Goal: Task Accomplishment & Management: Use online tool/utility

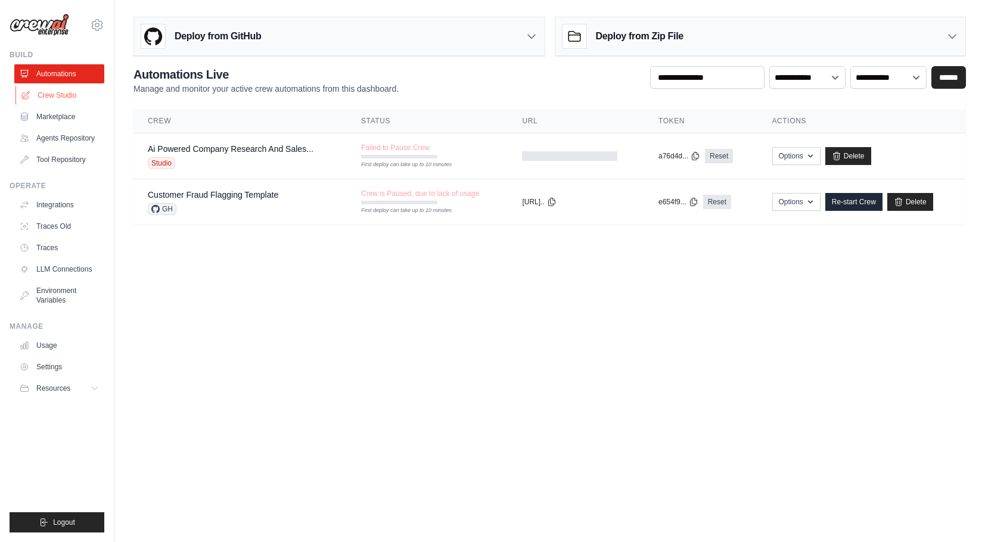
click at [52, 89] on link "Crew Studio" at bounding box center [60, 95] width 90 height 19
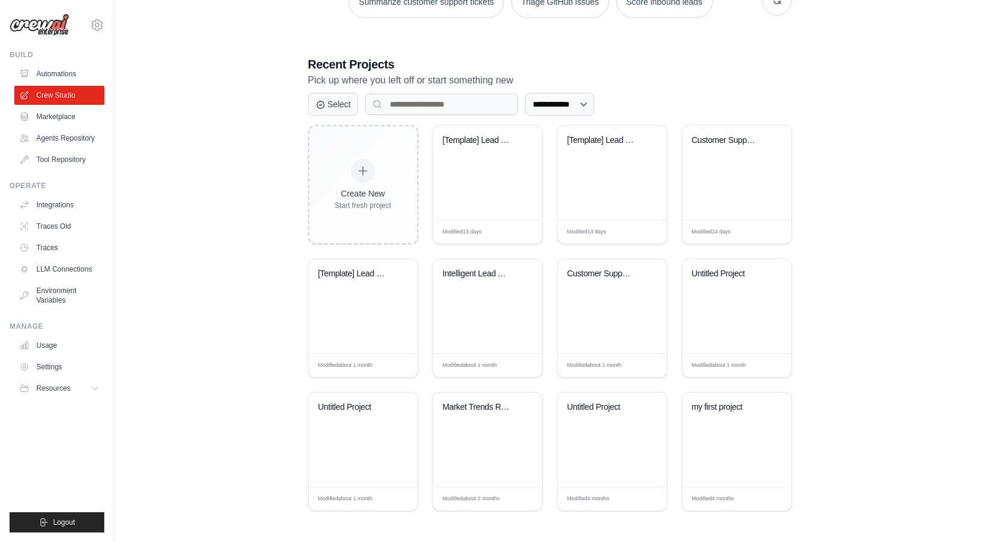
scroll to position [204, 0]
click at [52, 148] on link "Agents Repository" at bounding box center [60, 138] width 90 height 19
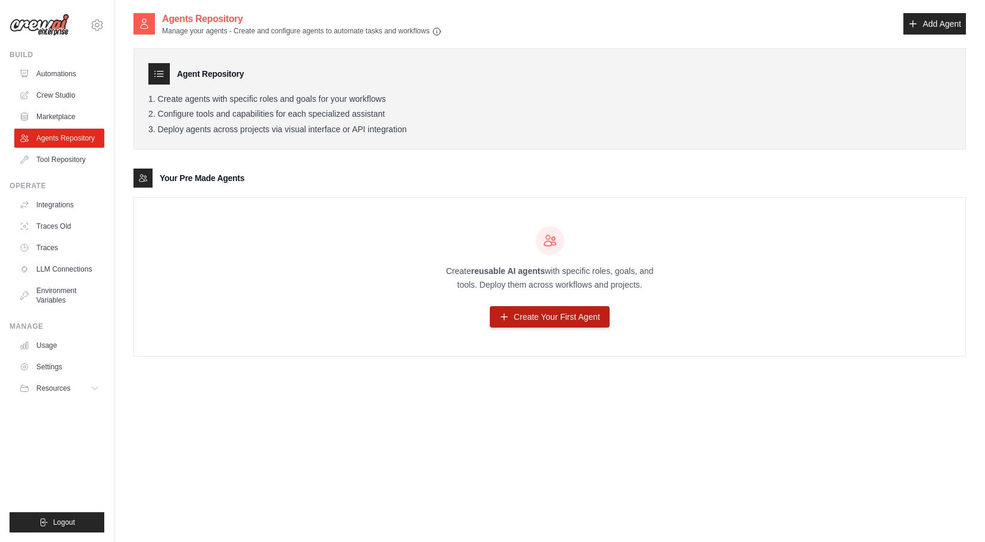
click at [553, 322] on link "Create Your First Agent" at bounding box center [550, 316] width 120 height 21
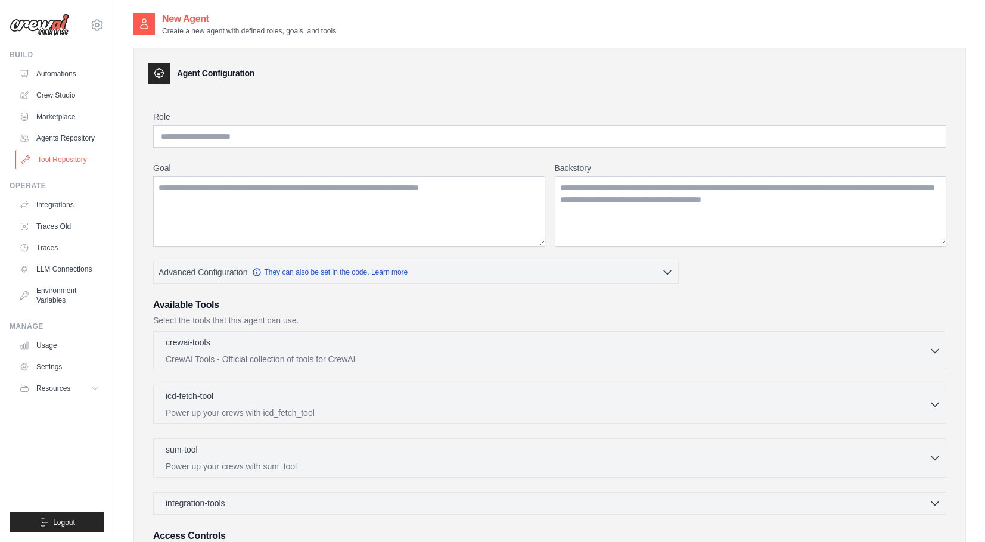
click at [44, 169] on link "Tool Repository" at bounding box center [60, 159] width 90 height 19
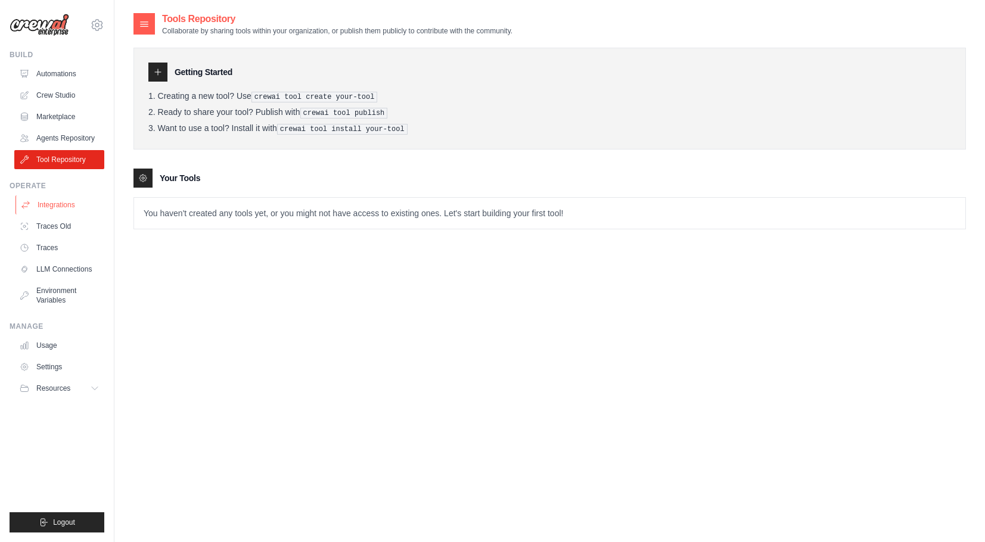
click at [45, 215] on link "Integrations" at bounding box center [60, 204] width 90 height 19
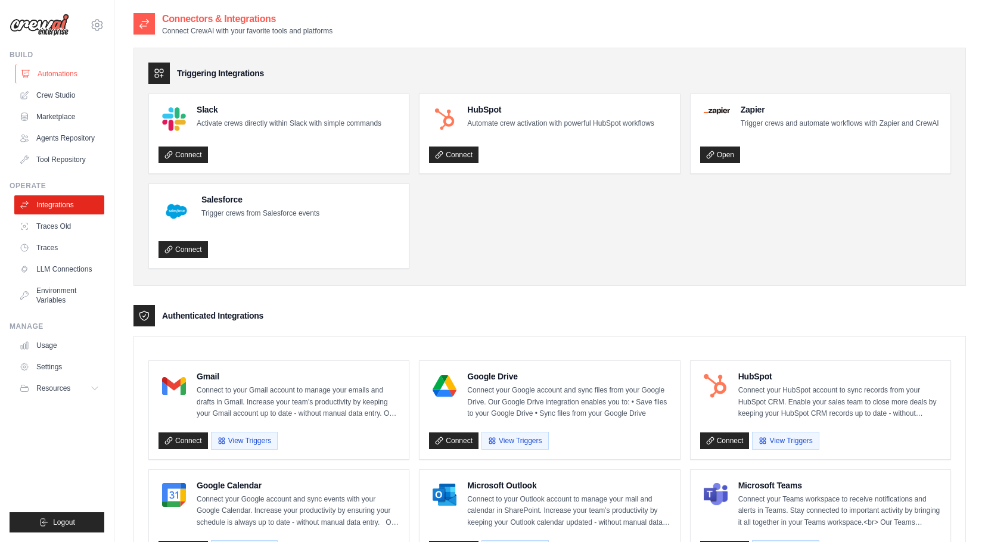
click at [60, 79] on link "Automations" at bounding box center [60, 73] width 90 height 19
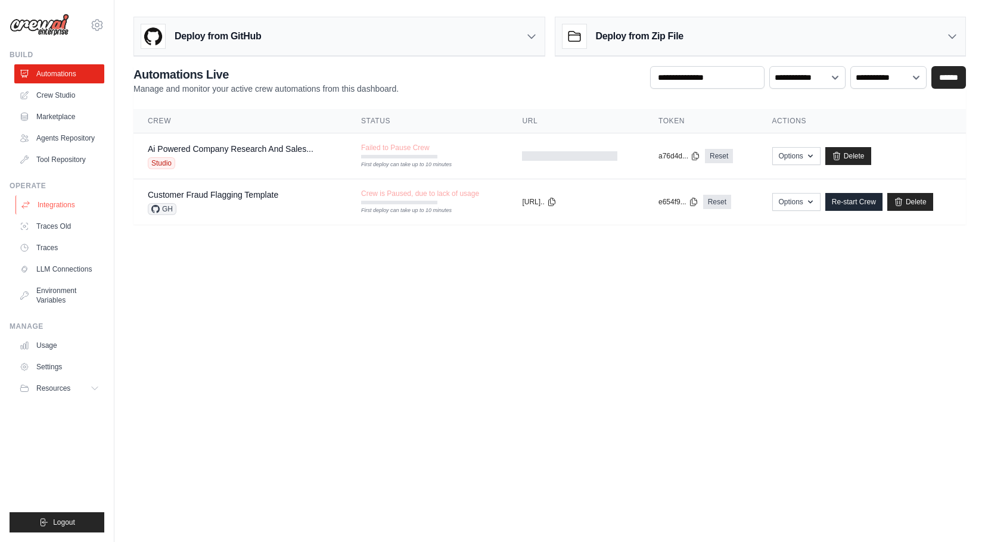
click at [49, 215] on link "Integrations" at bounding box center [60, 204] width 90 height 19
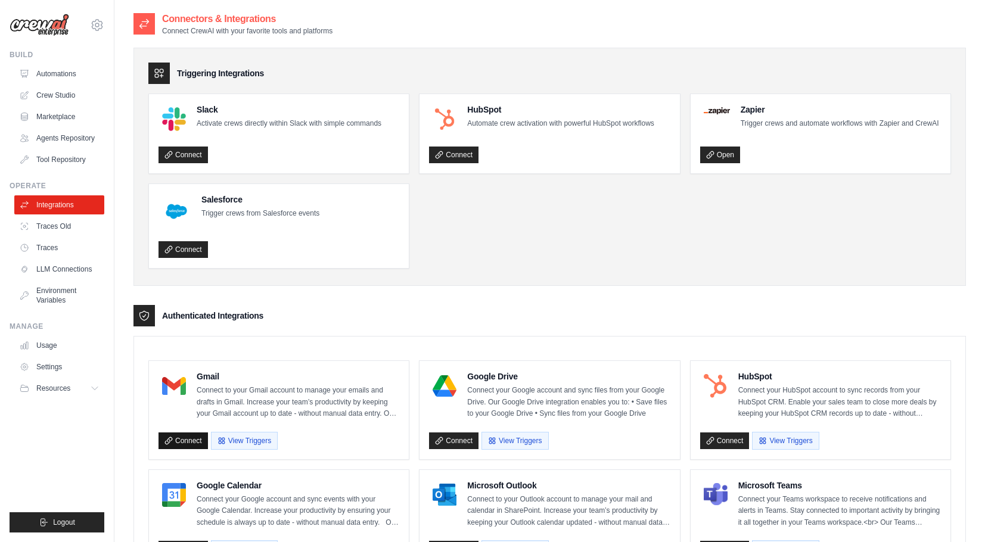
click at [184, 449] on link "Connect" at bounding box center [183, 441] width 49 height 17
click at [268, 443] on button "View Triggers" at bounding box center [244, 441] width 67 height 18
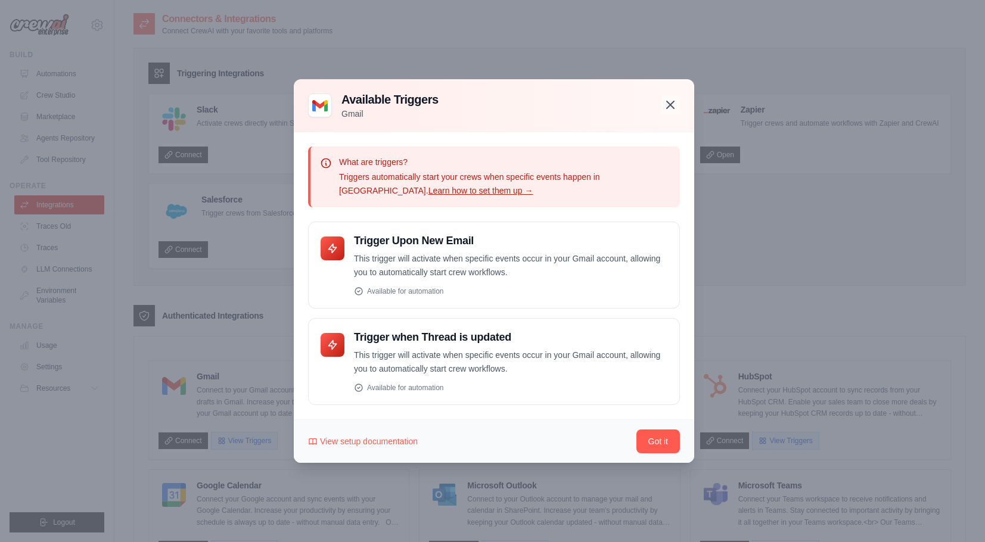
click at [669, 104] on icon "button" at bounding box center [670, 104] width 7 height 7
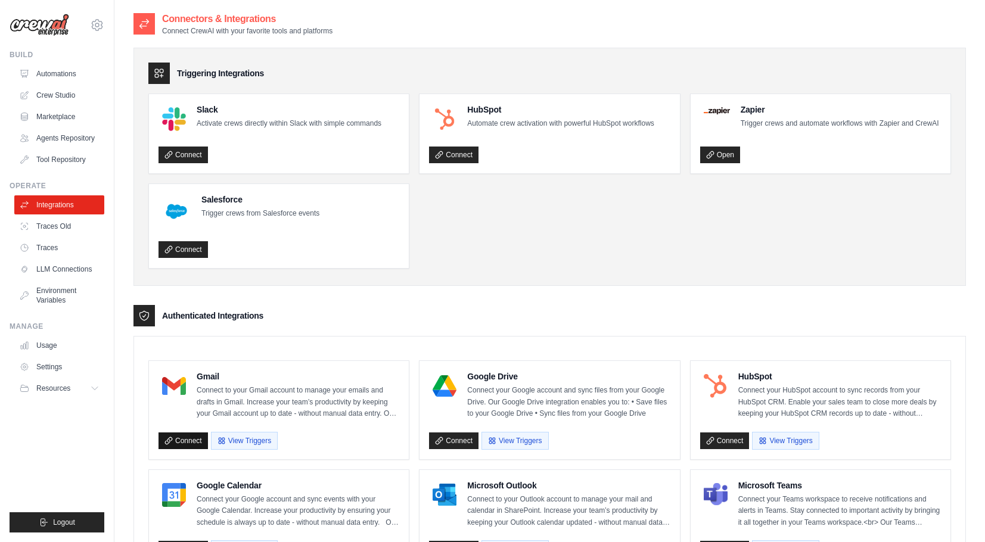
click at [191, 449] on link "Connect" at bounding box center [183, 441] width 49 height 17
click at [238, 449] on button "View Triggers" at bounding box center [244, 441] width 67 height 18
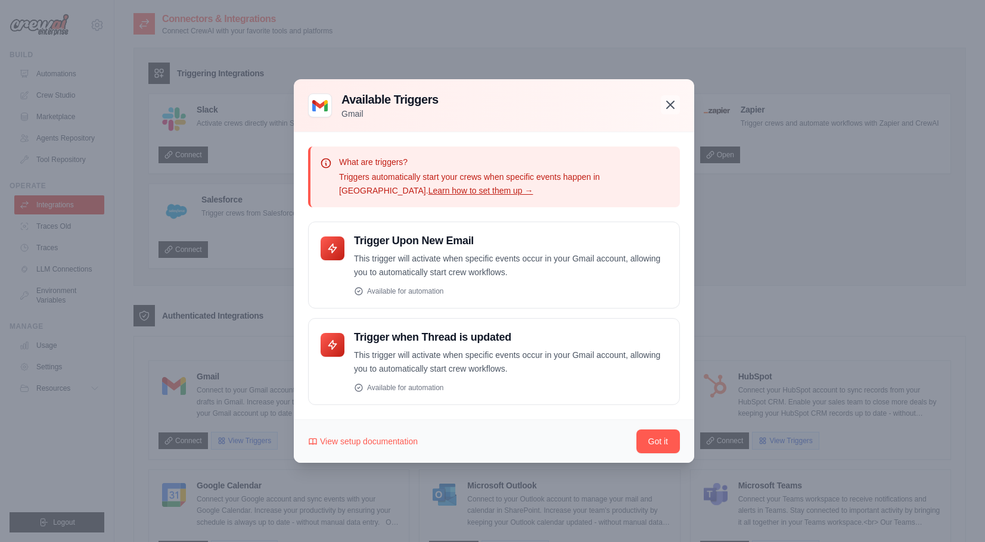
click at [669, 108] on icon "button" at bounding box center [670, 104] width 7 height 7
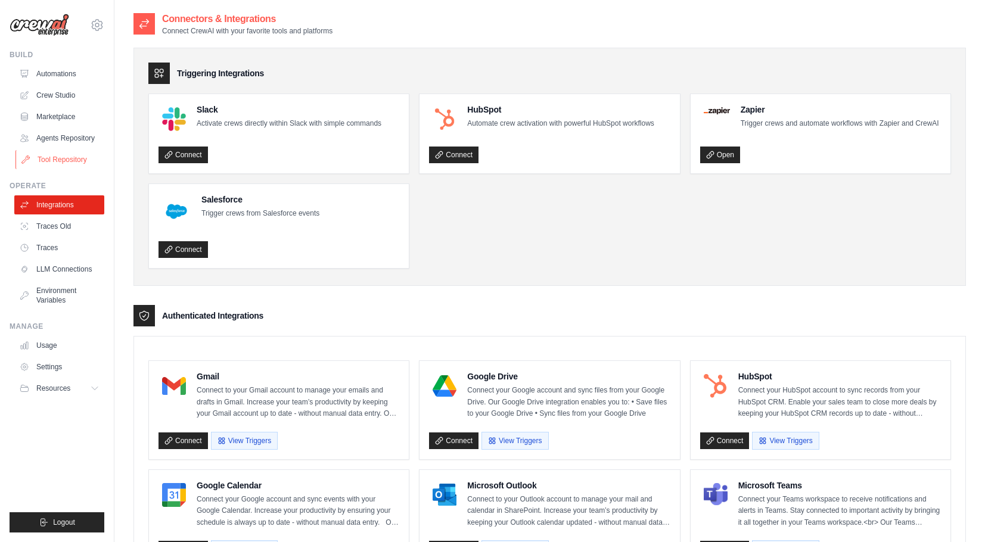
click at [56, 169] on link "Tool Repository" at bounding box center [60, 159] width 90 height 19
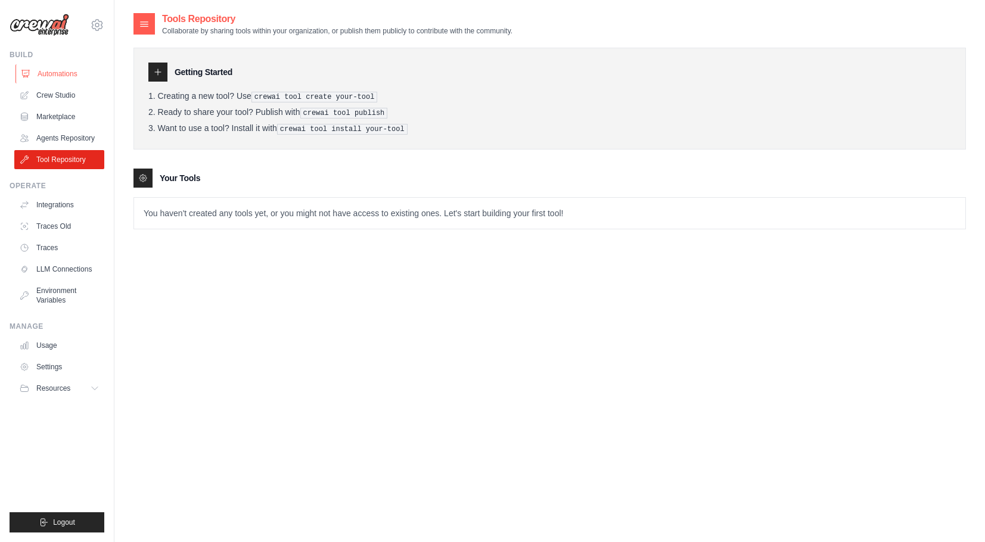
click at [53, 83] on link "Automations" at bounding box center [60, 73] width 90 height 19
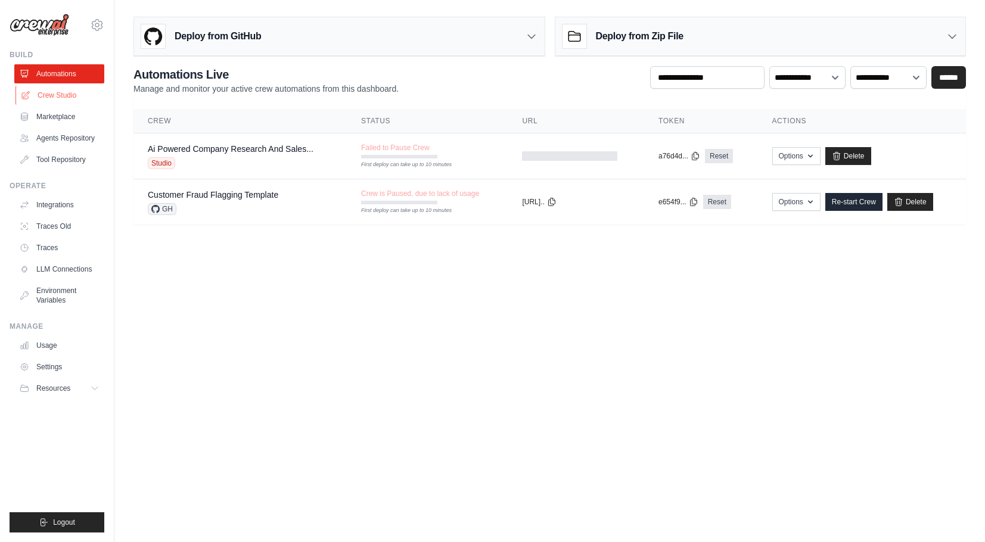
click at [64, 99] on link "Crew Studio" at bounding box center [60, 95] width 90 height 19
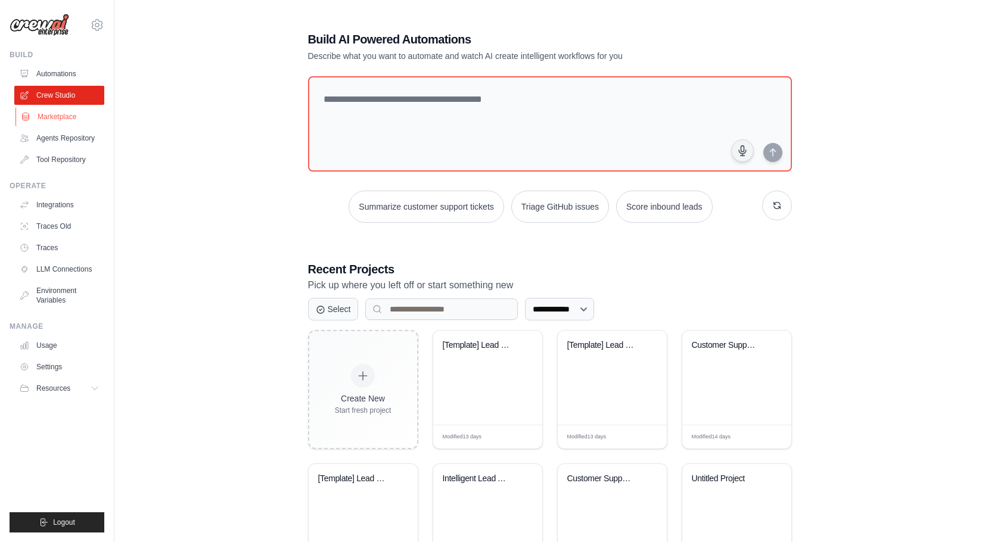
click at [51, 123] on link "Marketplace" at bounding box center [60, 116] width 90 height 19
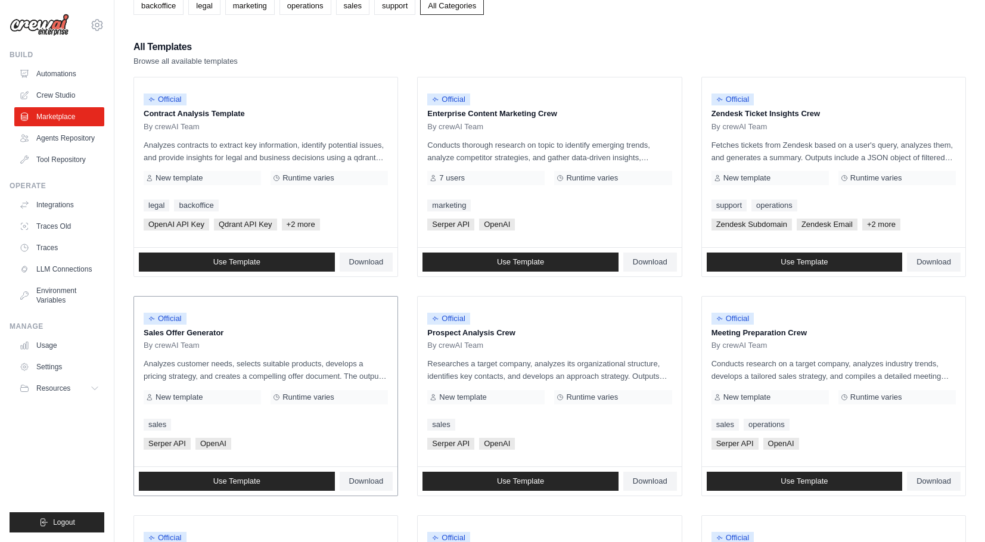
scroll to position [82, 0]
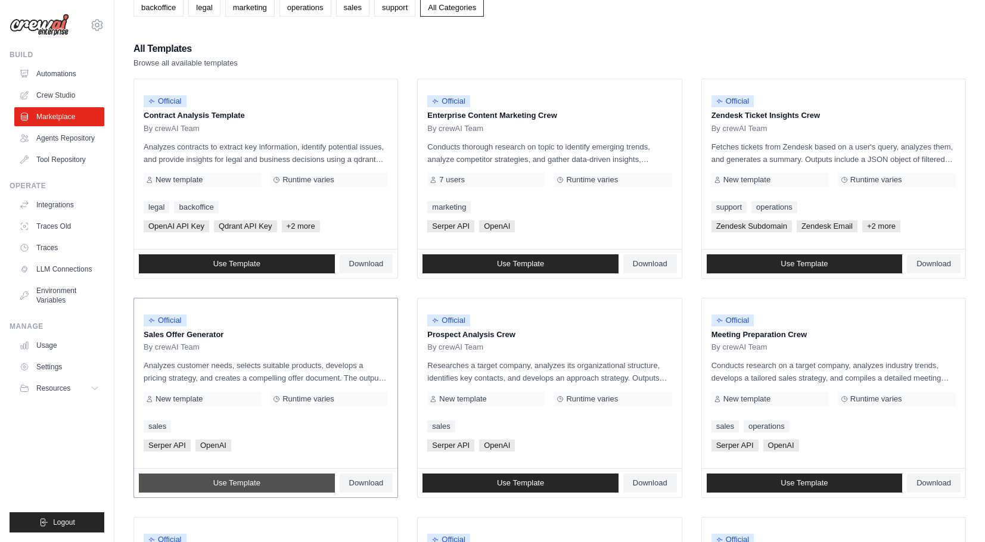
click at [212, 483] on link "Use Template" at bounding box center [237, 483] width 196 height 19
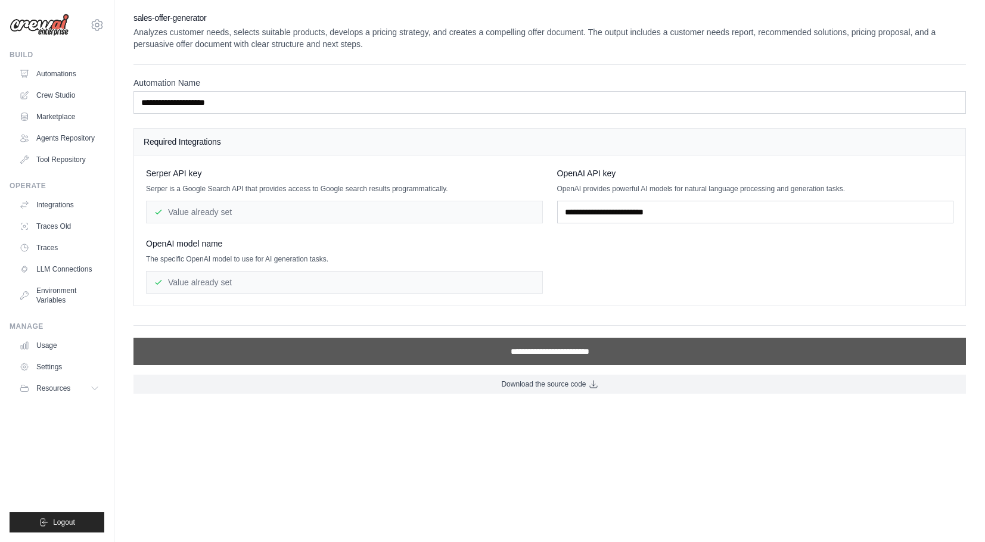
click at [449, 344] on input "**********" at bounding box center [550, 351] width 833 height 27
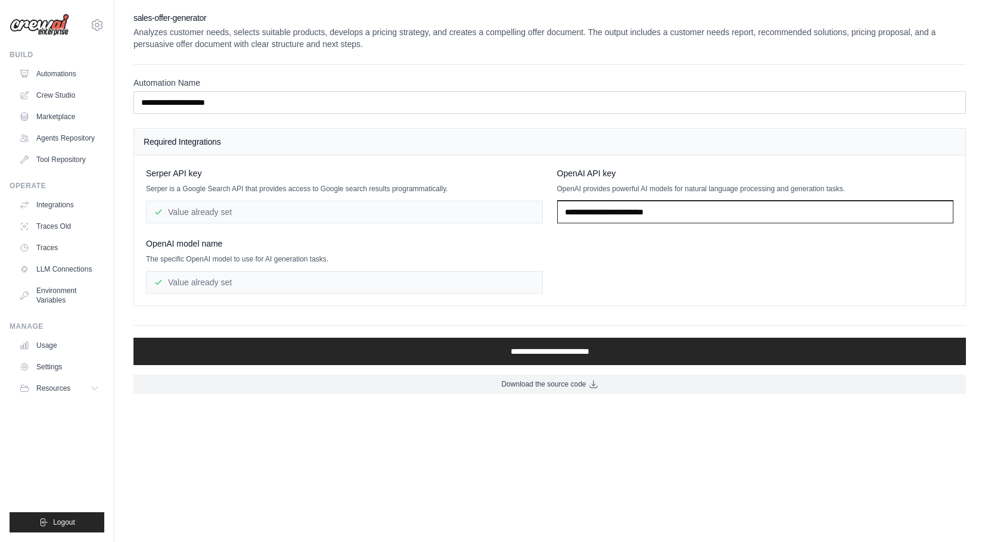
paste input "**********"
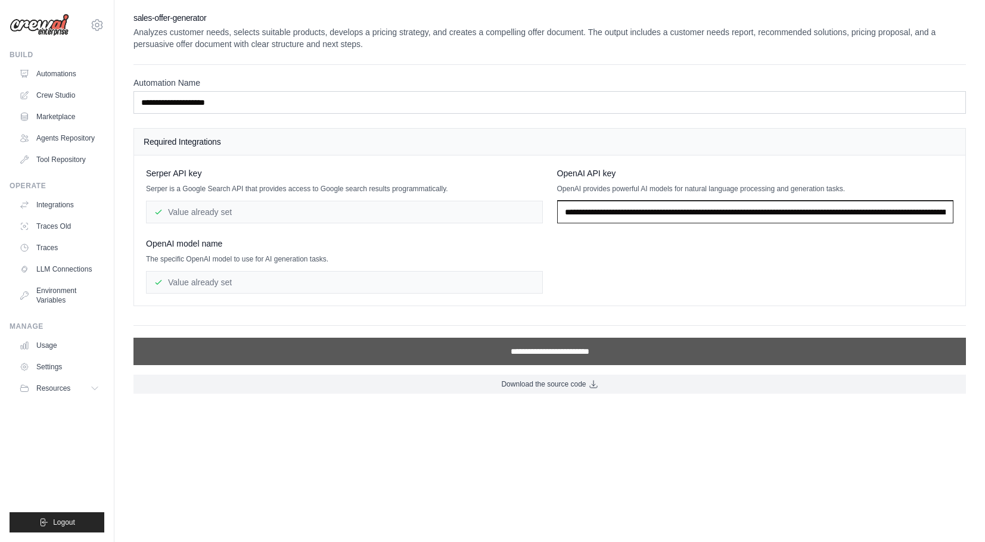
type input "**********"
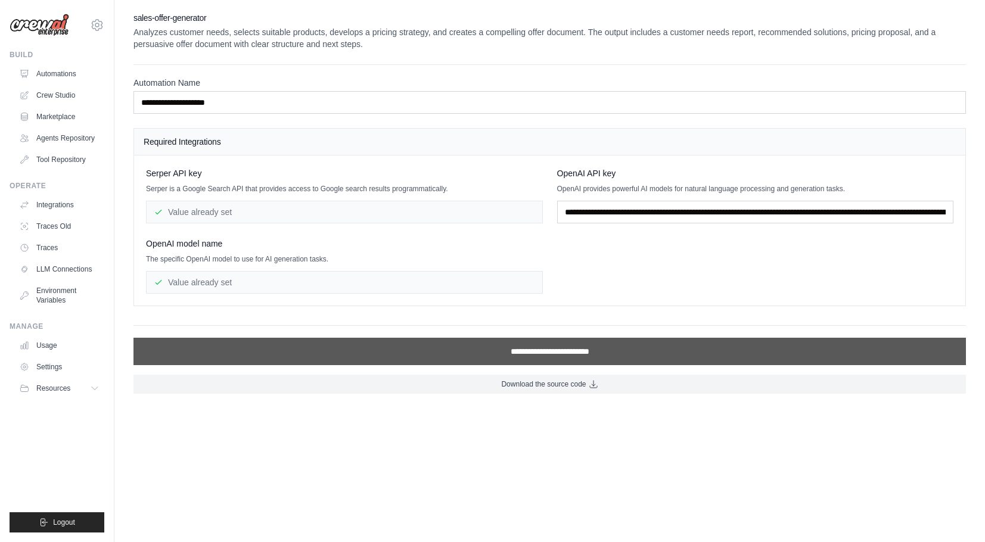
click at [592, 349] on input "**********" at bounding box center [550, 351] width 833 height 27
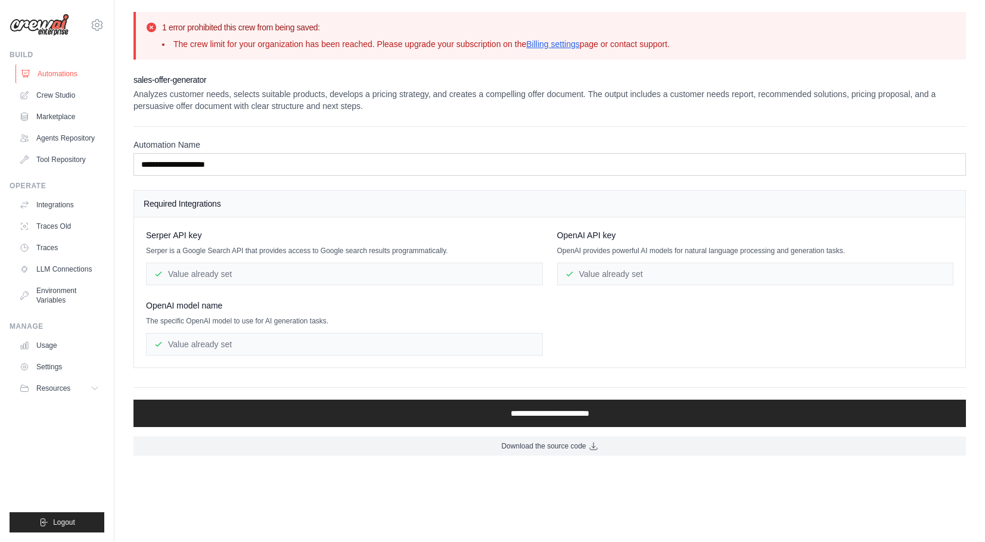
click at [51, 75] on link "Automations" at bounding box center [60, 73] width 90 height 19
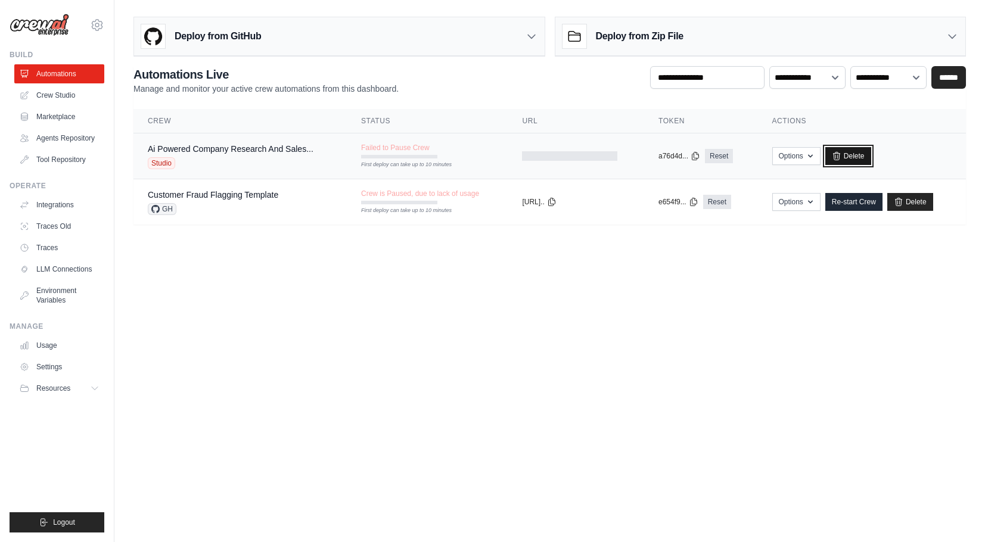
click at [853, 151] on link "Delete" at bounding box center [848, 156] width 46 height 18
click at [904, 206] on icon at bounding box center [899, 202] width 10 height 10
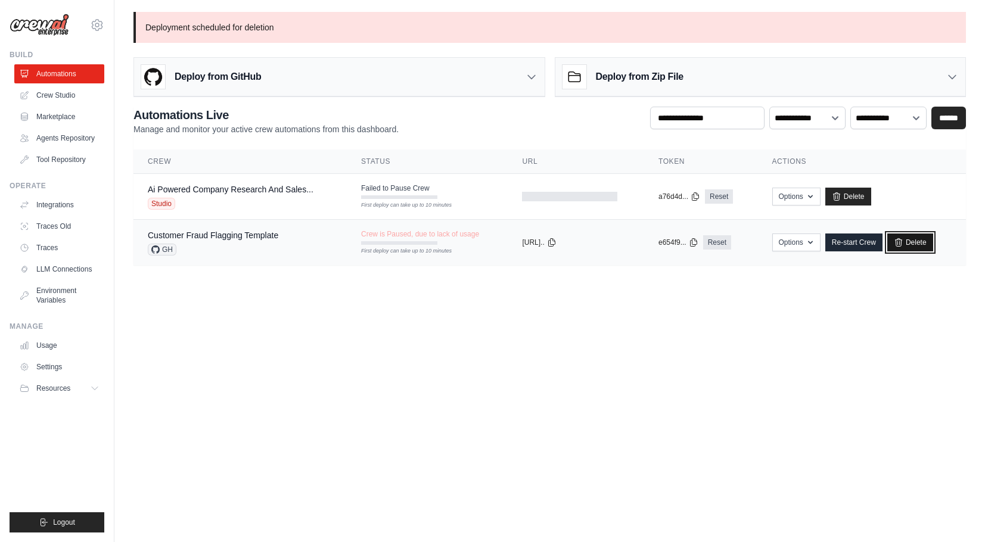
click at [933, 244] on link "Delete" at bounding box center [910, 243] width 46 height 18
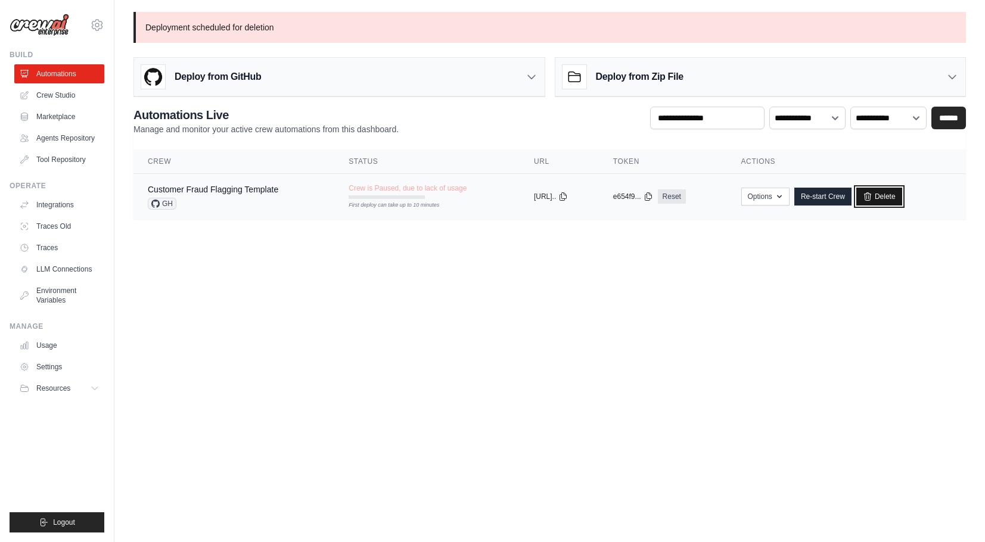
click at [902, 201] on link "Delete" at bounding box center [879, 197] width 46 height 18
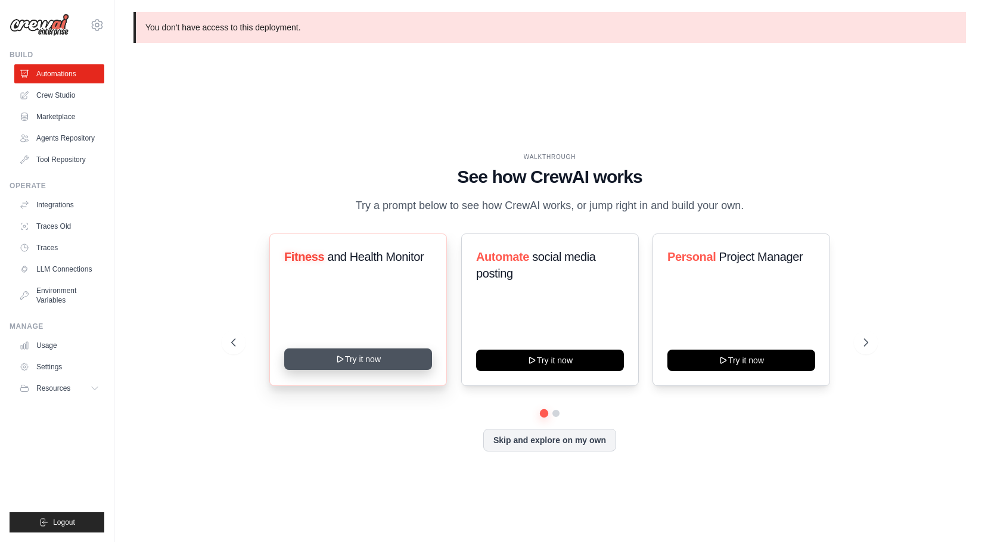
click at [355, 362] on button "Try it now" at bounding box center [358, 359] width 148 height 21
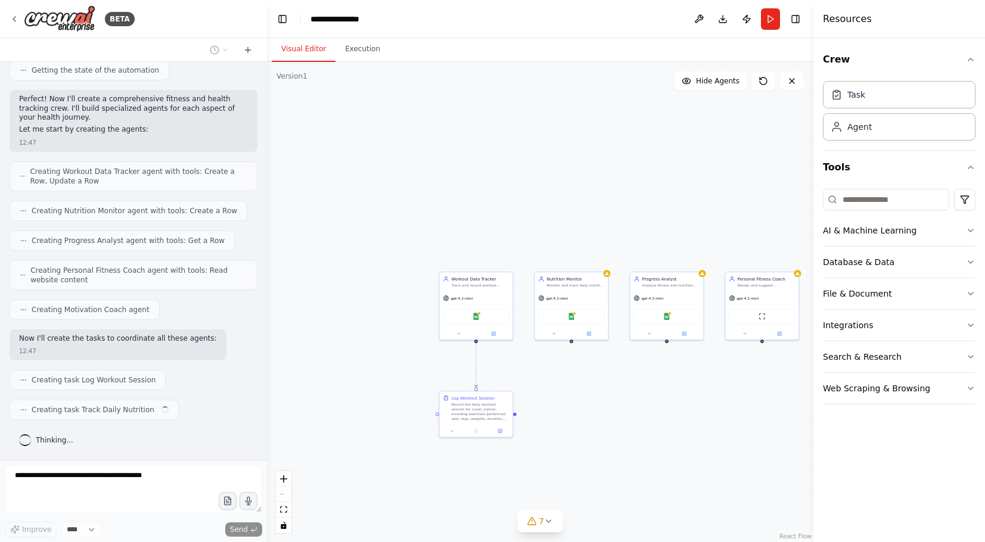
scroll to position [432, 0]
click at [865, 333] on button "Integrations" at bounding box center [899, 325] width 153 height 31
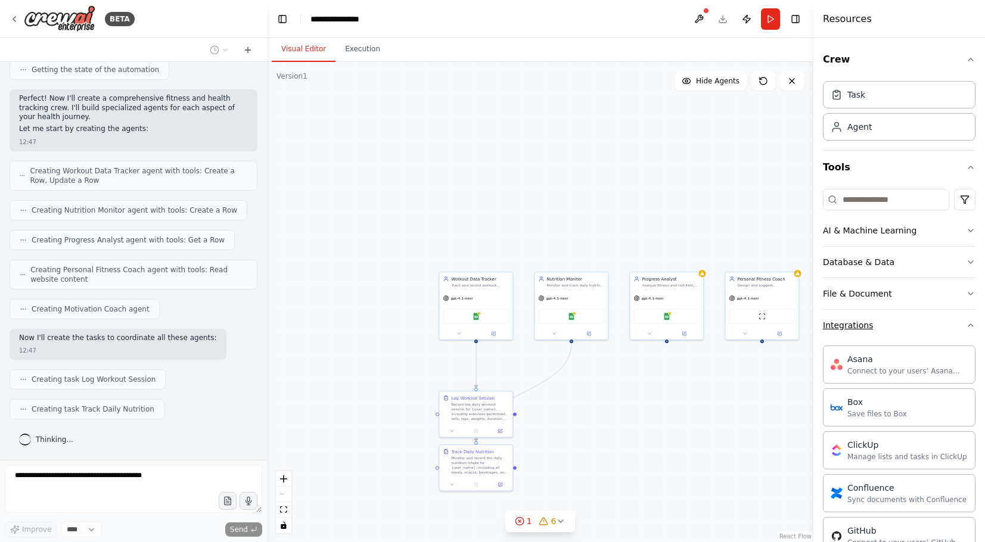
click at [904, 333] on button "Integrations" at bounding box center [899, 325] width 153 height 31
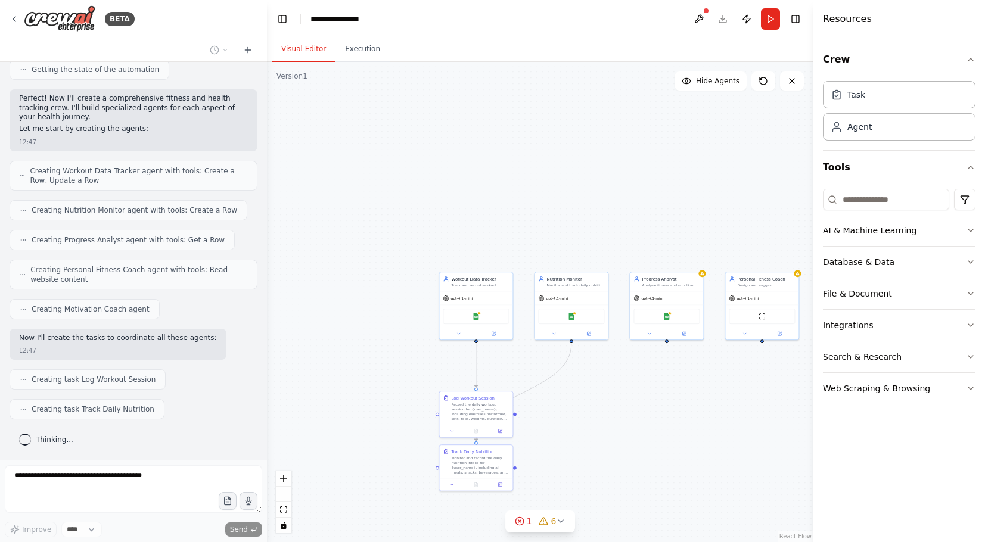
click at [904, 333] on button "Integrations" at bounding box center [899, 325] width 153 height 31
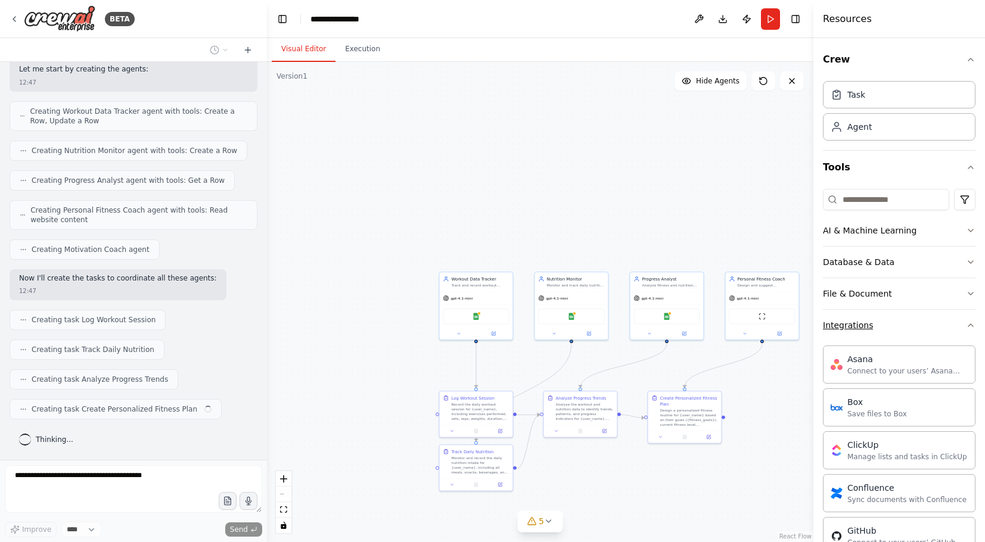
scroll to position [0, 0]
click at [967, 326] on icon "button" at bounding box center [971, 326] width 10 height 10
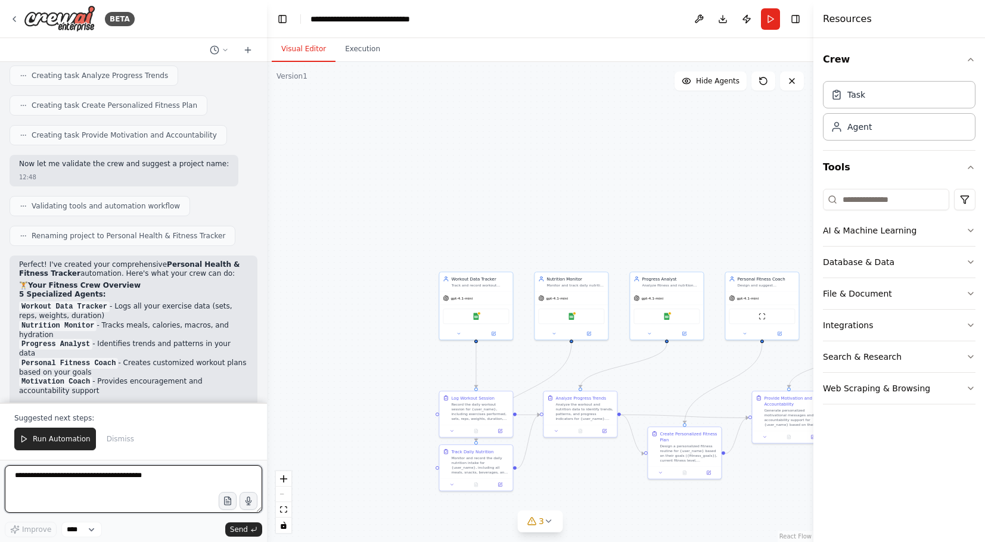
scroll to position [955, 0]
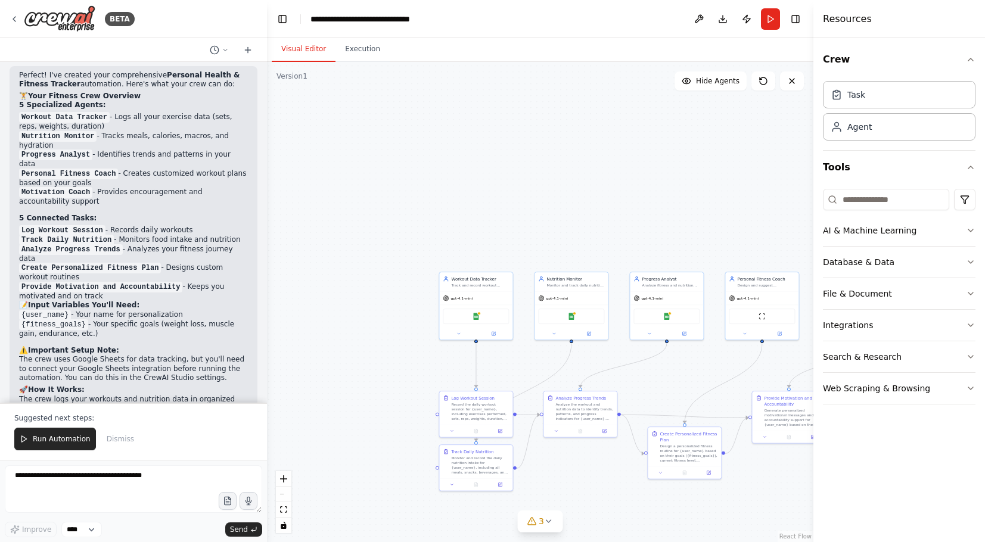
click at [404, 356] on div ".deletable-edge-delete-btn { width: 20px; height: 20px; border: 0px solid #ffff…" at bounding box center [540, 302] width 547 height 480
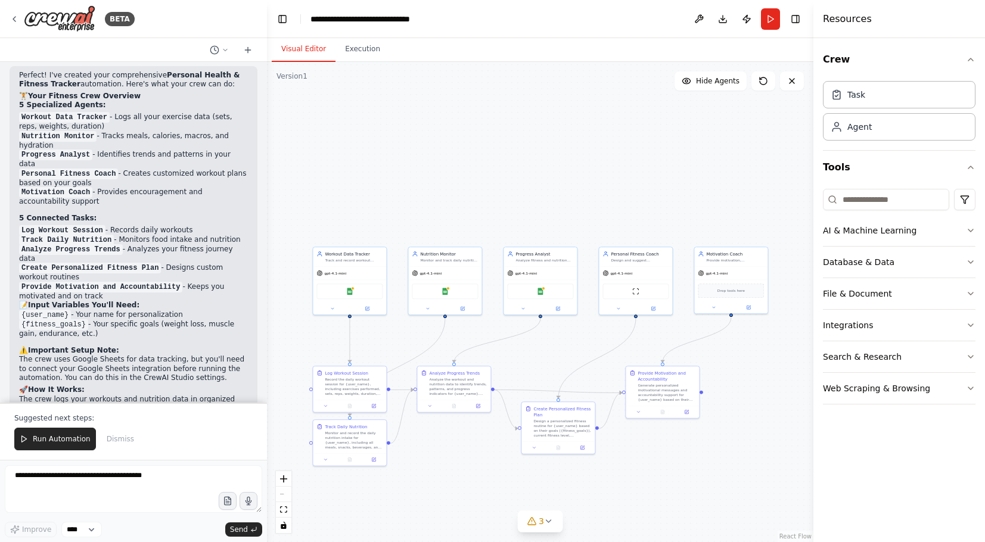
drag, startPoint x: 623, startPoint y: 255, endPoint x: 497, endPoint y: 229, distance: 128.8
click at [497, 229] on div ".deletable-edge-delete-btn { width: 20px; height: 20px; border: 0px solid #ffff…" at bounding box center [540, 302] width 547 height 480
click at [533, 290] on div "Google Sheets" at bounding box center [540, 290] width 66 height 15
click at [533, 293] on div "Google Sheets" at bounding box center [540, 290] width 66 height 15
click at [546, 262] on div "Progress Analyst Analyze fitness and nutrition data to identify trends, pattern…" at bounding box center [540, 255] width 73 height 19
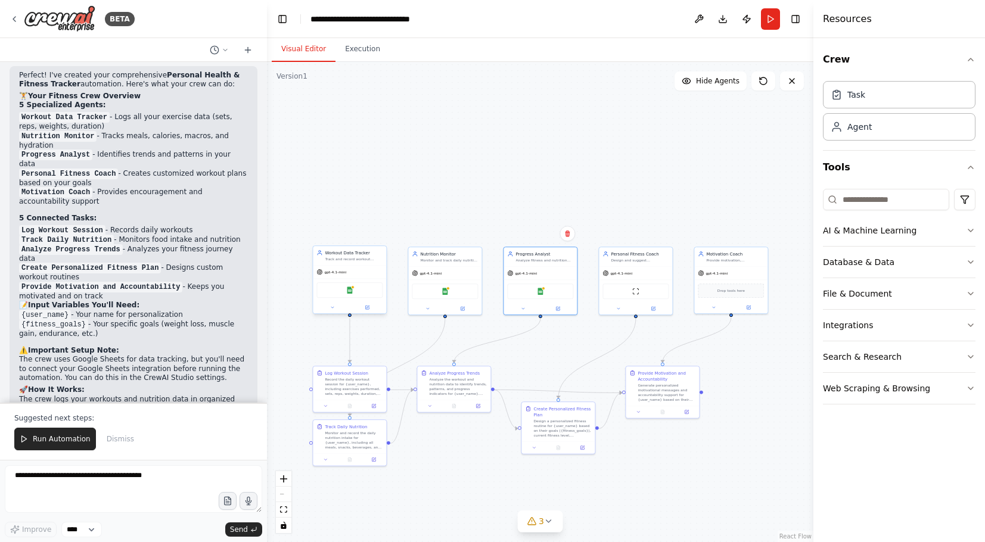
click at [361, 277] on div "gpt-4.1-mini" at bounding box center [349, 272] width 73 height 13
click at [354, 418] on div ".deletable-edge-delete-btn { width: 20px; height: 20px; border: 0px solid #ffff…" at bounding box center [540, 302] width 547 height 480
click at [354, 445] on div "Monitor and record the daily nutrition intake for {user_name}, including all me…" at bounding box center [354, 439] width 58 height 19
click at [352, 399] on div "Log Workout Session Record the daily workout session for {user_name}, including…" at bounding box center [349, 381] width 73 height 33
click at [906, 322] on button "Integrations" at bounding box center [899, 325] width 153 height 31
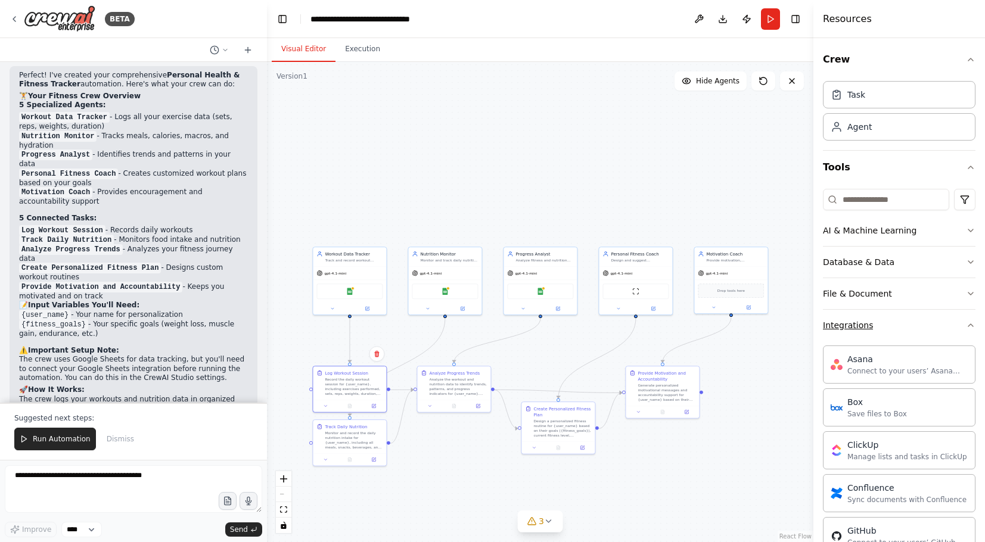
click at [967, 325] on icon "button" at bounding box center [971, 326] width 10 height 10
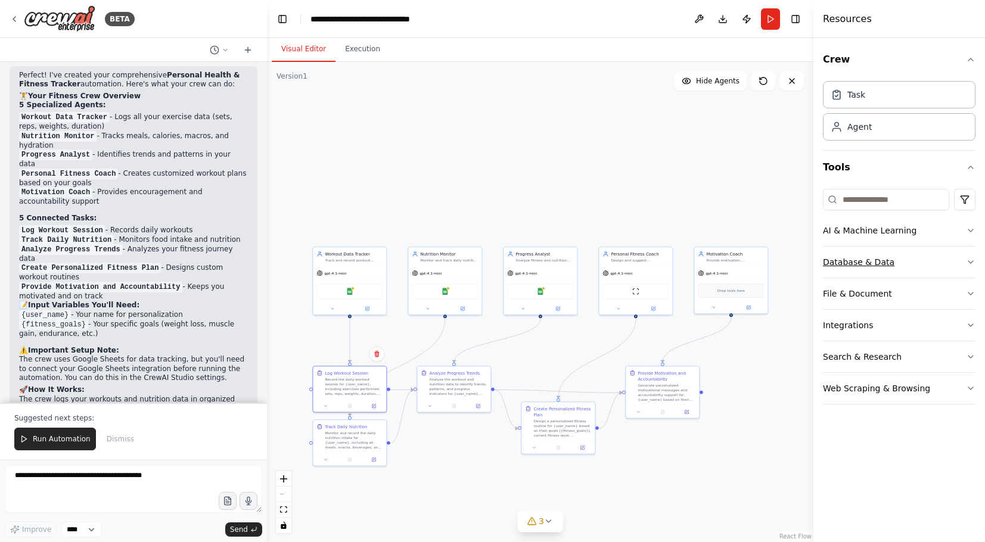
click at [966, 259] on button "Database & Data" at bounding box center [899, 262] width 153 height 31
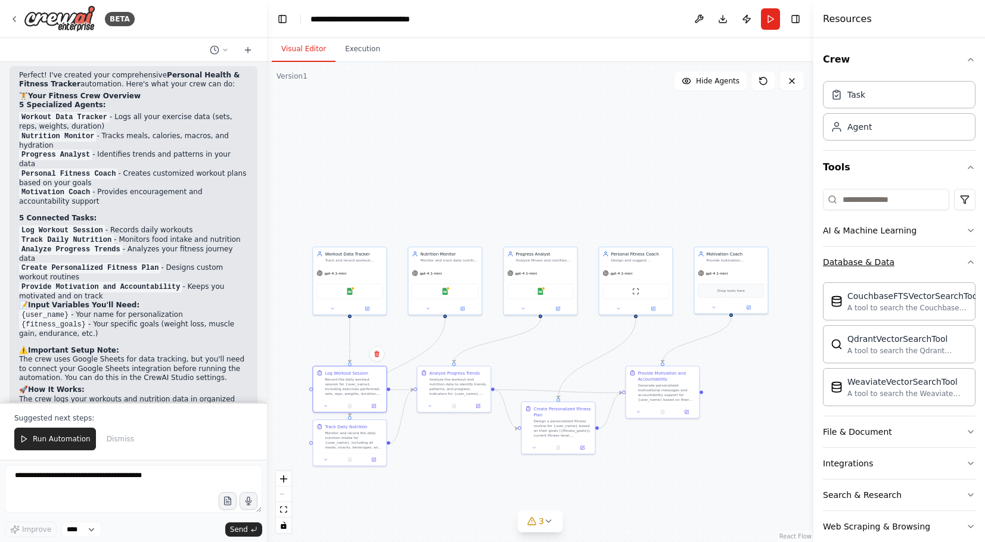
click at [966, 259] on button "Database & Data" at bounding box center [899, 262] width 153 height 31
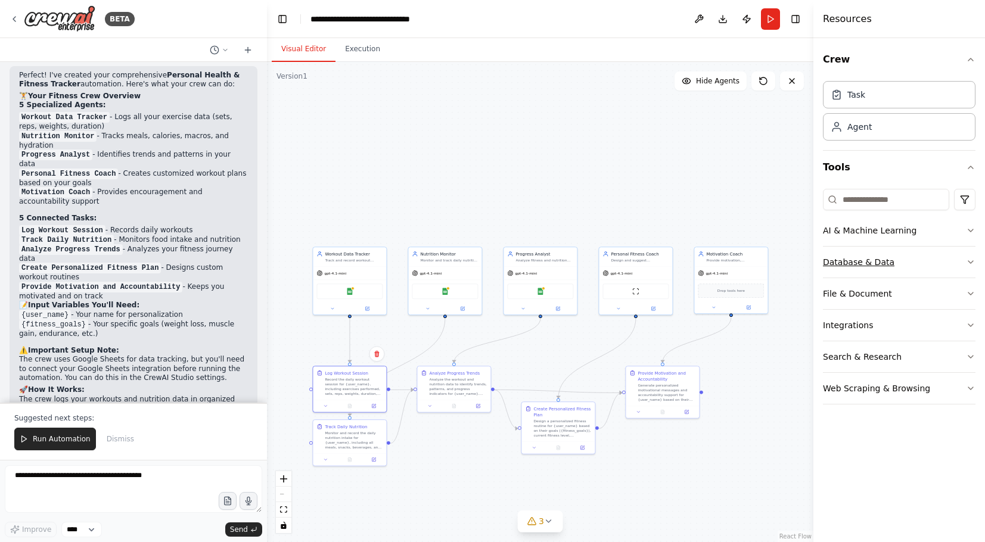
click at [966, 259] on button "Database & Data" at bounding box center [899, 262] width 153 height 31
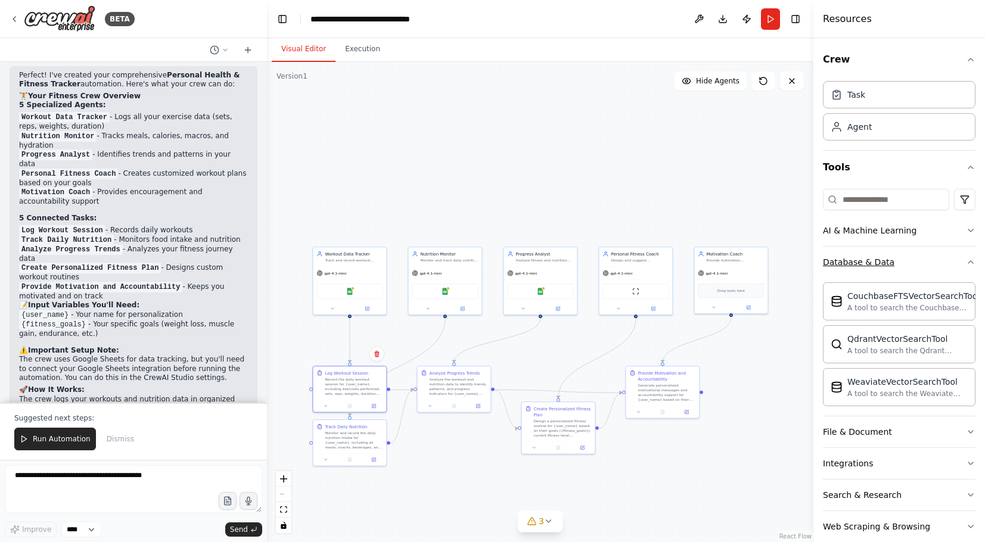
click at [966, 259] on button "Database & Data" at bounding box center [899, 262] width 153 height 31
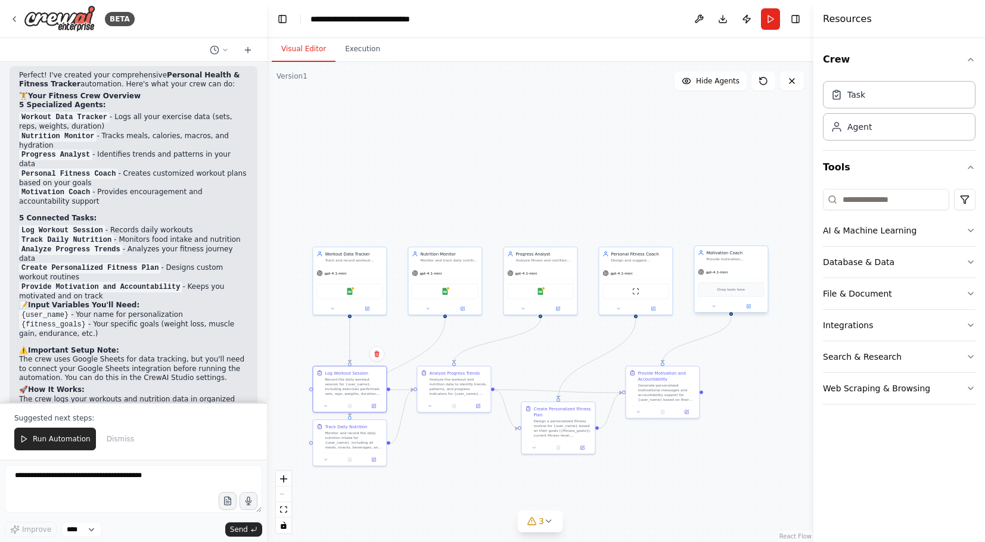
click at [739, 274] on div "gpt-4.1-mini" at bounding box center [730, 272] width 73 height 13
click at [972, 386] on icon "button" at bounding box center [971, 389] width 10 height 10
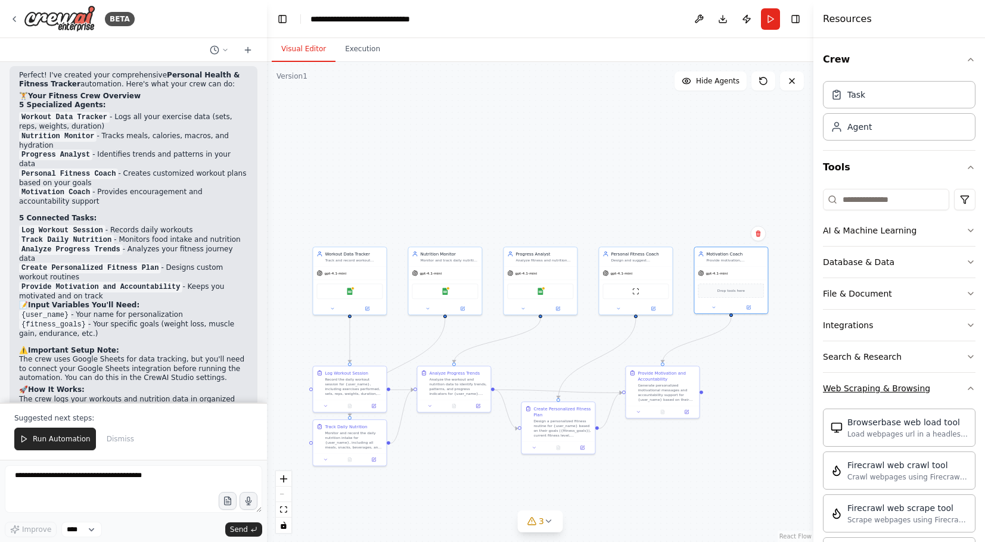
click at [972, 386] on icon "button" at bounding box center [971, 389] width 10 height 10
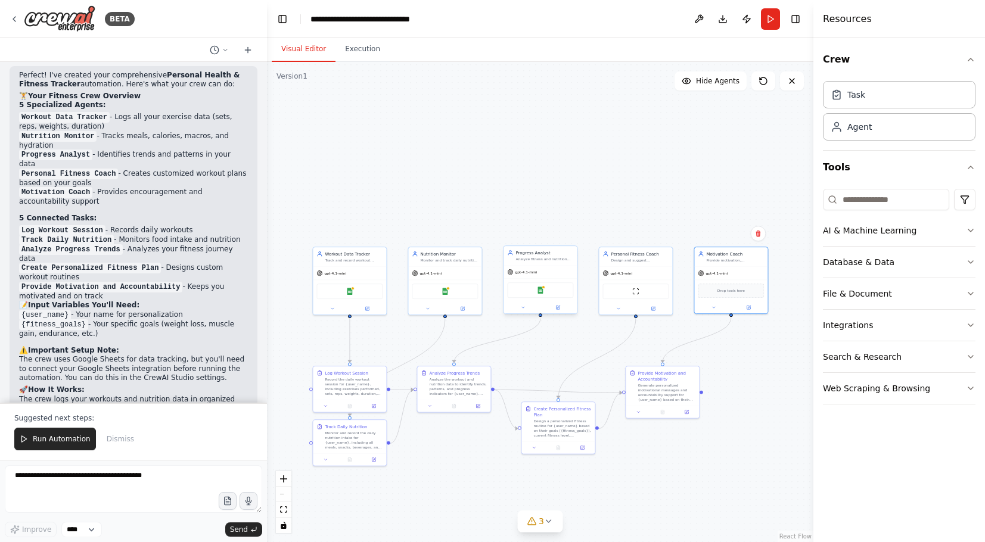
click at [548, 281] on div "Google Sheets" at bounding box center [540, 290] width 73 height 23
click at [961, 352] on button "Search & Research" at bounding box center [899, 357] width 153 height 31
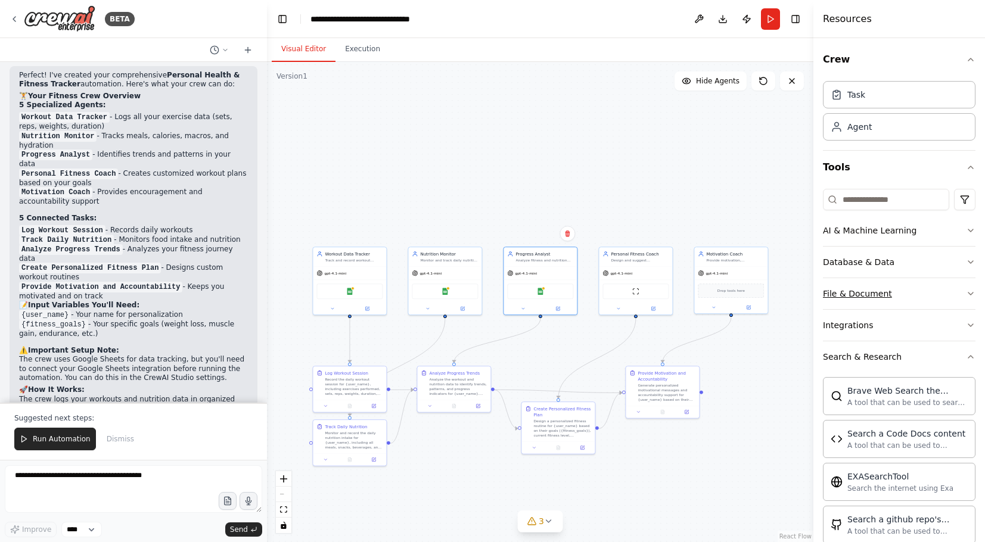
click at [975, 296] on icon "button" at bounding box center [971, 294] width 10 height 10
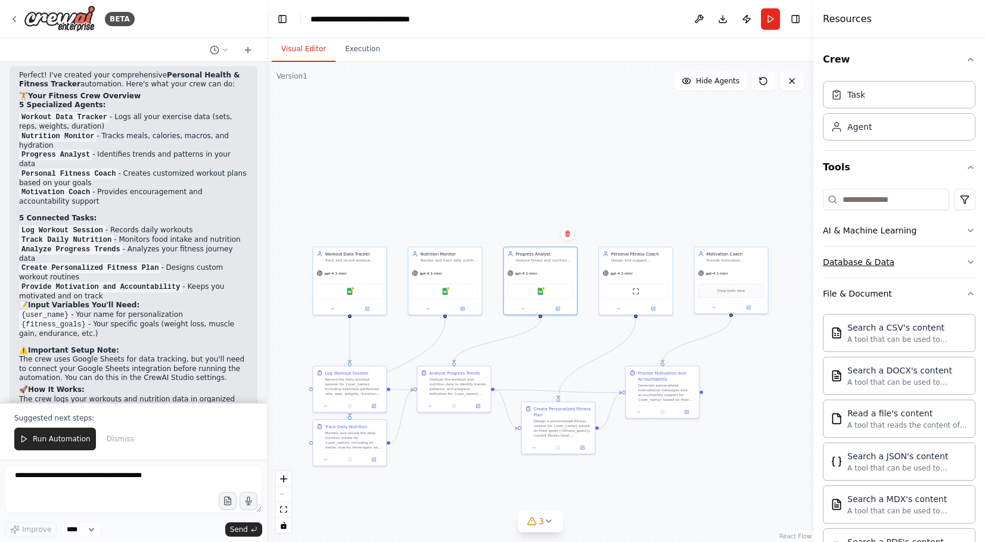
click at [968, 263] on icon "button" at bounding box center [971, 262] width 10 height 10
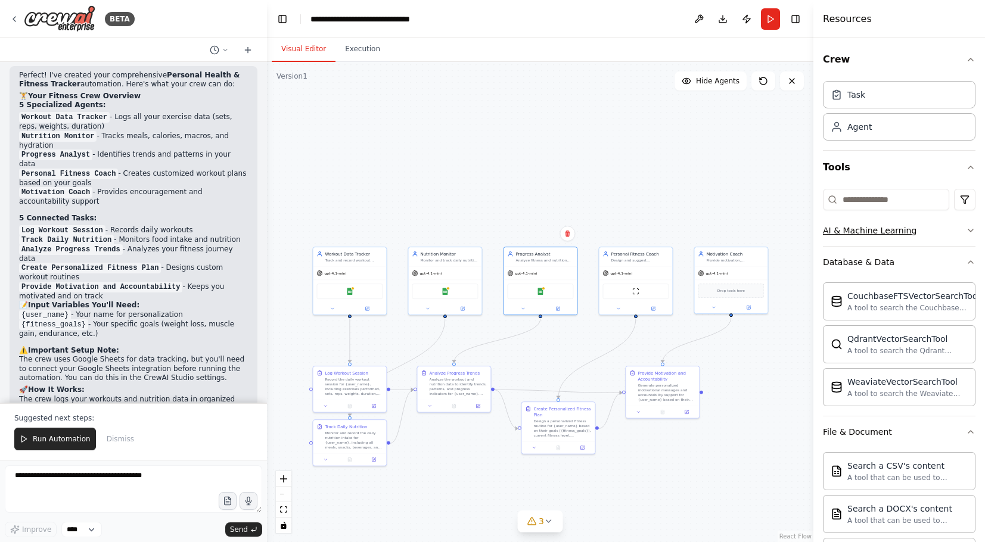
click at [971, 233] on icon "button" at bounding box center [971, 231] width 10 height 10
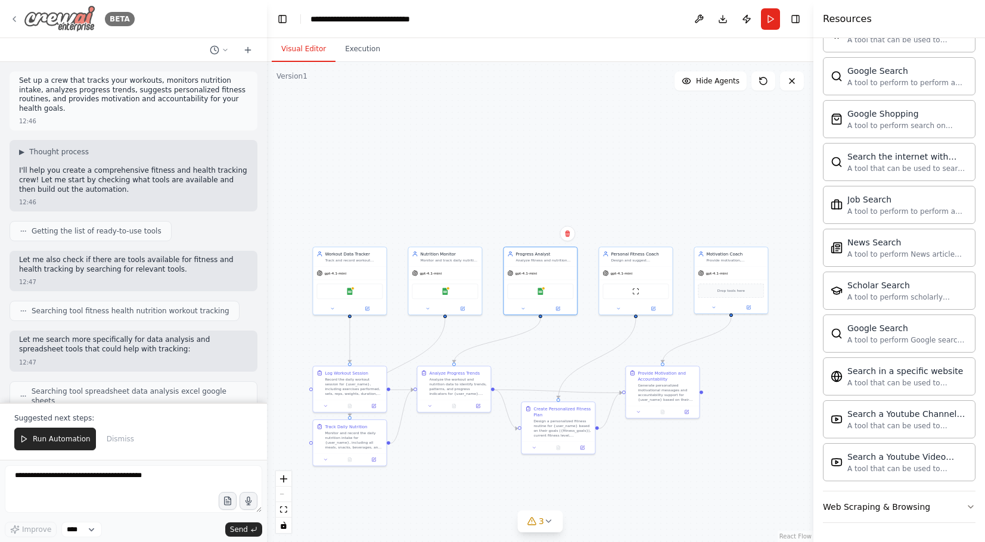
scroll to position [0, 0]
click at [15, 15] on icon at bounding box center [15, 19] width 10 height 10
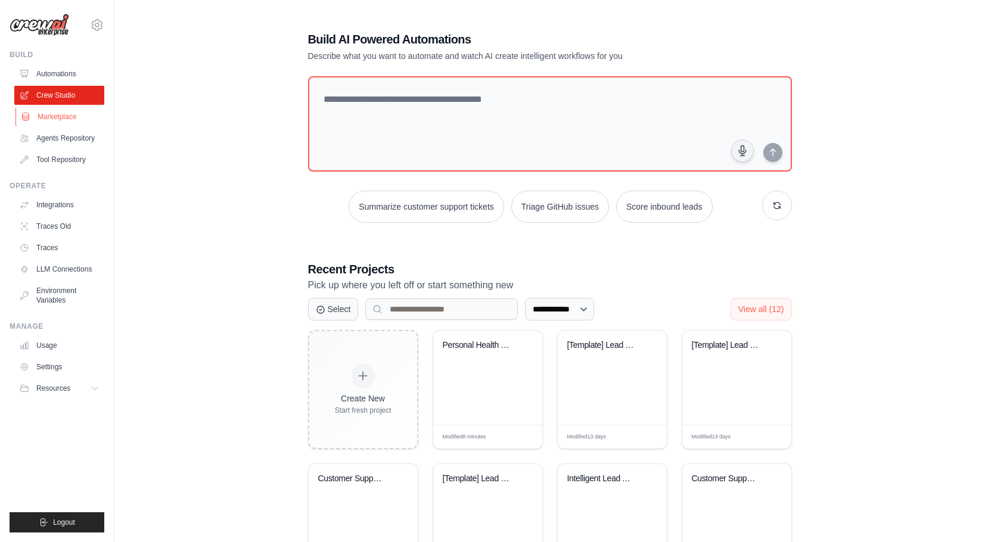
click at [63, 111] on link "Marketplace" at bounding box center [60, 116] width 90 height 19
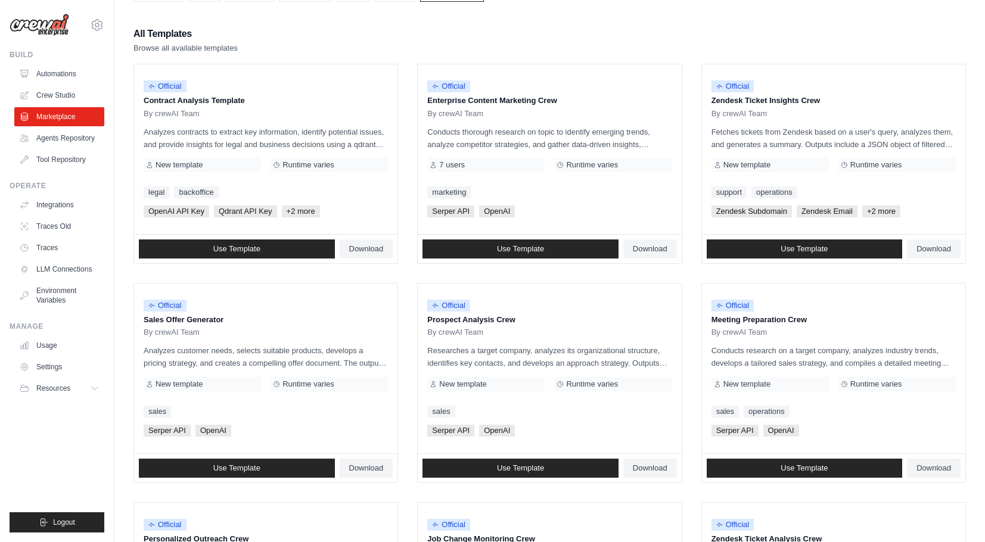
scroll to position [98, 0]
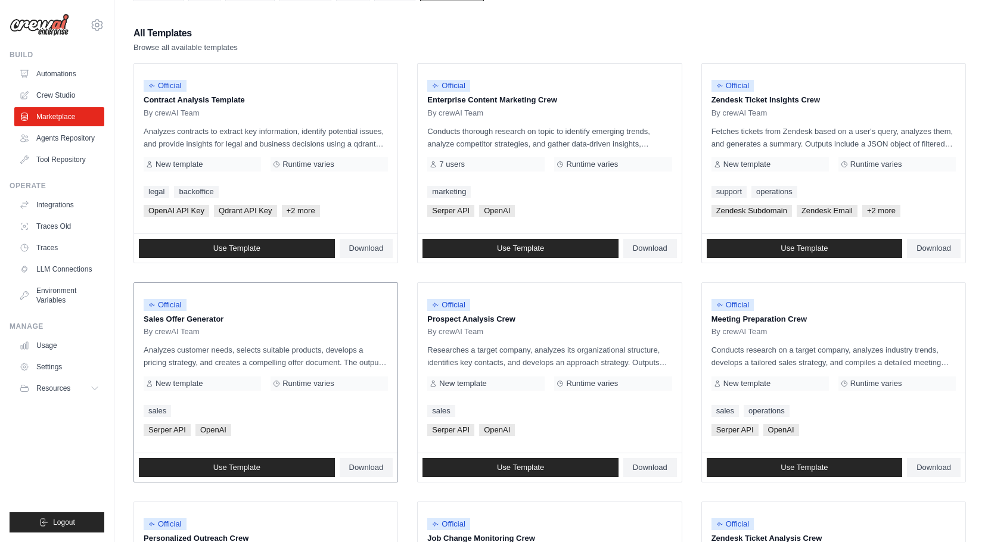
click at [295, 366] on p "Analyzes customer needs, selects suitable products, develops a pricing strategy…" at bounding box center [266, 356] width 244 height 25
click at [792, 465] on span "Use Template" at bounding box center [804, 468] width 47 height 10
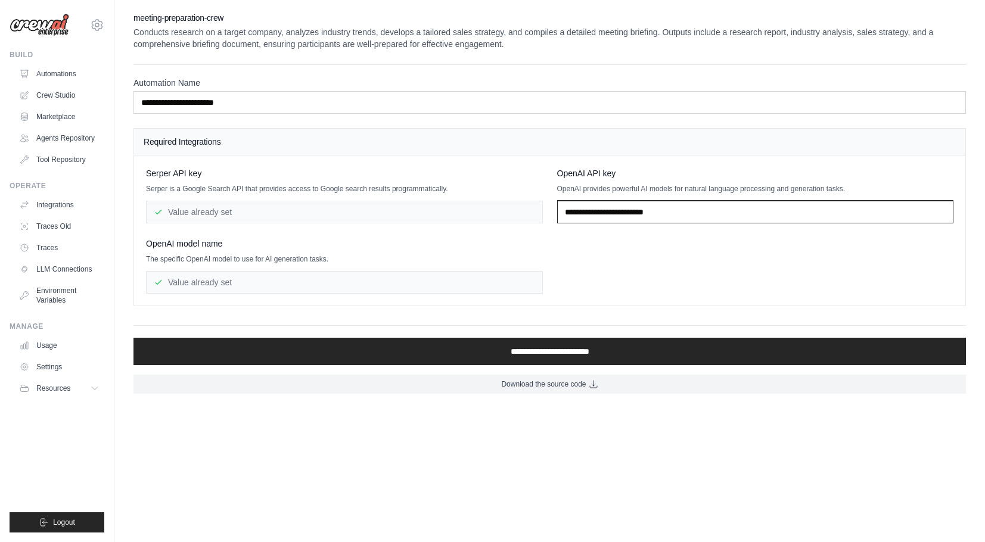
click at [625, 215] on input "text" at bounding box center [755, 212] width 397 height 23
paste input "**********"
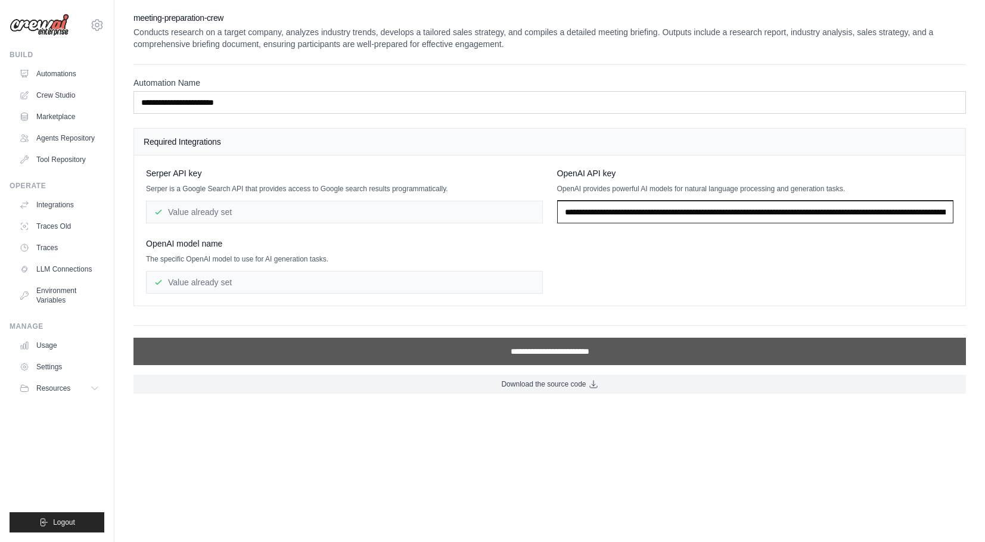
type input "**********"
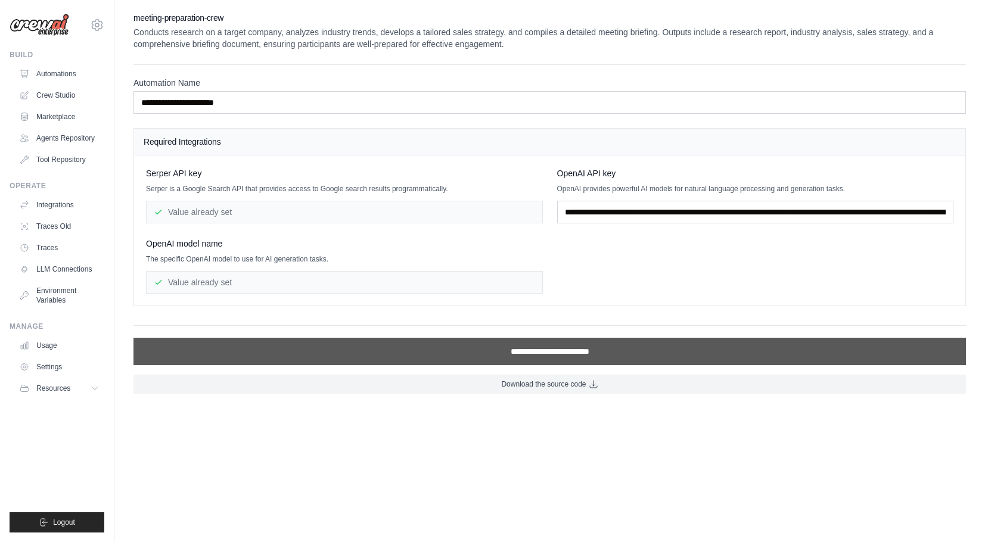
click at [669, 357] on input "**********" at bounding box center [550, 351] width 833 height 27
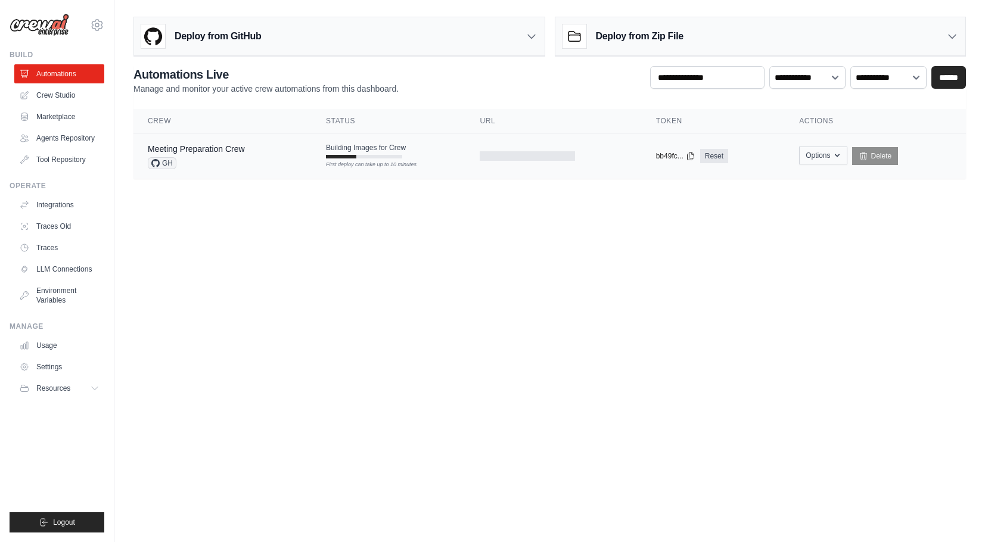
click at [830, 157] on button "Options" at bounding box center [823, 156] width 48 height 18
click at [858, 286] on body "[EMAIL_ADDRESS][DOMAIN_NAME] Settings Build Automations" at bounding box center [492, 271] width 985 height 542
click at [292, 159] on div "Meeting Preparation Crew GH" at bounding box center [231, 156] width 166 height 26
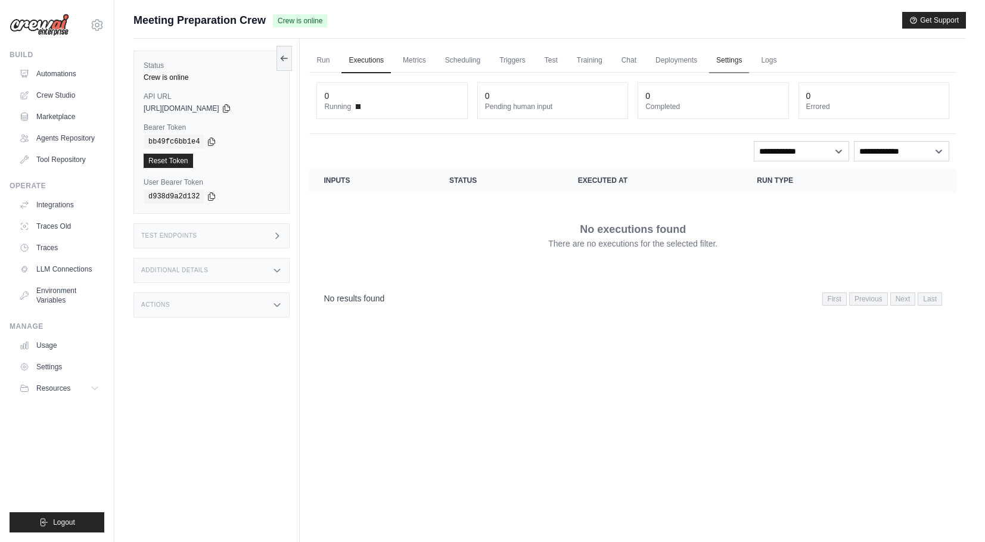
click at [749, 60] on link "Settings" at bounding box center [729, 60] width 40 height 25
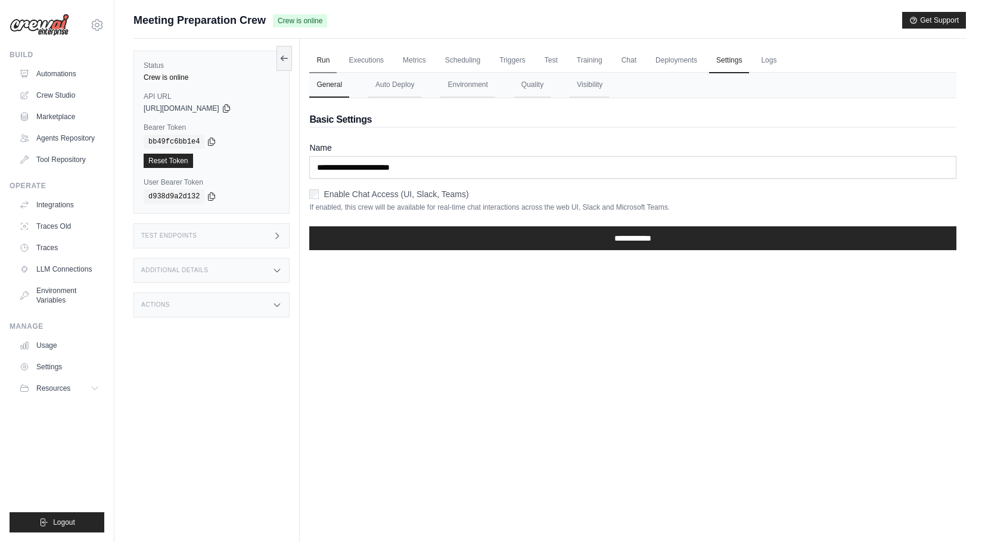
click at [330, 60] on link "Run" at bounding box center [322, 60] width 27 height 25
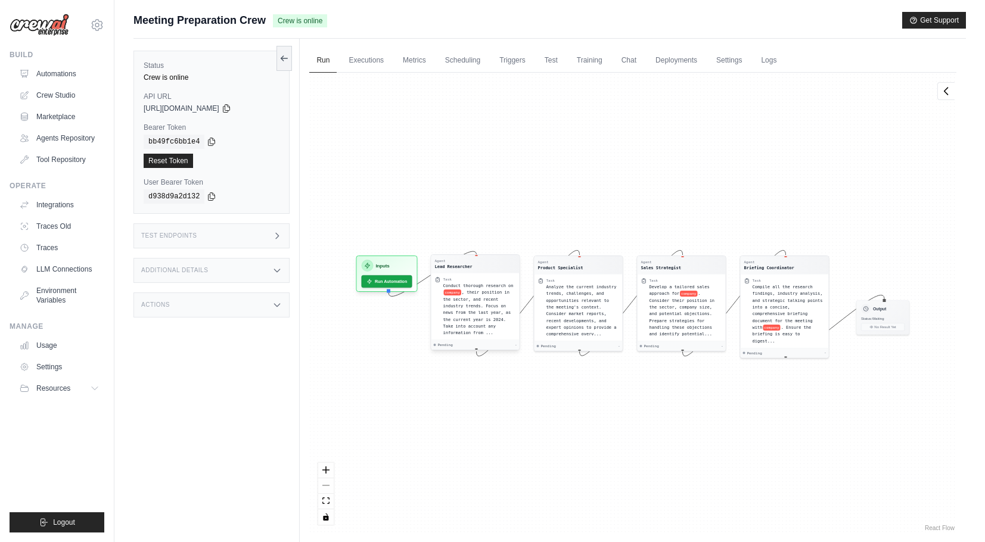
click at [451, 306] on span ", their position in the sector, and recent industry trends. Focus on news from …" at bounding box center [477, 312] width 68 height 45
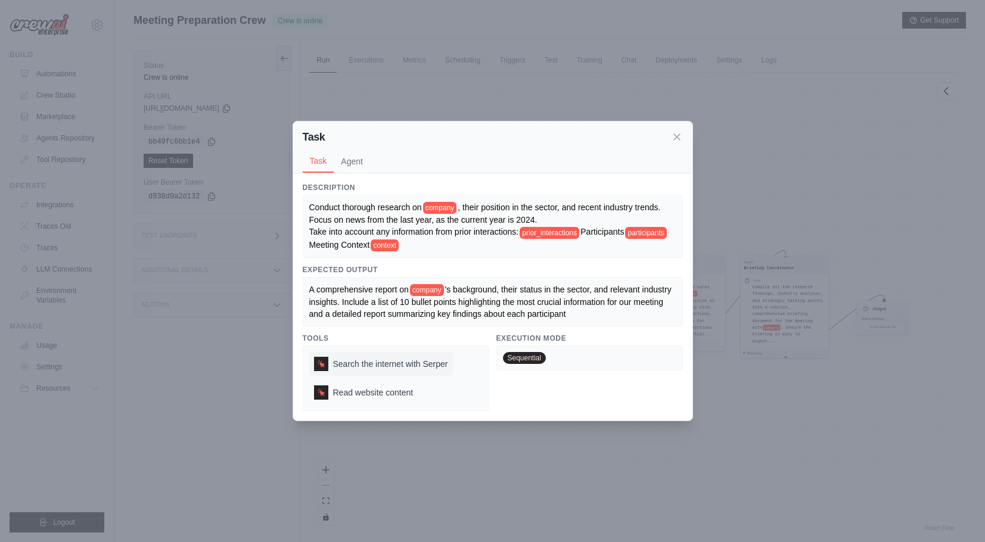
click at [363, 369] on span "Search the internet with Serper" at bounding box center [390, 364] width 115 height 12
click at [681, 132] on icon at bounding box center [677, 137] width 12 height 12
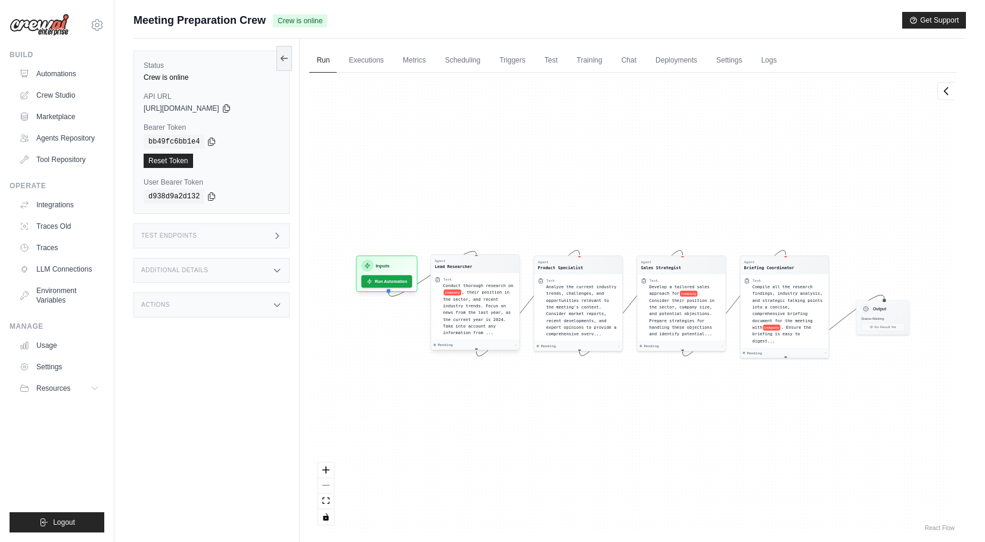
click at [495, 332] on div "Conduct thorough research on company , their position in the sector, and recent…" at bounding box center [479, 310] width 73 height 54
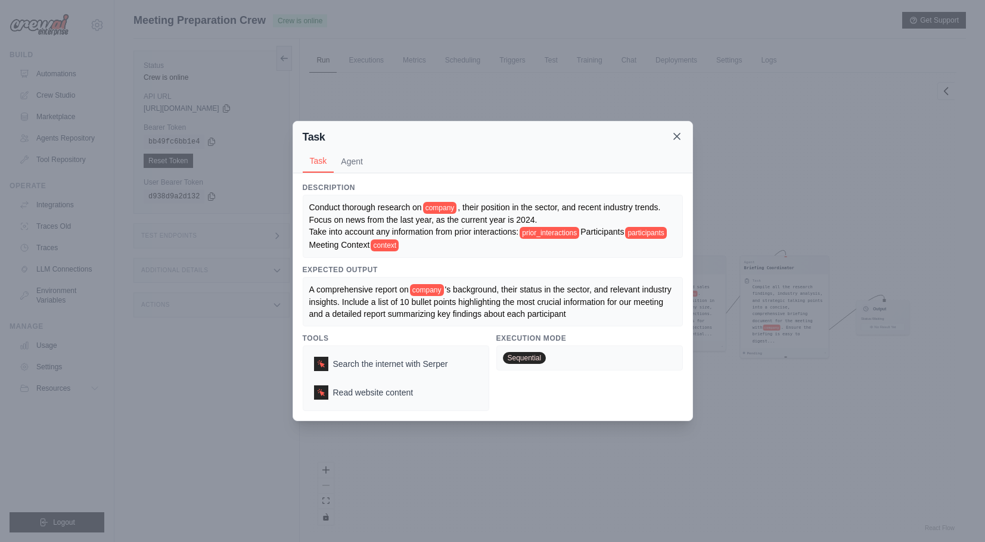
click at [680, 134] on icon at bounding box center [677, 137] width 12 height 12
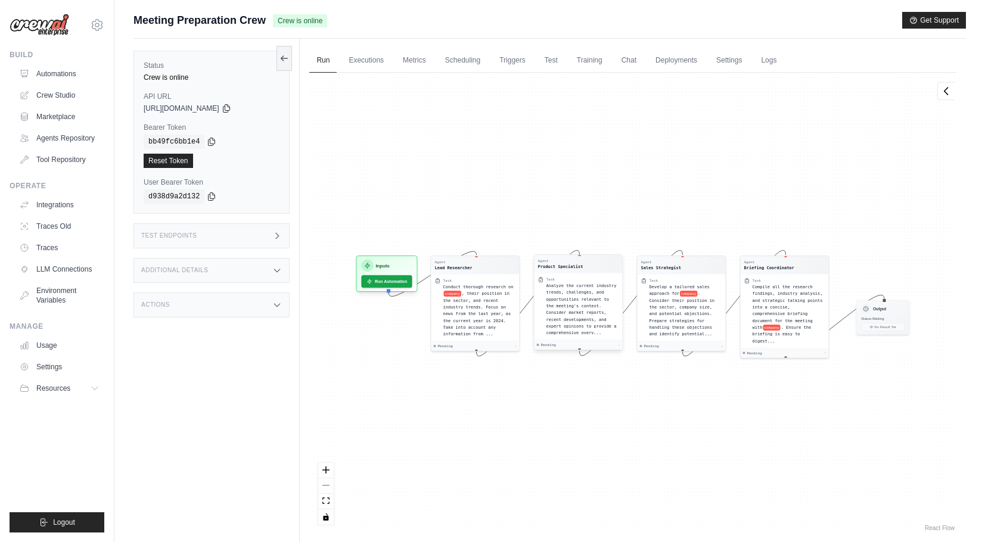
click at [584, 296] on span "Analyze the current industry trends, challenges, and opportunities relevant to …" at bounding box center [582, 309] width 70 height 52
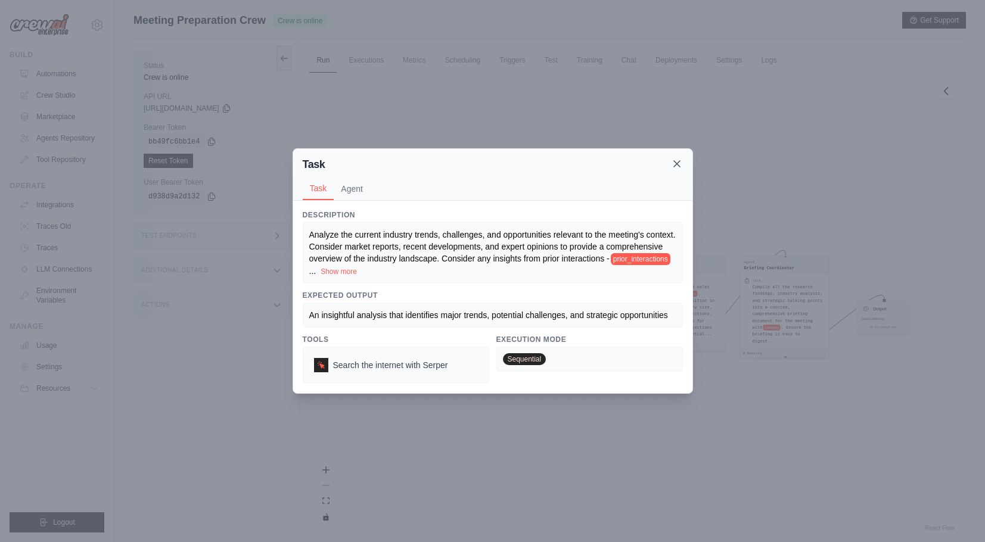
click at [675, 165] on icon at bounding box center [677, 164] width 6 height 6
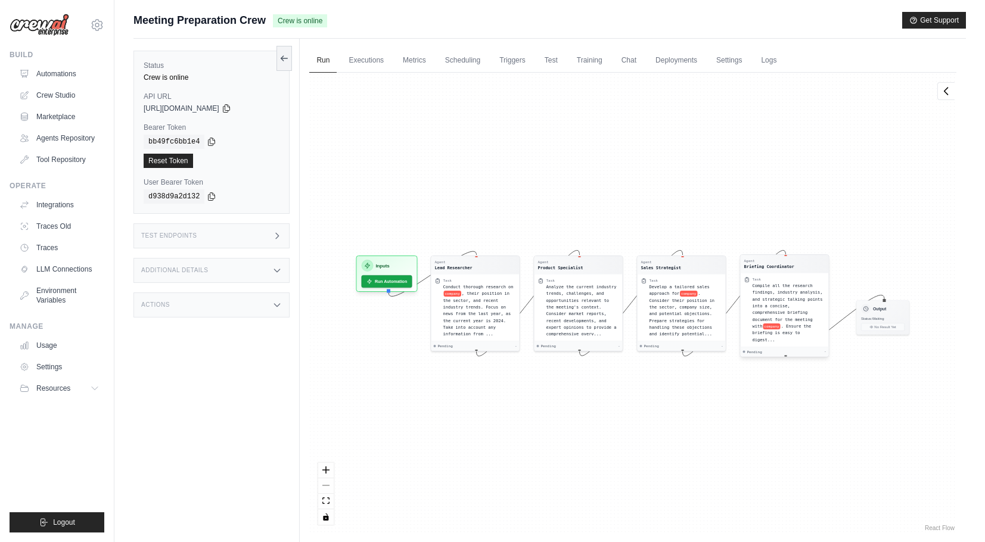
click at [802, 309] on div "Compile all the research findings, industry analysis, and strategic talking poi…" at bounding box center [789, 313] width 73 height 61
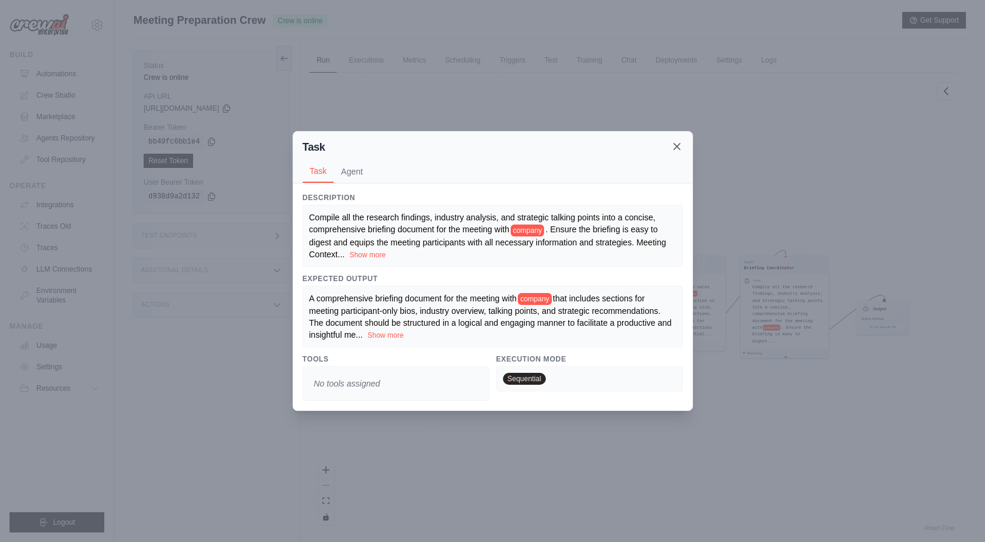
click at [677, 148] on icon at bounding box center [677, 147] width 12 height 12
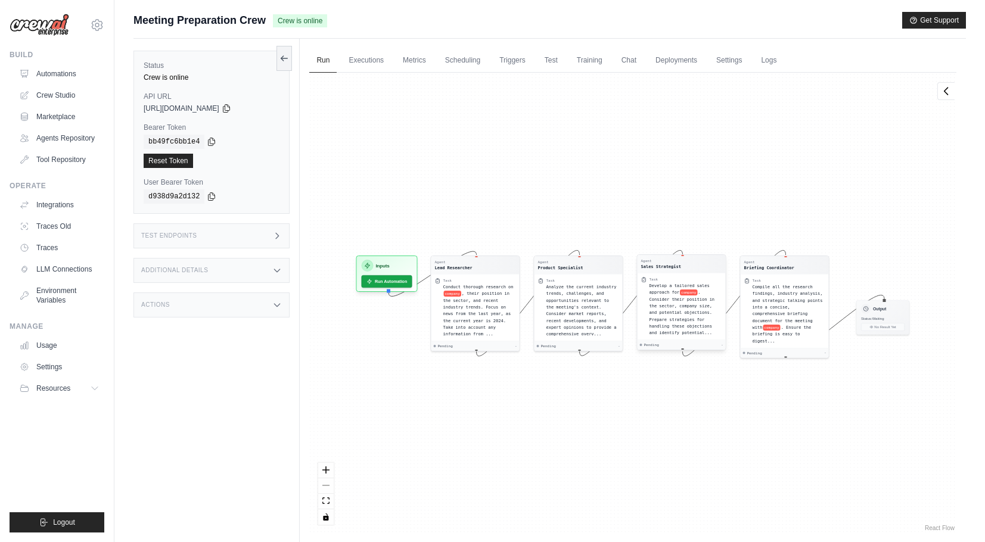
click at [688, 311] on div "Develop a tailored sales approach for company . Consider their position in the …" at bounding box center [686, 310] width 73 height 54
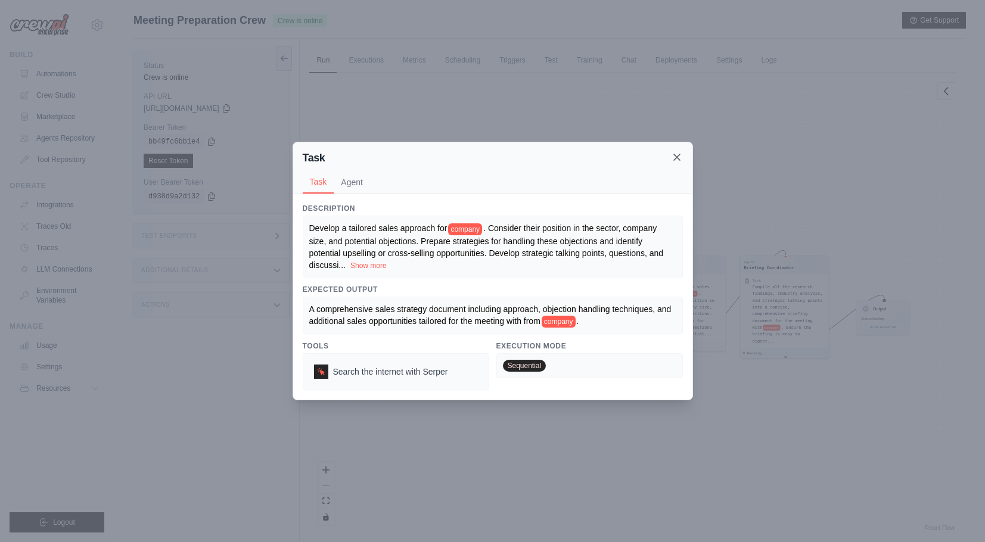
click at [675, 154] on icon at bounding box center [677, 157] width 6 height 6
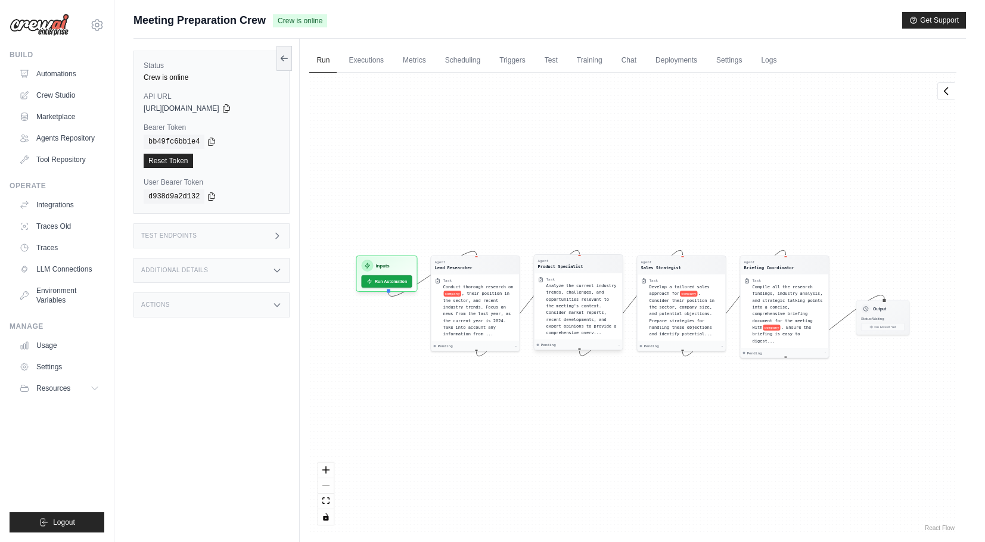
click at [554, 295] on span "Analyze the current industry trends, challenges, and opportunities relevant to …" at bounding box center [582, 309] width 70 height 52
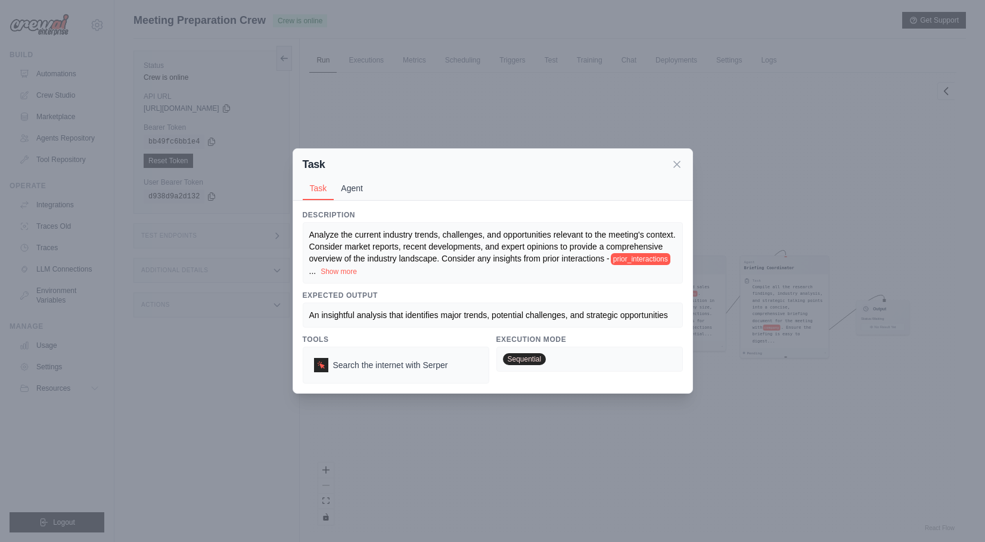
click at [354, 194] on button "Agent" at bounding box center [352, 188] width 36 height 23
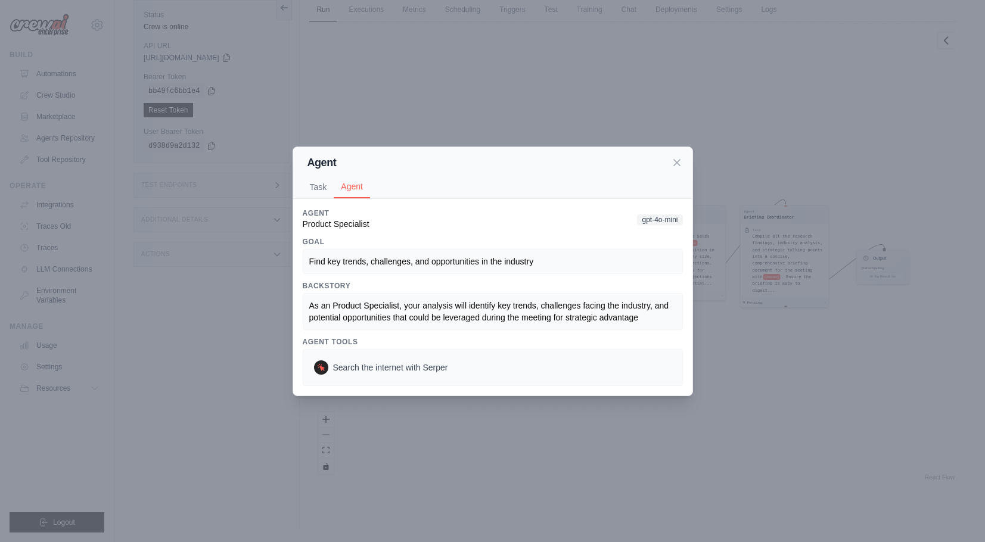
scroll to position [51, 0]
click at [376, 368] on span "Search the internet with Serper" at bounding box center [390, 368] width 115 height 12
click at [327, 180] on button "Task" at bounding box center [319, 186] width 32 height 23
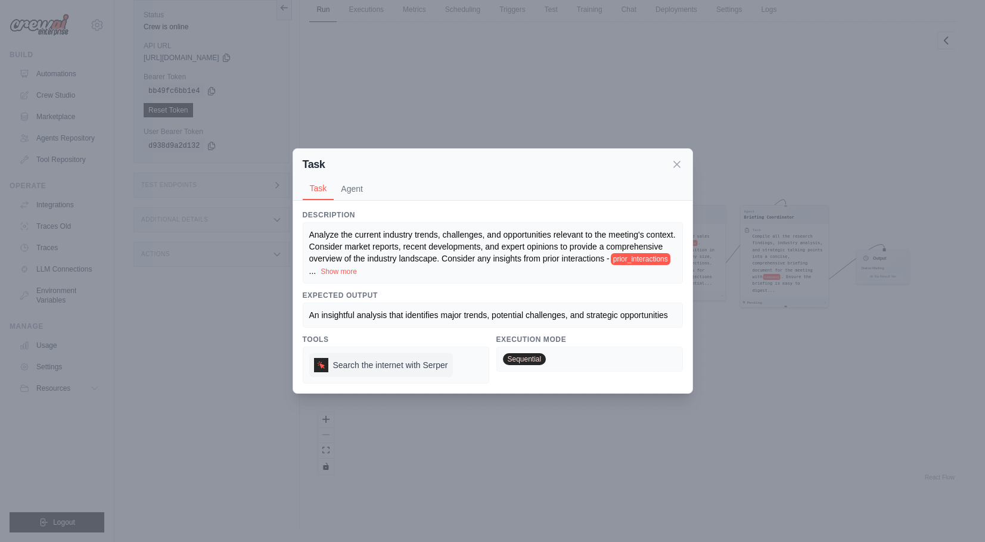
click at [389, 362] on span "Search the internet with Serper" at bounding box center [390, 365] width 115 height 12
click at [679, 170] on div "Task" at bounding box center [493, 164] width 380 height 17
click at [674, 170] on div "Task" at bounding box center [493, 164] width 380 height 17
click at [674, 168] on icon at bounding box center [677, 164] width 12 height 12
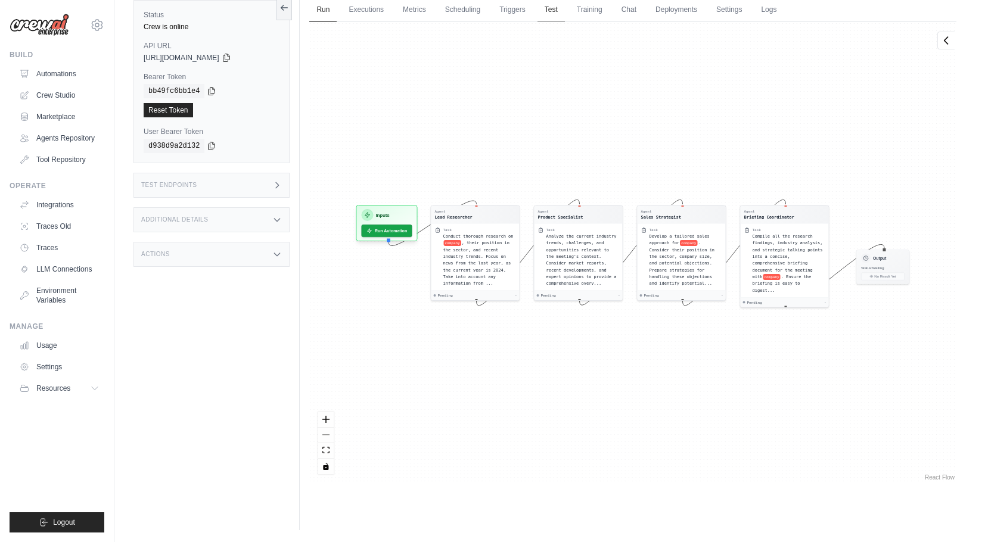
click at [565, 11] on link "Test" at bounding box center [551, 10] width 27 height 25
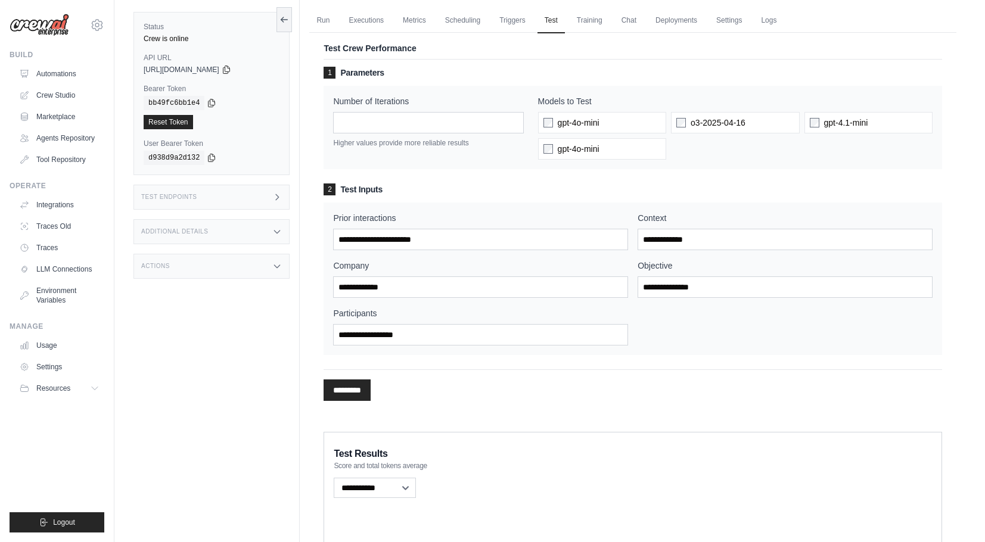
scroll to position [39, 0]
click at [347, 392] on input "*********" at bounding box center [347, 390] width 47 height 21
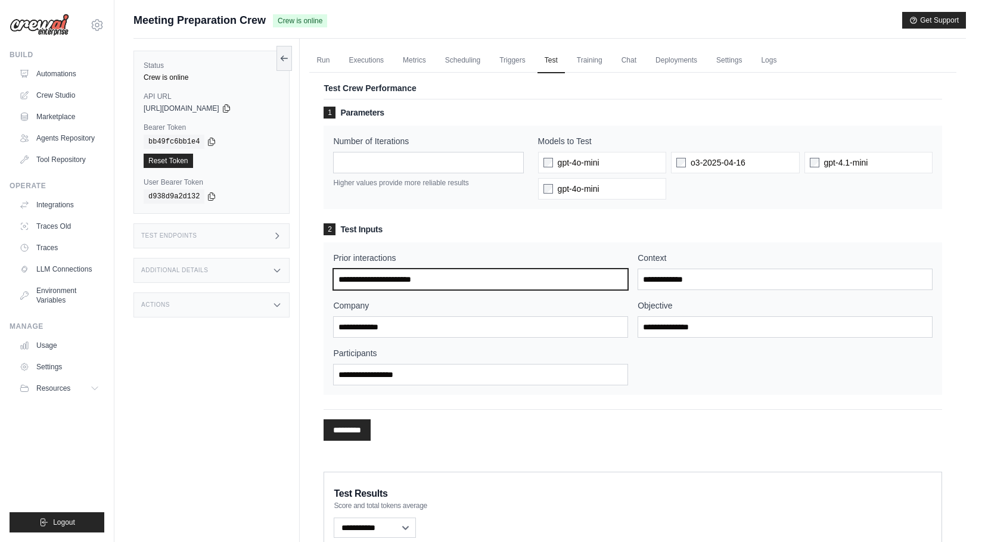
scroll to position [0, 0]
click at [644, 63] on link "Chat" at bounding box center [629, 60] width 29 height 25
click at [259, 242] on div "Test Endpoints" at bounding box center [212, 236] width 156 height 25
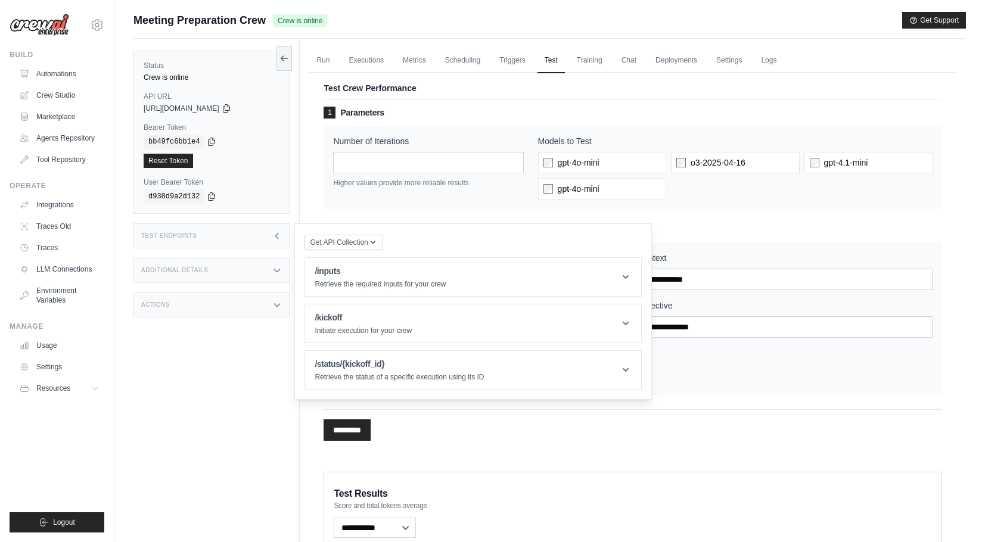
click at [259, 242] on div "Test Endpoints" at bounding box center [212, 236] width 156 height 25
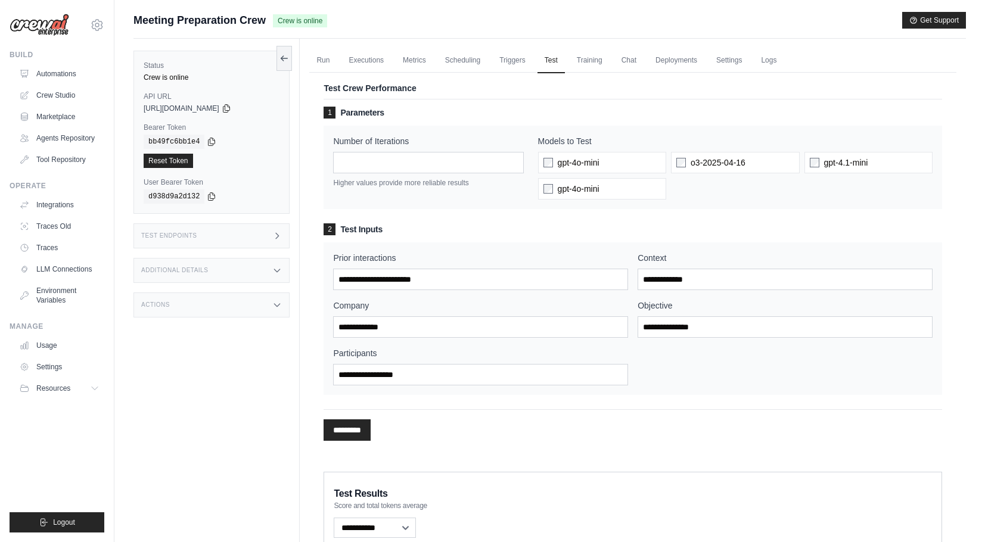
click at [257, 269] on div "Additional Details" at bounding box center [212, 270] width 156 height 25
click at [239, 308] on div "Actions" at bounding box center [212, 305] width 156 height 25
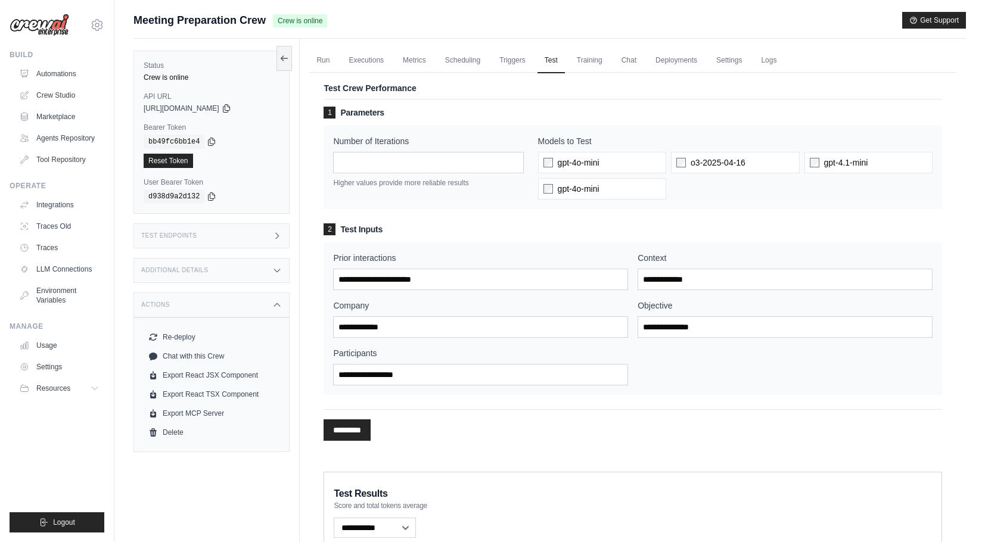
click at [239, 308] on div "Actions" at bounding box center [212, 305] width 156 height 25
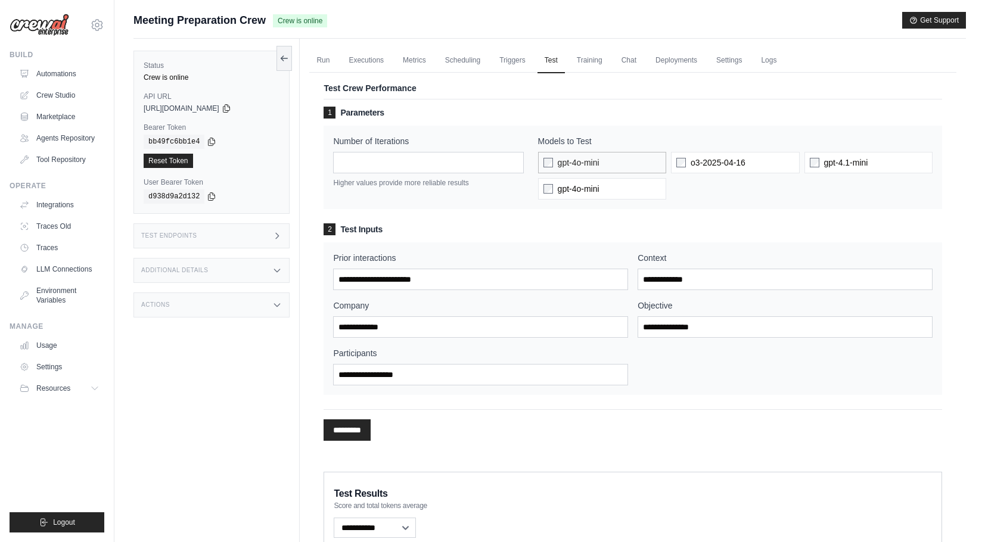
click at [548, 169] on label "gpt-4o-mini" at bounding box center [602, 162] width 128 height 21
click at [371, 60] on link "Executions" at bounding box center [366, 60] width 49 height 25
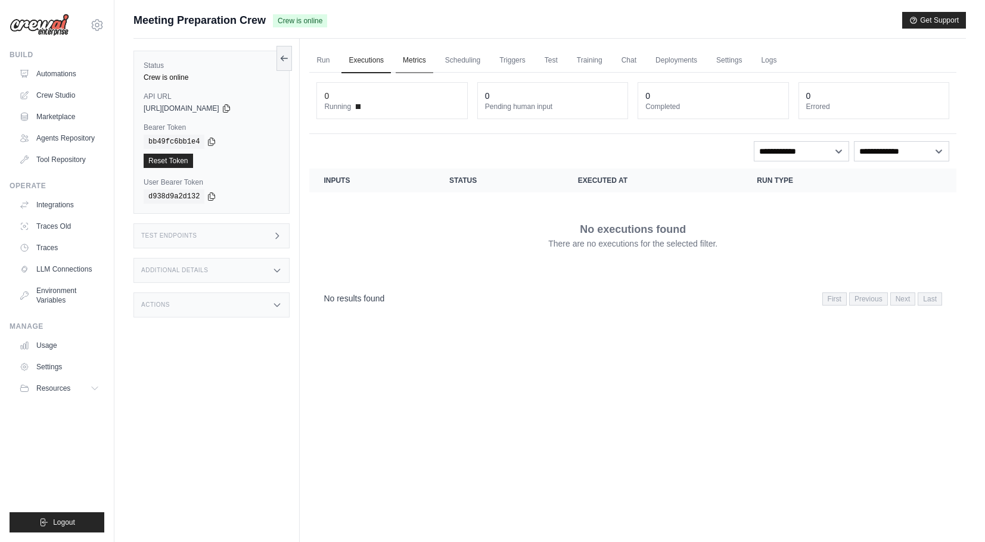
click at [423, 63] on link "Metrics" at bounding box center [415, 60] width 38 height 25
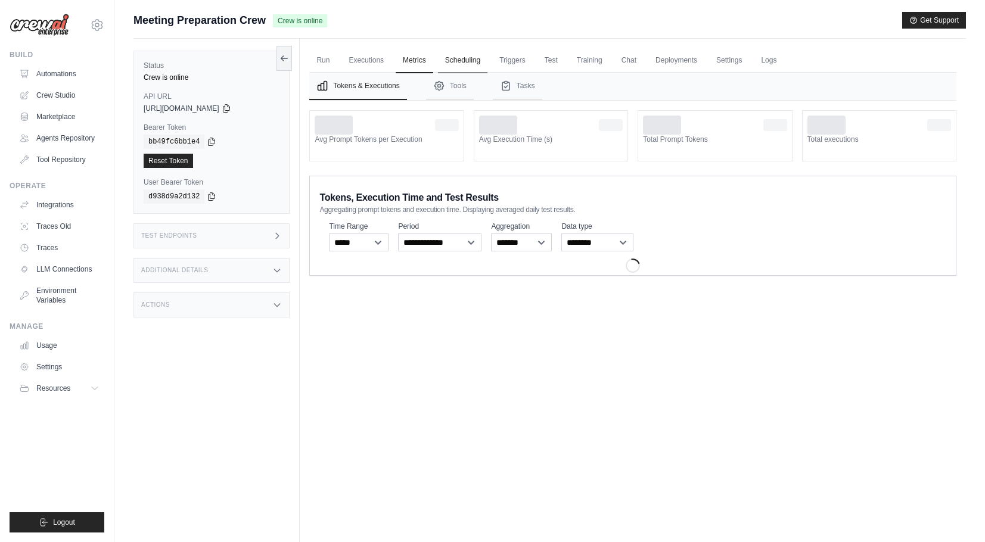
click at [466, 60] on link "Scheduling" at bounding box center [462, 60] width 49 height 25
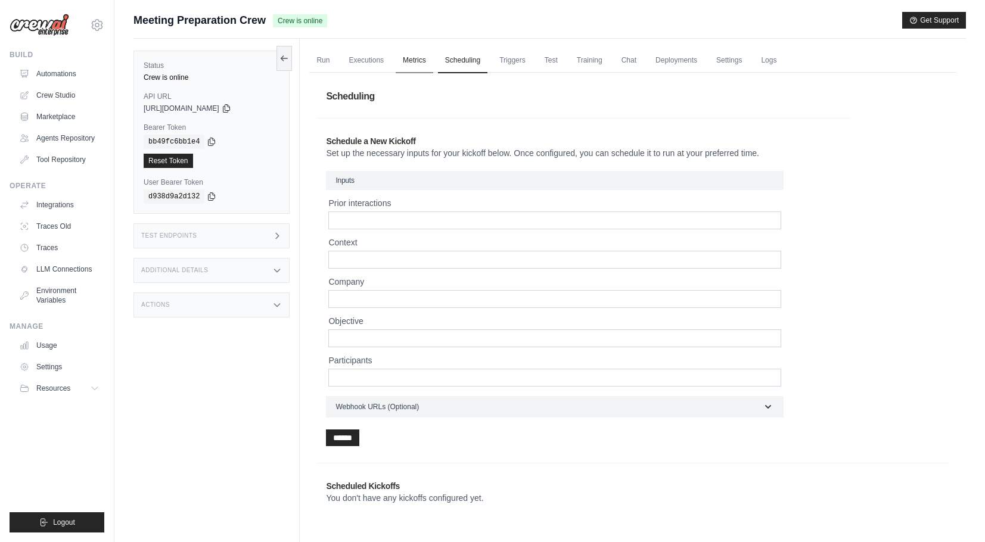
click at [407, 64] on link "Metrics" at bounding box center [415, 60] width 38 height 25
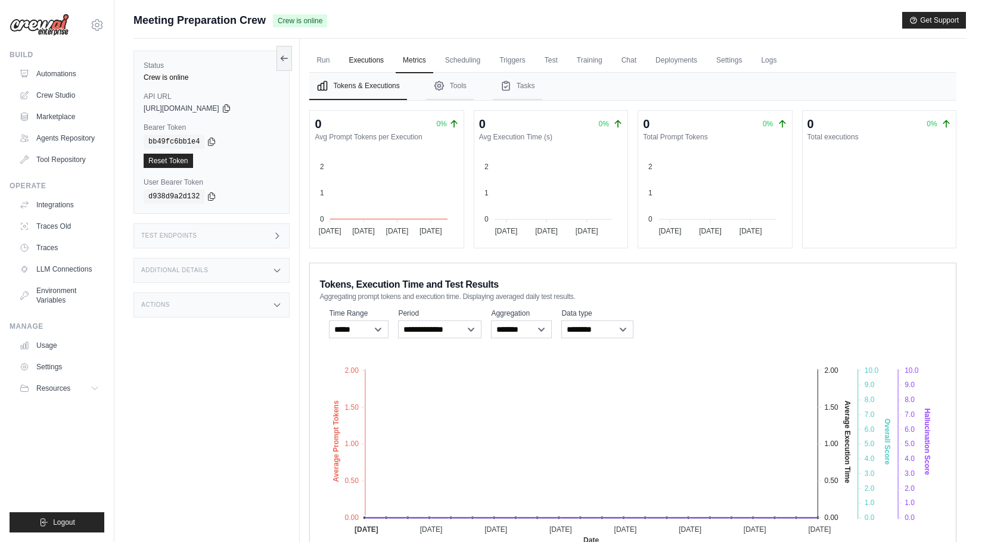
click at [382, 66] on link "Executions" at bounding box center [366, 60] width 49 height 25
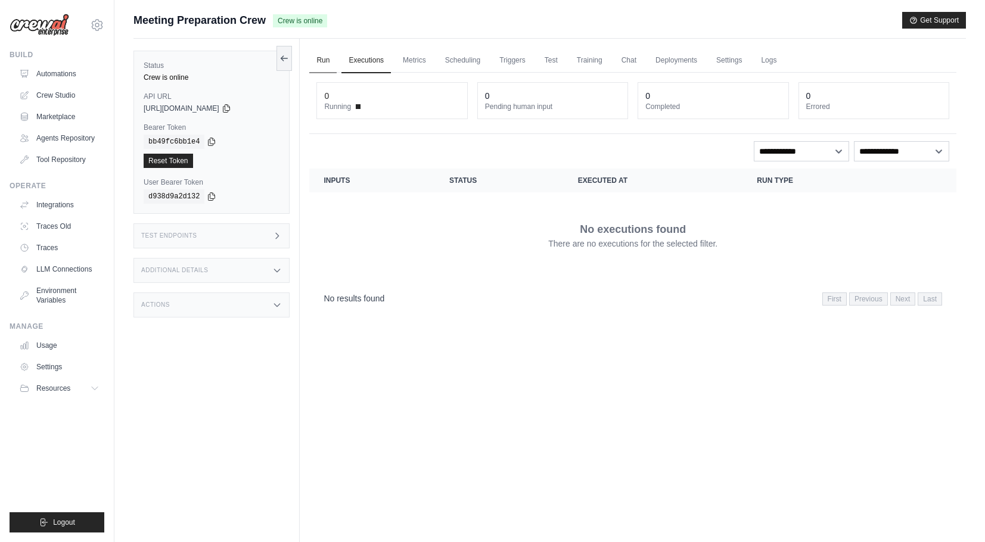
click at [328, 72] on link "Run" at bounding box center [322, 60] width 27 height 25
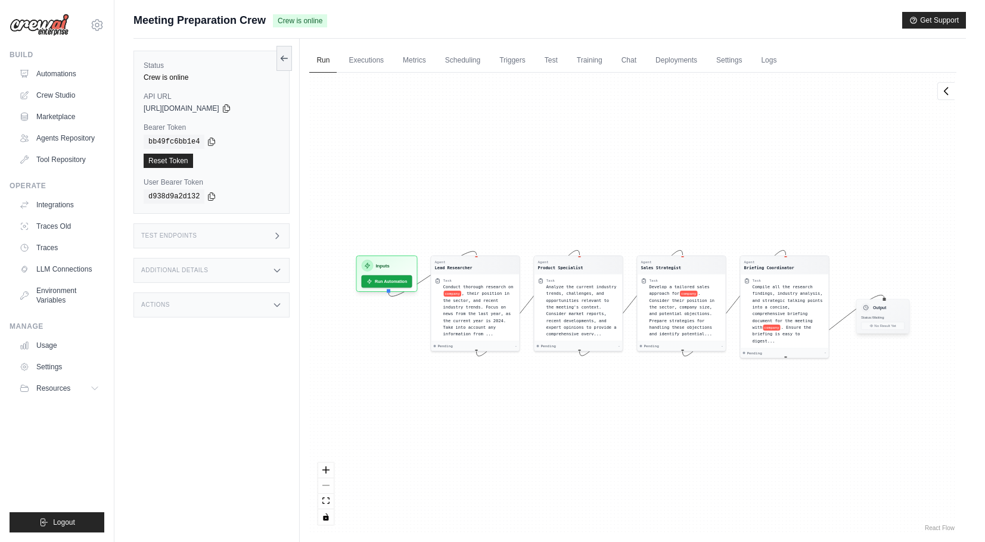
click at [893, 319] on div "Status: Waiting" at bounding box center [883, 317] width 44 height 5
click at [815, 313] on span "Compile all the research findings, industry analysis, and strategic talking poi…" at bounding box center [788, 305] width 70 height 45
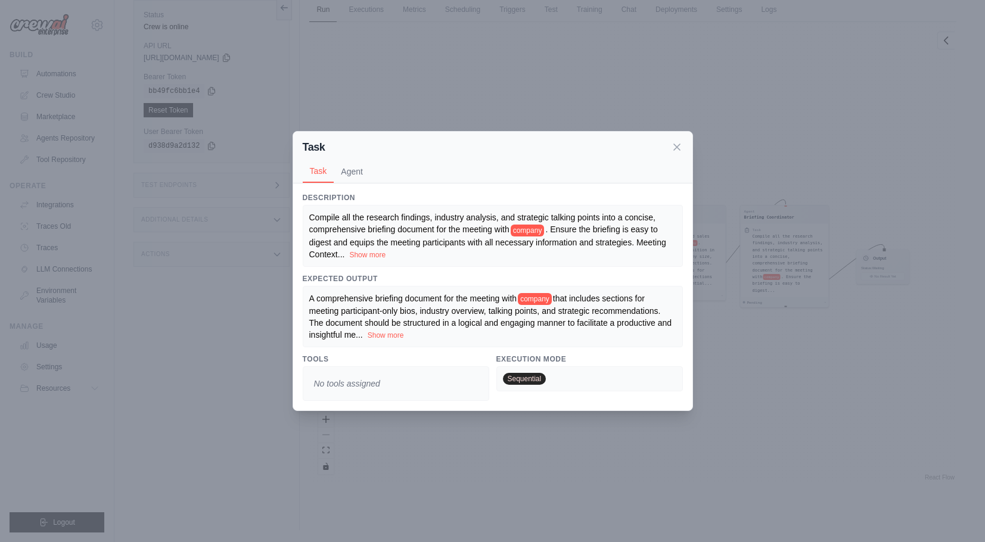
scroll to position [51, 0]
click at [348, 386] on span "No tools assigned" at bounding box center [347, 383] width 76 height 21
click at [391, 332] on button "Show more" at bounding box center [386, 335] width 36 height 10
click at [682, 141] on icon at bounding box center [677, 147] width 12 height 12
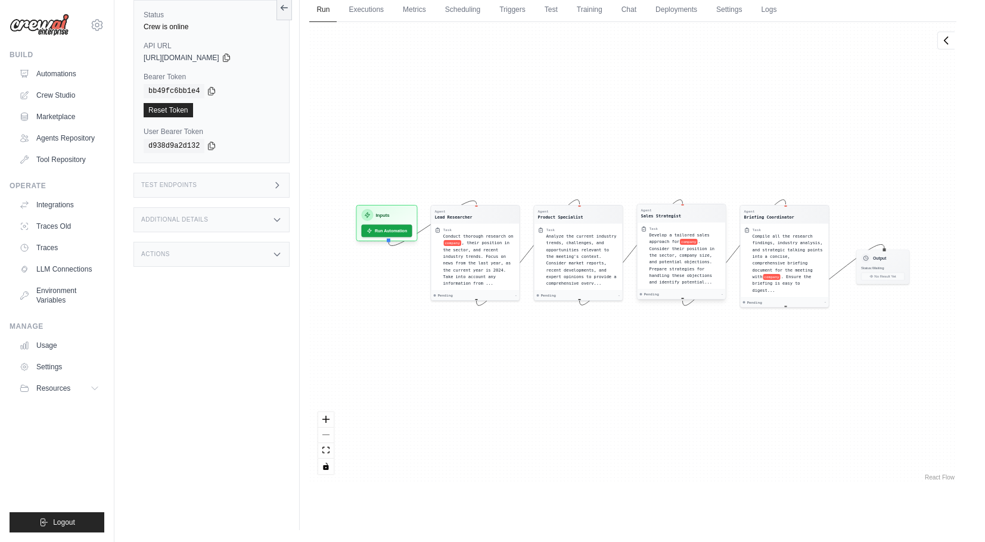
click at [682, 256] on span ". Consider their position in the sector, company size, and potential objections…" at bounding box center [683, 261] width 66 height 45
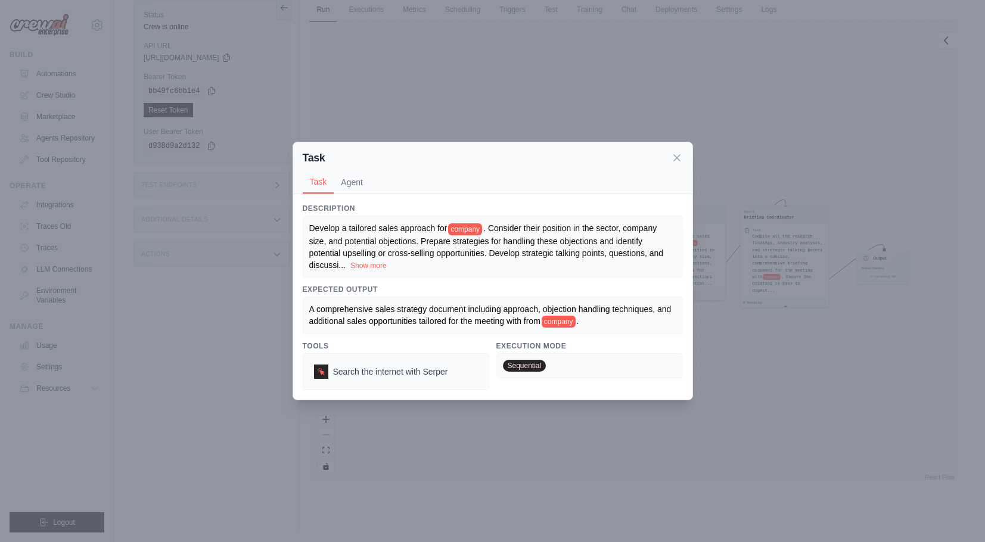
click at [554, 323] on span "company" at bounding box center [559, 322] width 34 height 12
click at [405, 383] on div "Search the internet with Serper" at bounding box center [381, 372] width 144 height 24
click at [402, 368] on span "Search the internet with Serper" at bounding box center [390, 372] width 115 height 12
click at [678, 152] on icon at bounding box center [677, 157] width 12 height 12
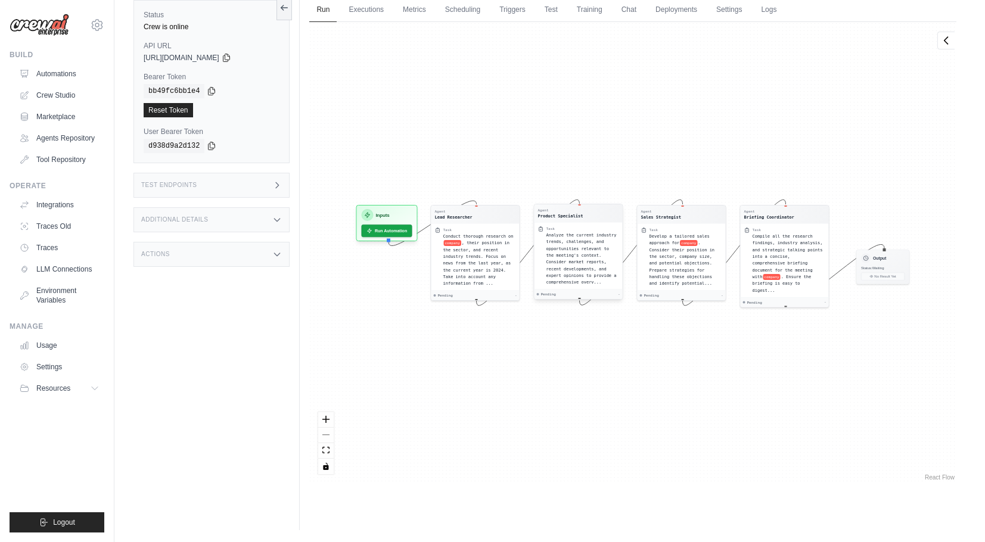
click at [561, 266] on div "Analyze the current industry trends, challenges, and opportunities relevant to …" at bounding box center [583, 259] width 73 height 54
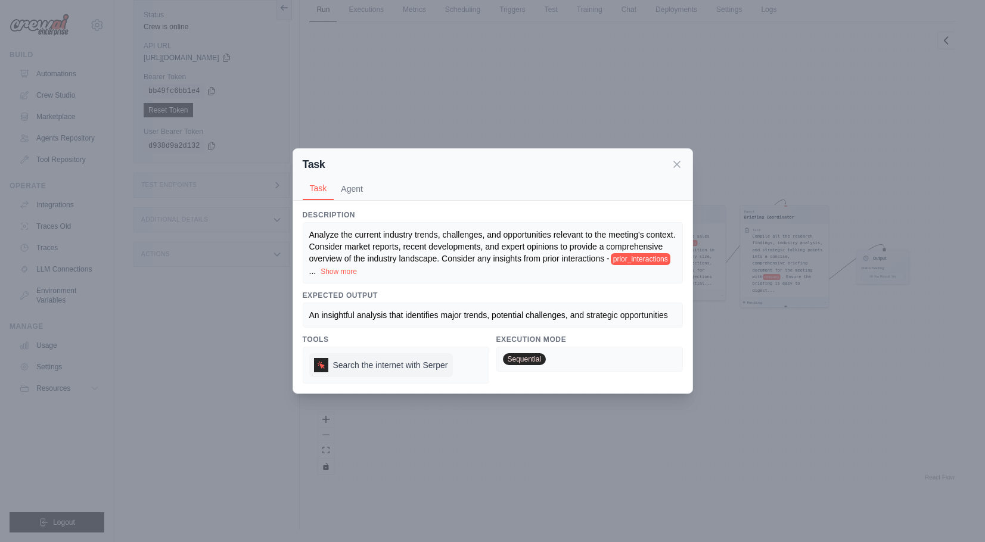
click at [342, 371] on span "Search the internet with Serper" at bounding box center [390, 365] width 115 height 12
click at [676, 165] on icon at bounding box center [677, 164] width 12 height 12
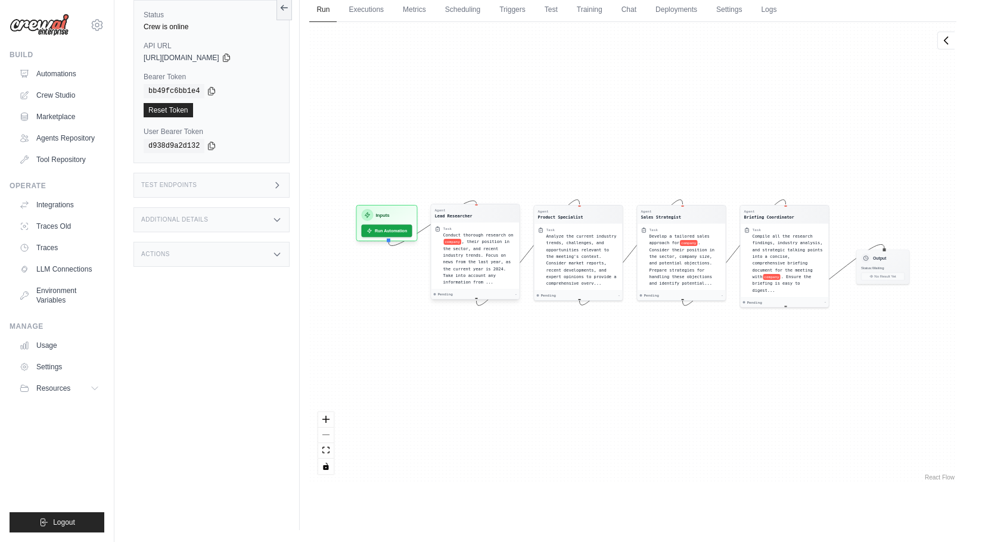
click at [490, 247] on div "Conduct thorough research on company , their position in the sector, and recent…" at bounding box center [479, 259] width 73 height 54
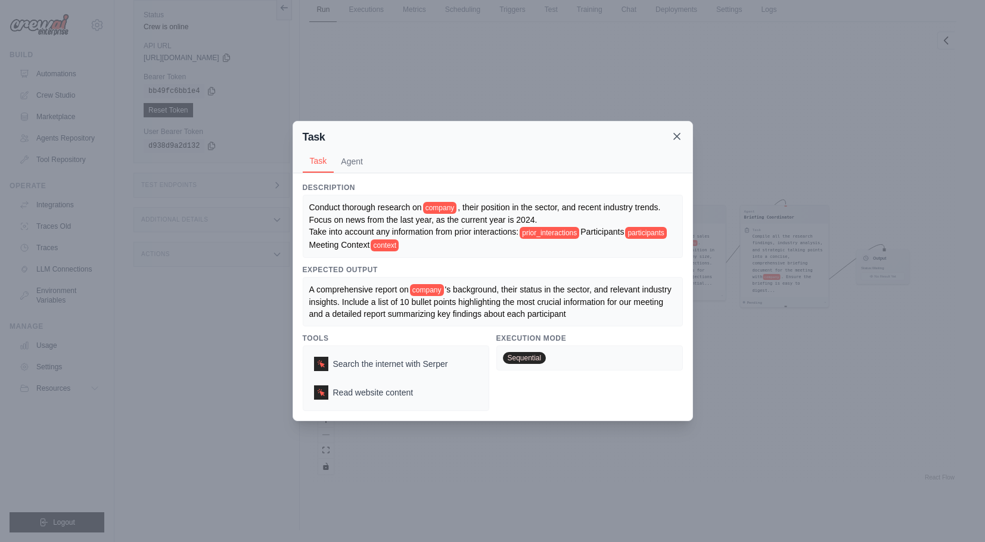
click at [681, 138] on icon at bounding box center [677, 137] width 12 height 12
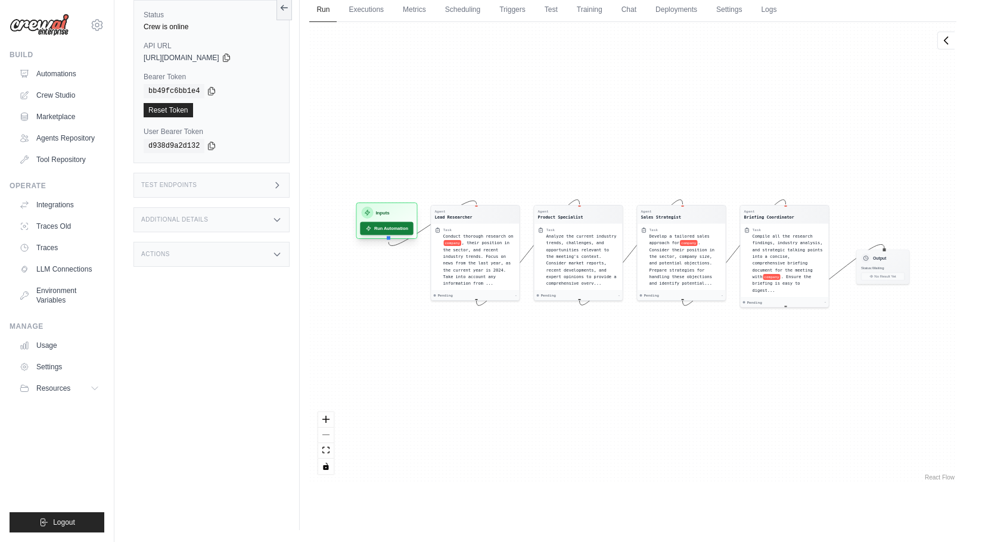
click at [393, 231] on button "Run Automation" at bounding box center [387, 228] width 53 height 13
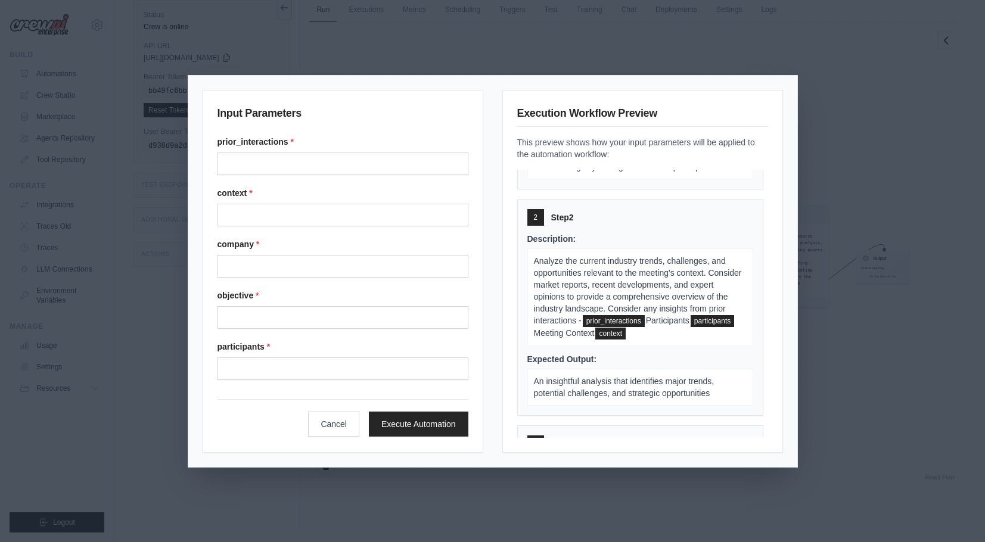
scroll to position [0, 0]
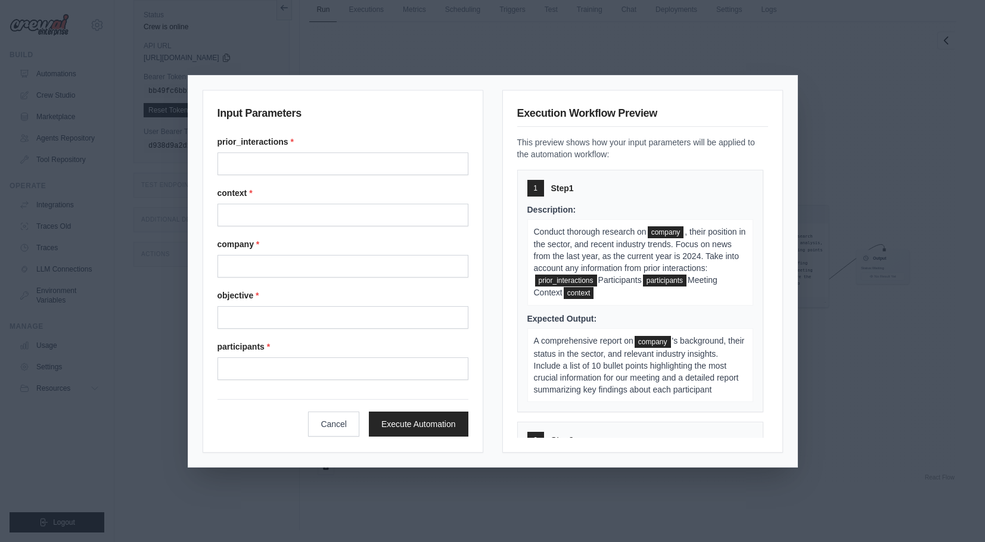
drag, startPoint x: 626, startPoint y: 415, endPoint x: 502, endPoint y: 110, distance: 328.8
click at [502, 110] on div "Execution Workflow Preview This preview shows how your input parameters will be…" at bounding box center [642, 271] width 281 height 363
copy div "Execution Workflow Preview This preview shows how your input parameters will be…"
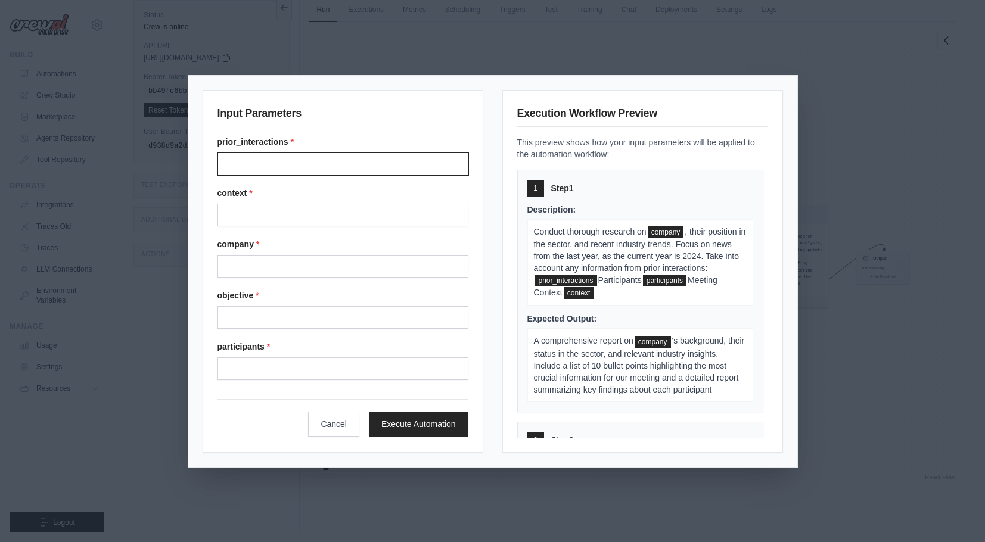
click at [370, 169] on input "Prior interactions" at bounding box center [343, 164] width 251 height 23
paste input "**********"
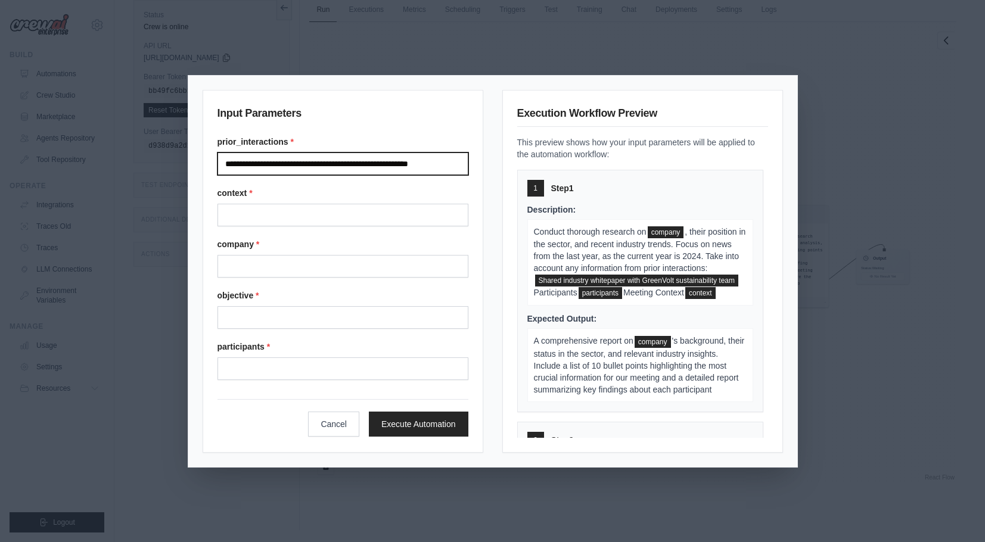
type input "**********"
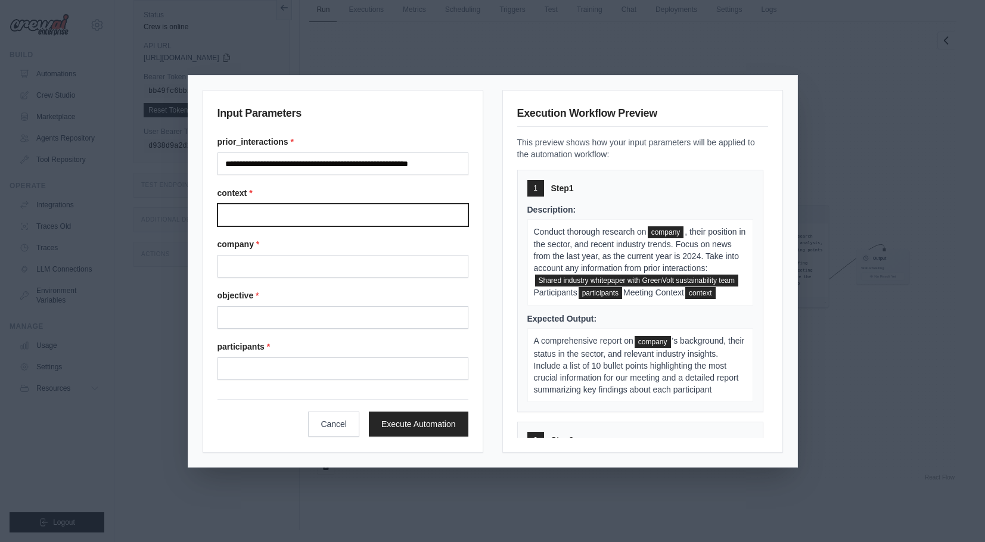
click at [263, 210] on input "Context" at bounding box center [343, 215] width 251 height 23
paste input "**********"
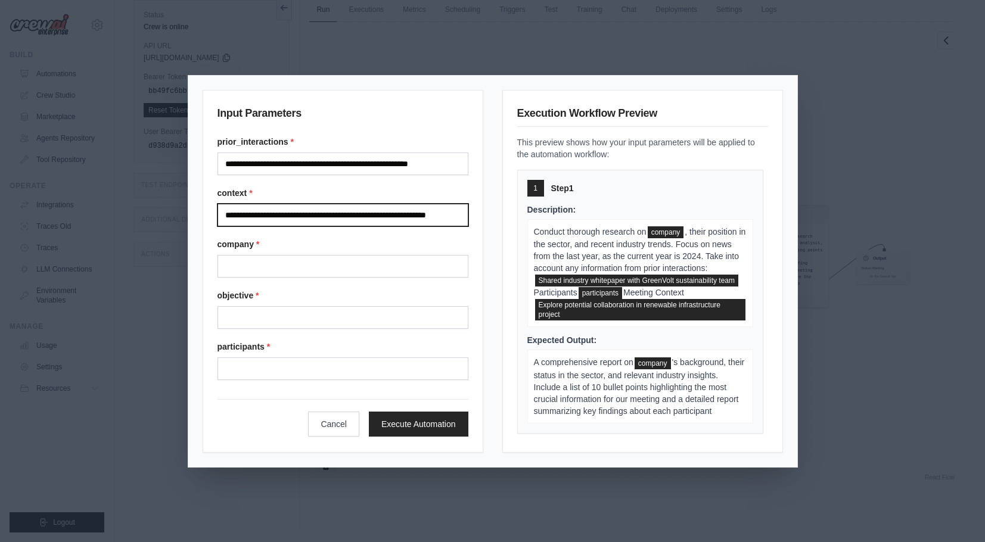
type input "**********"
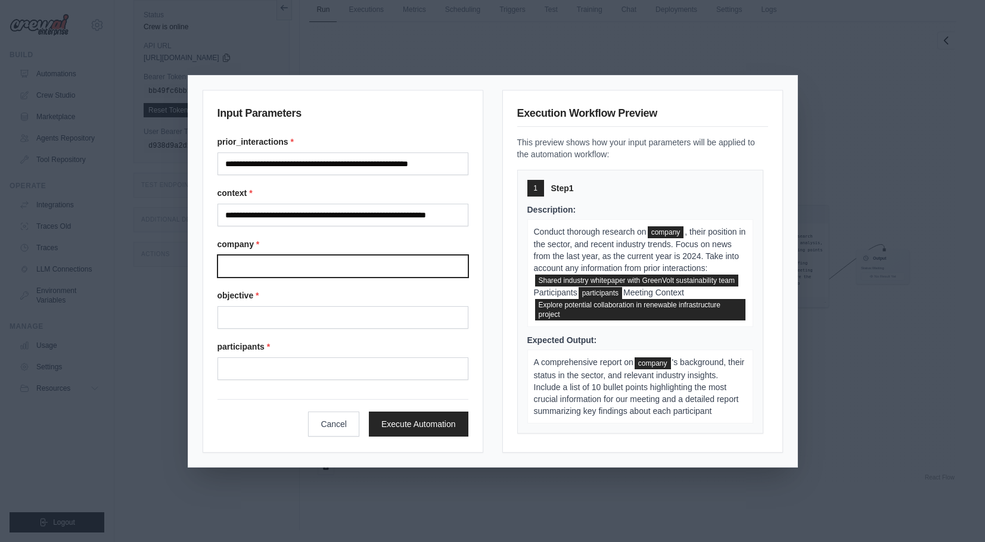
click at [313, 265] on input "Company" at bounding box center [343, 266] width 251 height 23
paste input "**********"
type input "**********"
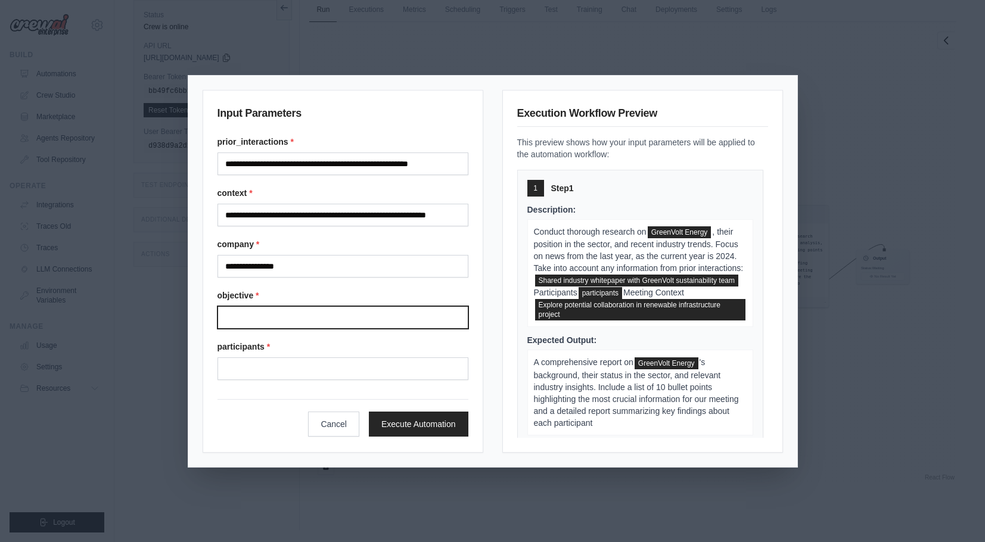
click at [234, 311] on input "Objective" at bounding box center [343, 317] width 251 height 23
paste input "**********"
type input "**********"
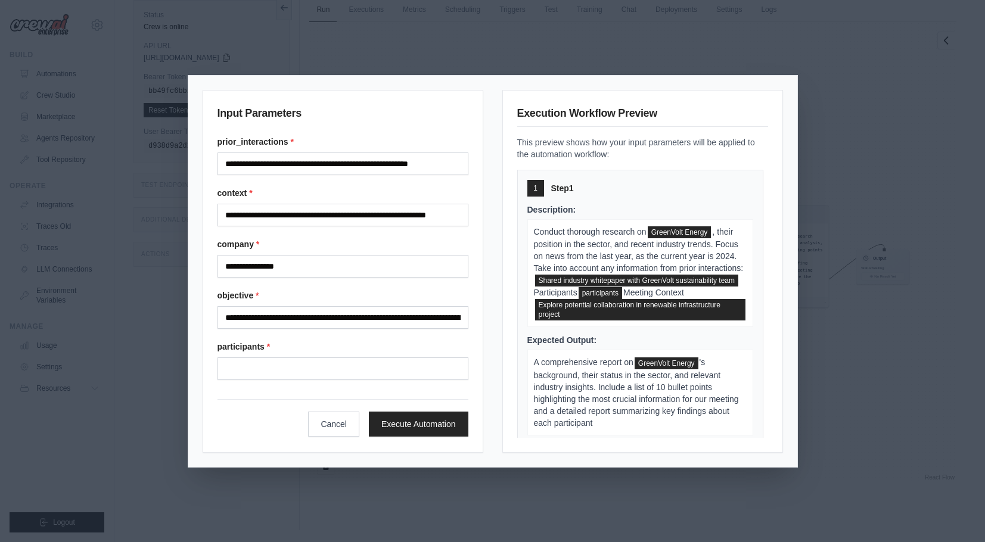
click at [904, 0] on div "**********" at bounding box center [492, 271] width 985 height 542
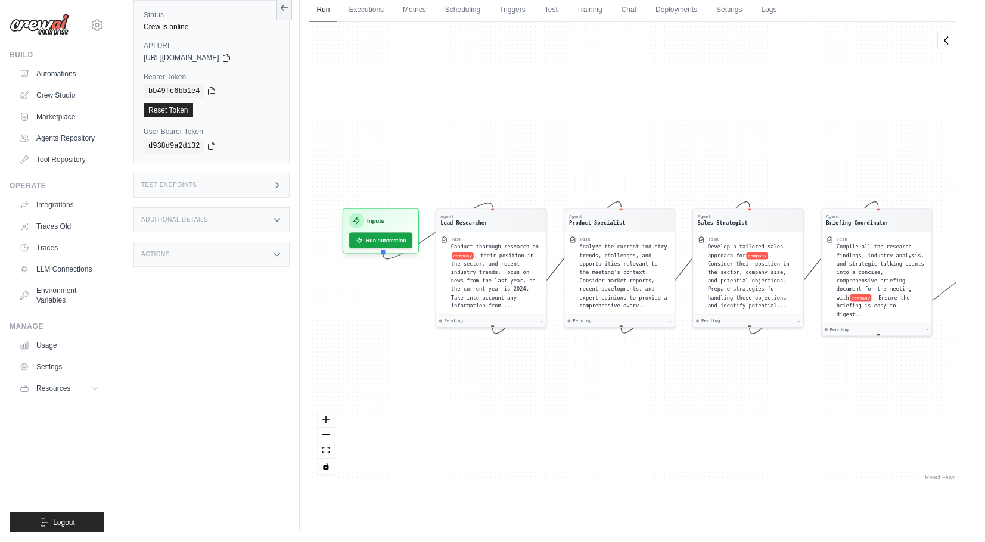
click at [329, 12] on link "Run" at bounding box center [322, 10] width 27 height 25
click at [380, 238] on button "Run Automation" at bounding box center [381, 237] width 66 height 16
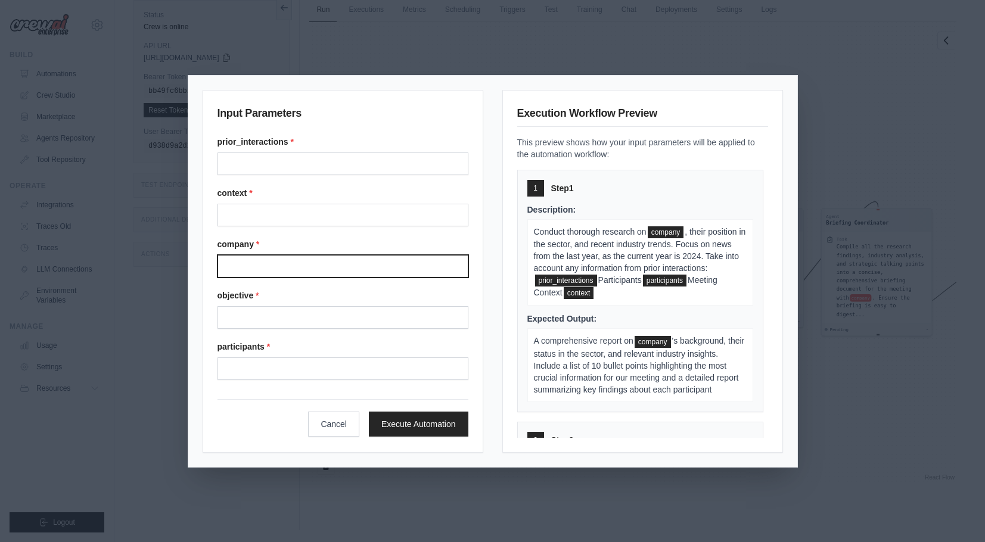
click at [336, 269] on input "Company" at bounding box center [343, 266] width 251 height 23
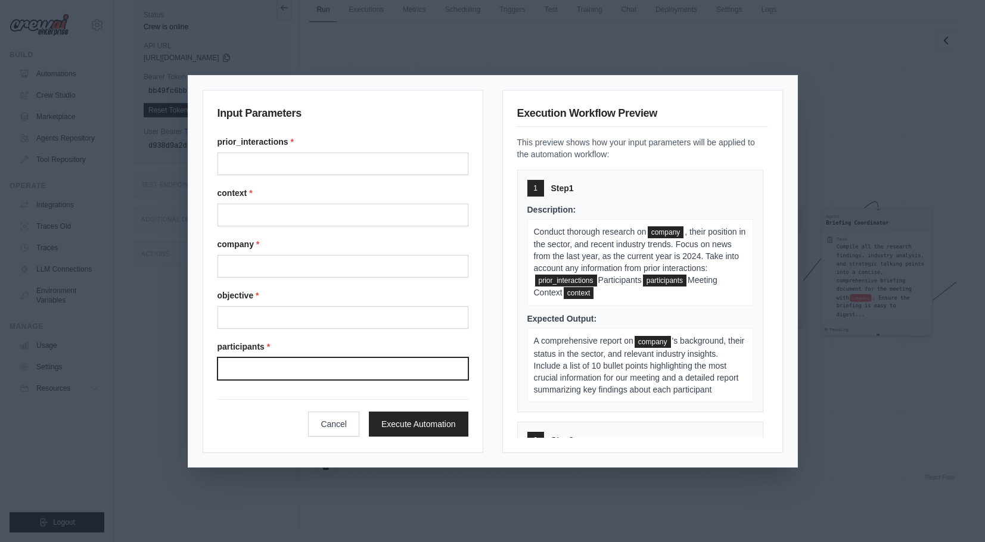
scroll to position [51, 0]
click at [307, 365] on input "Participants" at bounding box center [343, 369] width 251 height 23
paste input "**********"
type input "**********"
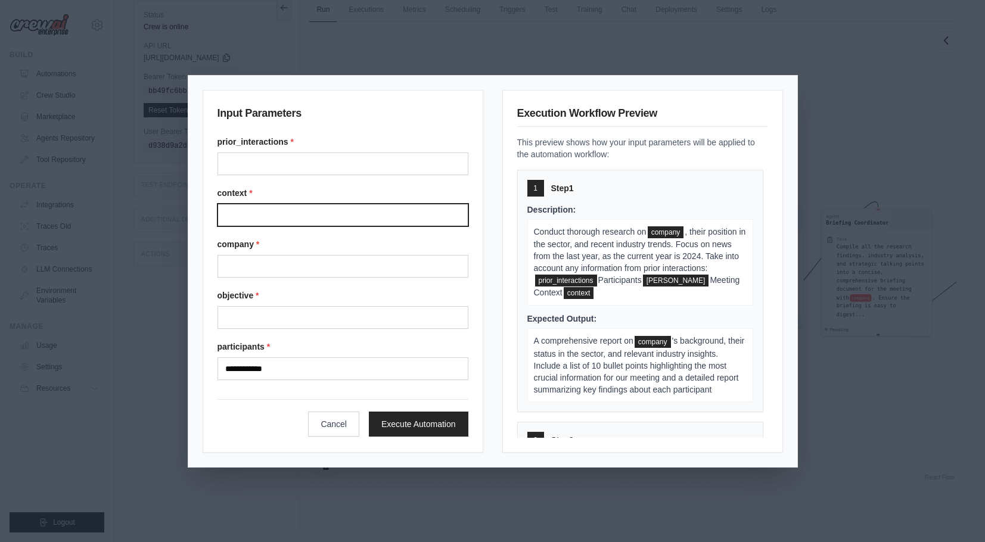
click at [286, 212] on input "Context" at bounding box center [343, 215] width 251 height 23
click at [285, 215] on input "Context" at bounding box center [343, 215] width 251 height 23
paste input "**********"
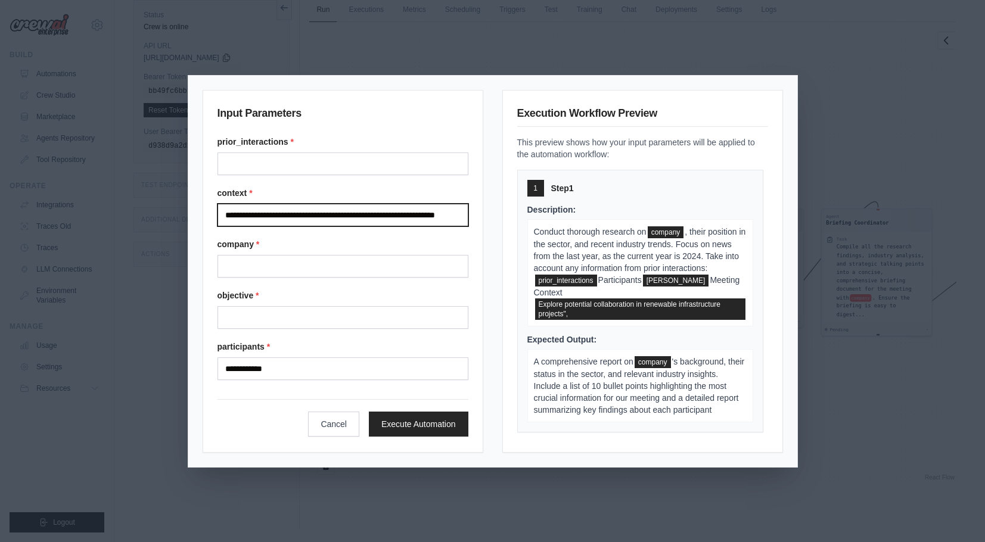
type input "**********"
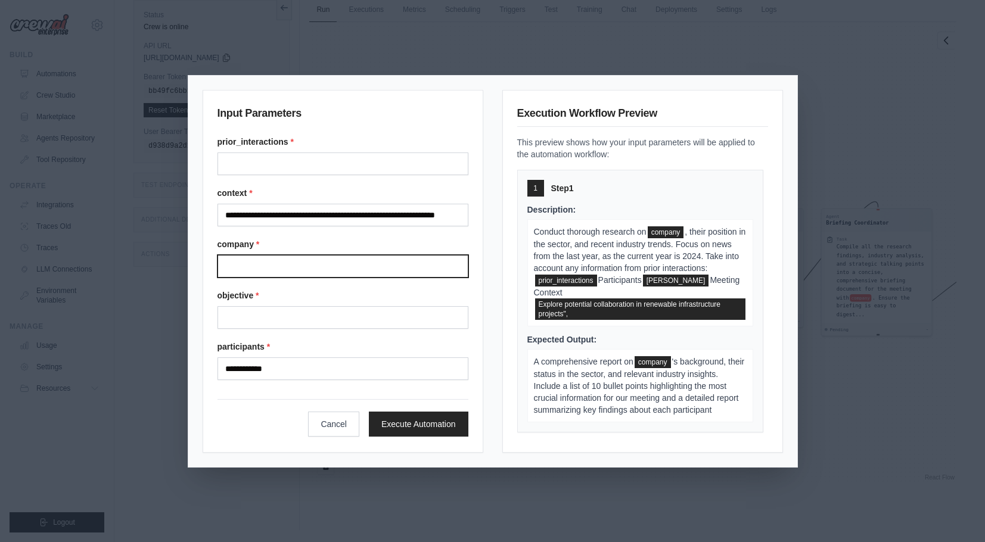
click at [253, 263] on input "Company" at bounding box center [343, 266] width 251 height 23
paste input "**********"
type input "**********"
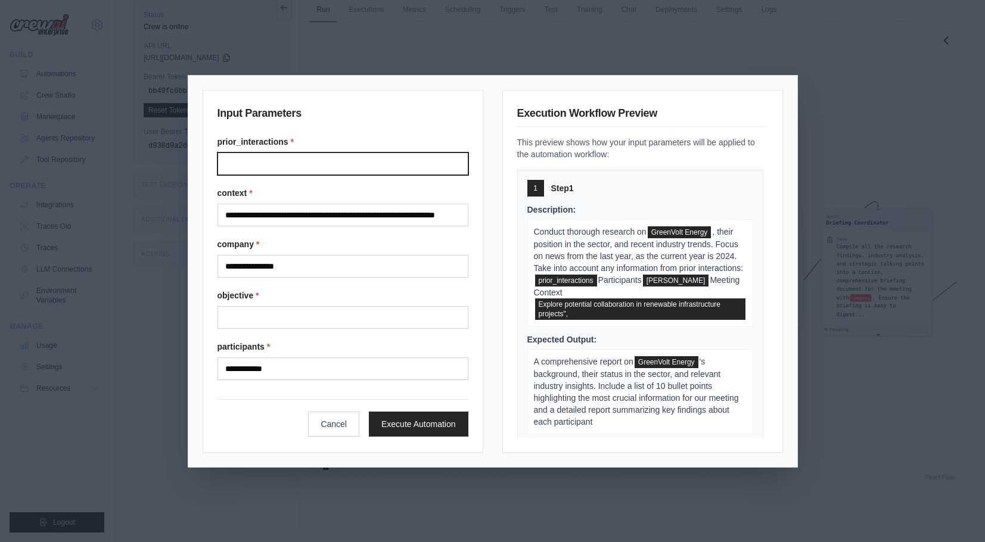
click at [251, 166] on input "Prior interactions" at bounding box center [343, 164] width 251 height 23
paste input "**********"
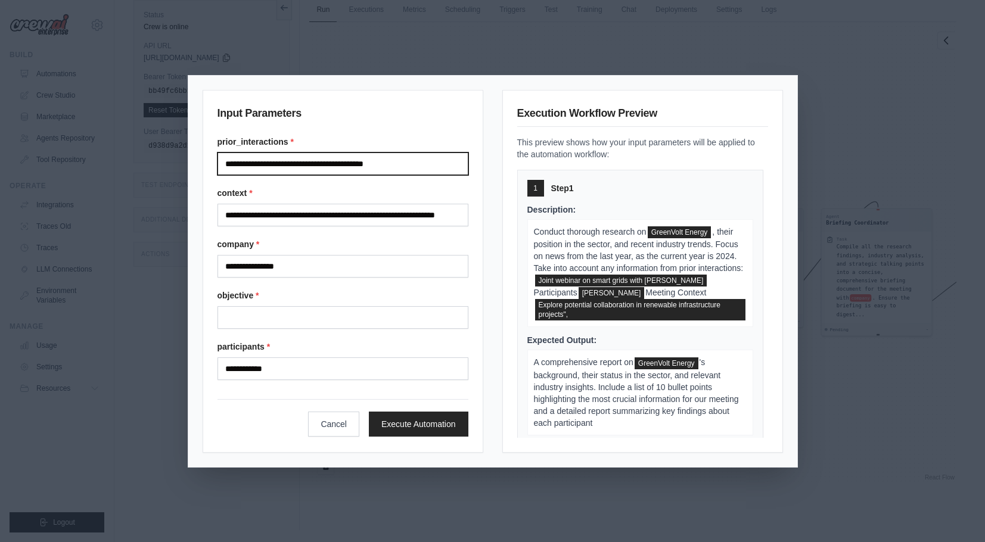
type input "**********"
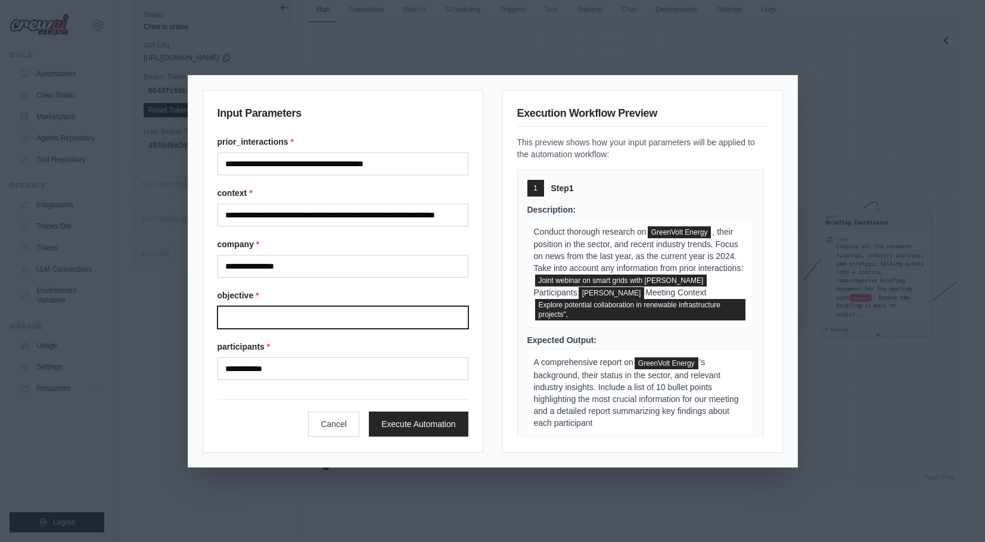
click at [265, 314] on input "Objective" at bounding box center [343, 317] width 251 height 23
paste input "**********"
type input "**********"
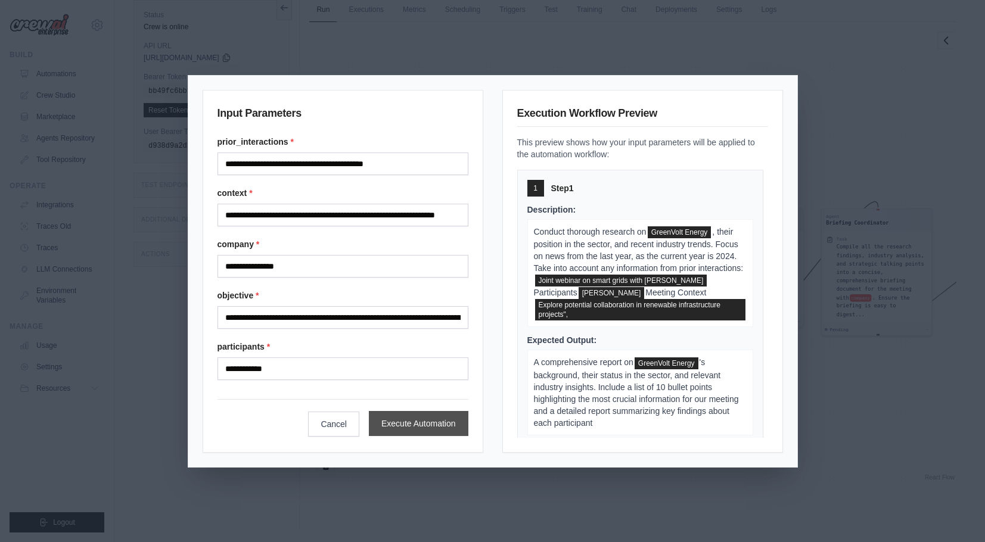
click at [398, 432] on button "Execute Automation" at bounding box center [419, 423] width 100 height 25
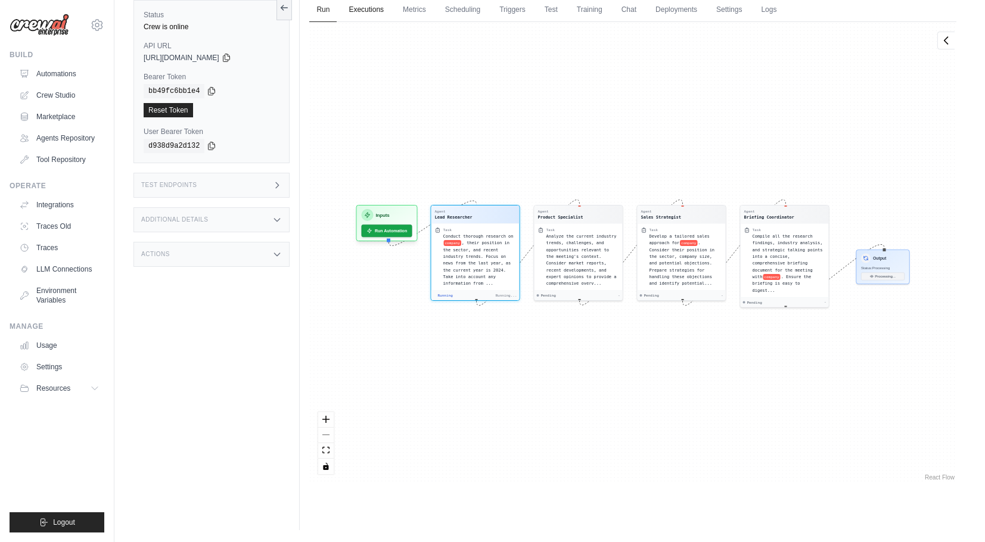
click at [388, 17] on link "Executions" at bounding box center [366, 10] width 49 height 25
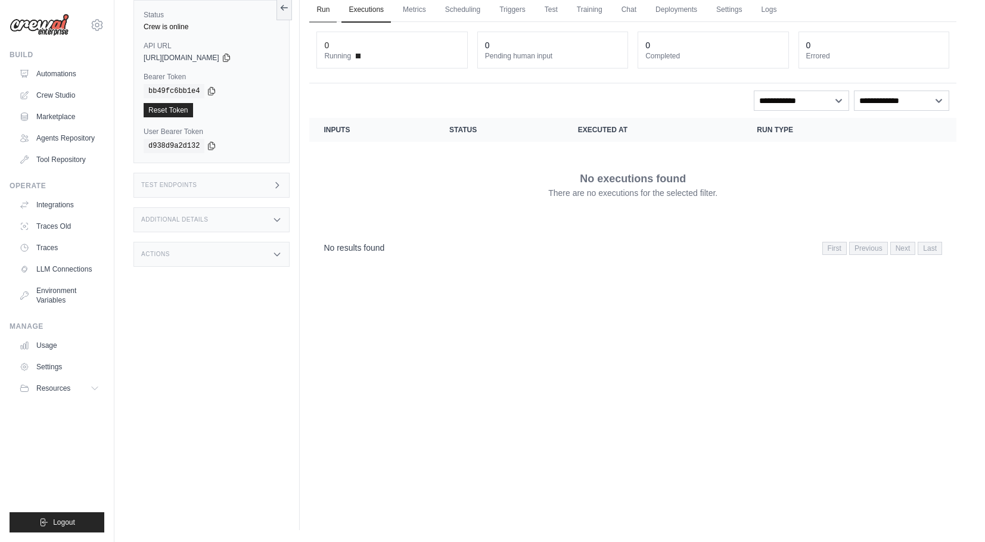
click at [323, 10] on link "Run" at bounding box center [322, 10] width 27 height 25
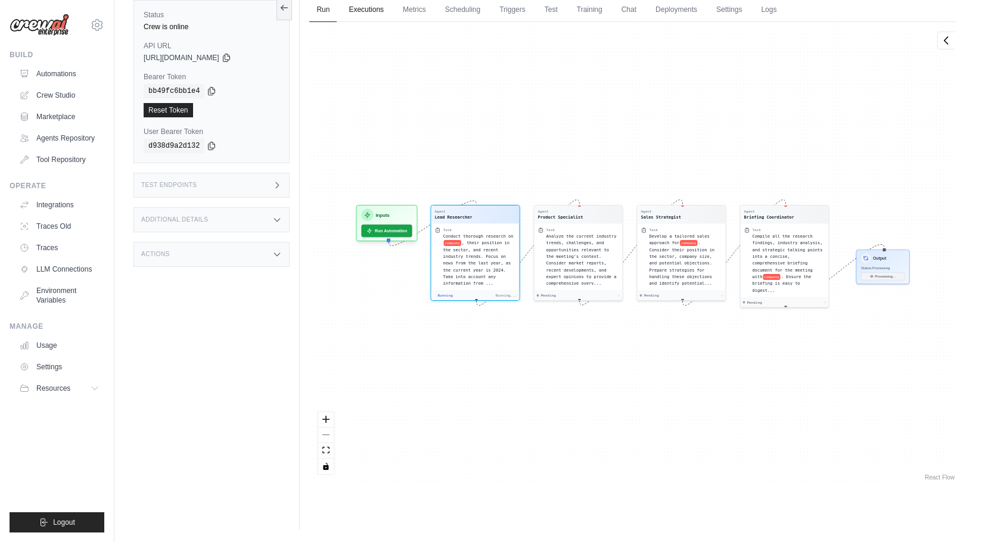
click at [347, 8] on link "Executions" at bounding box center [366, 10] width 49 height 25
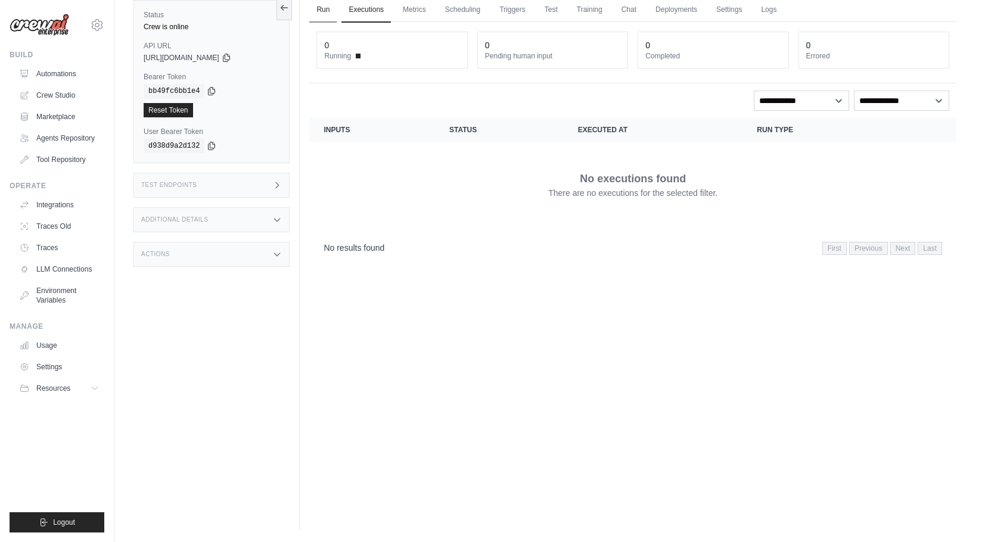
click at [330, 13] on link "Run" at bounding box center [322, 10] width 27 height 25
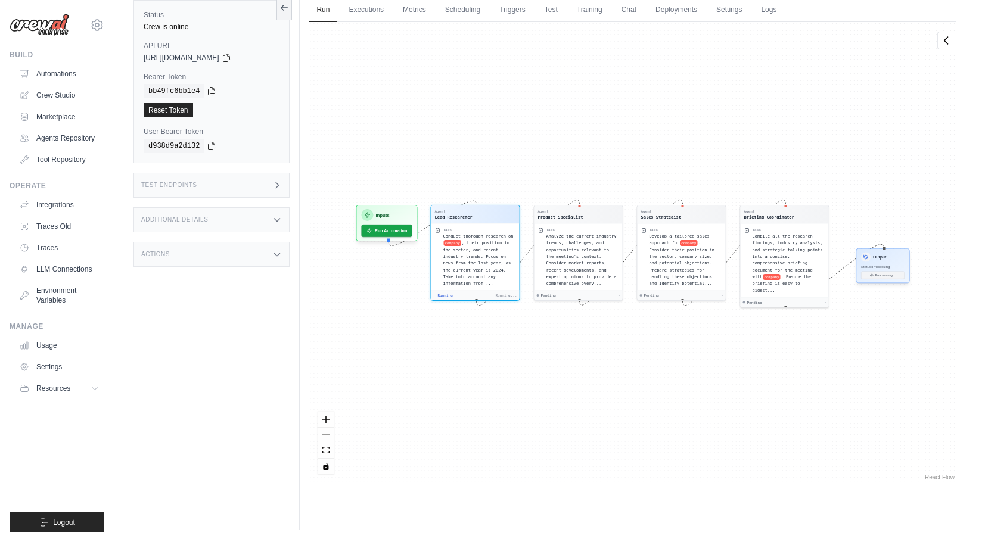
click at [902, 260] on div "Output" at bounding box center [883, 258] width 44 height 10
click at [882, 262] on div "Output" at bounding box center [883, 258] width 44 height 10
click at [576, 238] on span "Analyze the current industry trends, challenges, and opportunities relevant to …" at bounding box center [582, 258] width 70 height 52
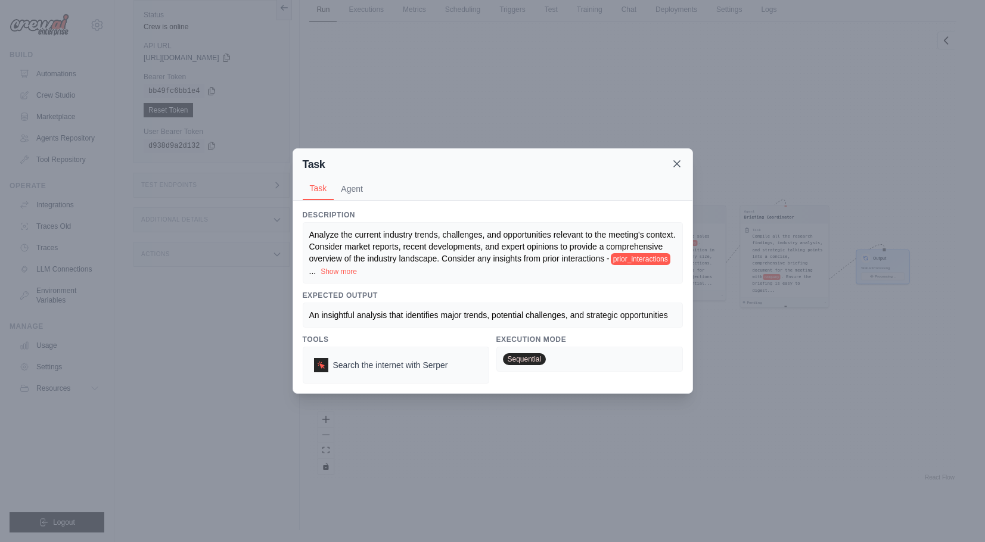
click at [678, 159] on icon at bounding box center [677, 164] width 12 height 12
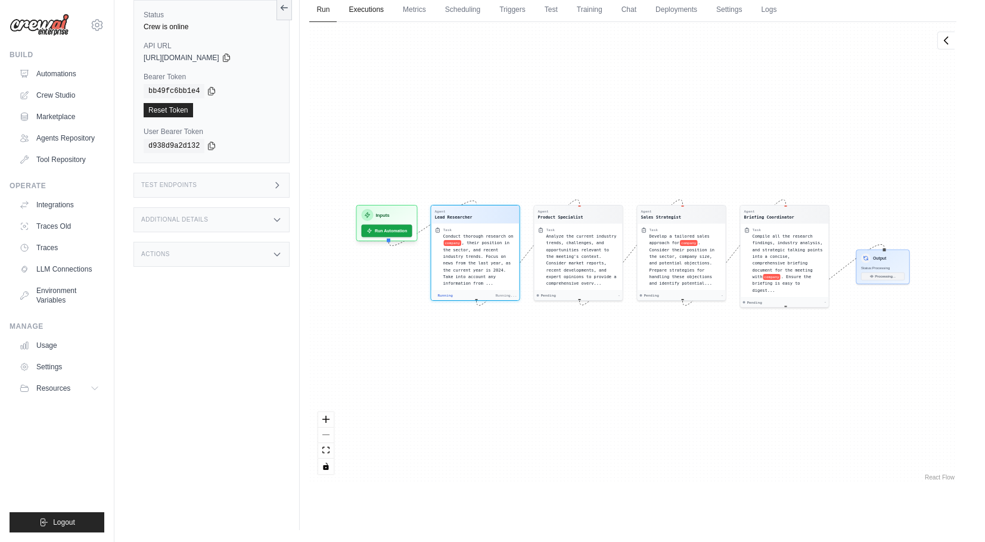
click at [367, 2] on link "Executions" at bounding box center [366, 10] width 49 height 25
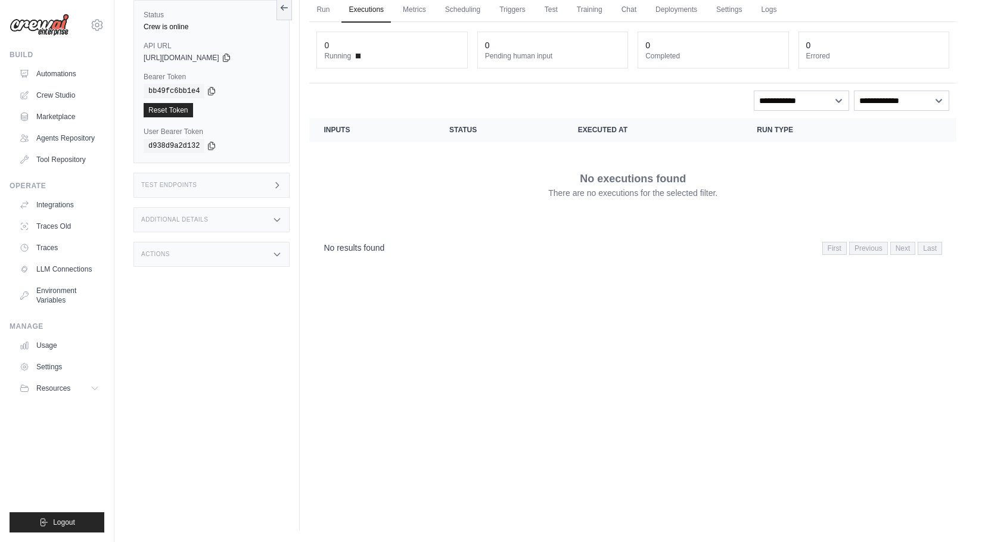
click at [367, 8] on link "Executions" at bounding box center [366, 10] width 49 height 25
click at [333, 13] on link "Run" at bounding box center [322, 10] width 27 height 25
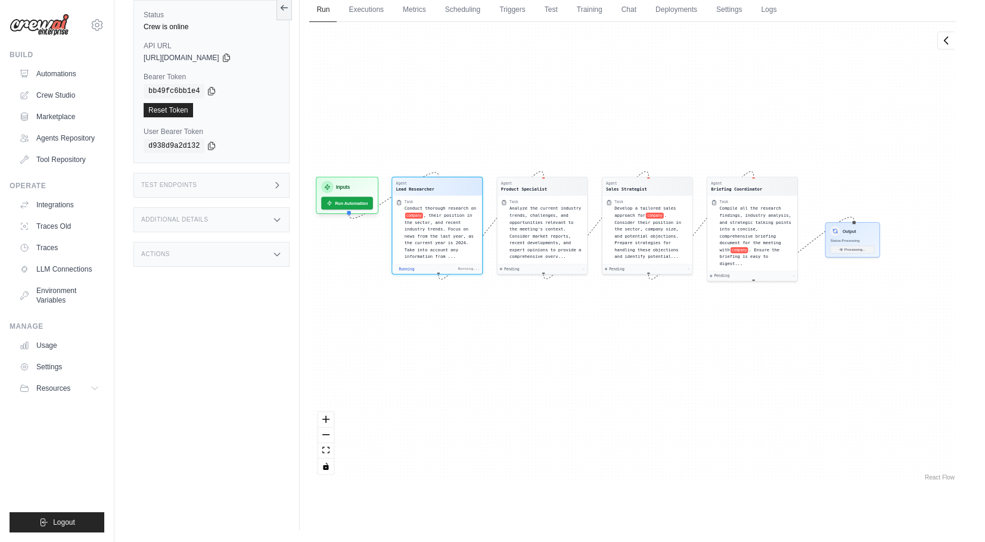
drag, startPoint x: 395, startPoint y: 294, endPoint x: 526, endPoint y: 349, distance: 141.9
click at [526, 349] on div "Agent Lead Researcher Task Conduct thorough research on company , their positio…" at bounding box center [632, 252] width 647 height 461
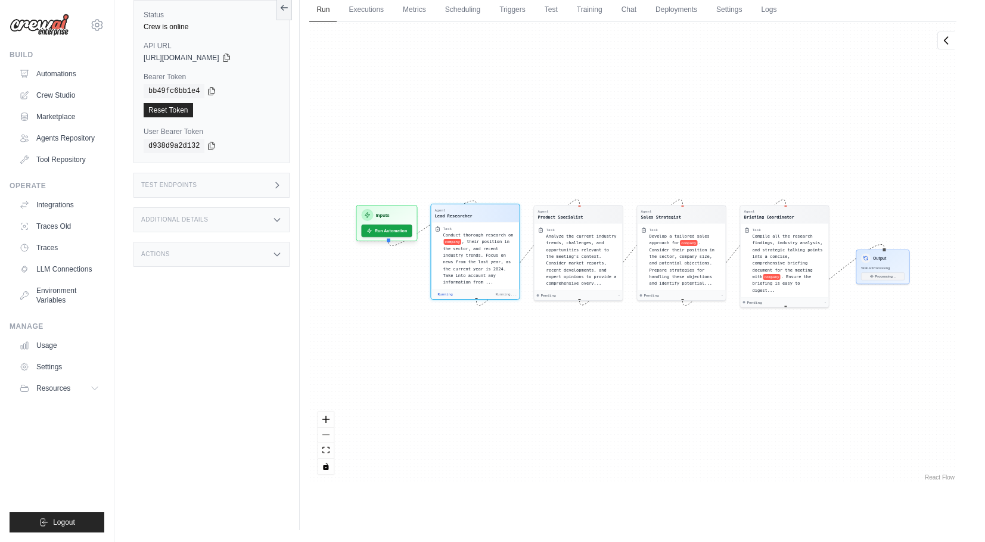
click at [480, 260] on div "Conduct thorough research on company , their position in the sector, and recent…" at bounding box center [479, 259] width 73 height 54
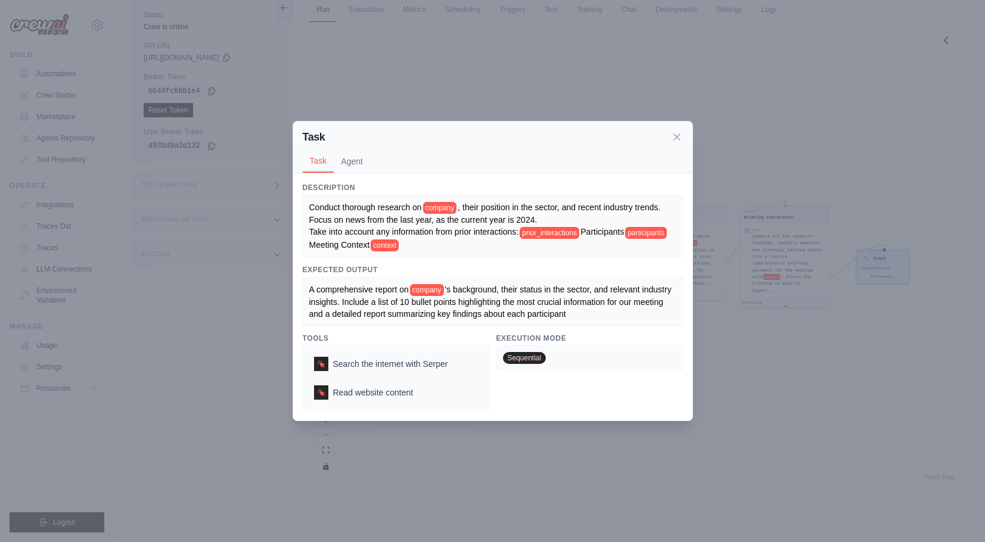
scroll to position [51, 0]
click at [672, 136] on icon at bounding box center [677, 137] width 12 height 12
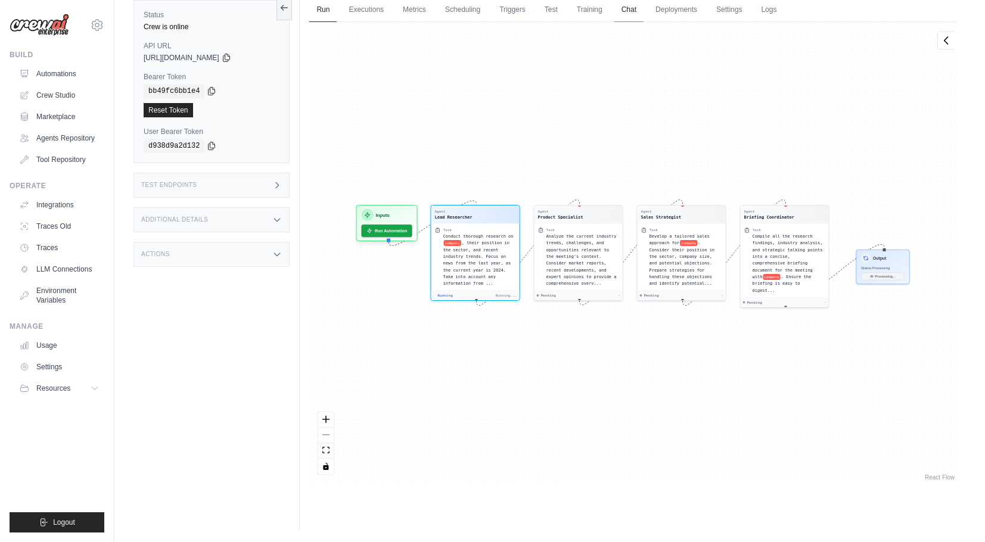
click at [635, 16] on link "Chat" at bounding box center [629, 10] width 29 height 25
click at [65, 101] on link "Crew Studio" at bounding box center [60, 95] width 90 height 19
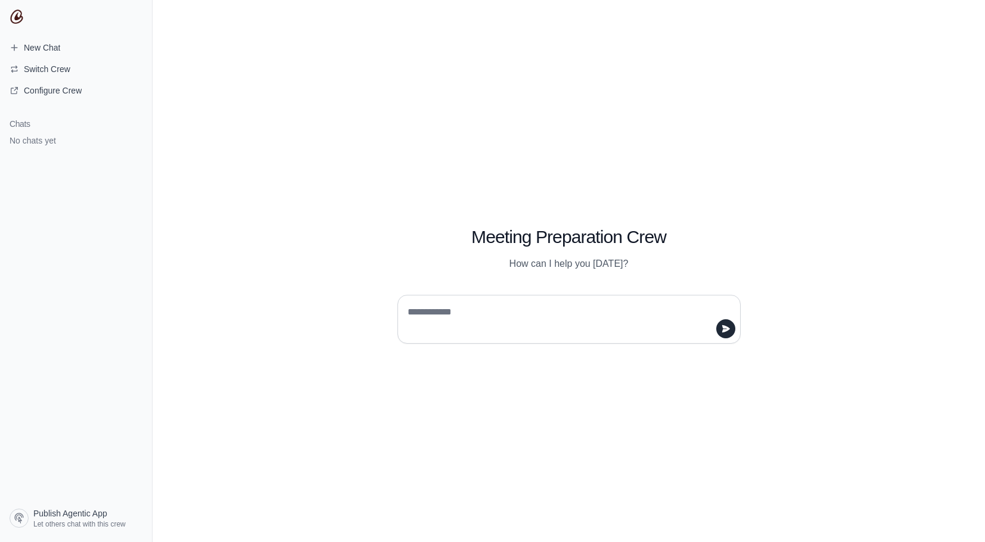
click at [552, 345] on div "Meeting Preparation Crew How can I help you [DATE]?" at bounding box center [569, 271] width 833 height 542
click at [544, 321] on textarea at bounding box center [565, 319] width 321 height 33
click at [535, 1] on div "Meeting Preparation Crew How can I help you today?" at bounding box center [569, 271] width 833 height 542
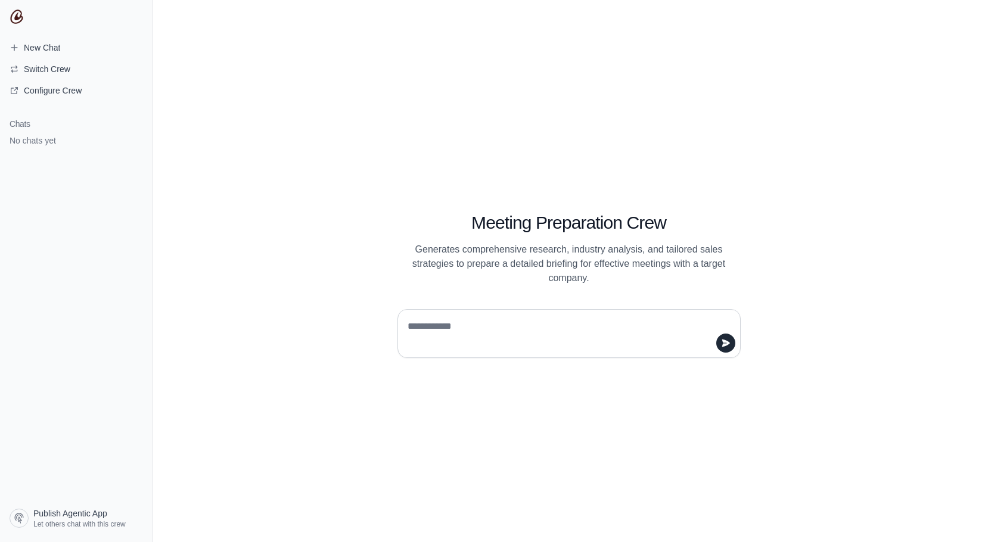
click at [486, 325] on textarea at bounding box center [565, 333] width 321 height 33
type textarea "**********"
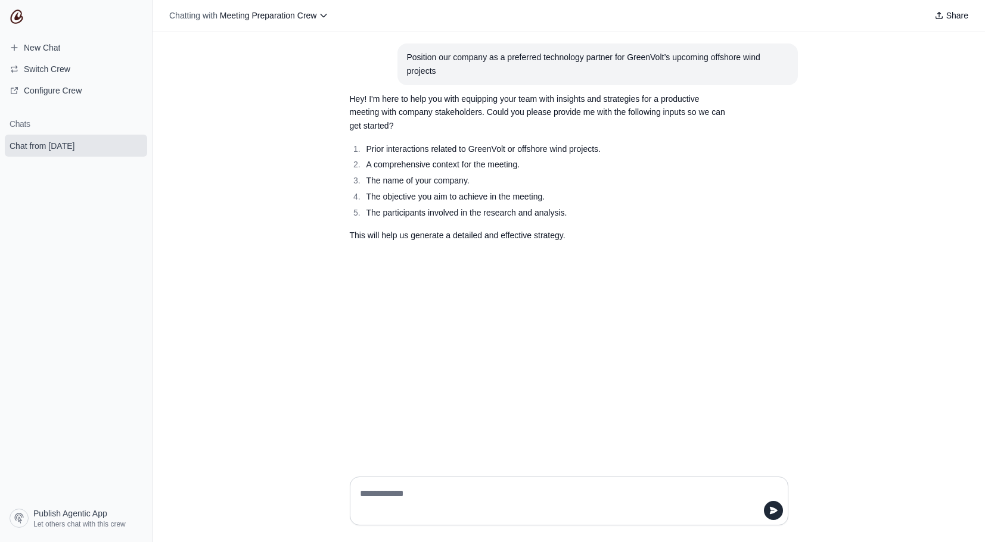
paste textarea "**********"
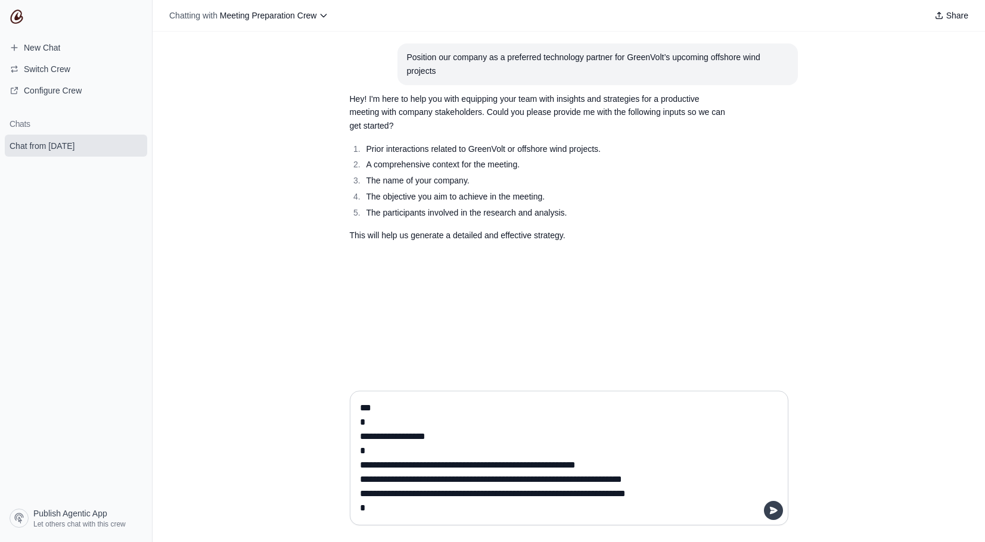
type textarea "**********"
click at [776, 505] on button "submit" at bounding box center [773, 510] width 19 height 19
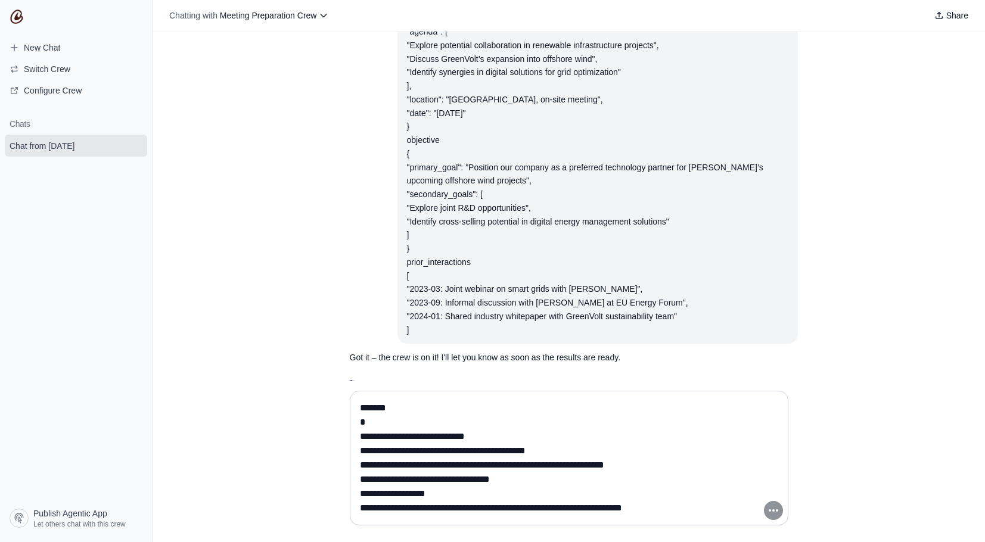
scroll to position [719, 0]
drag, startPoint x: 510, startPoint y: 355, endPoint x: 442, endPoint y: 355, distance: 68.5
click at [442, 380] on span "Waiting for results. This may take a while..." at bounding box center [448, 386] width 158 height 12
copy span "This may take a wh"
click at [436, 380] on span "Waiting for results. This may take a while..." at bounding box center [448, 386] width 158 height 12
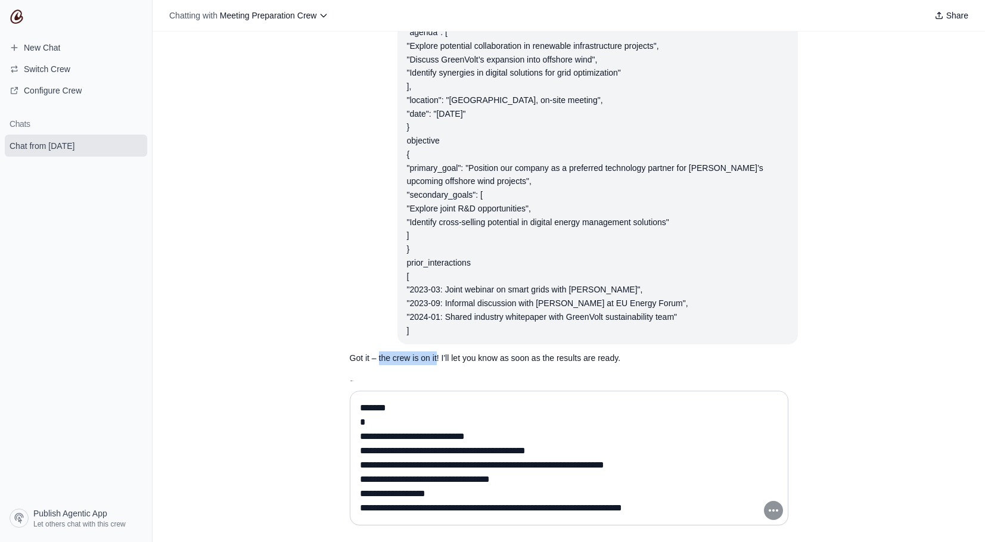
drag, startPoint x: 437, startPoint y: 329, endPoint x: 378, endPoint y: 328, distance: 59.0
click at [378, 352] on p "Got it – the crew is on it! I'll let you know as soon as the results are ready." at bounding box center [540, 359] width 381 height 14
copy p "the crew is on it"
click at [594, 446] on textarea at bounding box center [566, 458] width 416 height 119
click at [70, 89] on span "Configure Crew" at bounding box center [53, 91] width 58 height 12
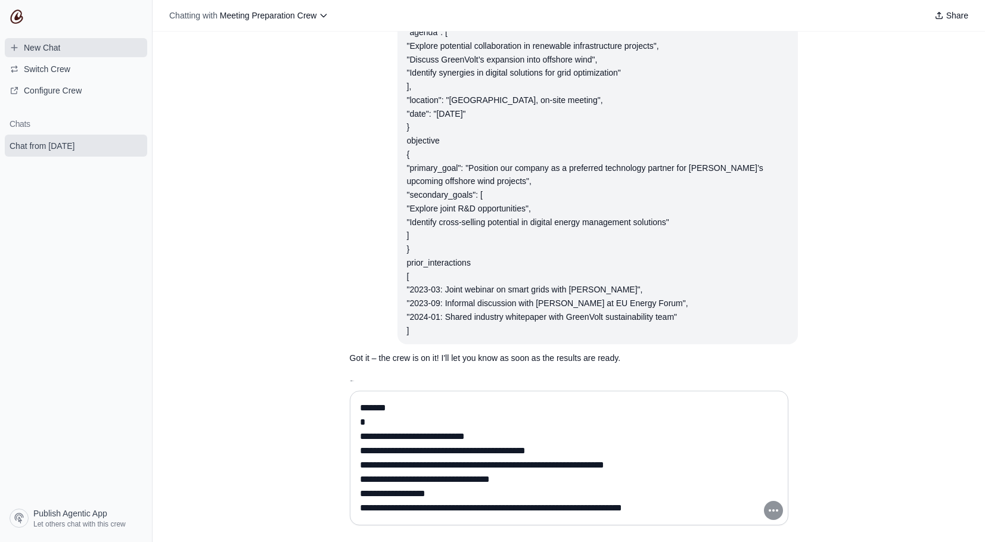
click at [58, 42] on span "New Chat" at bounding box center [42, 48] width 36 height 12
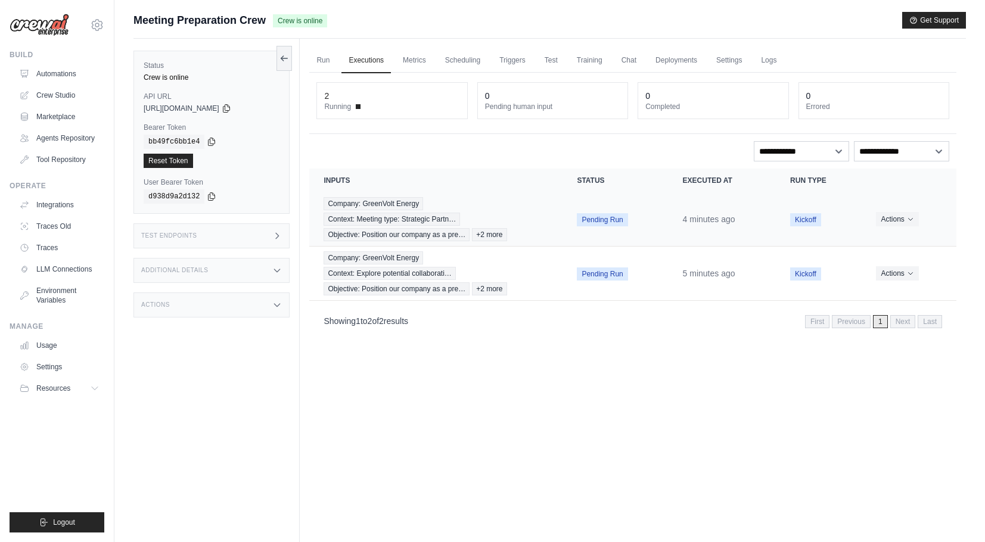
click at [429, 237] on span "Objective: Position our company as a pre…" at bounding box center [397, 234] width 146 height 13
click at [375, 280] on span "Context: Explore potential collaborati…" at bounding box center [390, 273] width 132 height 13
click at [910, 226] on button "Actions" at bounding box center [897, 219] width 42 height 14
click at [434, 226] on span "Context: Meeting type: Strategic Partn…" at bounding box center [392, 219] width 136 height 13
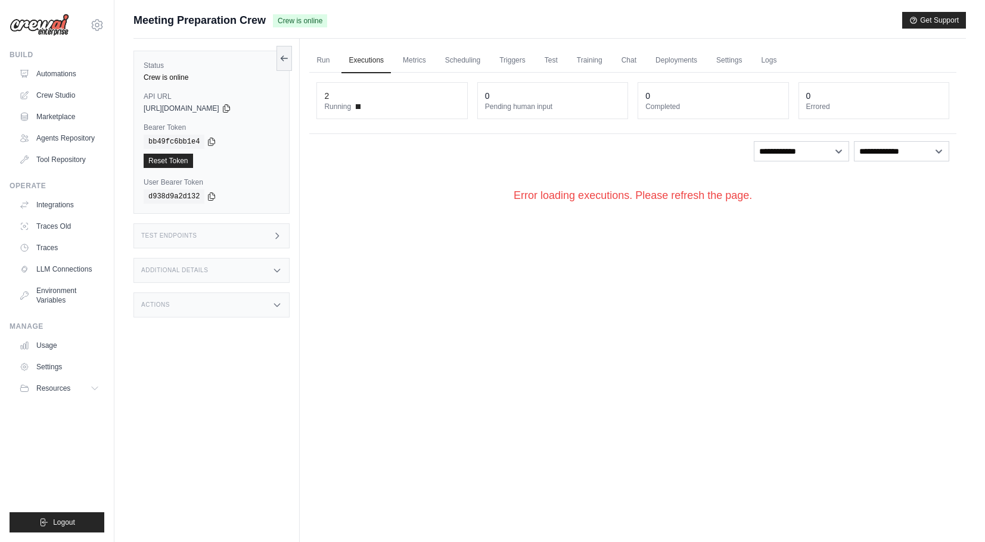
click at [686, 198] on div "Error loading executions. Please refresh the page." at bounding box center [632, 196] width 647 height 54
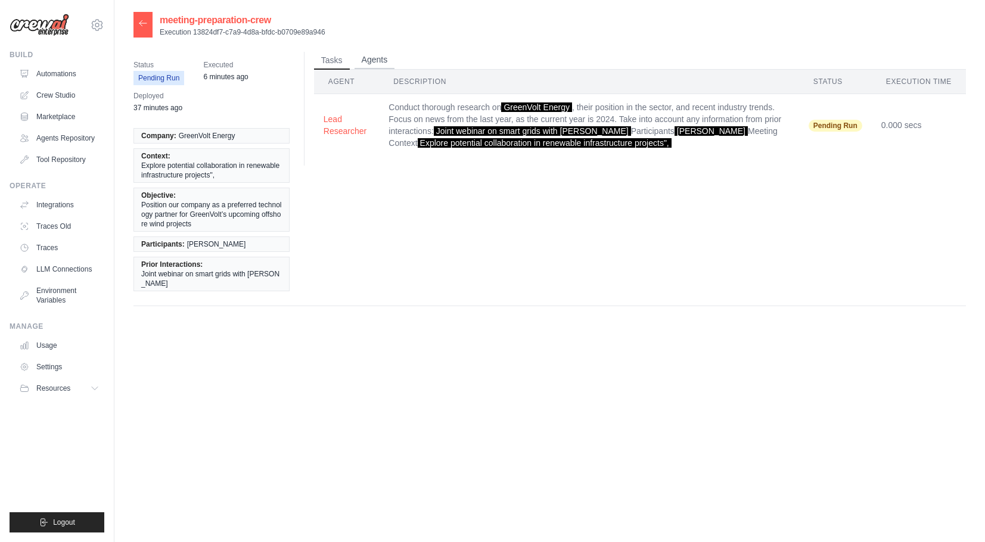
click at [370, 67] on button "Agents" at bounding box center [375, 60] width 41 height 18
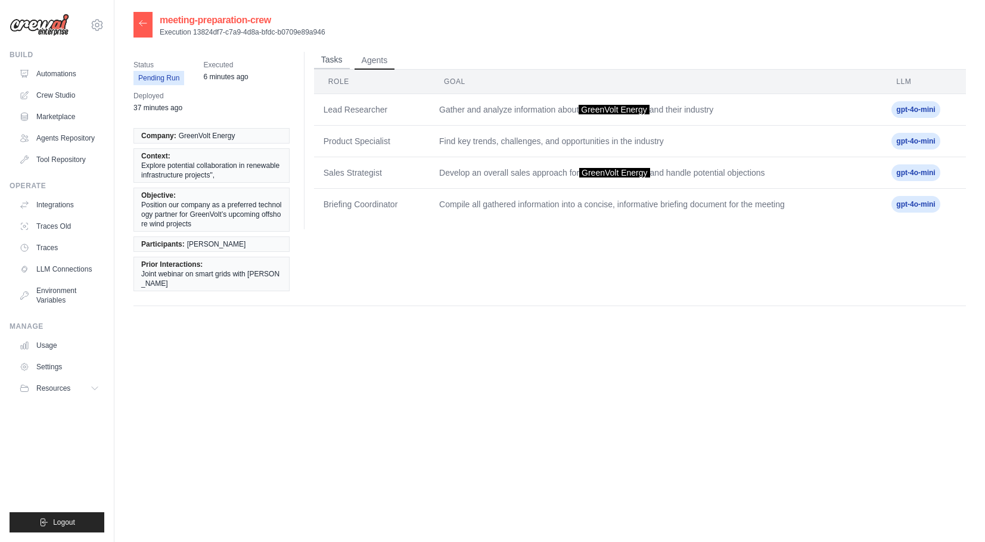
click at [330, 60] on button "Tasks" at bounding box center [332, 60] width 36 height 18
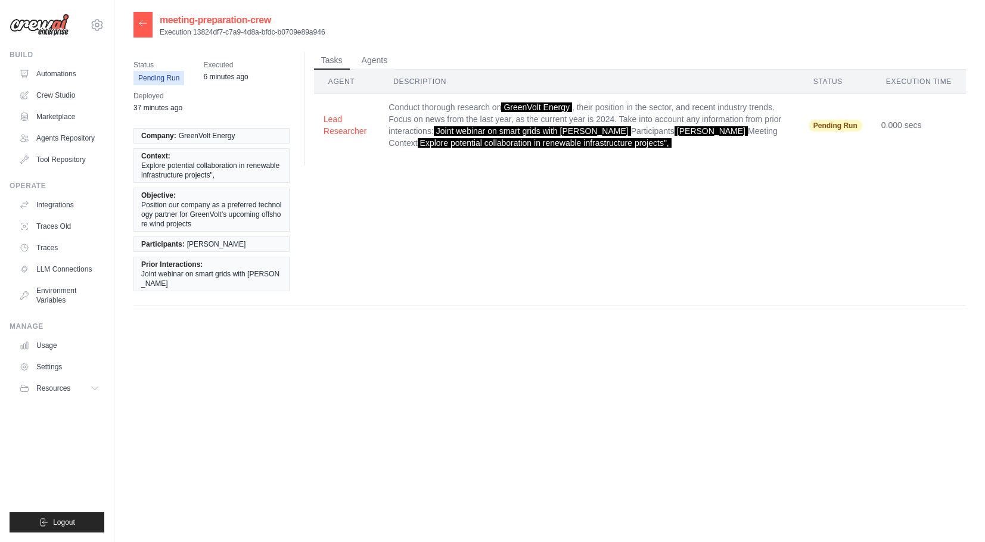
click at [472, 121] on td "Conduct thorough research on GreenVolt Energy , their position in the sector, a…" at bounding box center [589, 125] width 420 height 63
click at [828, 122] on span "Pending Run" at bounding box center [836, 126] width 54 height 12
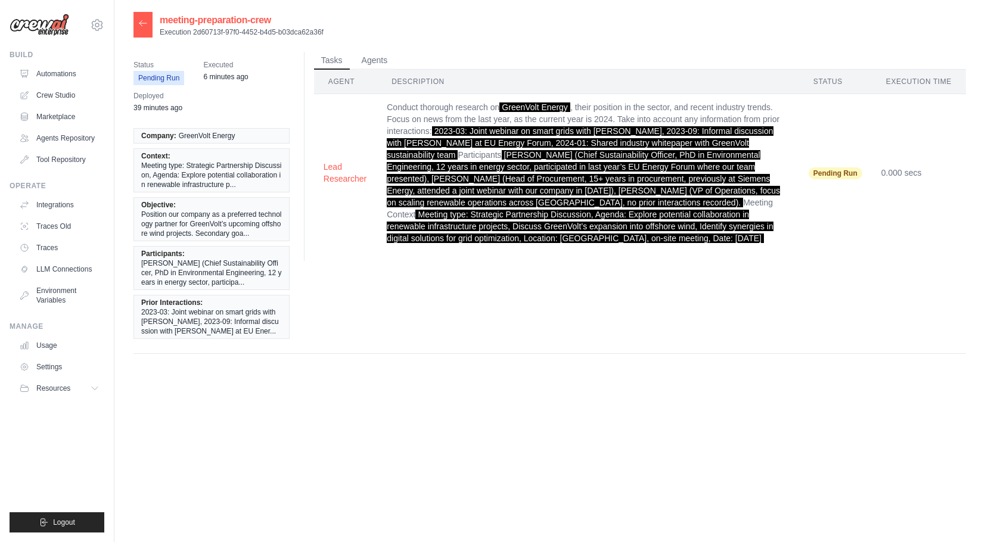
click at [219, 182] on span "Meeting type: Strategic Partnership Discussion, Agenda: Explore potential colla…" at bounding box center [211, 175] width 141 height 29
click at [232, 241] on li "Objective: Position our company as a preferred technology partner for [PERSON_N…" at bounding box center [212, 219] width 156 height 44
click at [226, 287] on span "[PERSON_NAME] (Chief Sustainability Officer, PhD in Environmental Engineering, …" at bounding box center [211, 273] width 141 height 29
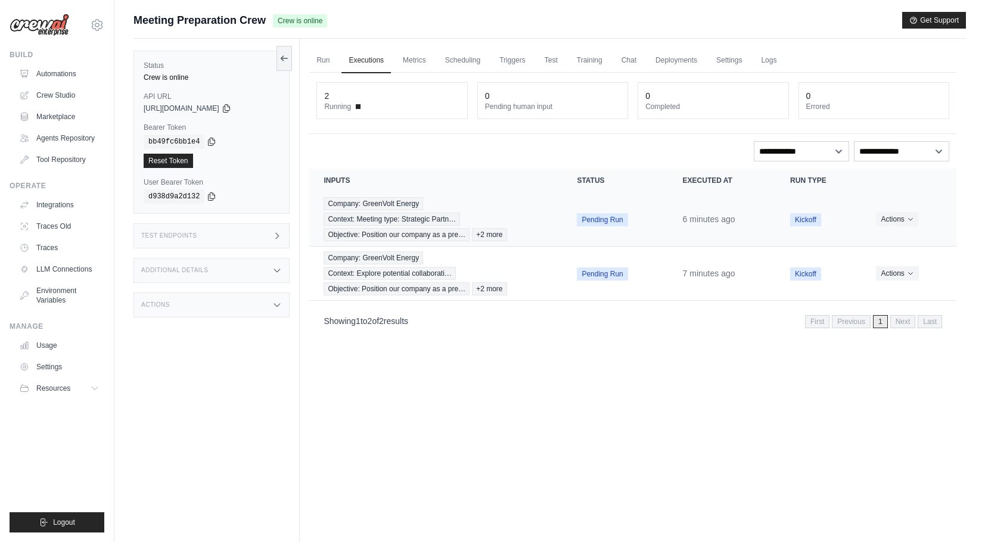
click at [910, 218] on button "Actions" at bounding box center [897, 219] width 42 height 14
click at [903, 263] on button "Delete" at bounding box center [904, 259] width 76 height 19
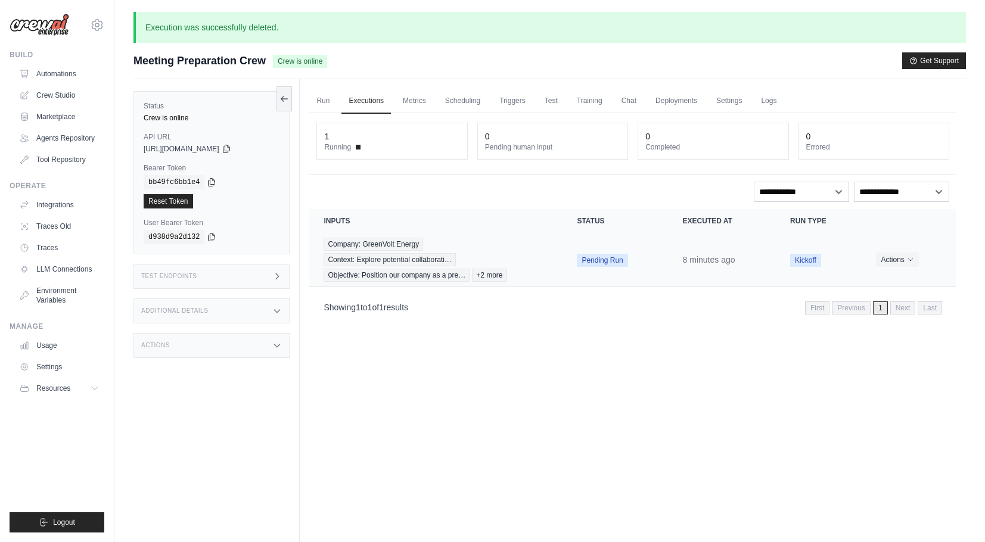
click at [435, 263] on span "Context: Explore potential collaborati…" at bounding box center [390, 259] width 132 height 13
click at [913, 261] on icon "Actions for execution" at bounding box center [910, 259] width 7 height 7
click at [907, 290] on link "View Details" at bounding box center [904, 281] width 76 height 19
click at [606, 262] on span "Pending Run" at bounding box center [602, 260] width 51 height 13
click at [904, 266] on button "Actions" at bounding box center [897, 259] width 42 height 14
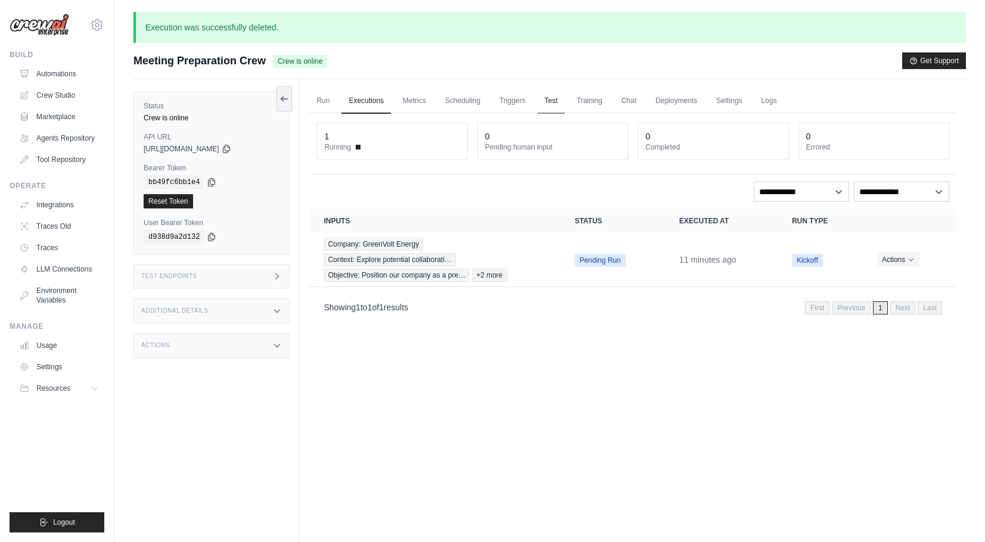
click at [553, 94] on link "Test" at bounding box center [551, 101] width 27 height 25
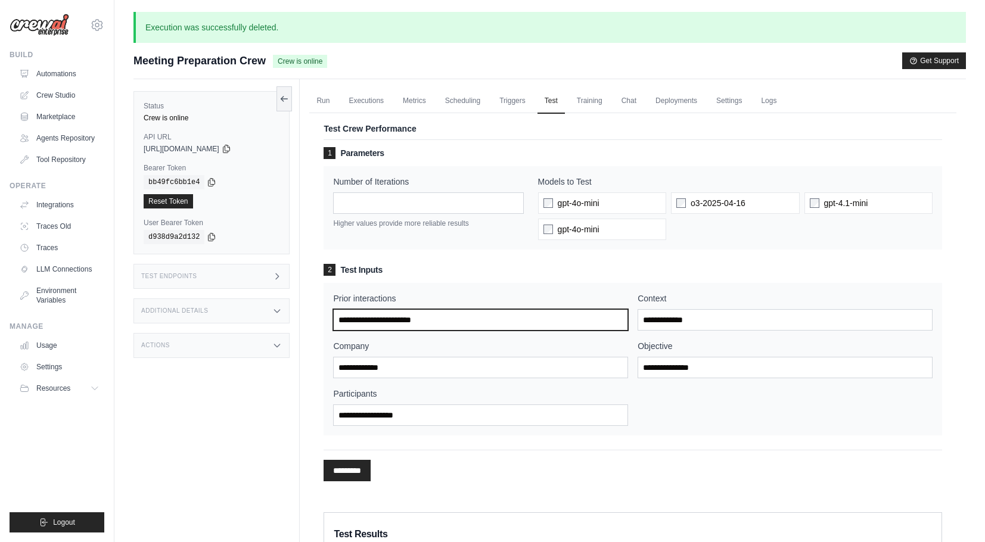
click at [429, 328] on input "Prior interactions" at bounding box center [480, 319] width 295 height 21
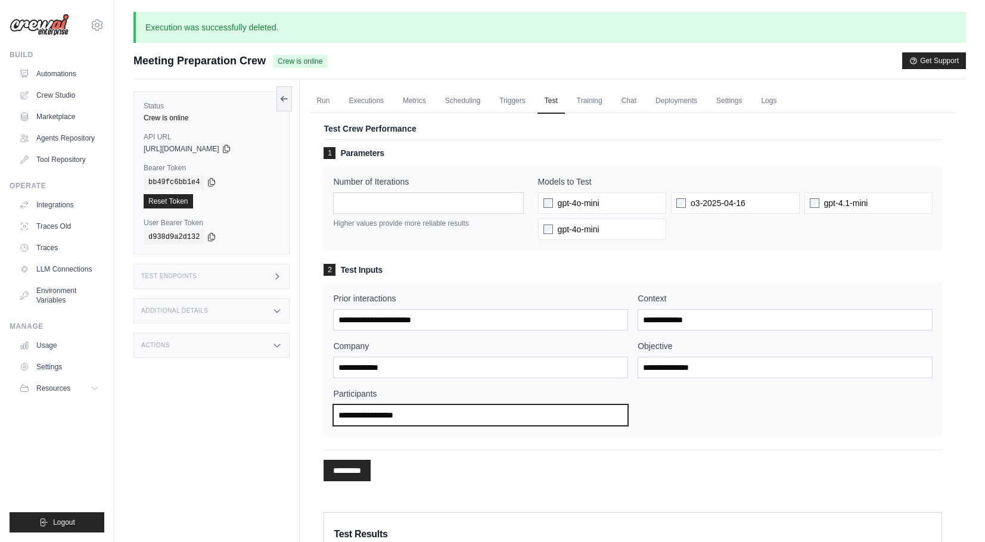
click at [414, 409] on input "Participants" at bounding box center [480, 415] width 295 height 21
paste input "**********"
type input "**********"
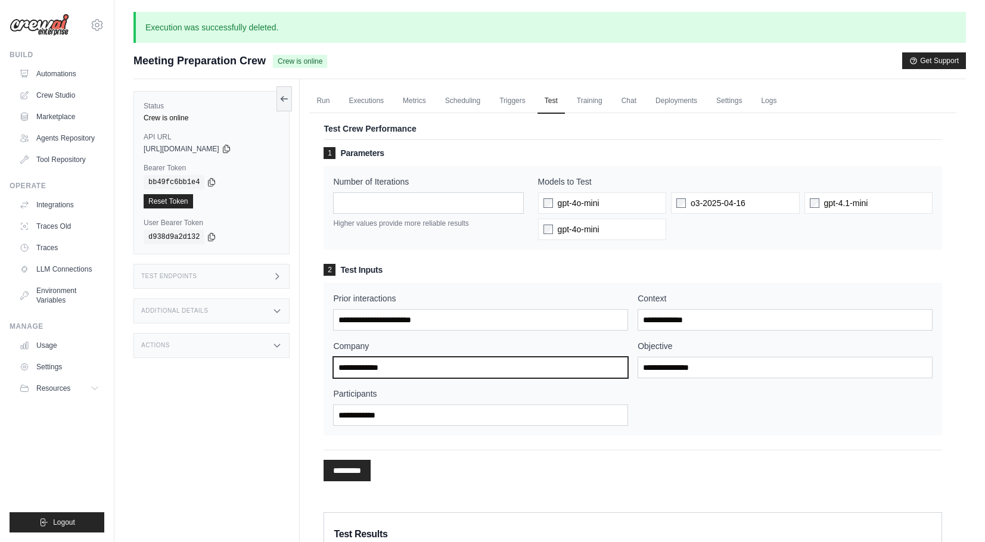
click at [441, 370] on input "Company" at bounding box center [480, 367] width 295 height 21
paste input "**********"
type input "**********"
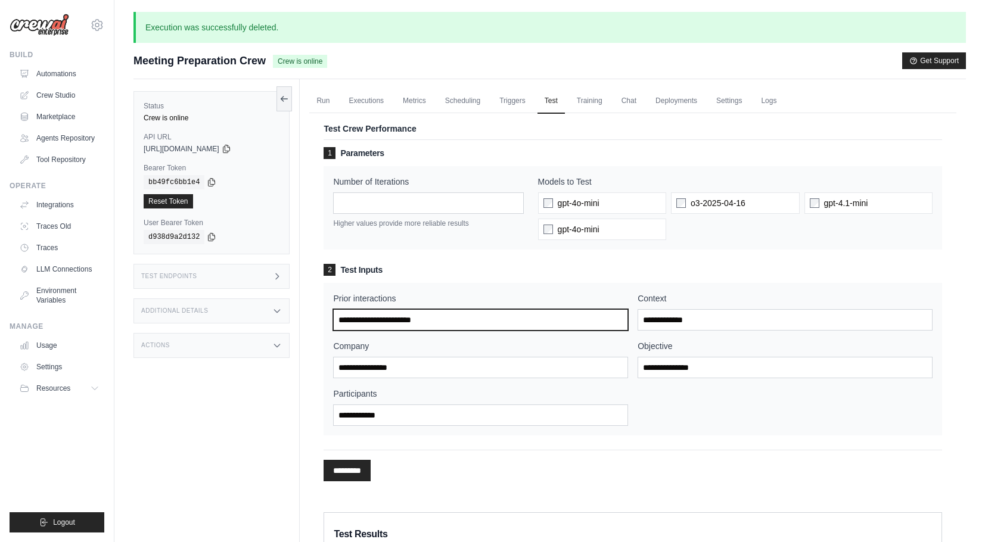
click at [488, 318] on input "Prior interactions" at bounding box center [480, 319] width 295 height 21
paste input "**********"
type input "**********"
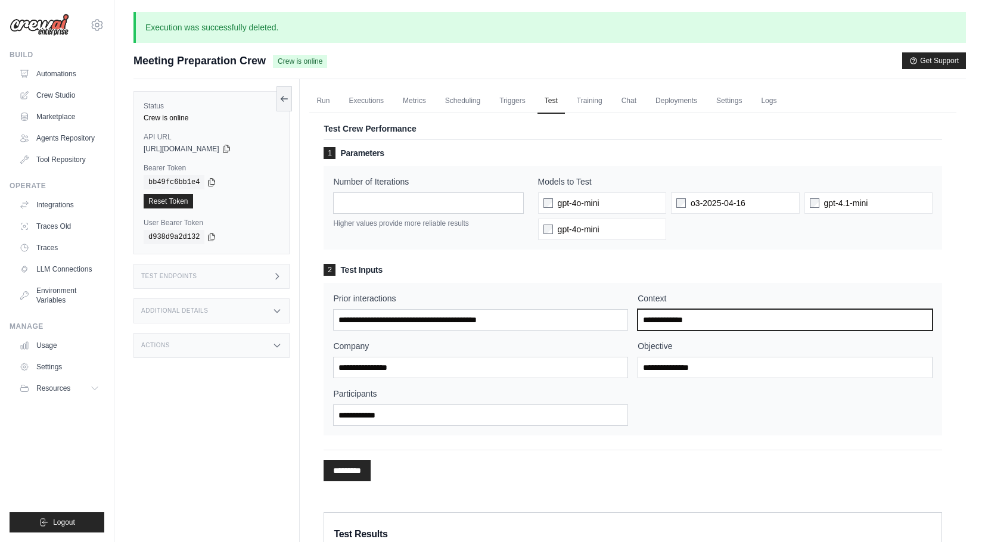
click at [700, 325] on input "Context" at bounding box center [785, 319] width 295 height 21
paste input "**********"
type input "**********"
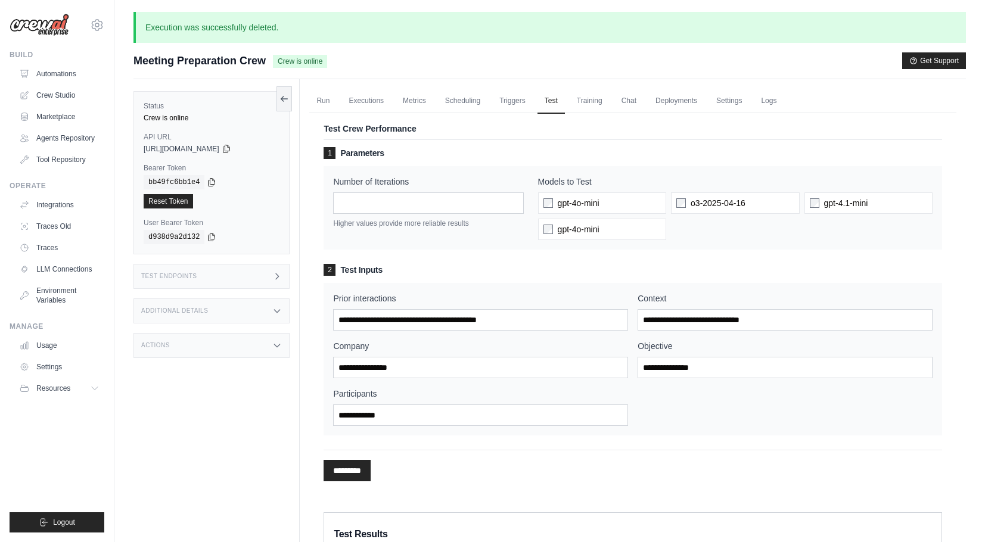
click at [560, 2] on main "Execution was successfully deleted. Submit a support request Describe your issu…" at bounding box center [549, 390] width 871 height 780
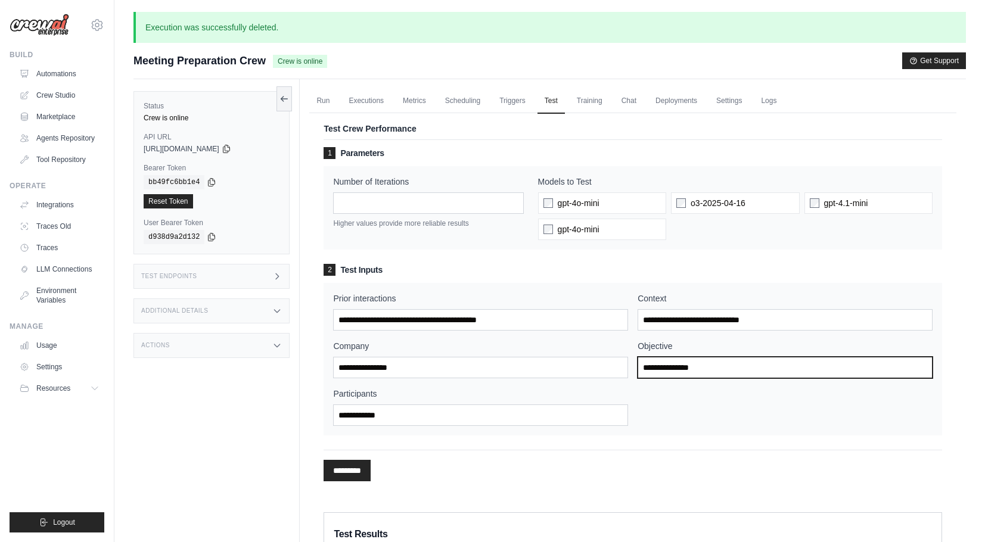
click at [692, 371] on input "Objective" at bounding box center [785, 367] width 295 height 21
paste input "**********"
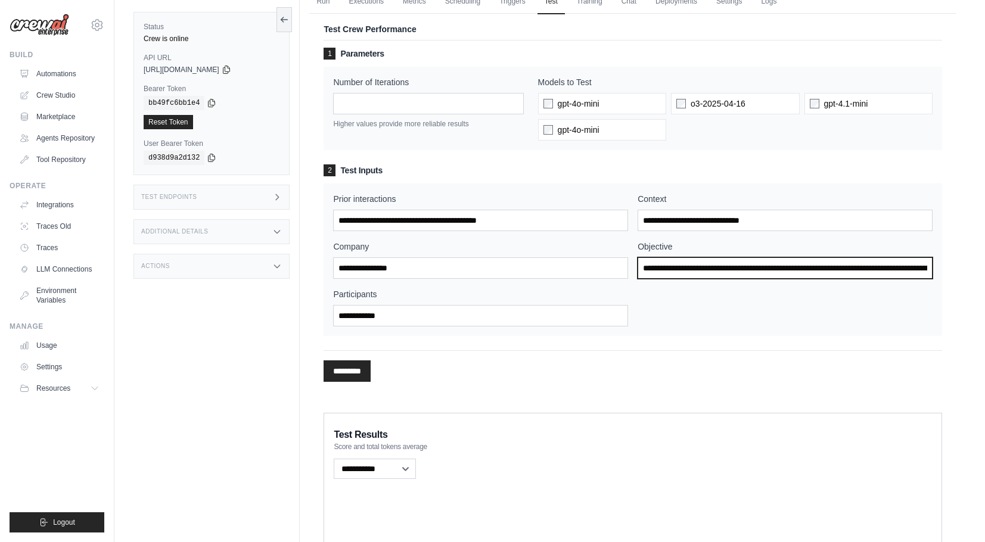
scroll to position [94, 0]
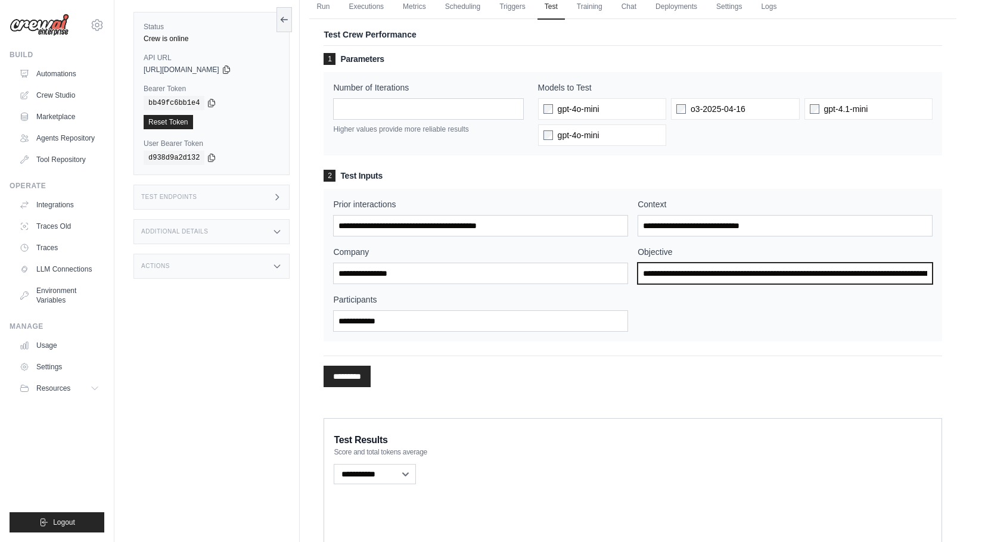
type input "**********"
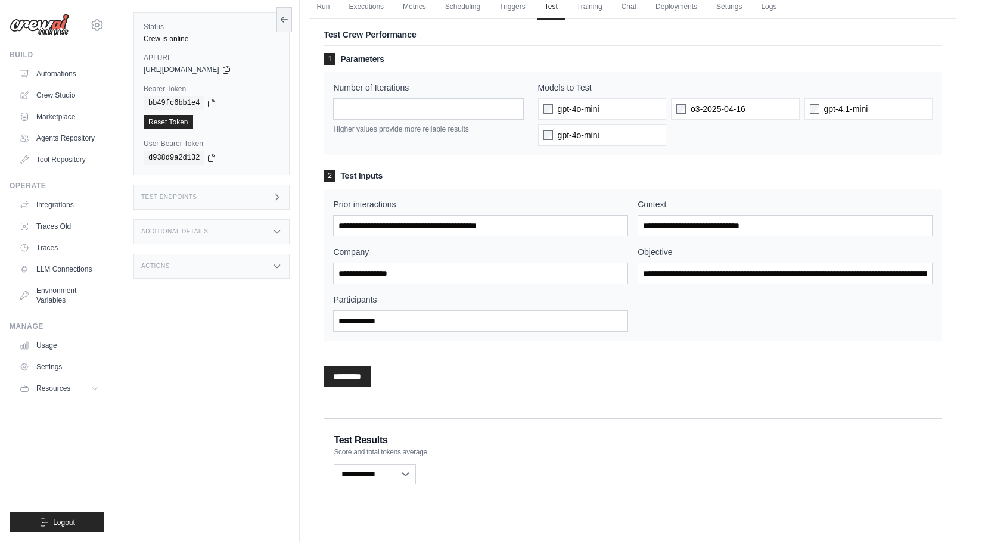
click at [348, 383] on input "*********" at bounding box center [347, 376] width 47 height 21
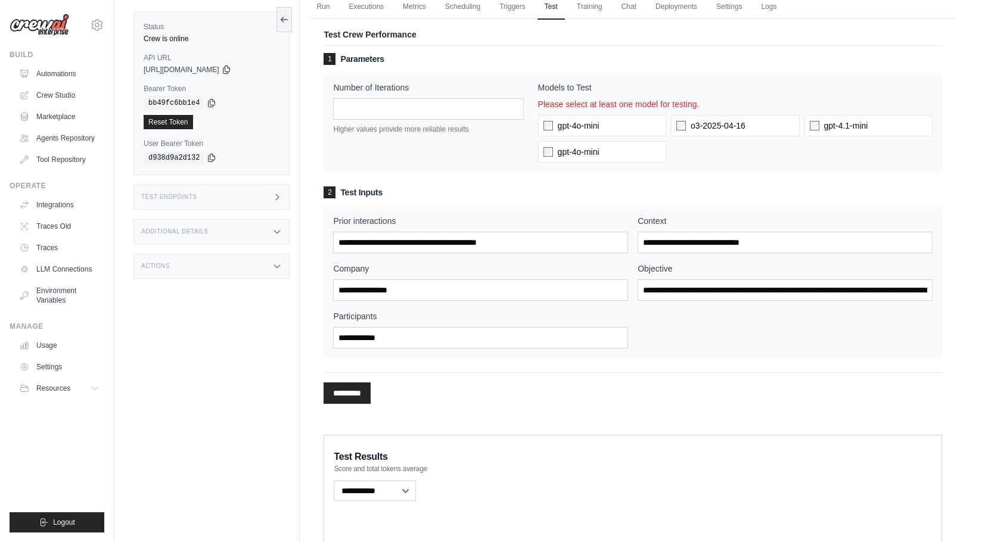
click at [355, 396] on input "*********" at bounding box center [347, 393] width 47 height 21
click at [361, 396] on input "*********" at bounding box center [347, 393] width 47 height 21
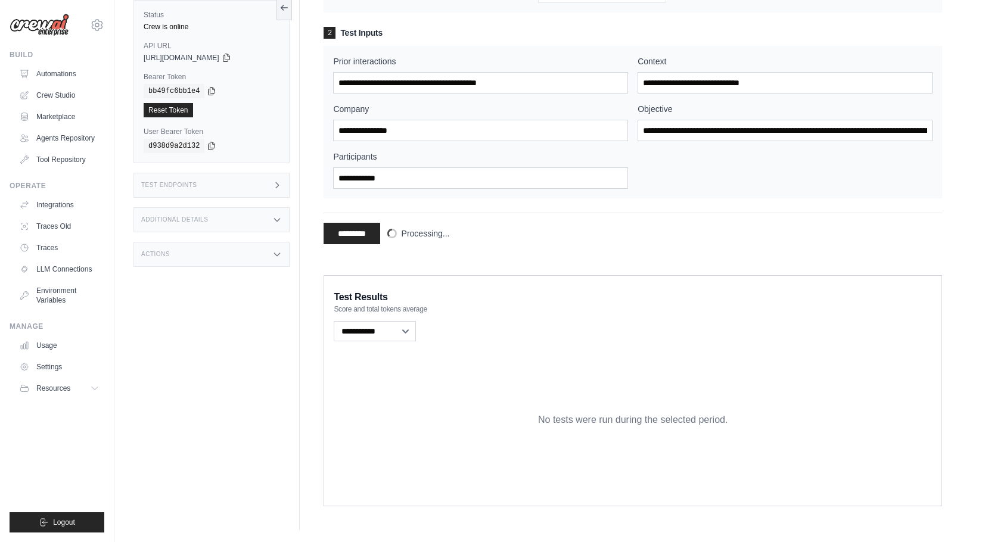
scroll to position [239, 0]
click at [432, 228] on span "Processing..." at bounding box center [426, 234] width 48 height 12
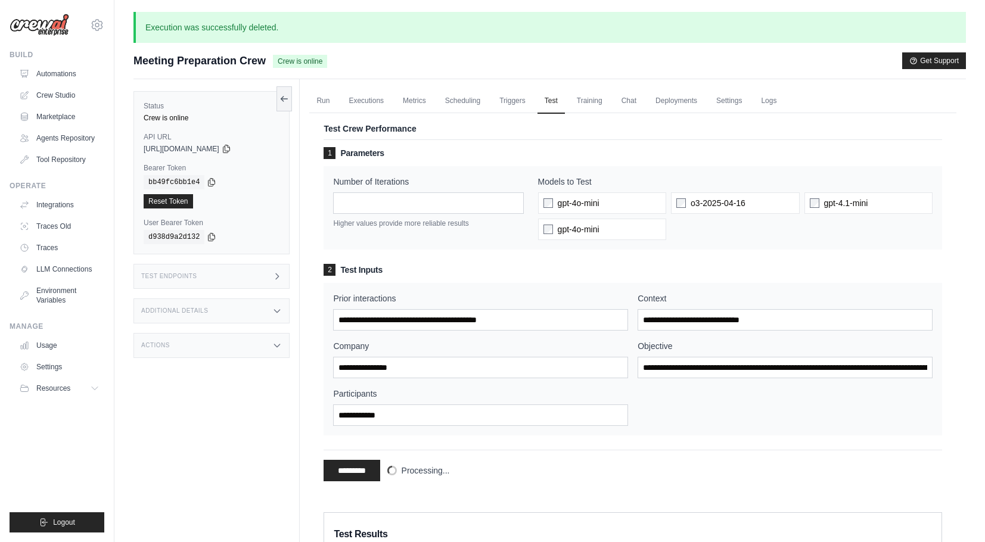
scroll to position [0, 0]
click at [373, 99] on link "Executions" at bounding box center [366, 101] width 49 height 25
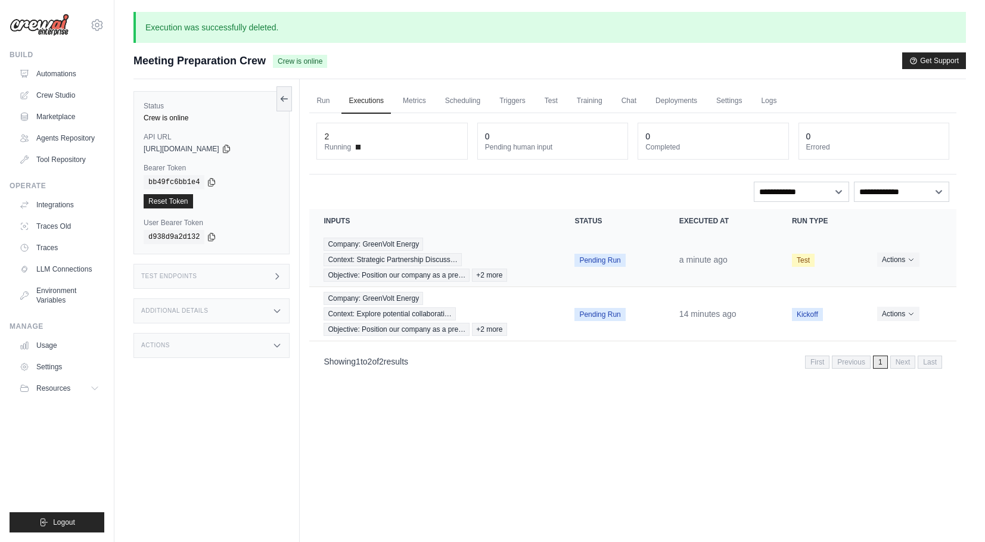
click at [474, 243] on div "Company: GreenVolt Energy Context: Strategic Partnership Discuss… Objective: Po…" at bounding box center [435, 260] width 222 height 44
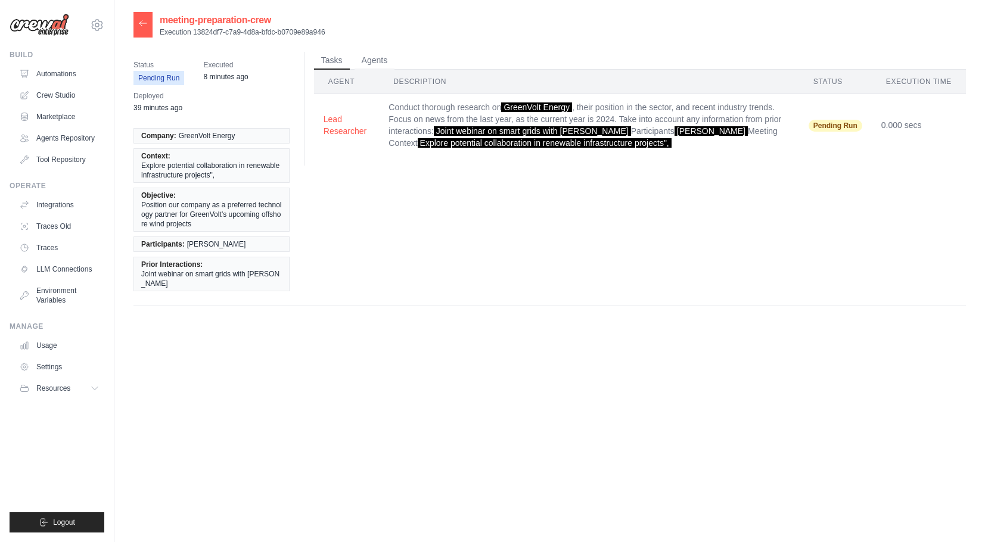
click at [553, 122] on td "Conduct thorough research on GreenVolt Energy , their position in the sector, a…" at bounding box center [589, 125] width 420 height 63
click at [378, 60] on button "Agents" at bounding box center [375, 60] width 41 height 18
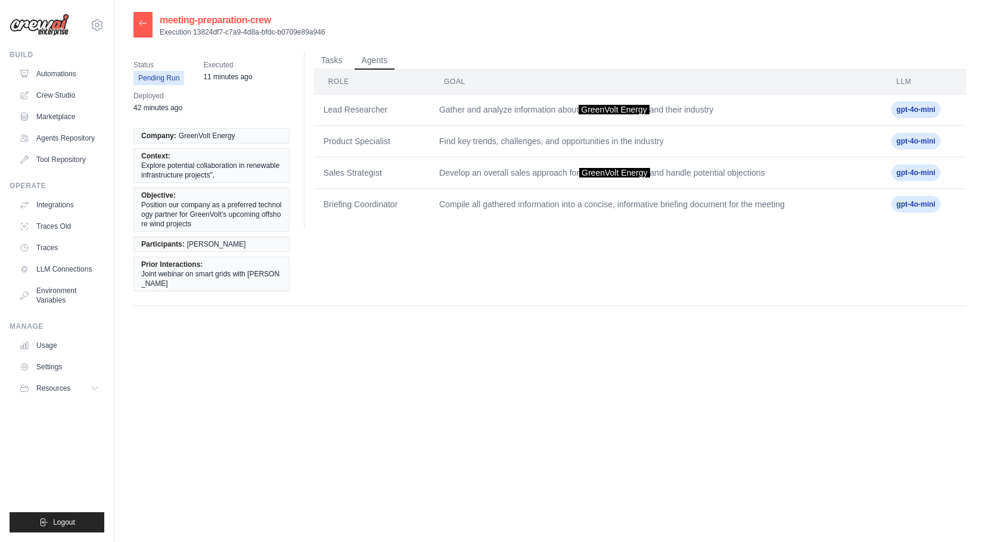
click at [217, 83] on span "11 minutes ago" at bounding box center [227, 77] width 49 height 12
click at [218, 78] on time "11 minutes ago" at bounding box center [227, 77] width 49 height 8
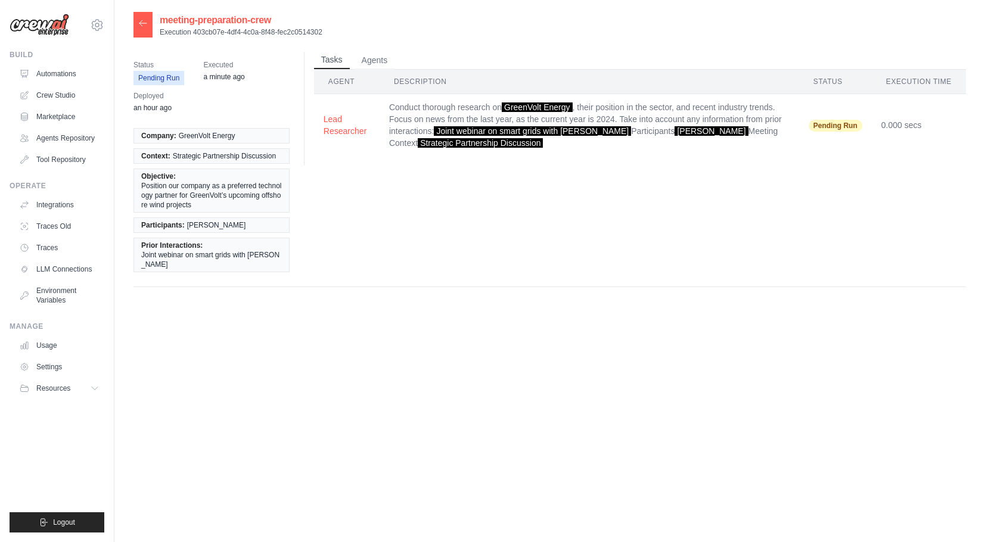
click at [333, 56] on button "Tasks" at bounding box center [332, 60] width 36 height 18
click at [144, 24] on icon at bounding box center [143, 23] width 10 height 10
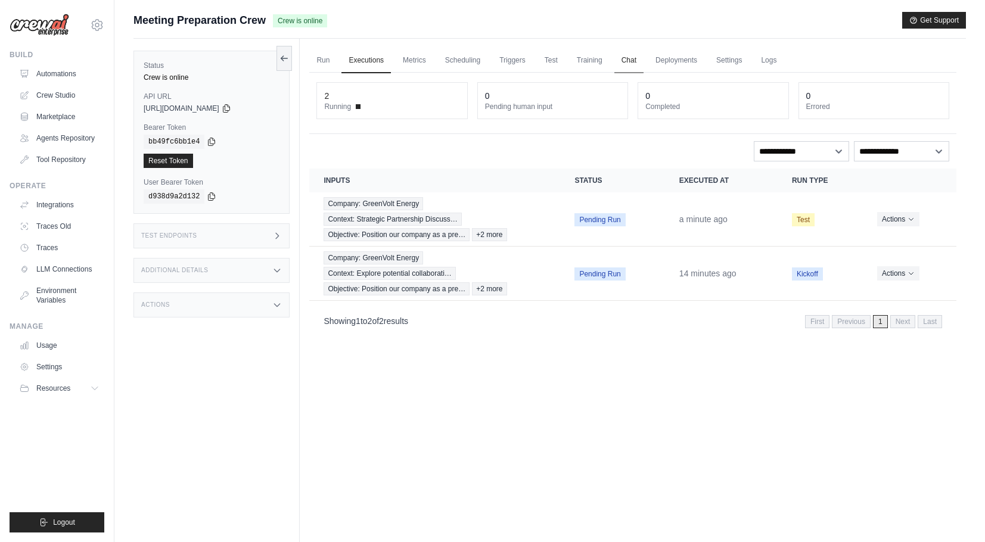
click at [644, 57] on link "Chat" at bounding box center [629, 60] width 29 height 25
click at [507, 239] on span "+2 more" at bounding box center [489, 234] width 35 height 13
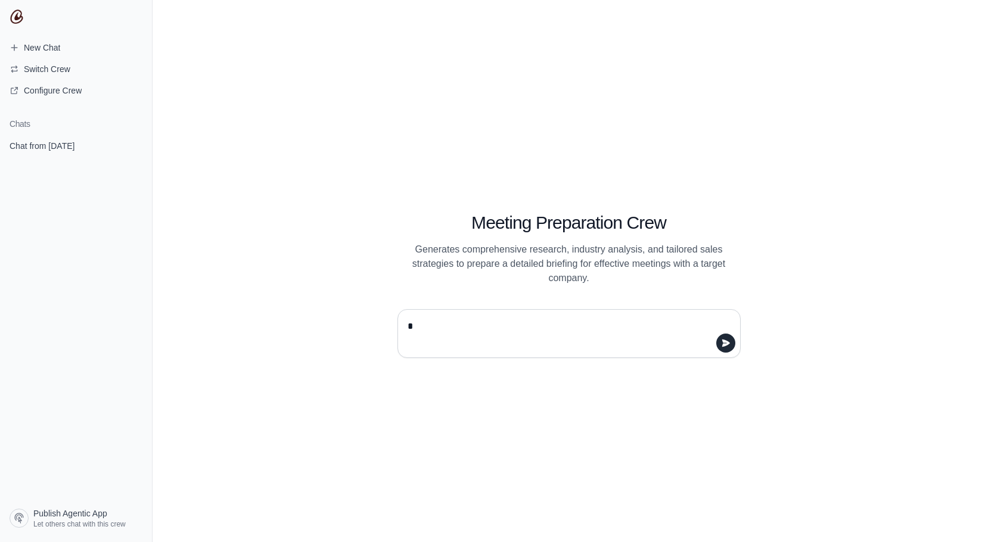
type textarea "**"
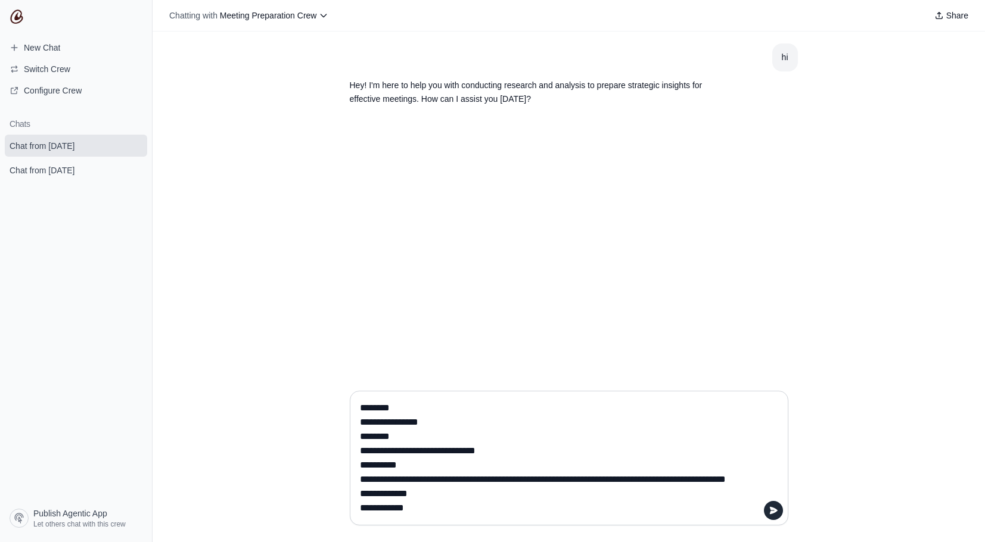
click at [358, 422] on textarea "**********" at bounding box center [566, 458] width 416 height 119
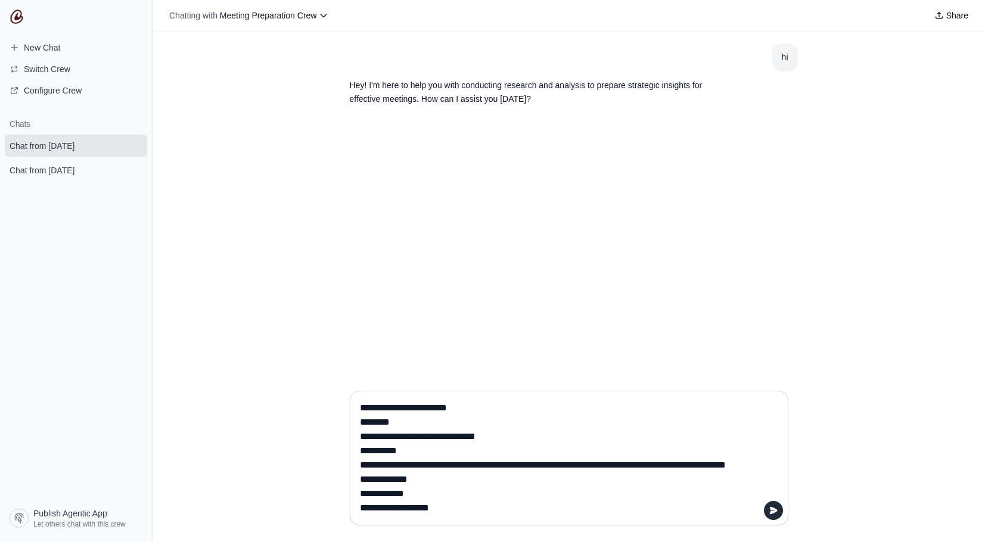
click at [361, 439] on textarea "**********" at bounding box center [566, 458] width 416 height 119
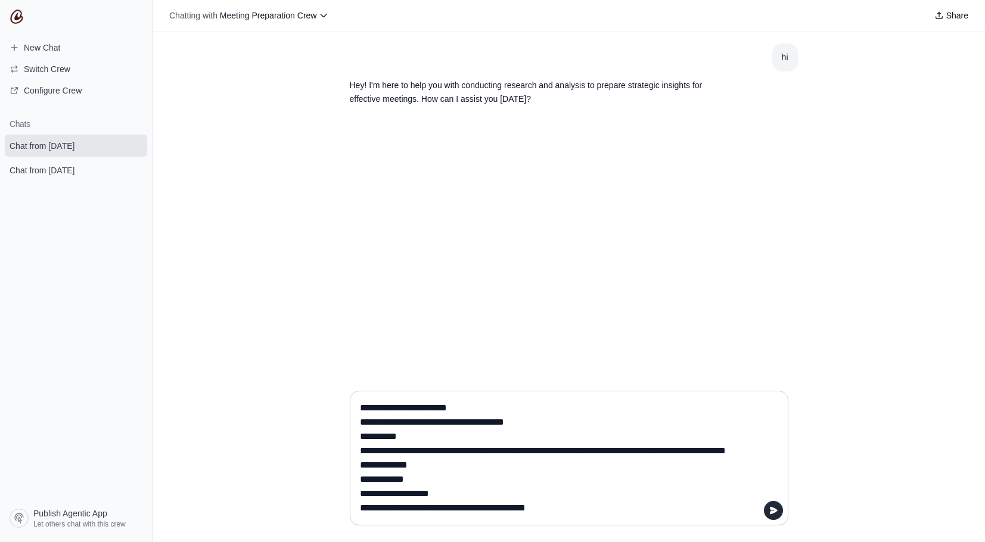
click at [361, 447] on textarea "**********" at bounding box center [566, 458] width 416 height 119
type textarea "**********"
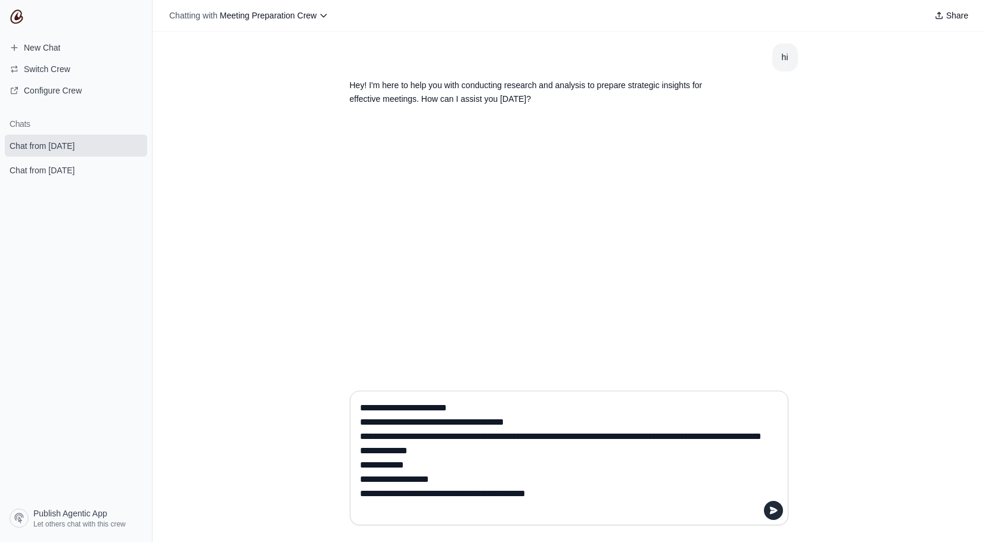
click at [445, 456] on textarea "**********" at bounding box center [566, 458] width 416 height 119
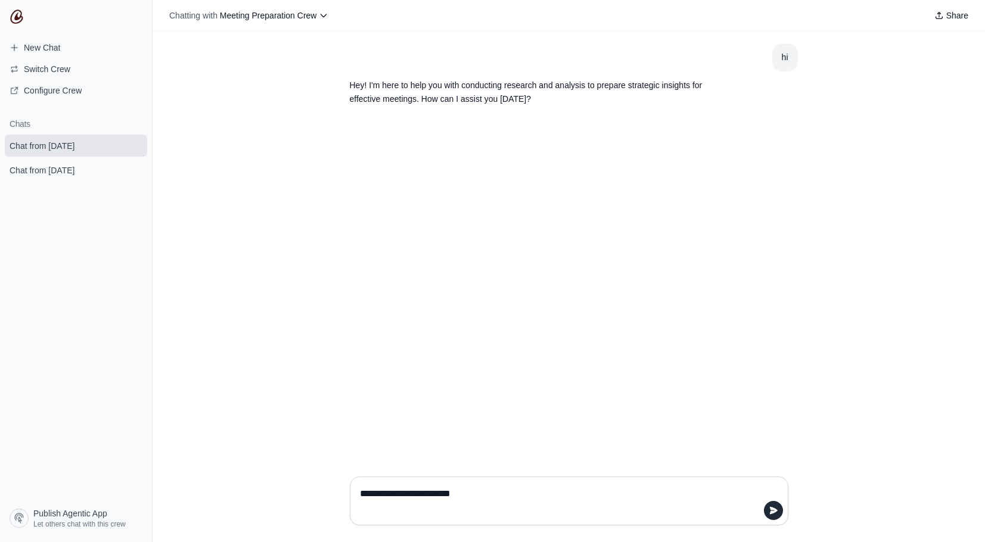
type textarea "**********"
click at [462, 488] on textarea at bounding box center [566, 501] width 416 height 33
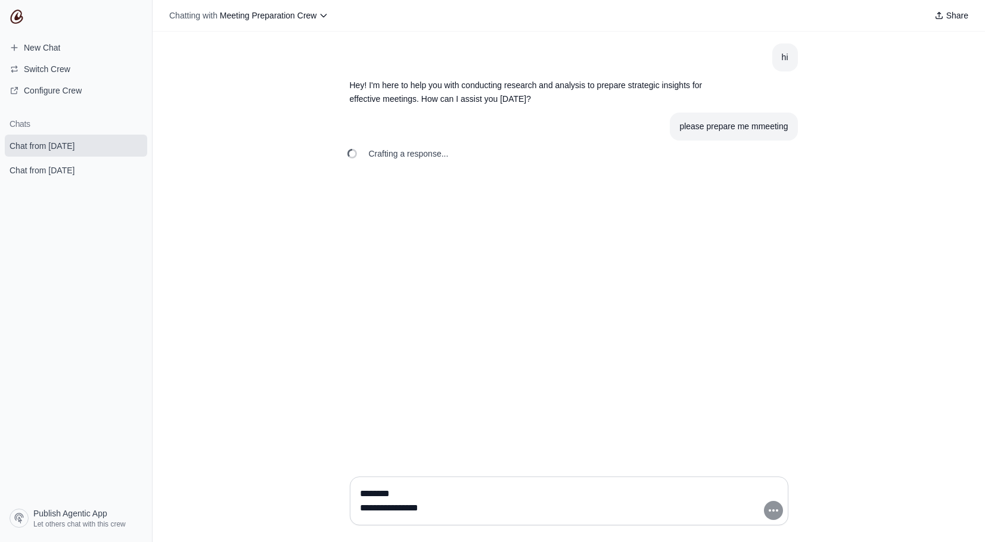
scroll to position [43, 0]
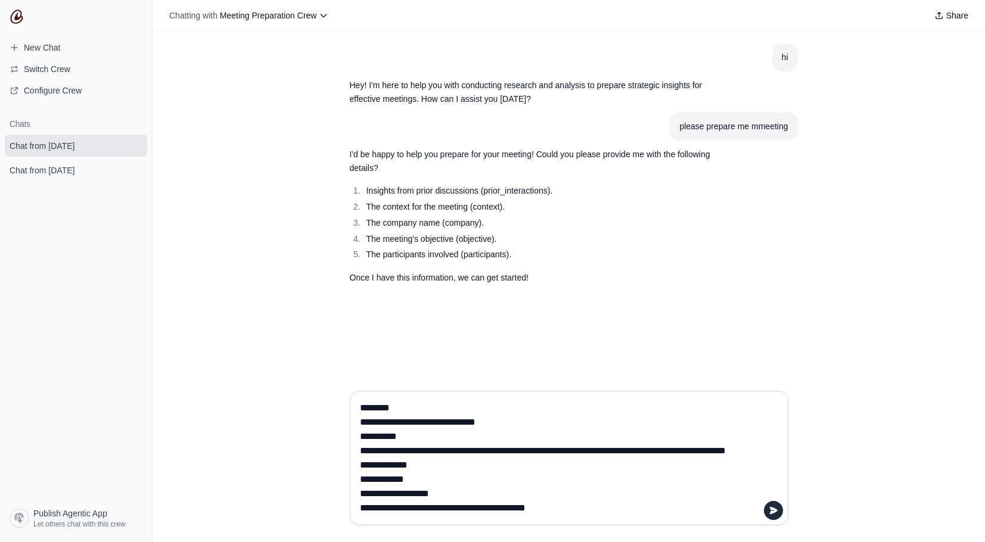
click at [353, 435] on div "**********" at bounding box center [569, 458] width 439 height 135
click at [365, 433] on textarea "**********" at bounding box center [566, 458] width 416 height 119
click at [358, 440] on textarea "**********" at bounding box center [566, 458] width 416 height 119
click at [358, 422] on textarea "**********" at bounding box center [566, 458] width 416 height 119
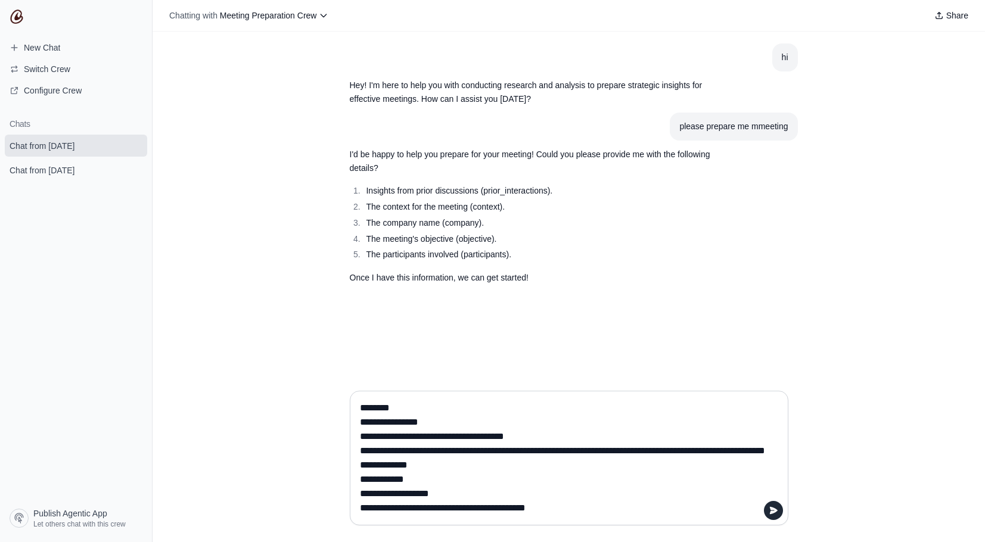
scroll to position [14, 0]
click at [362, 409] on textarea "**********" at bounding box center [566, 458] width 416 height 119
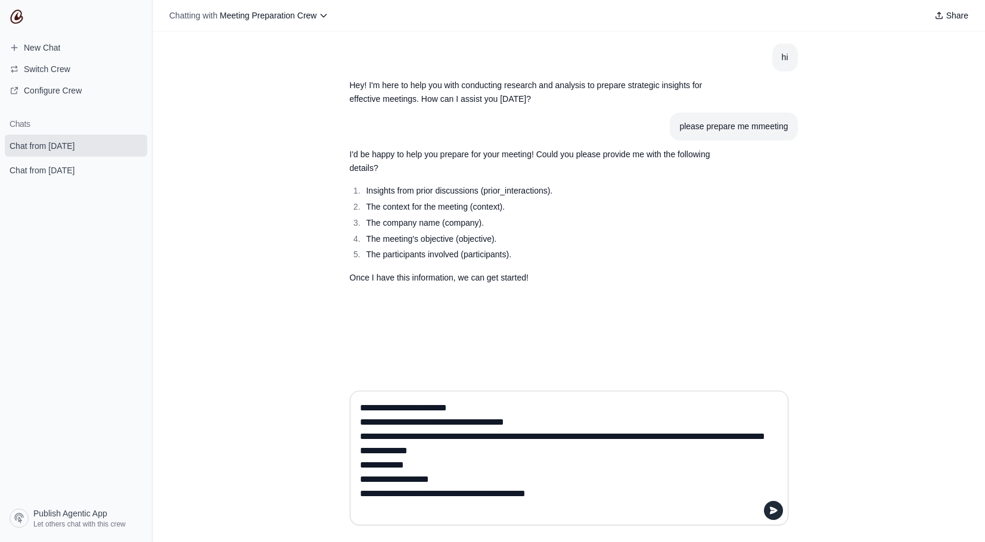
scroll to position [0, 0]
click at [361, 465] on textarea "**********" at bounding box center [566, 458] width 416 height 119
click at [360, 481] on textarea "**********" at bounding box center [566, 458] width 416 height 119
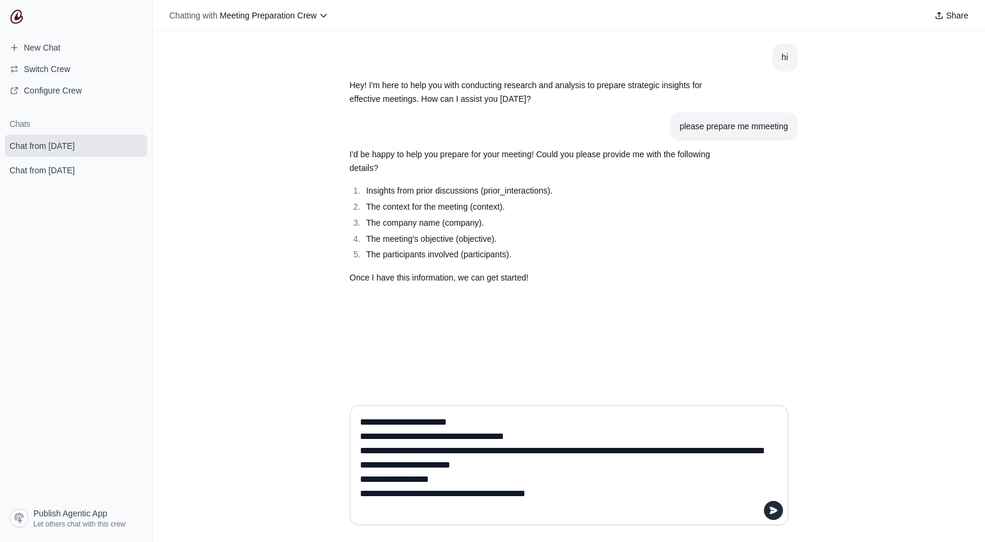
click at [362, 498] on textarea "**********" at bounding box center [566, 465] width 416 height 105
click at [362, 509] on textarea "**********" at bounding box center [566, 465] width 416 height 105
click at [358, 507] on textarea "**********" at bounding box center [566, 465] width 416 height 105
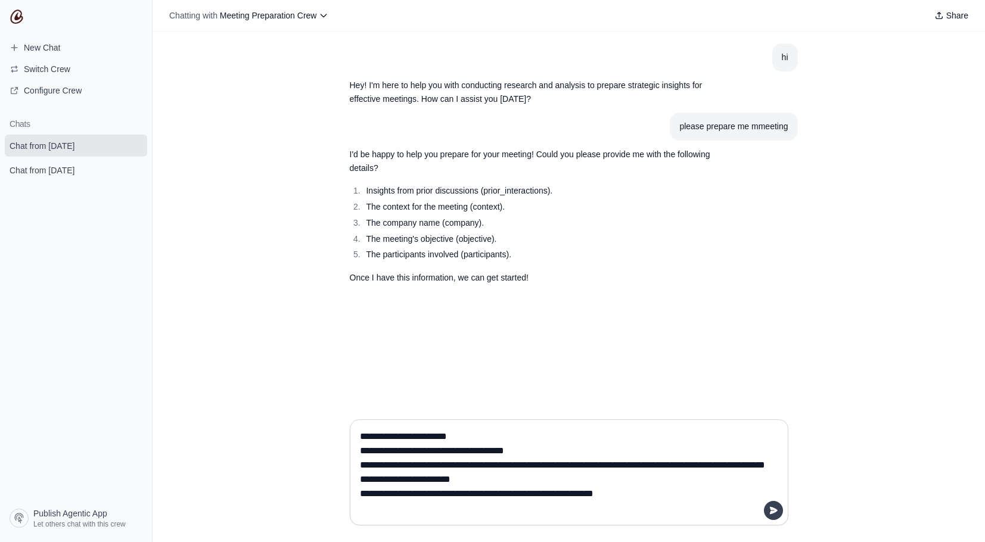
type textarea "**********"
click at [769, 519] on button "submit" at bounding box center [773, 510] width 19 height 19
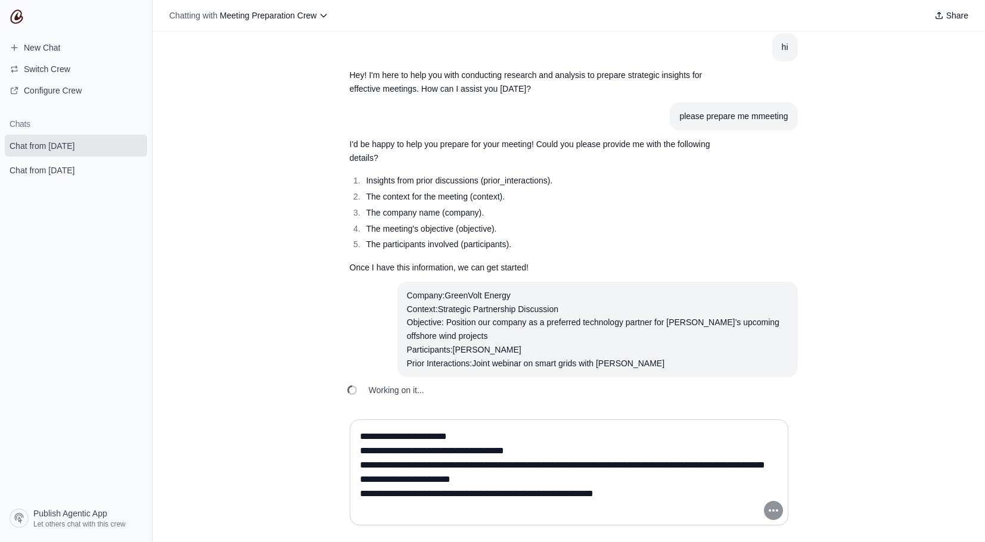
scroll to position [38, 0]
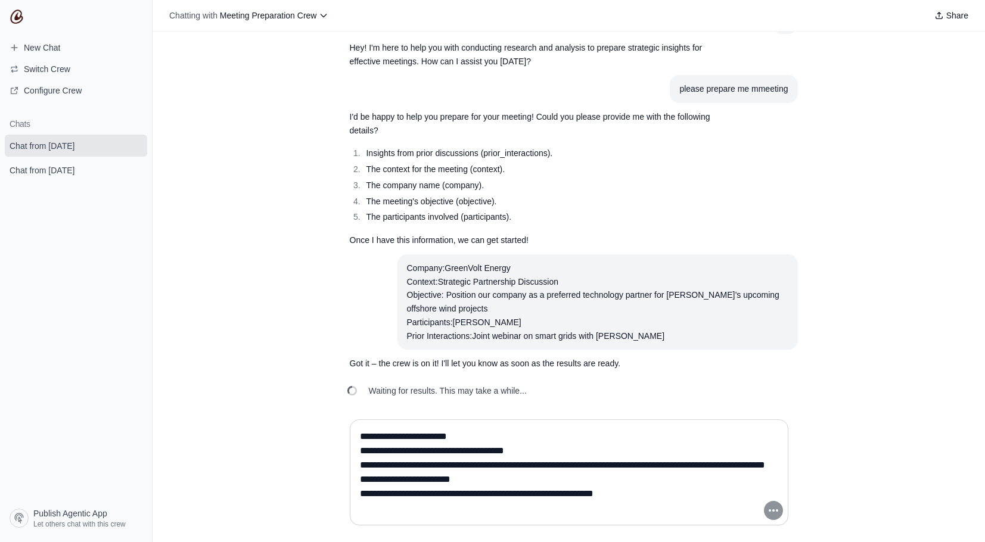
click at [503, 3] on div "Chatting with Meeting Preparation Crew Share" at bounding box center [569, 16] width 833 height 32
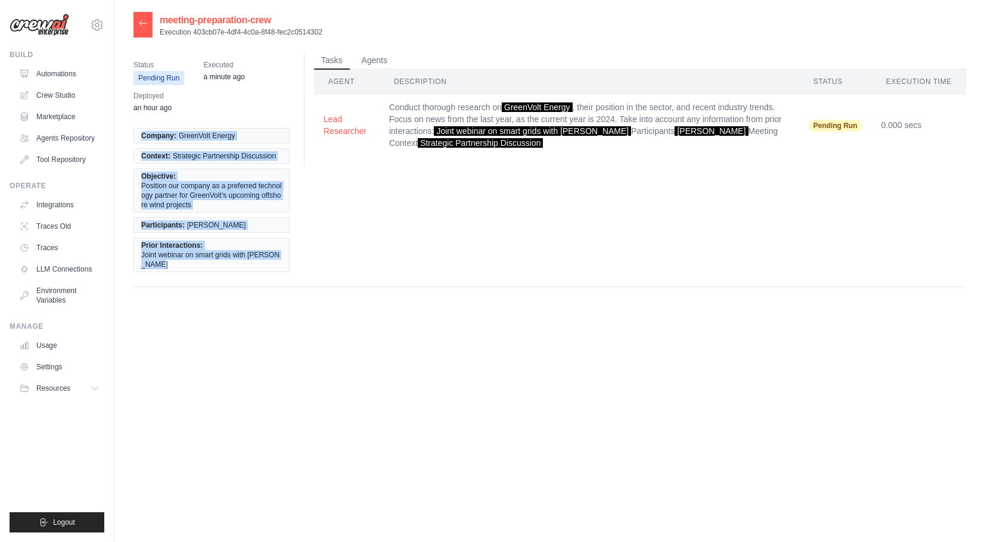
drag, startPoint x: 140, startPoint y: 138, endPoint x: 261, endPoint y: 297, distance: 199.4
click at [261, 280] on div "Company: GreenVolt Energy Context: Strategic Partnership Discussion Objective: …" at bounding box center [217, 200] width 166 height 159
copy ul "Company: GreenVolt Energy Context: Strategic Partnership Discussion Objective: …"
click at [72, 393] on span "Resources" at bounding box center [55, 389] width 34 height 10
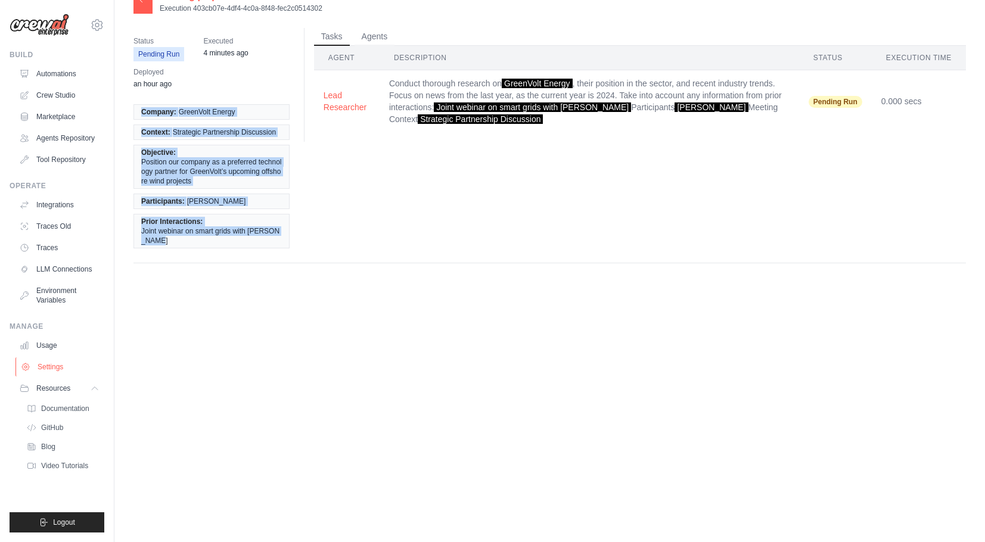
scroll to position [24, 0]
click at [58, 355] on link "Usage" at bounding box center [60, 345] width 90 height 19
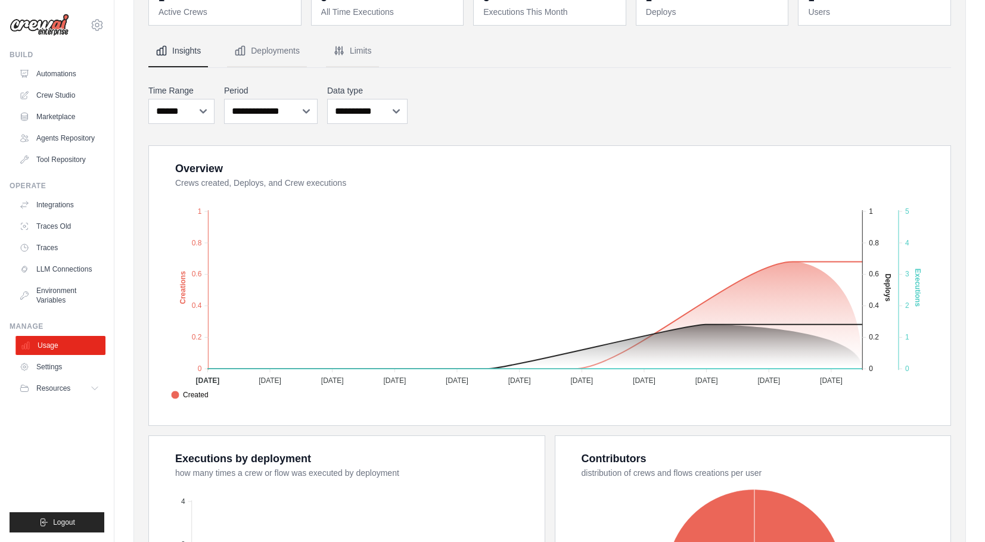
scroll to position [104, 0]
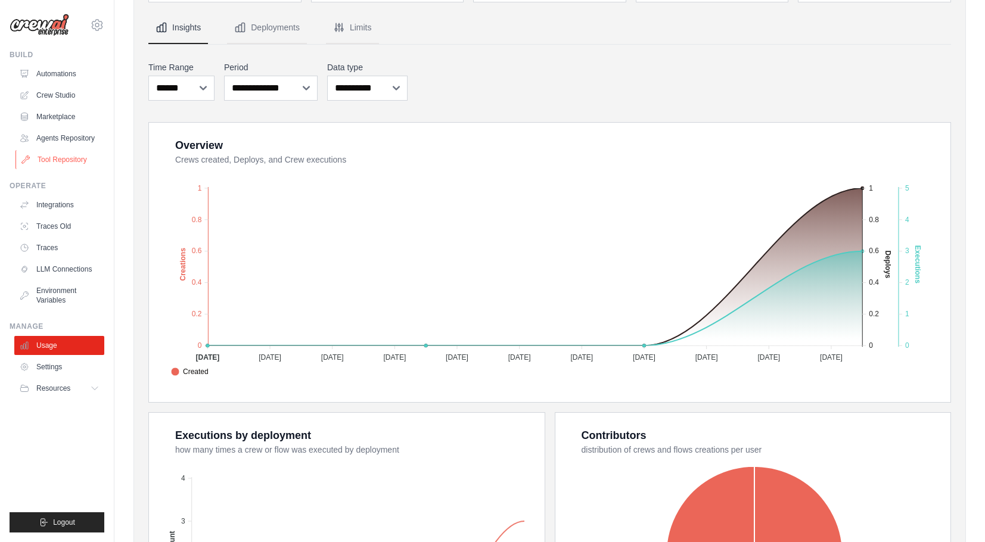
click at [58, 169] on link "Tool Repository" at bounding box center [60, 159] width 90 height 19
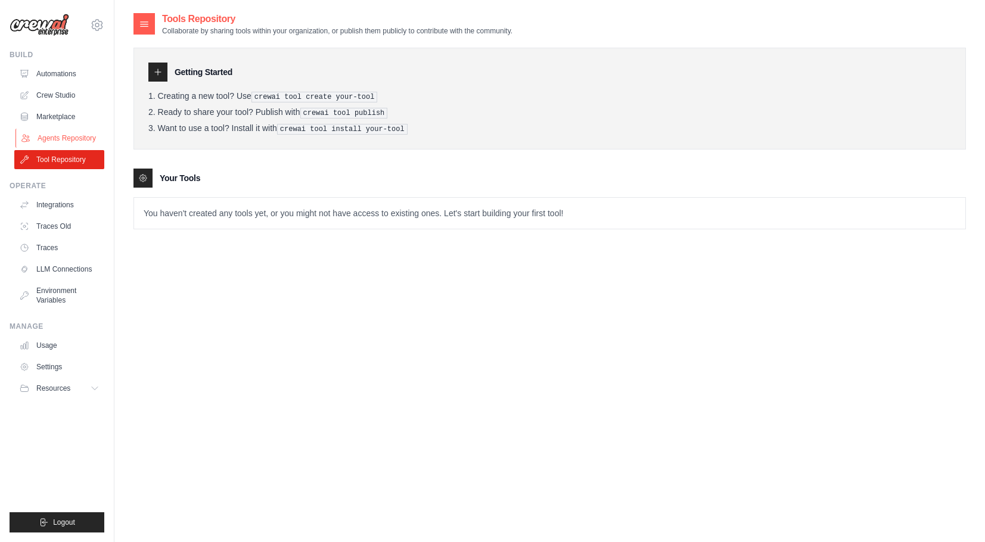
click at [42, 148] on link "Agents Repository" at bounding box center [60, 138] width 90 height 19
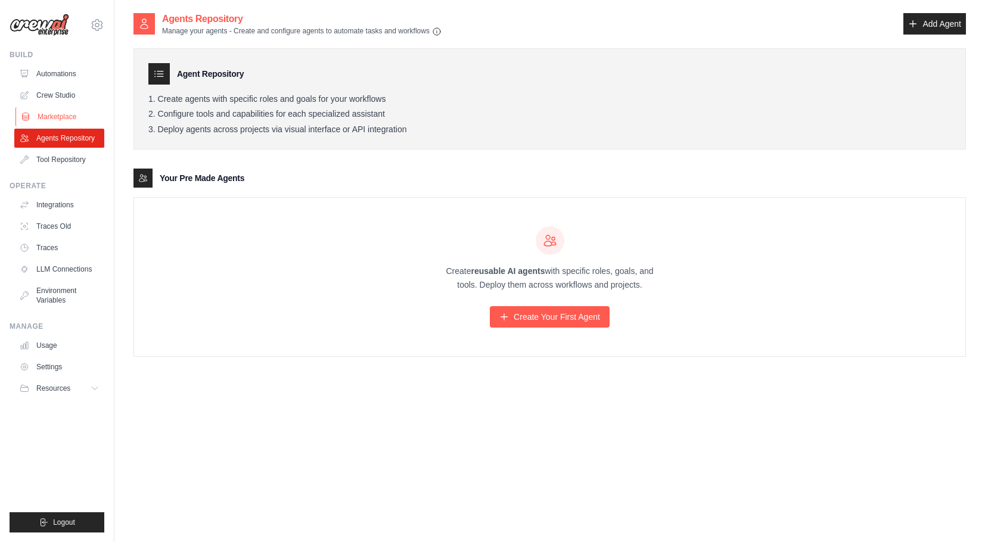
click at [46, 122] on link "Marketplace" at bounding box center [60, 116] width 90 height 19
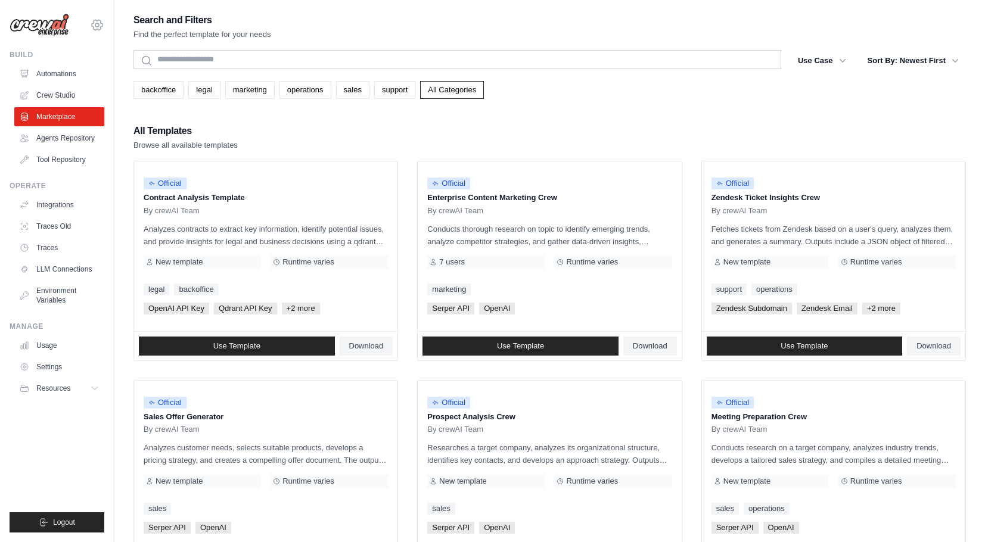
click at [99, 30] on icon at bounding box center [97, 25] width 11 height 10
click at [104, 69] on span "Settings" at bounding box center [148, 74] width 94 height 12
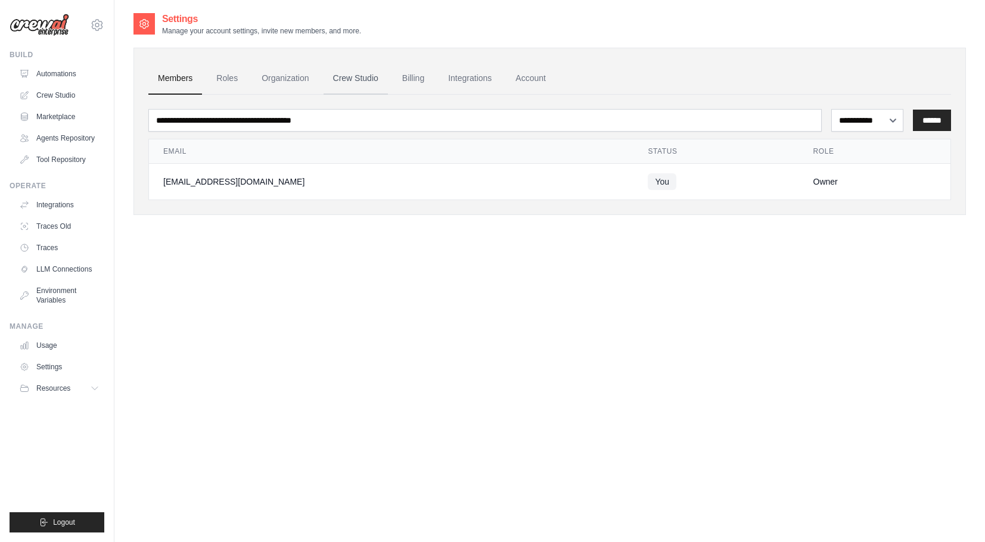
click at [358, 83] on link "Crew Studio" at bounding box center [356, 79] width 64 height 32
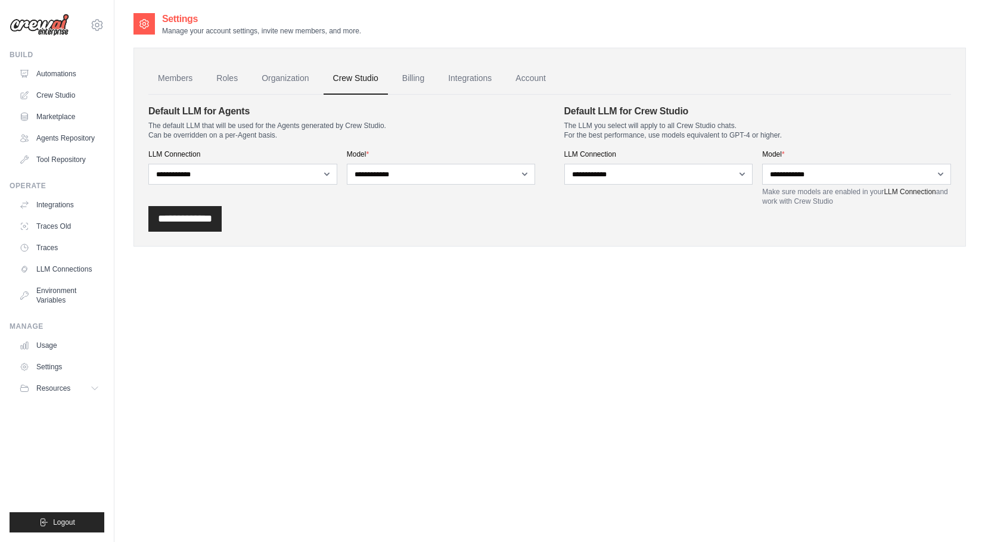
click at [387, 74] on link "Crew Studio" at bounding box center [356, 79] width 64 height 32
click at [412, 74] on link "Billing" at bounding box center [413, 79] width 41 height 32
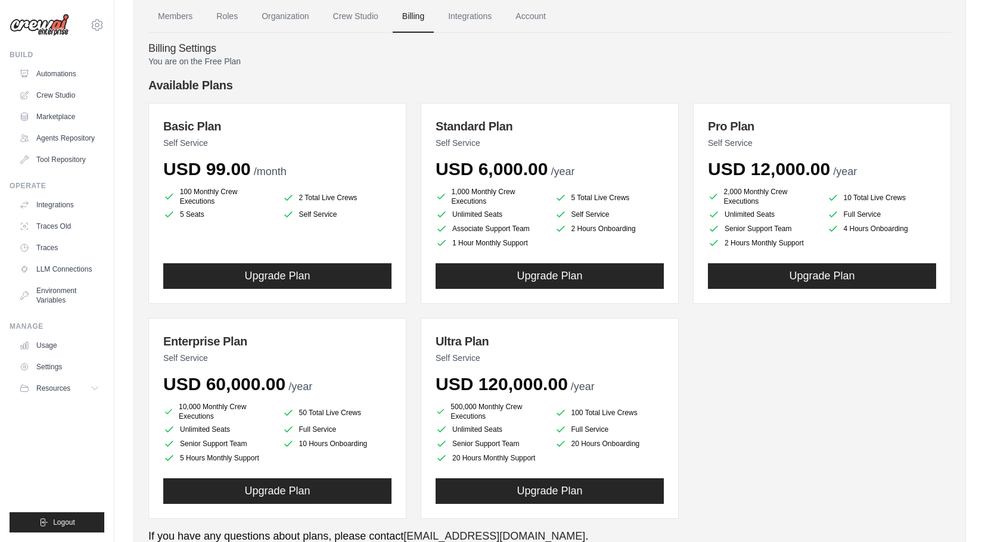
scroll to position [83, 0]
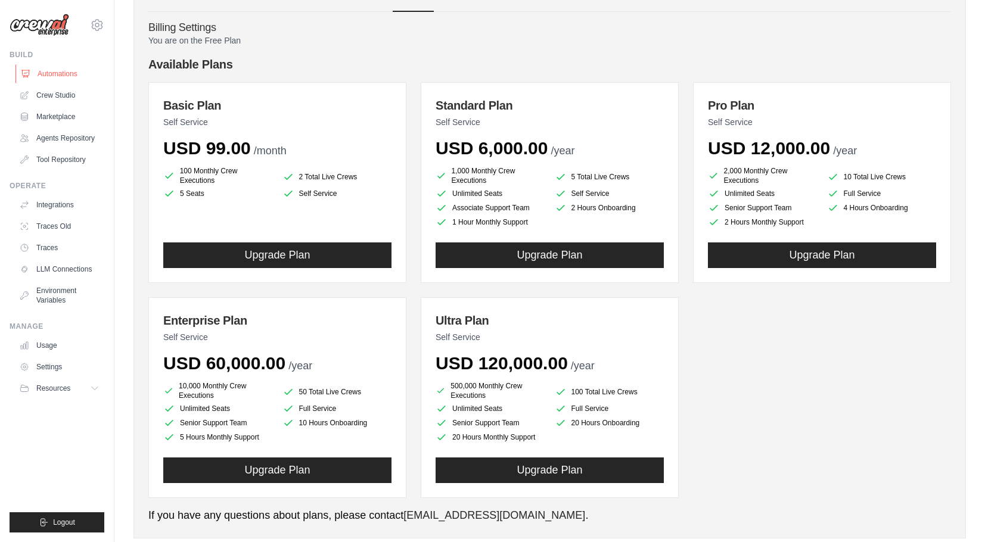
click at [60, 75] on link "Automations" at bounding box center [60, 73] width 90 height 19
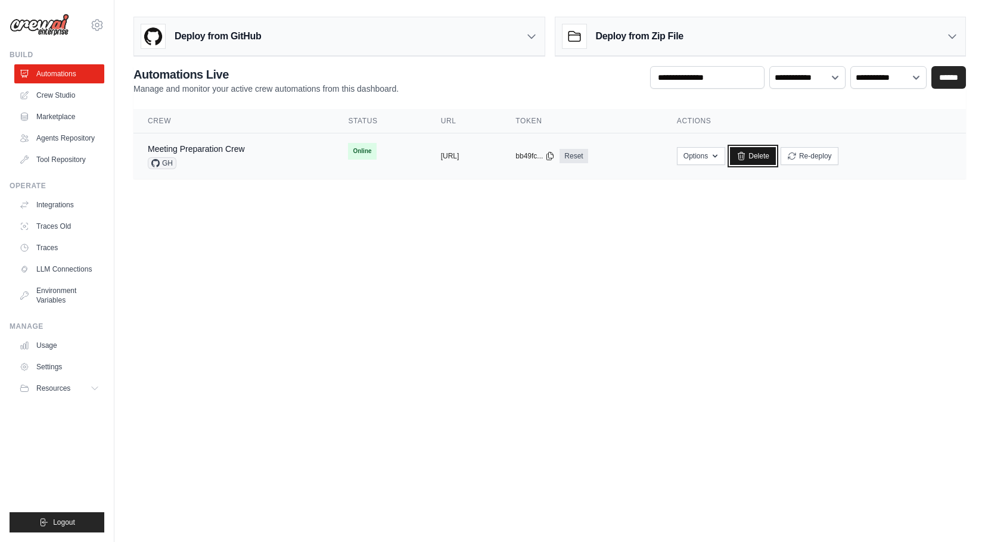
click at [776, 157] on link "Delete" at bounding box center [753, 156] width 46 height 18
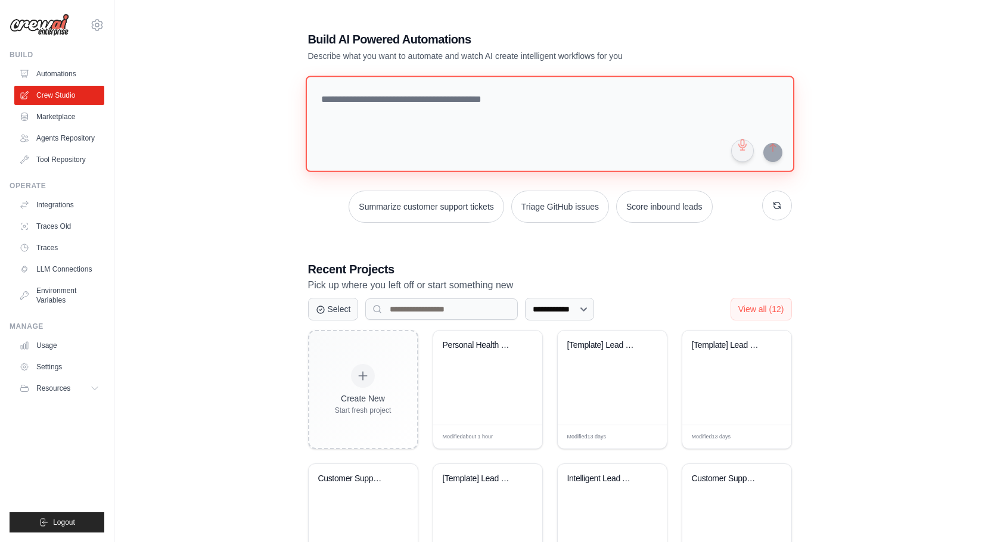
click at [417, 113] on textarea at bounding box center [549, 124] width 489 height 97
click at [406, 105] on textarea "**********" at bounding box center [552, 124] width 494 height 97
click at [402, 98] on textarea "**********" at bounding box center [552, 124] width 494 height 97
click at [461, 98] on textarea "**********" at bounding box center [552, 124] width 494 height 97
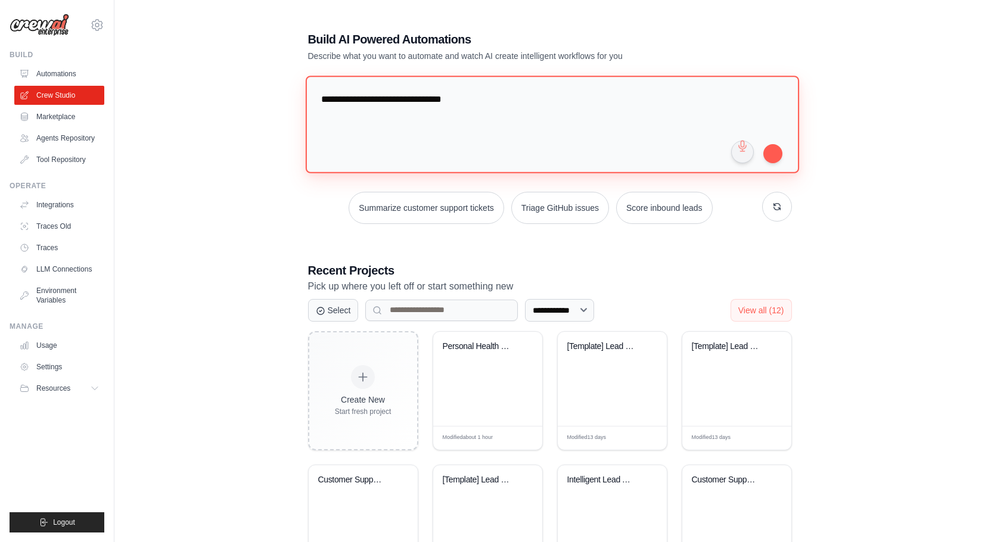
click at [467, 97] on textarea "**********" at bounding box center [552, 124] width 494 height 97
type textarea "**********"
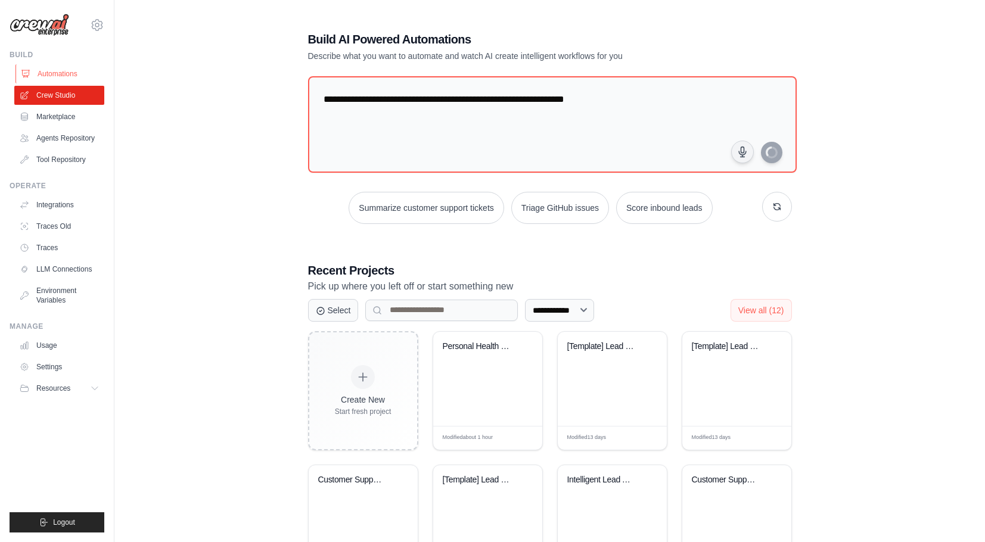
click at [52, 77] on link "Automations" at bounding box center [60, 73] width 90 height 19
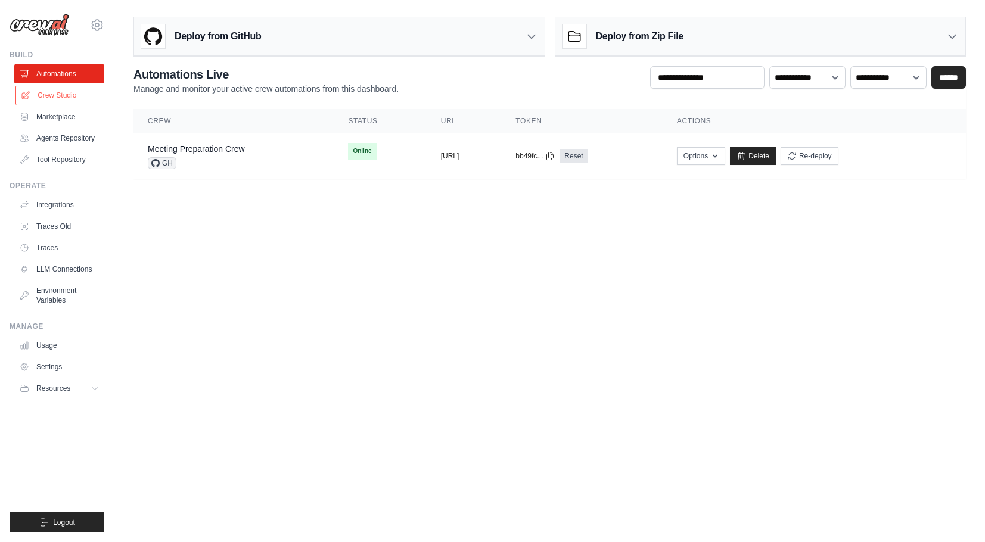
click at [57, 100] on link "Crew Studio" at bounding box center [60, 95] width 90 height 19
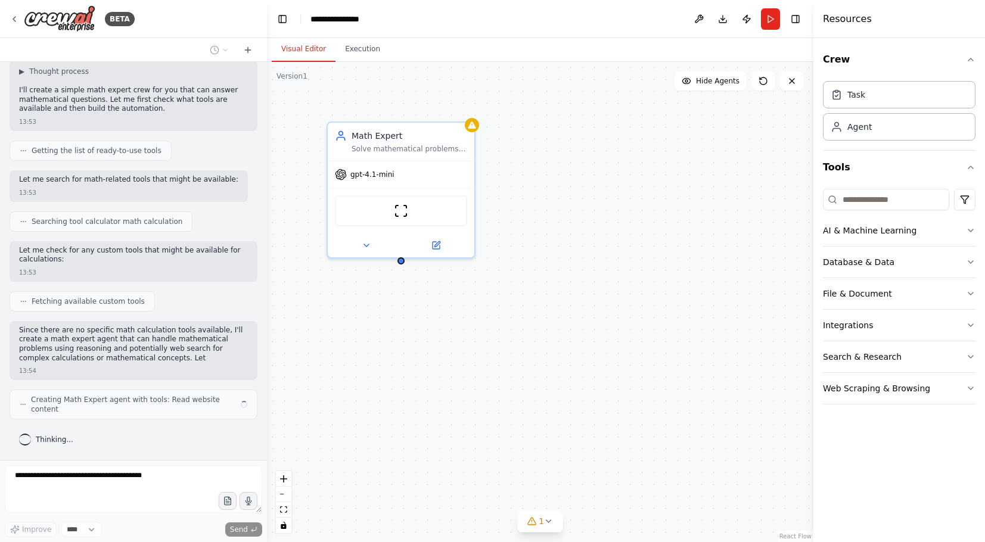
scroll to position [90, 0]
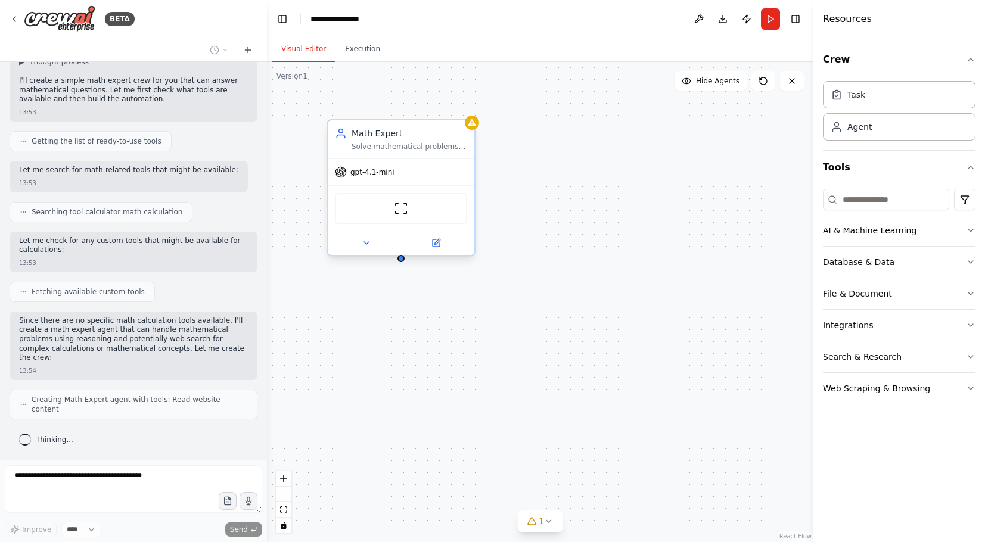
click at [393, 155] on div "Math Expert Solve mathematical problems and provide clear, step-by-step explana…" at bounding box center [401, 139] width 147 height 38
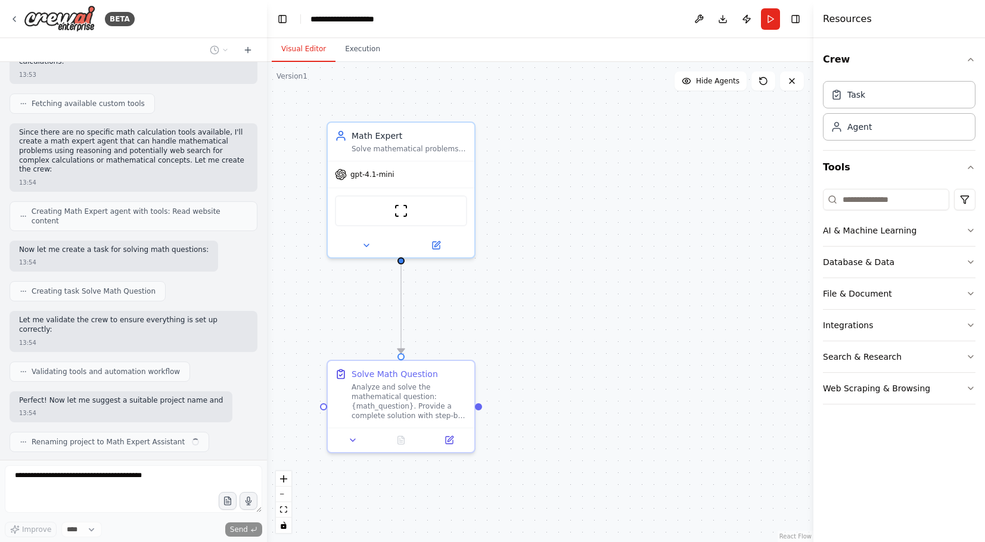
scroll to position [331, 0]
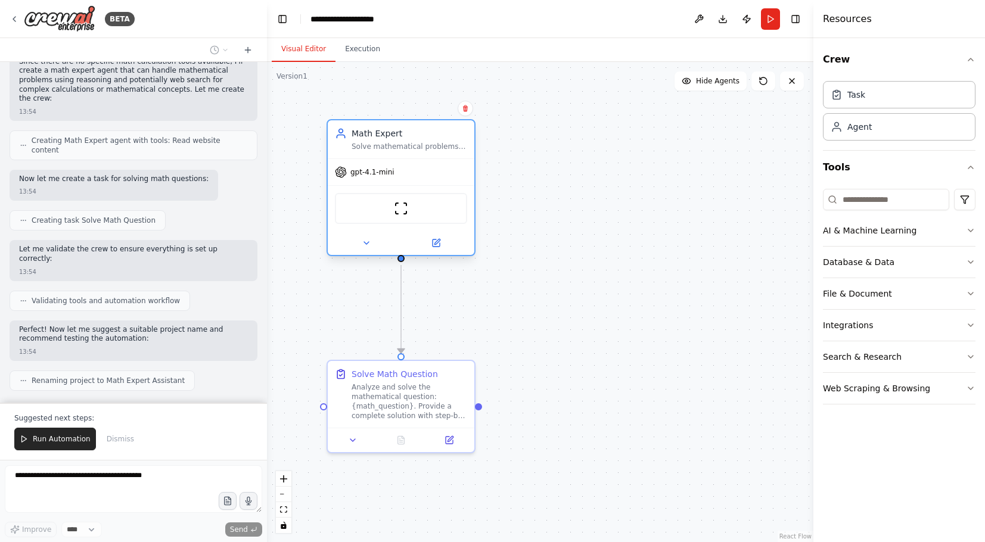
click at [411, 170] on div "gpt-4.1-mini" at bounding box center [401, 172] width 147 height 26
click at [410, 148] on div "Solve mathematical problems and provide clear, step-by-step explanations for {m…" at bounding box center [410, 147] width 116 height 10
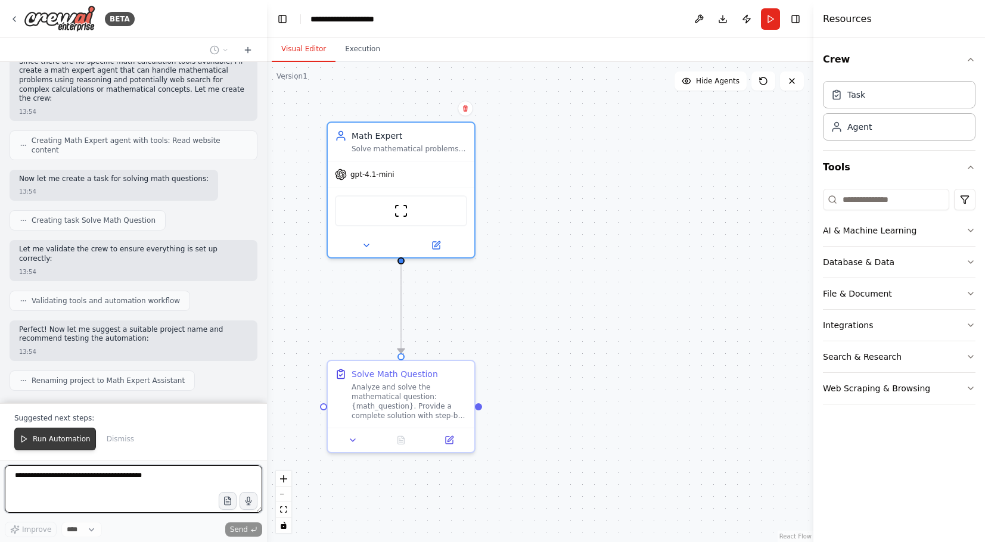
click at [44, 444] on button "Run Automation" at bounding box center [55, 439] width 82 height 23
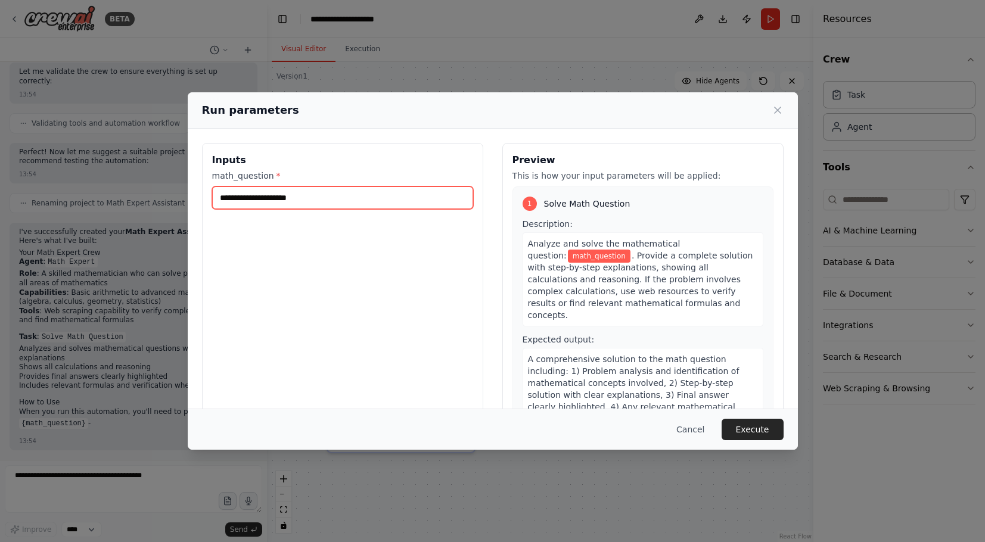
click at [269, 191] on input "math_question *" at bounding box center [342, 198] width 261 height 23
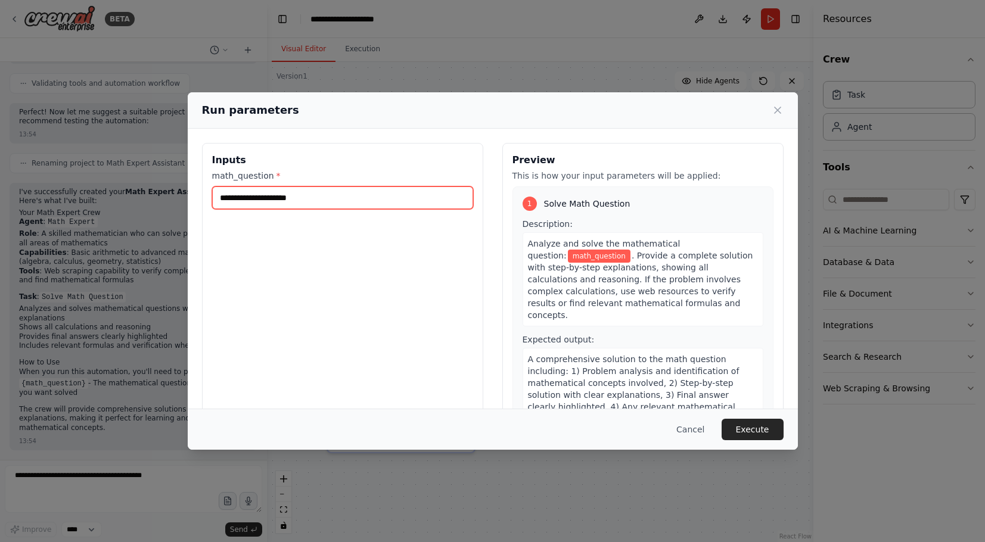
scroll to position [598, 0]
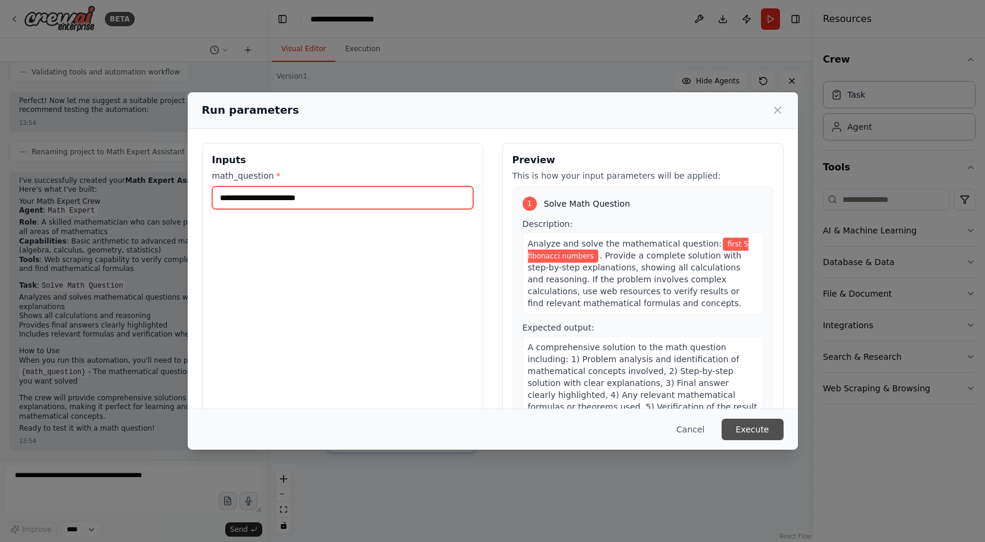
type input "**********"
click at [762, 435] on button "Execute" at bounding box center [753, 429] width 62 height 21
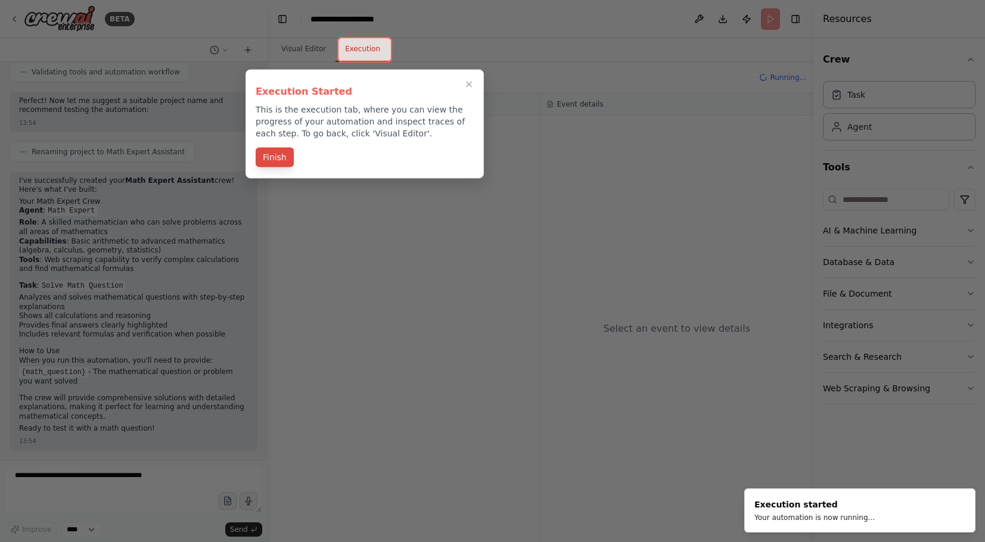
click at [257, 155] on button "Finish" at bounding box center [275, 158] width 38 height 20
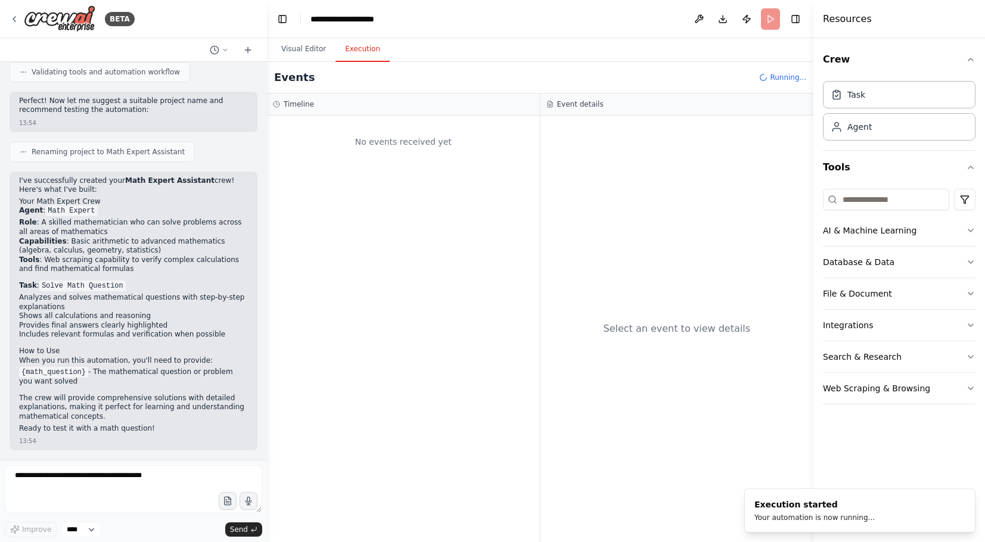
click at [430, 151] on div "No events received yet" at bounding box center [403, 142] width 261 height 41
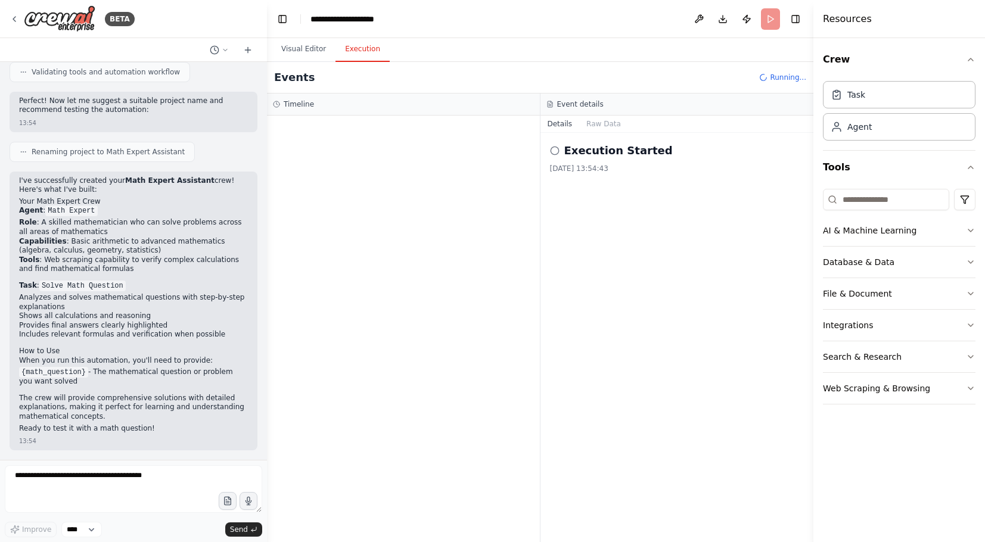
click at [637, 157] on h2 "Execution Started" at bounding box center [618, 150] width 108 height 17
click at [606, 131] on button "Raw Data" at bounding box center [603, 124] width 49 height 17
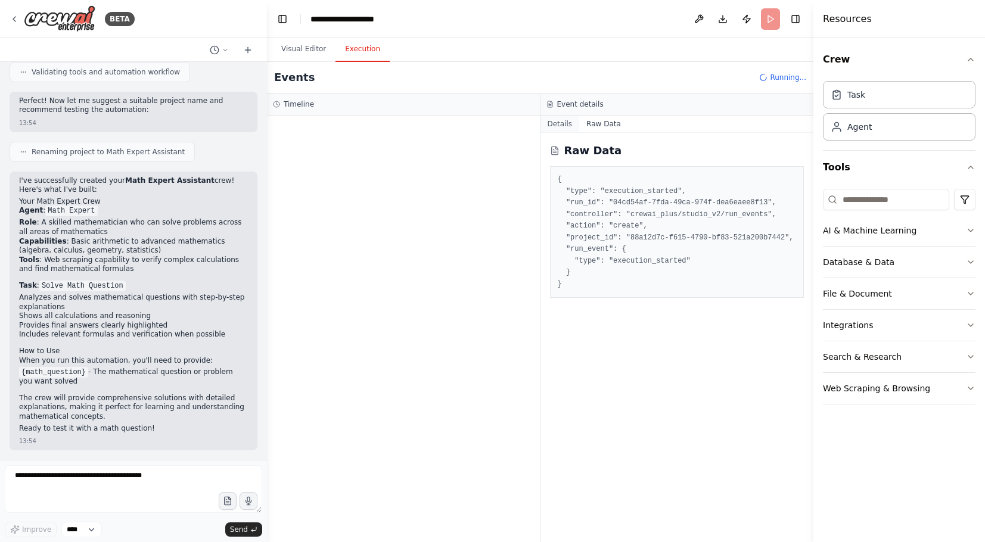
click at [548, 123] on button "Details" at bounding box center [560, 124] width 39 height 17
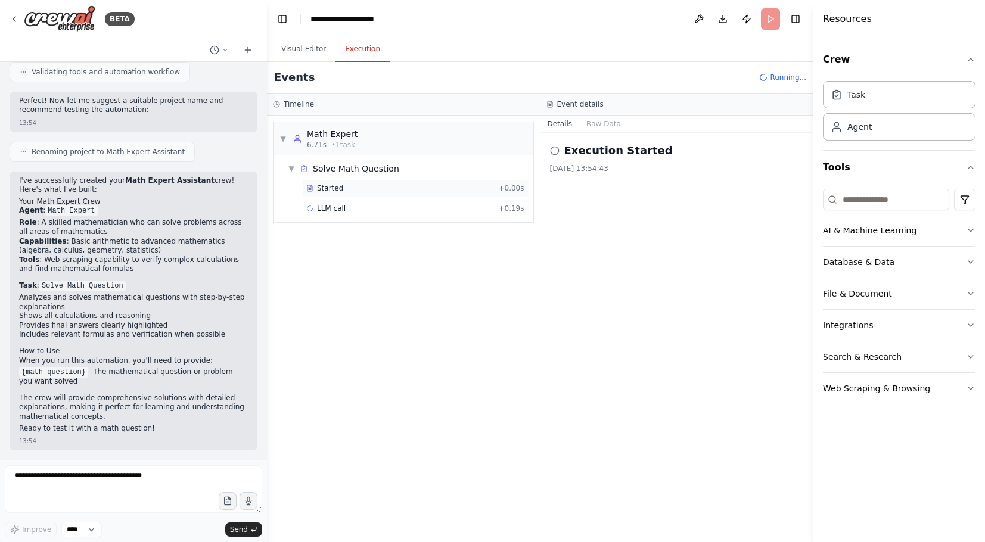
click at [347, 197] on div "Started + 0.00s" at bounding box center [415, 188] width 226 height 18
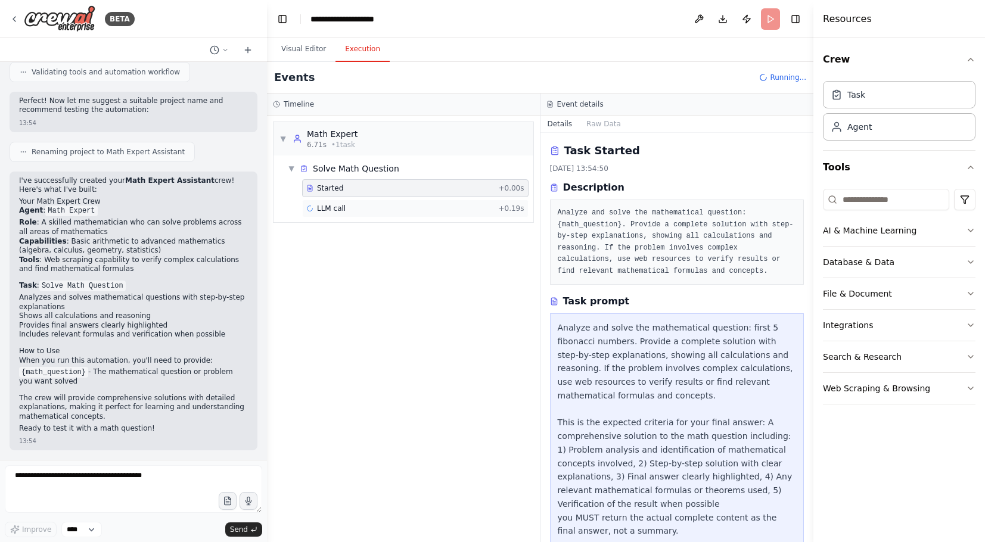
click at [346, 213] on span "LLM call" at bounding box center [331, 209] width 29 height 10
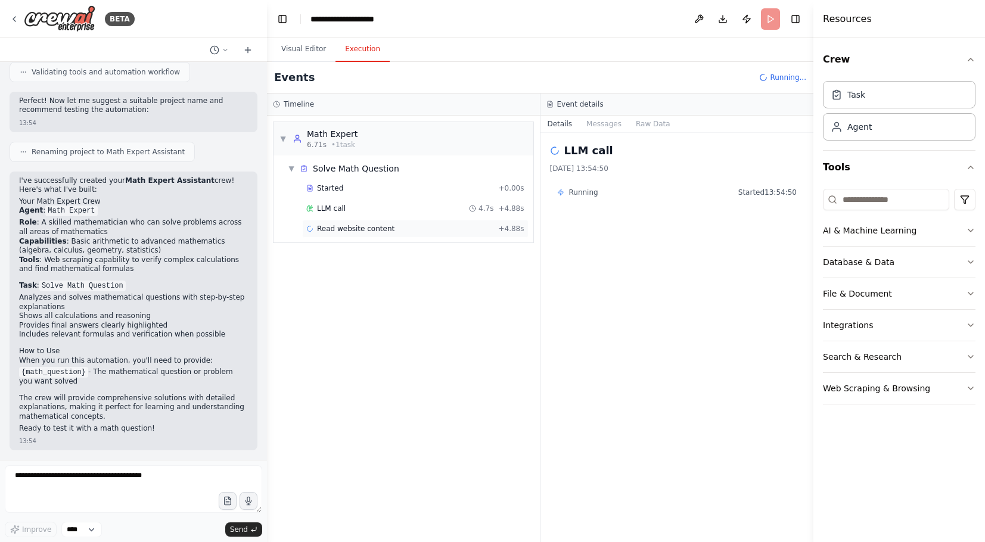
click at [377, 226] on span "Read website content" at bounding box center [355, 229] width 77 height 10
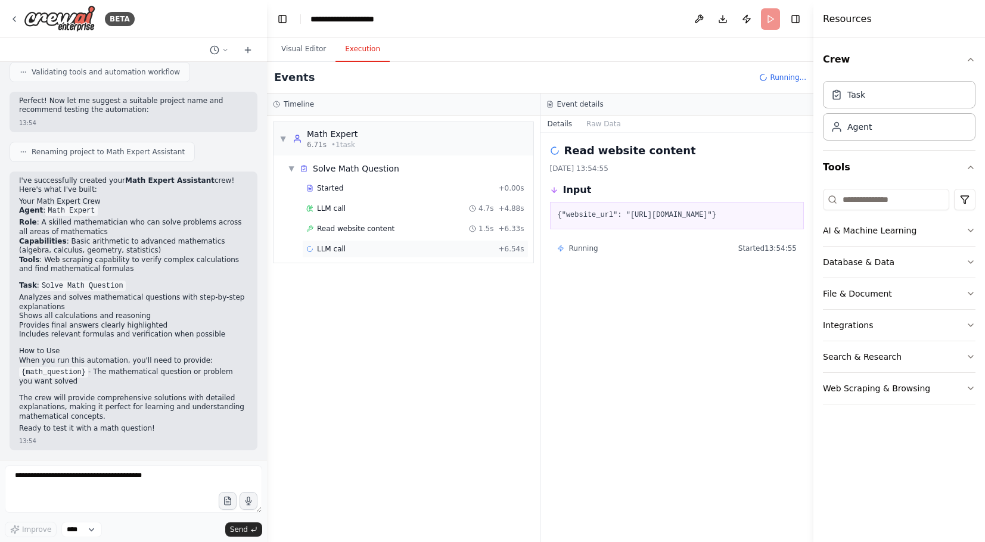
click at [374, 254] on div "LLM call + 6.54s" at bounding box center [415, 249] width 218 height 10
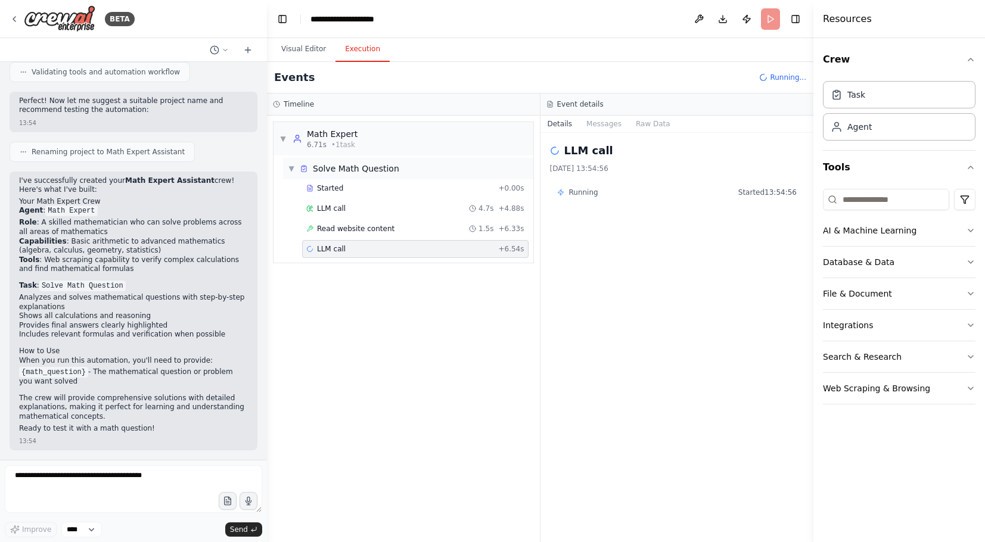
click at [362, 179] on div "▼ Solve Math Question" at bounding box center [408, 168] width 250 height 21
click at [362, 170] on div "Solve Math Question" at bounding box center [356, 169] width 86 height 12
click at [384, 234] on span "Read website content" at bounding box center [355, 229] width 77 height 10
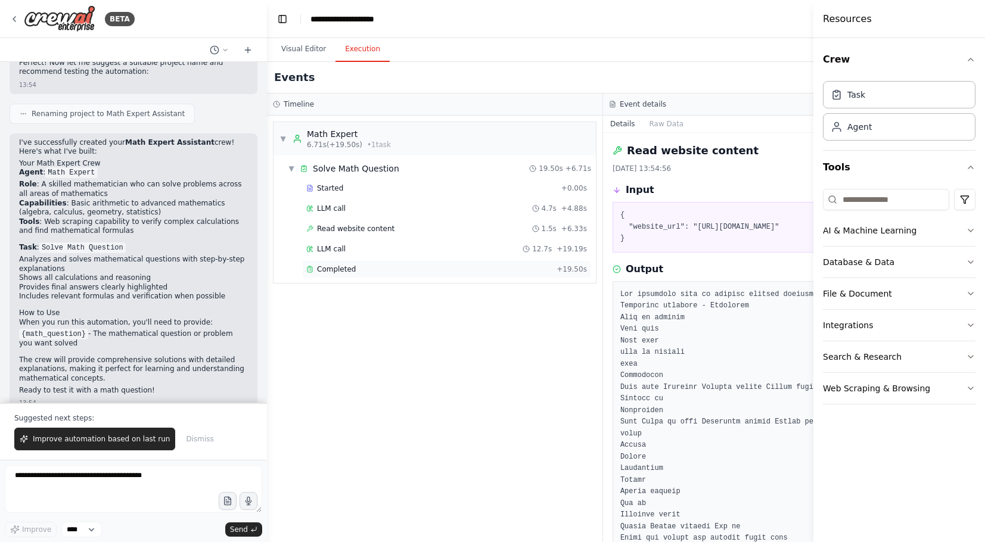
click at [380, 274] on div "Completed" at bounding box center [429, 270] width 246 height 10
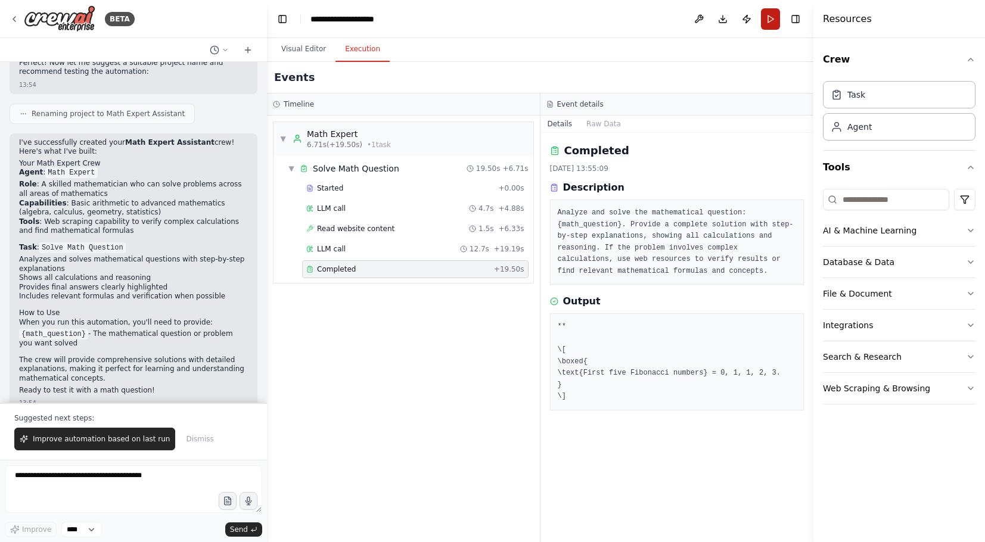
click at [772, 28] on button "Run" at bounding box center [770, 18] width 19 height 21
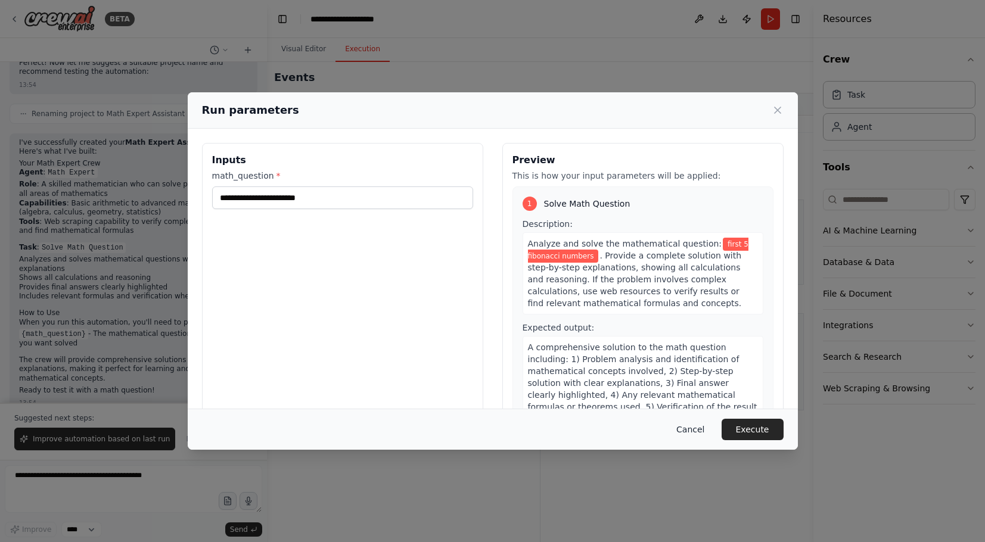
click at [680, 440] on button "Cancel" at bounding box center [690, 429] width 47 height 21
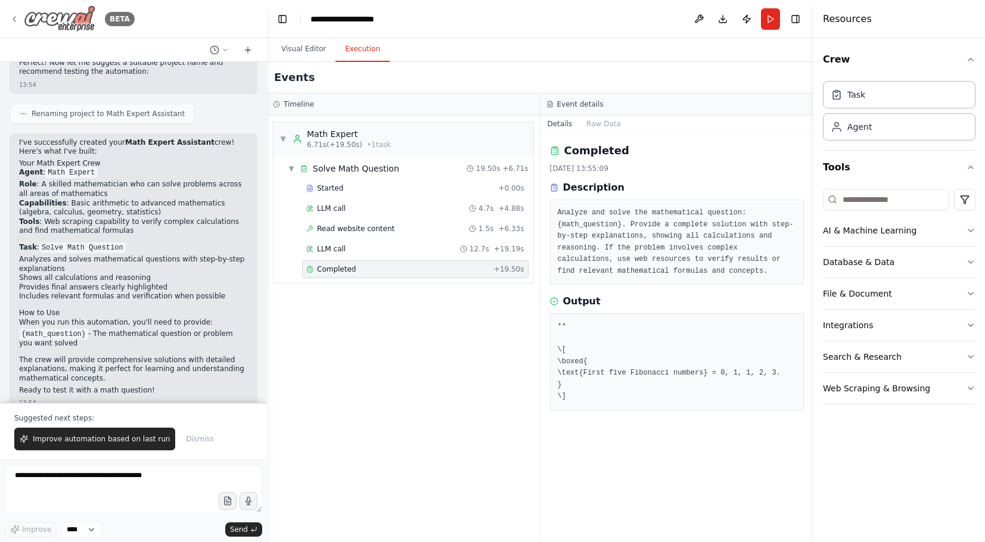
click at [11, 18] on icon at bounding box center [15, 19] width 10 height 10
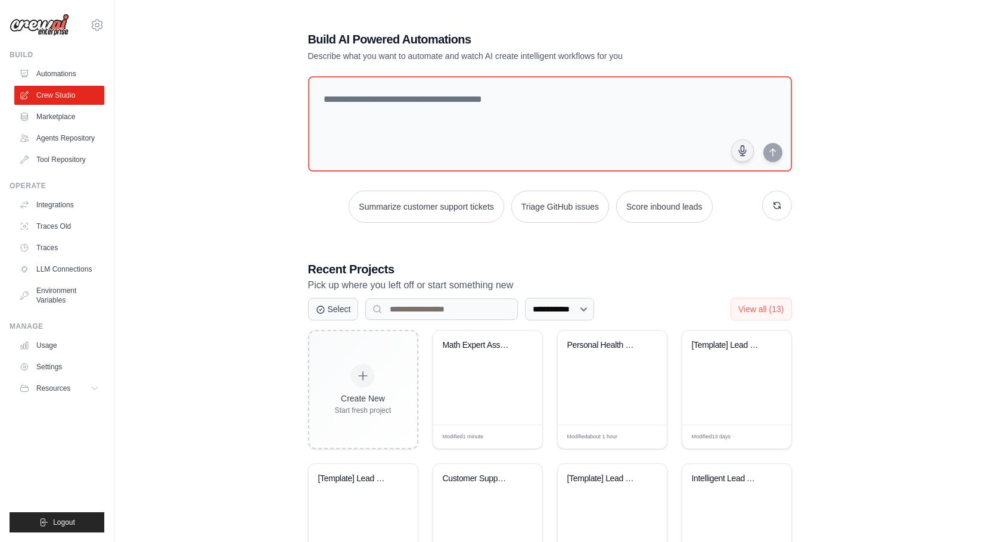
click at [304, 131] on div "**********" at bounding box center [550, 374] width 513 height 724
click at [360, 116] on textarea at bounding box center [549, 124] width 489 height 97
click at [393, 135] on textarea at bounding box center [549, 124] width 489 height 97
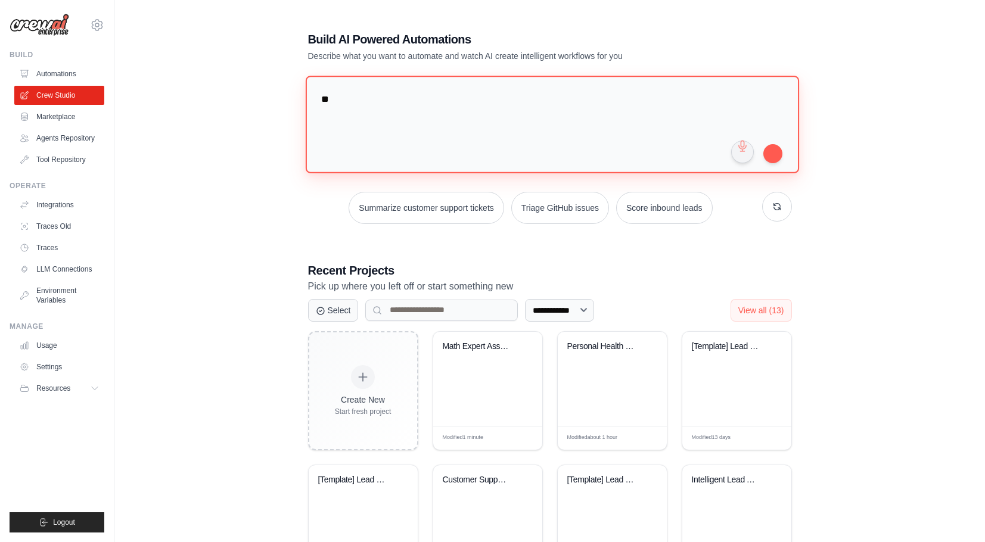
type textarea "*"
click at [348, 100] on textarea "**********" at bounding box center [552, 124] width 494 height 97
click at [487, 103] on textarea "**********" at bounding box center [552, 124] width 494 height 97
type textarea "**********"
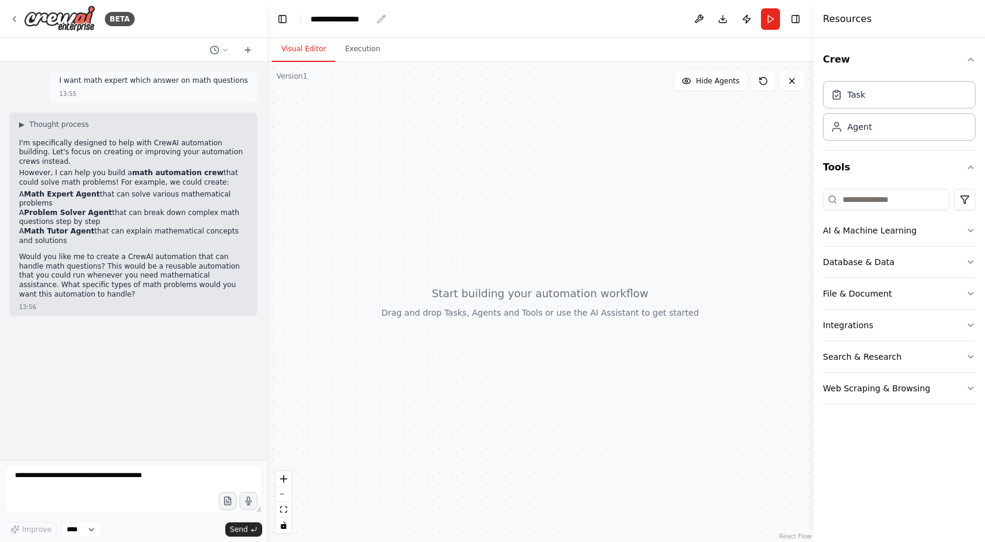
click at [346, 21] on div "**********" at bounding box center [341, 19] width 61 height 12
click at [364, 15] on div "**********" at bounding box center [355, 19] width 89 height 12
click at [539, 167] on div at bounding box center [540, 302] width 547 height 480
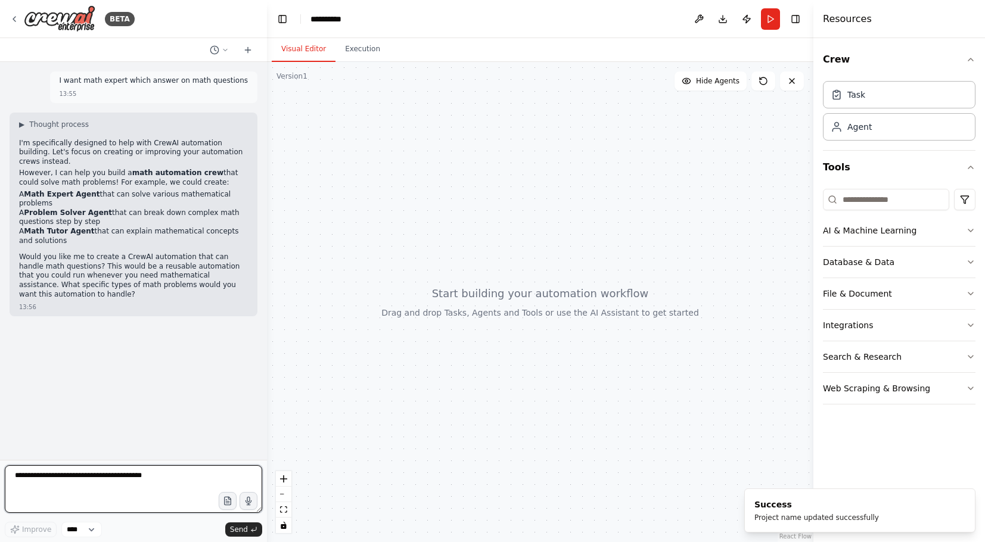
click at [101, 497] on textarea at bounding box center [133, 489] width 257 height 48
type textarea "***"
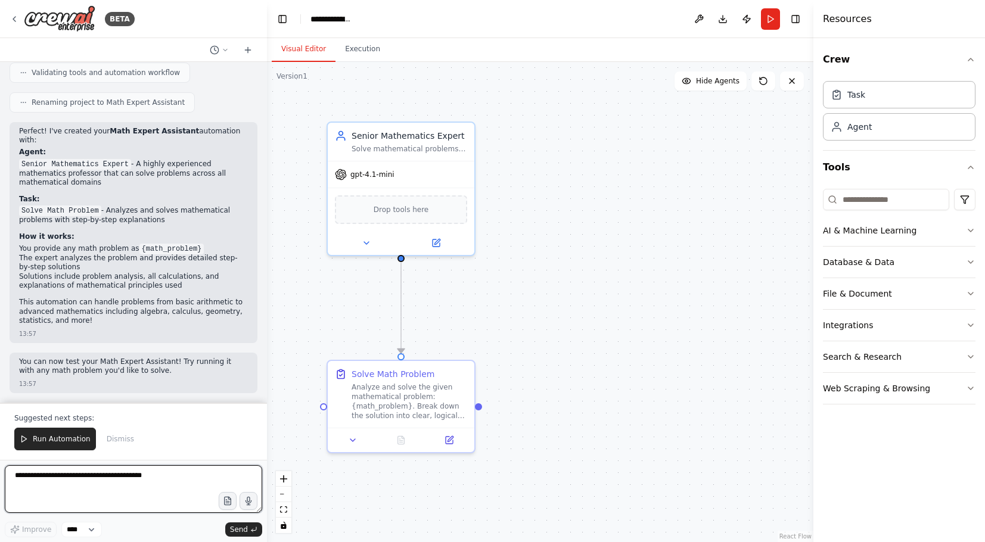
scroll to position [784, 0]
click at [728, 13] on button "Download" at bounding box center [722, 18] width 19 height 21
click at [750, 24] on button "Publish" at bounding box center [746, 18] width 19 height 21
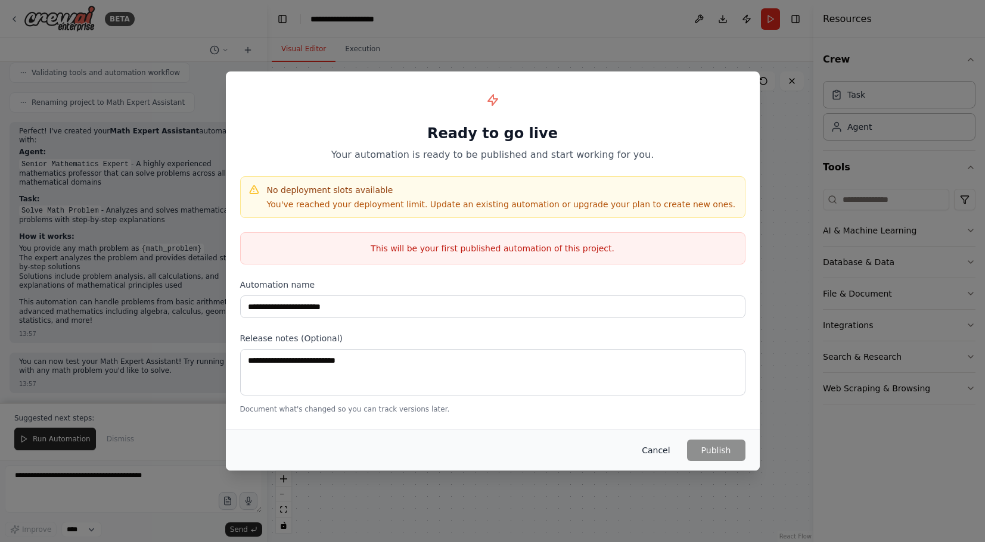
click at [663, 448] on button "Cancel" at bounding box center [655, 450] width 47 height 21
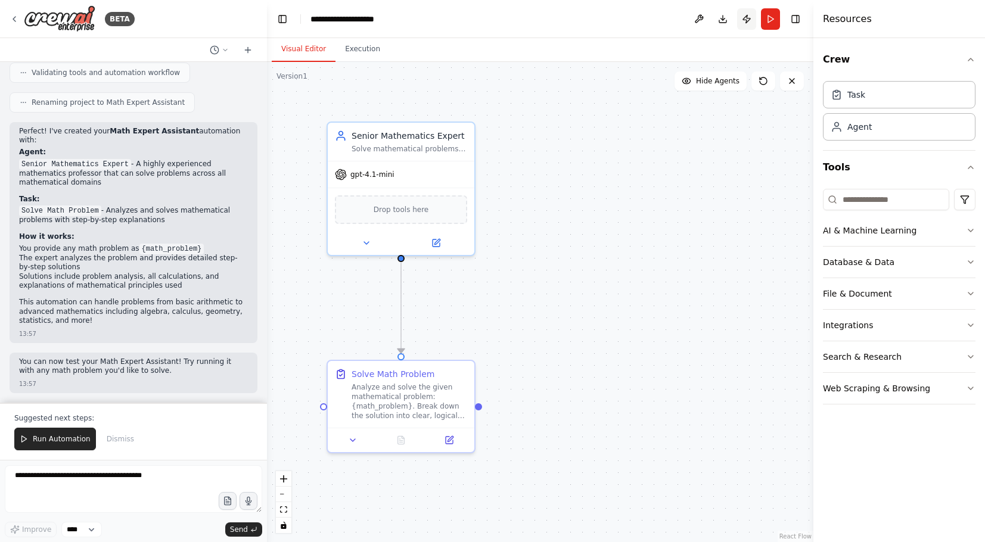
click at [740, 17] on button "Publish" at bounding box center [746, 18] width 19 height 21
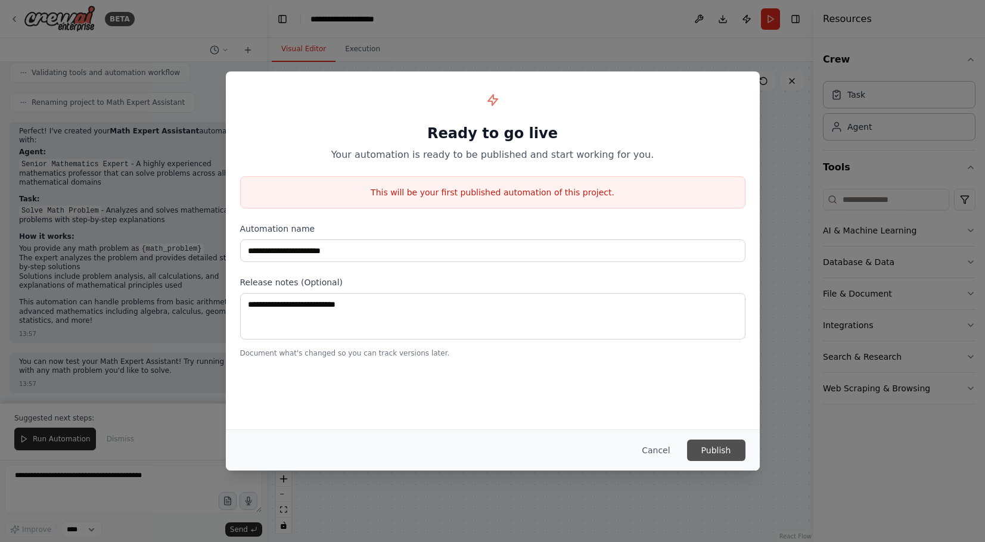
click at [716, 453] on button "Publish" at bounding box center [716, 450] width 58 height 21
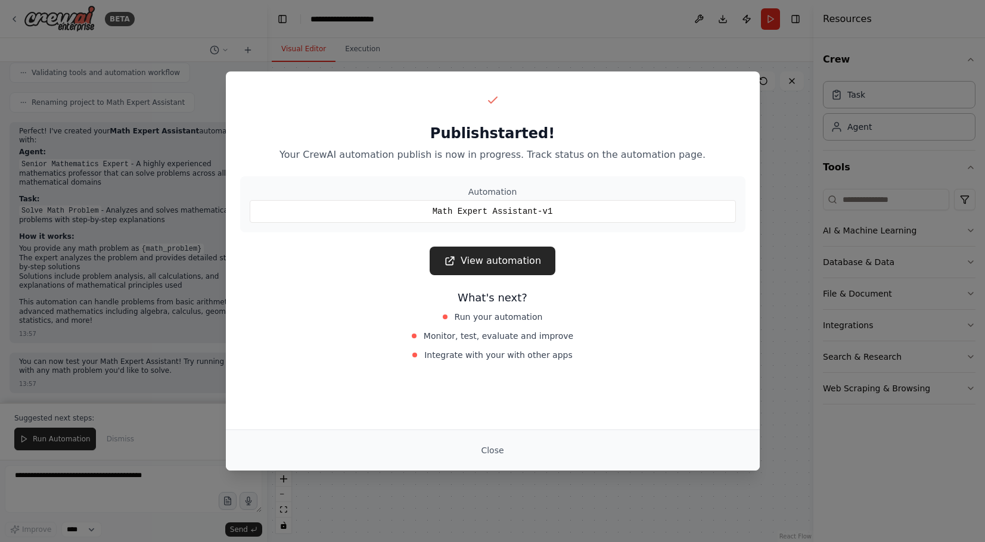
click at [508, 266] on link "View automation" at bounding box center [493, 261] width 126 height 29
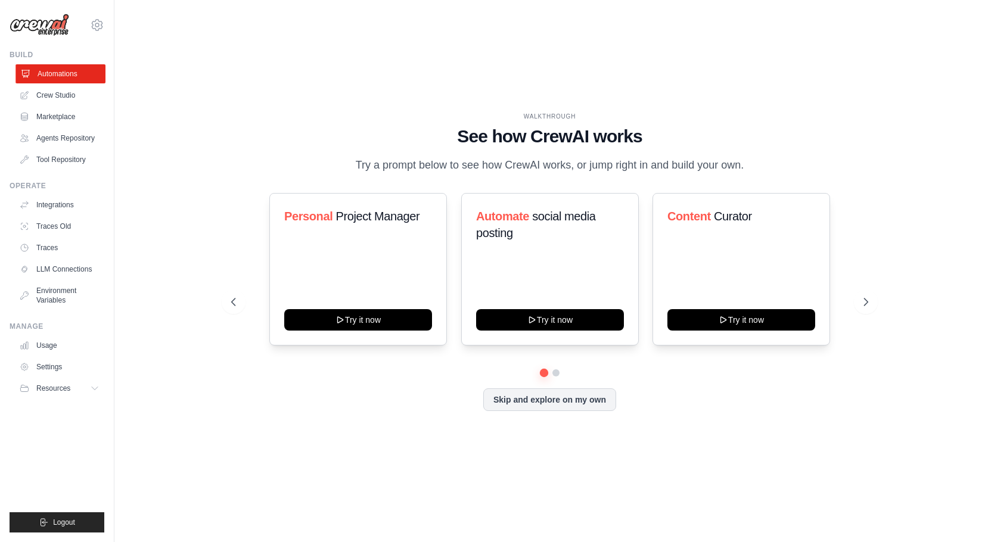
click at [44, 75] on link "Automations" at bounding box center [60, 73] width 90 height 19
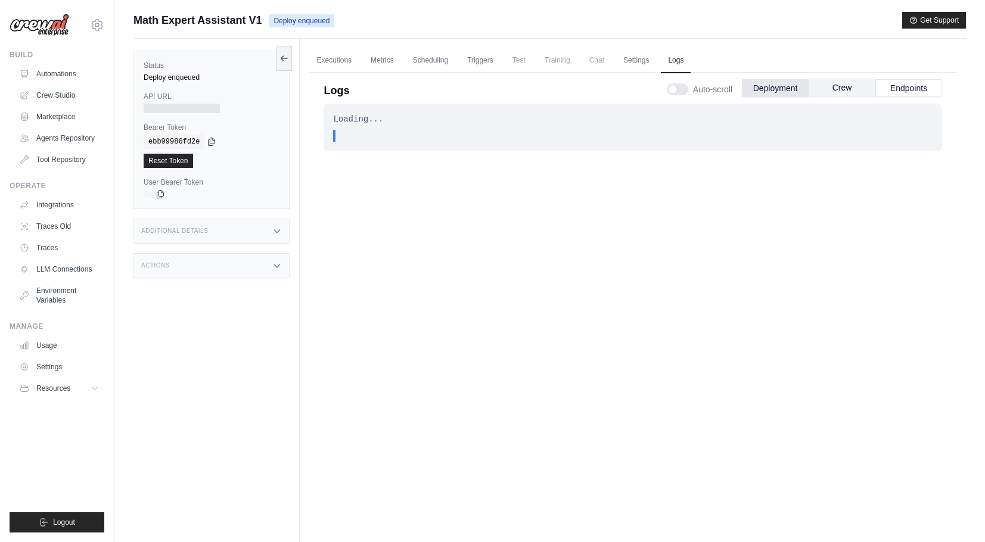
click at [837, 97] on div "Deployment Crew Endpoints" at bounding box center [842, 88] width 200 height 18
click at [837, 97] on button "Crew" at bounding box center [842, 88] width 67 height 18
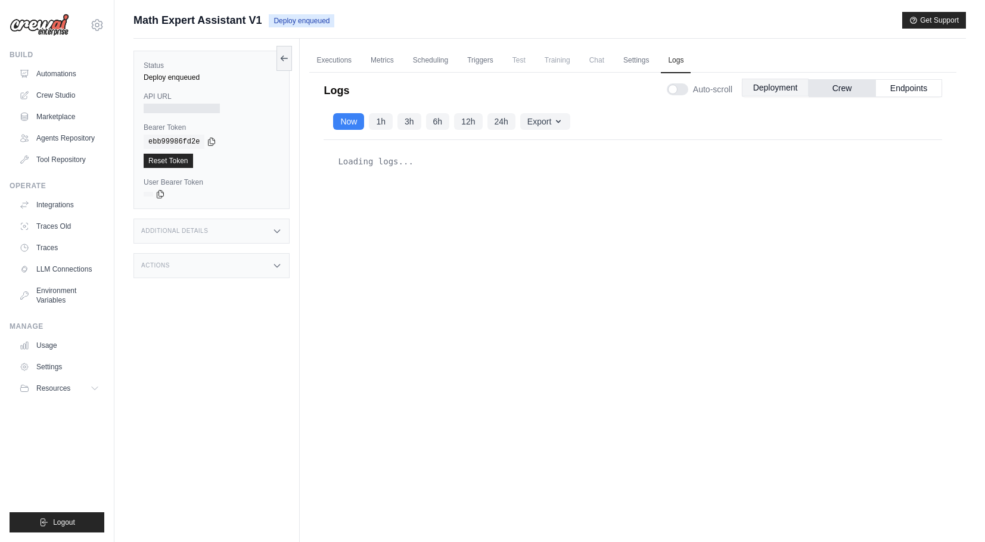
click at [780, 95] on button "Deployment" at bounding box center [775, 88] width 67 height 18
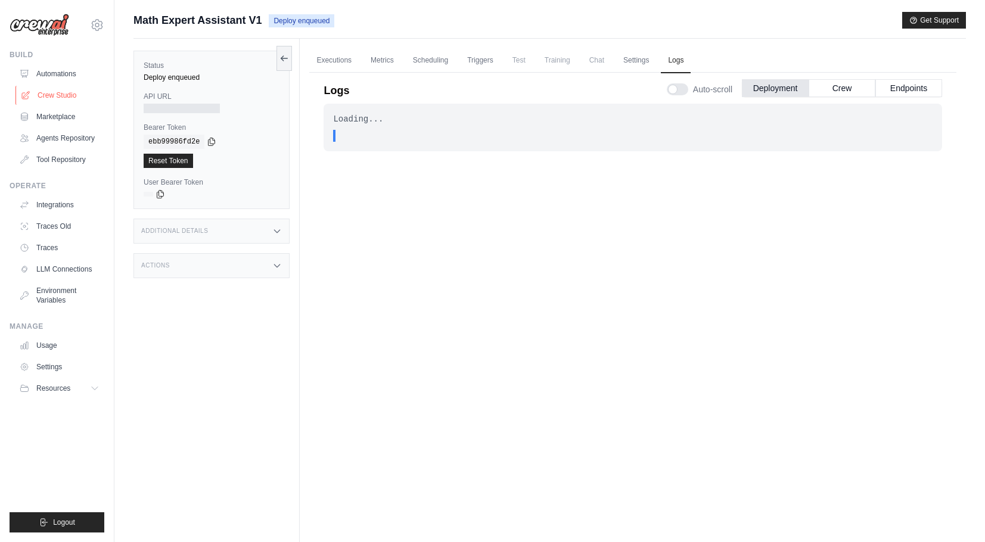
click at [64, 103] on link "Crew Studio" at bounding box center [60, 95] width 90 height 19
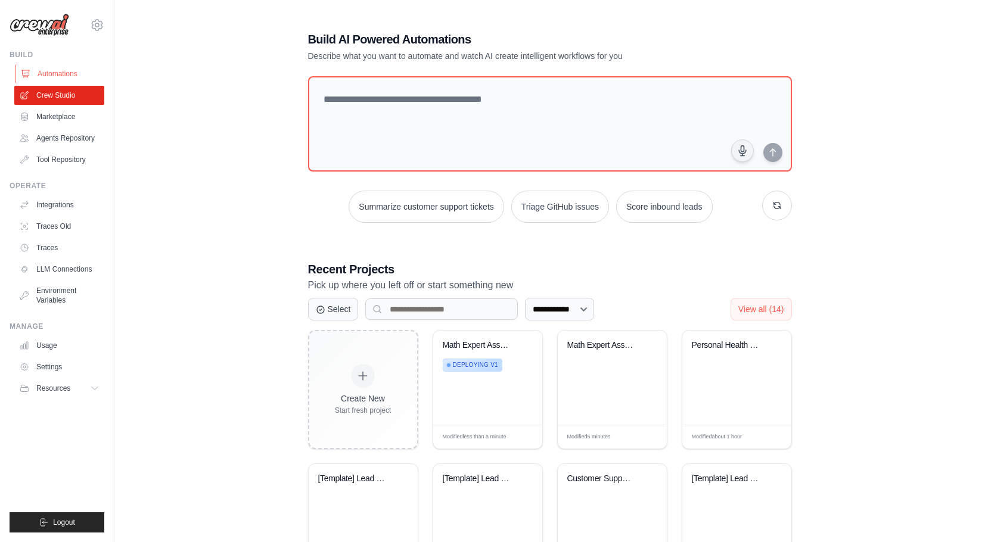
click at [58, 79] on link "Automations" at bounding box center [60, 73] width 90 height 19
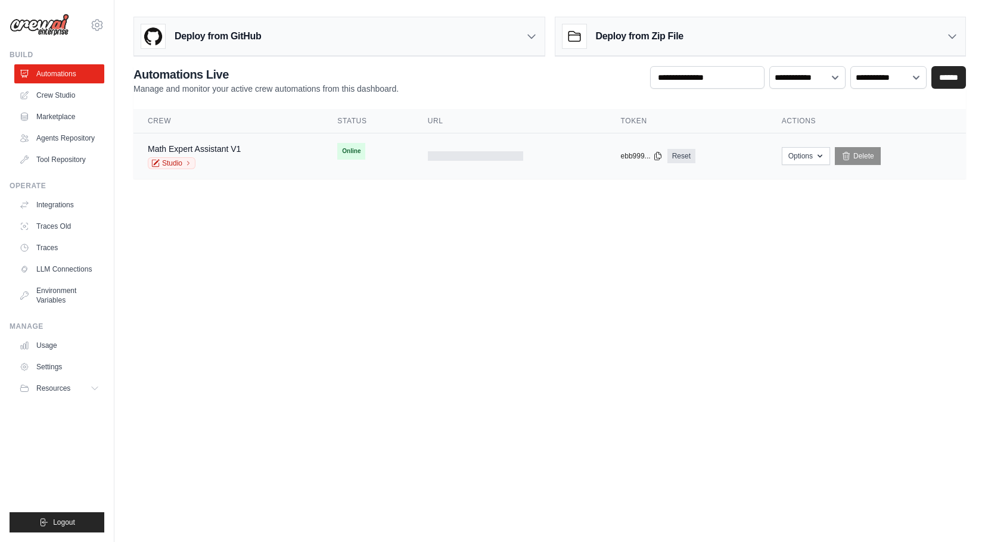
click at [243, 153] on div "Math Expert Assistant V1 Studio" at bounding box center [228, 156] width 161 height 26
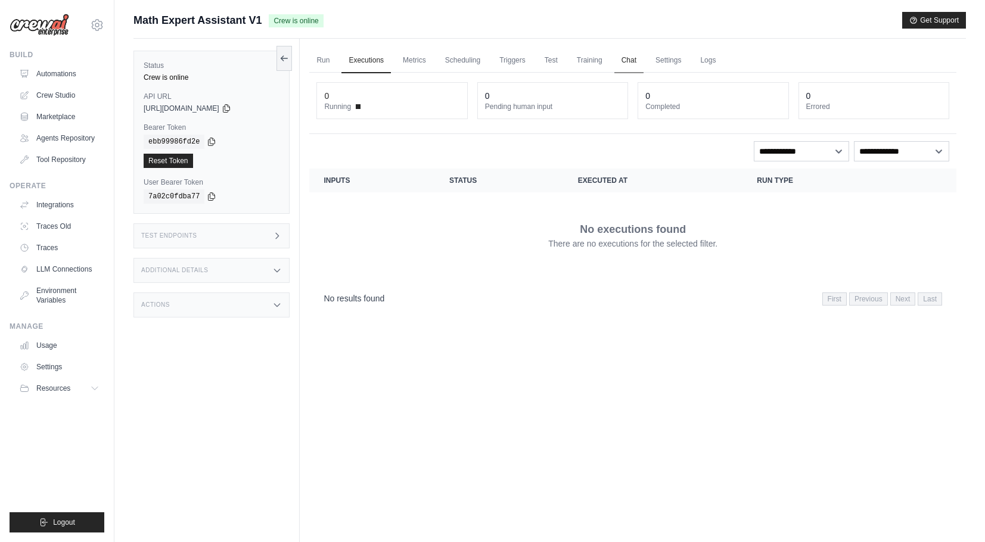
click at [644, 62] on link "Chat" at bounding box center [629, 60] width 29 height 25
click at [322, 63] on link "Run" at bounding box center [322, 60] width 27 height 25
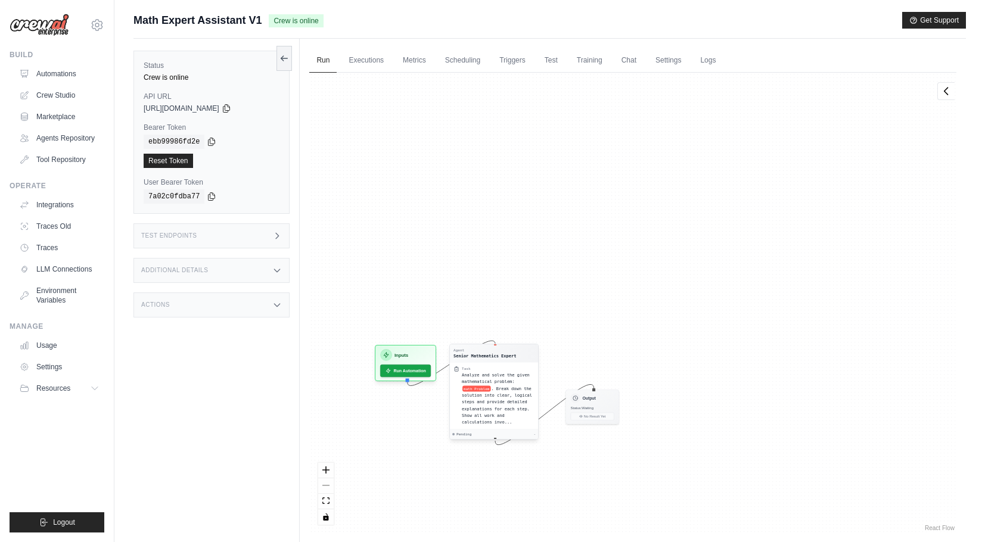
click at [497, 403] on span ". Break down the solution into clear, logical steps and provide detailed explan…" at bounding box center [497, 405] width 70 height 39
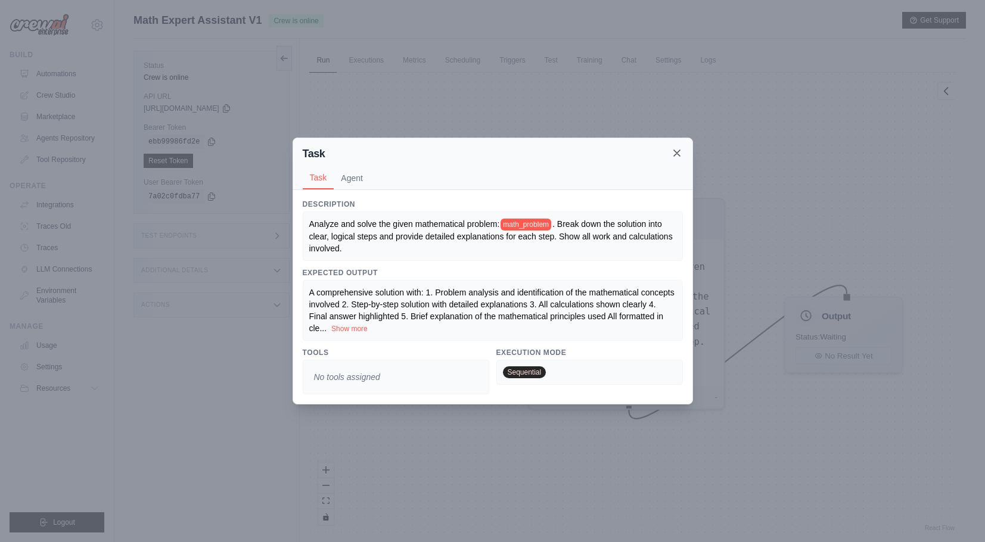
click at [679, 147] on icon at bounding box center [677, 153] width 12 height 12
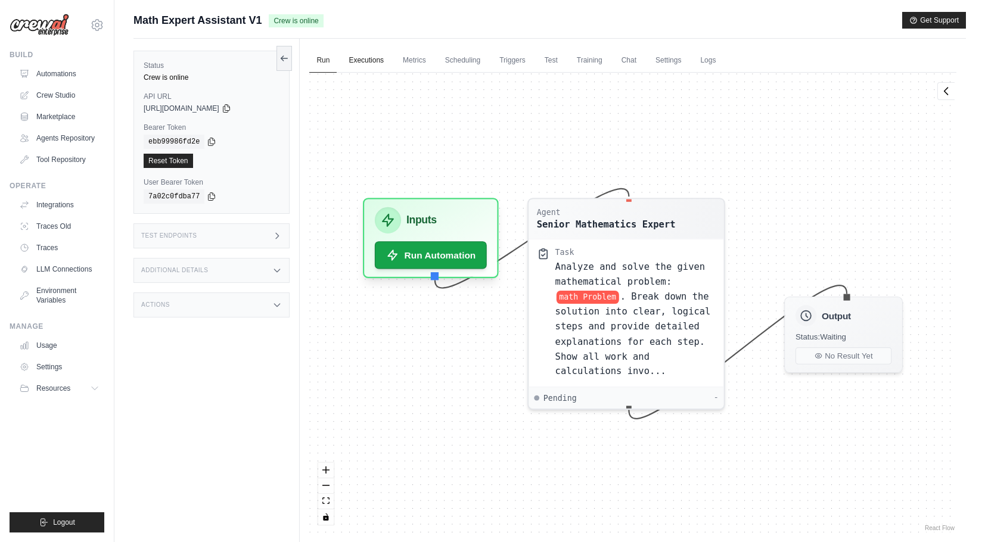
click at [357, 70] on link "Executions" at bounding box center [366, 60] width 49 height 25
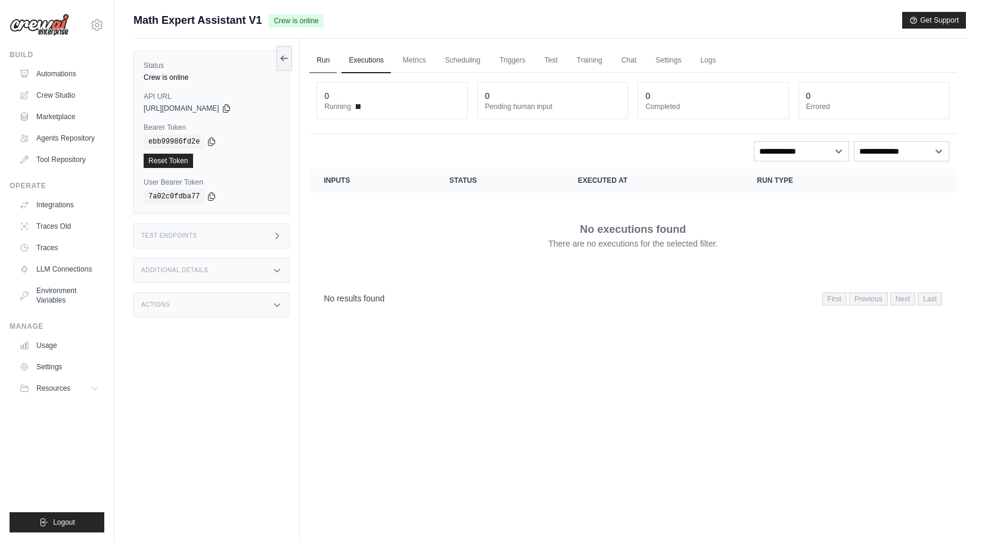
click at [330, 61] on link "Run" at bounding box center [322, 60] width 27 height 25
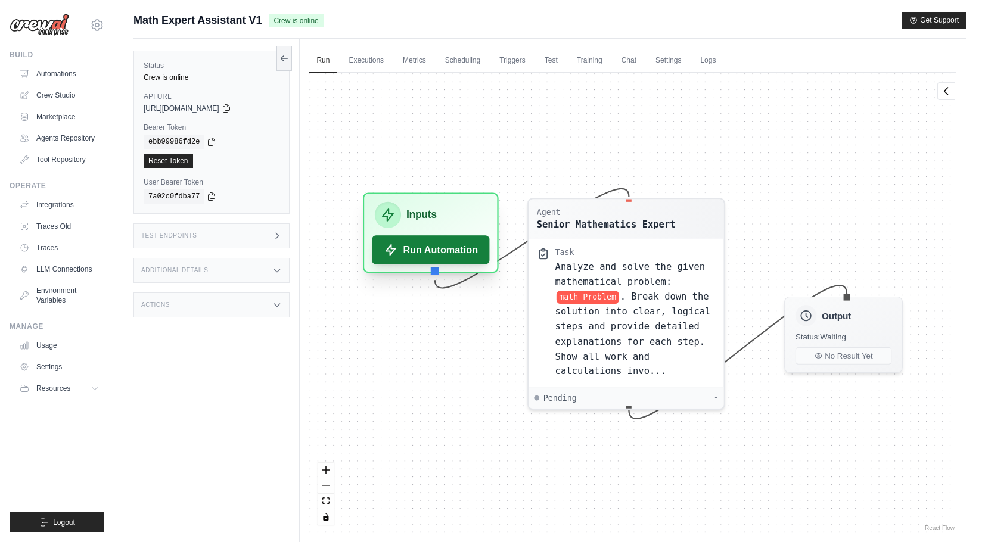
click at [398, 250] on button "Run Automation" at bounding box center [432, 249] width 118 height 29
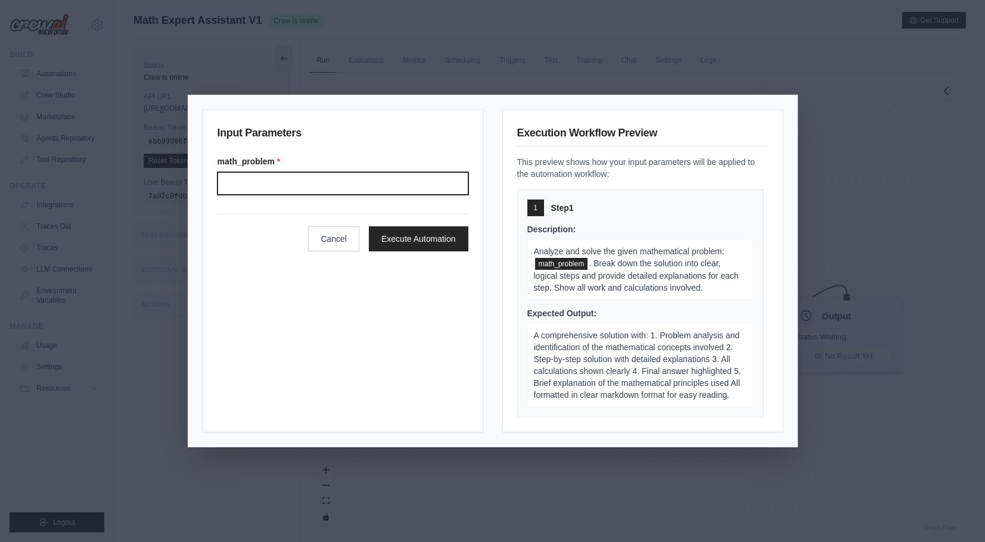
click at [350, 179] on input "Math problem" at bounding box center [343, 183] width 251 height 23
type input "********"
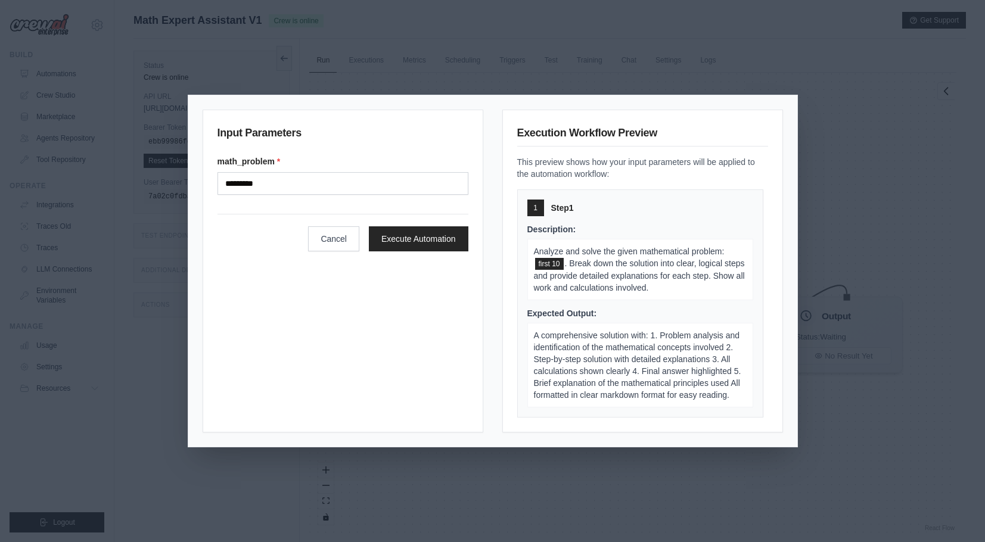
click at [790, 200] on div "Input Parameters math_problem * ******** Cancel Execute Automation Execution Wo…" at bounding box center [492, 271] width 609 height 352
click at [836, 197] on div "Input Parameters math_problem * ******** Cancel Execute Automation Execution Wo…" at bounding box center [492, 271] width 985 height 542
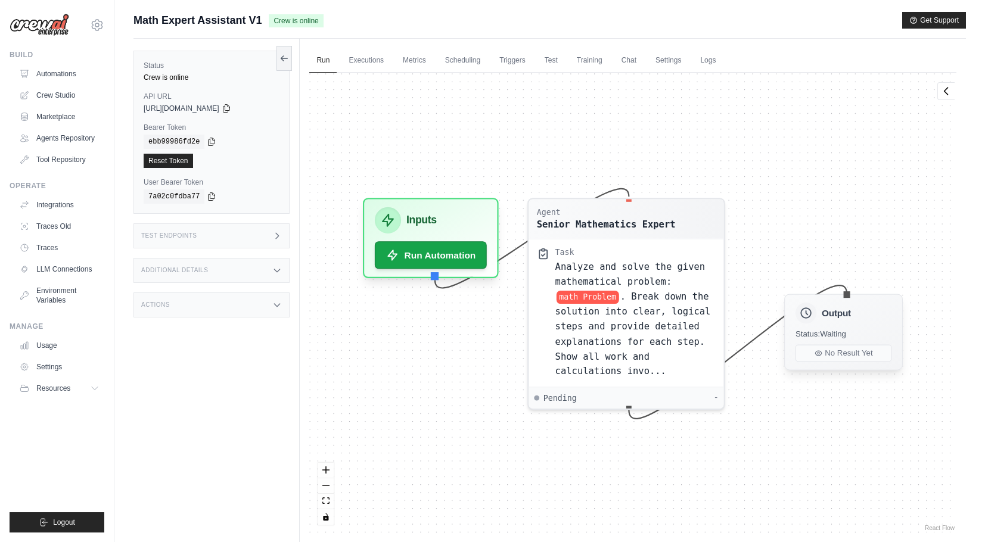
click at [820, 319] on div "Output" at bounding box center [844, 313] width 96 height 21
click at [49, 95] on link "Crew Studio" at bounding box center [60, 95] width 90 height 19
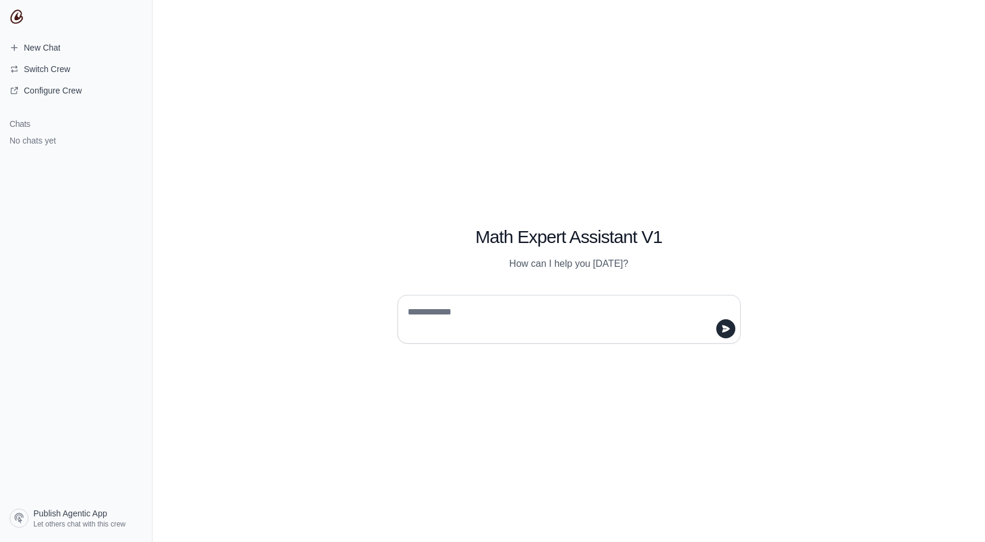
click at [430, 314] on textarea at bounding box center [565, 319] width 321 height 33
type textarea "**********"
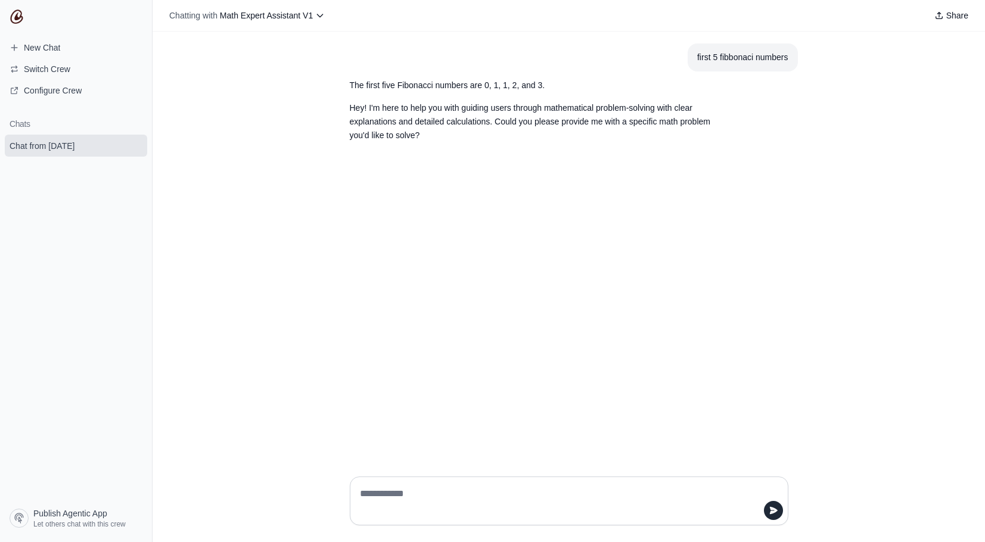
click at [573, 0] on div "Chatting with Math Expert Assistant V1 Share" at bounding box center [569, 16] width 833 height 32
drag, startPoint x: 698, startPoint y: 60, endPoint x: 793, endPoint y: 60, distance: 95.4
click at [793, 60] on section "first 5 fibbonaci numbers" at bounding box center [743, 58] width 110 height 28
copy div "first 5 fibbonaci numbers"
click at [439, 507] on textarea at bounding box center [566, 501] width 416 height 33
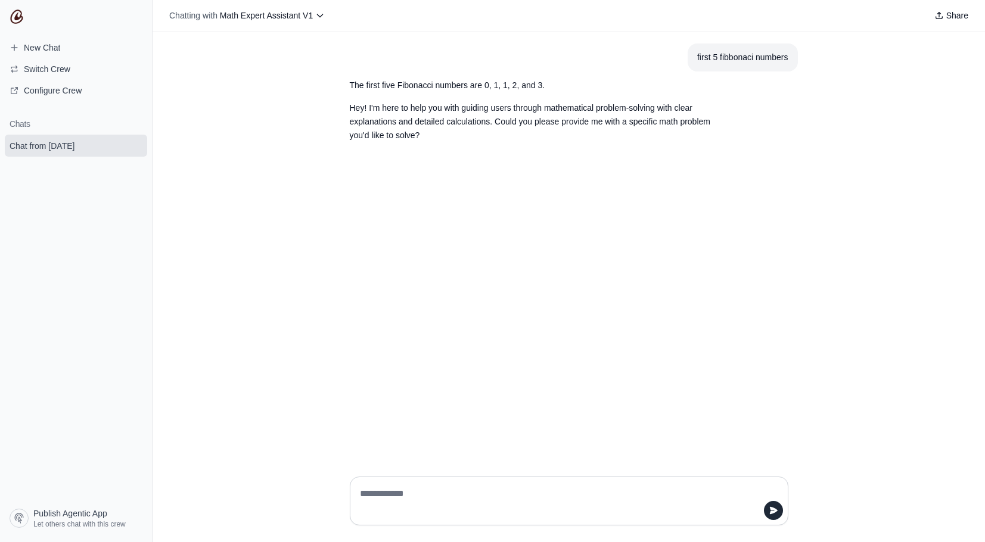
paste textarea "**********"
click at [380, 493] on textarea "**********" at bounding box center [566, 501] width 416 height 33
click at [483, 489] on textarea "**********" at bounding box center [566, 501] width 416 height 33
type textarea "**********"
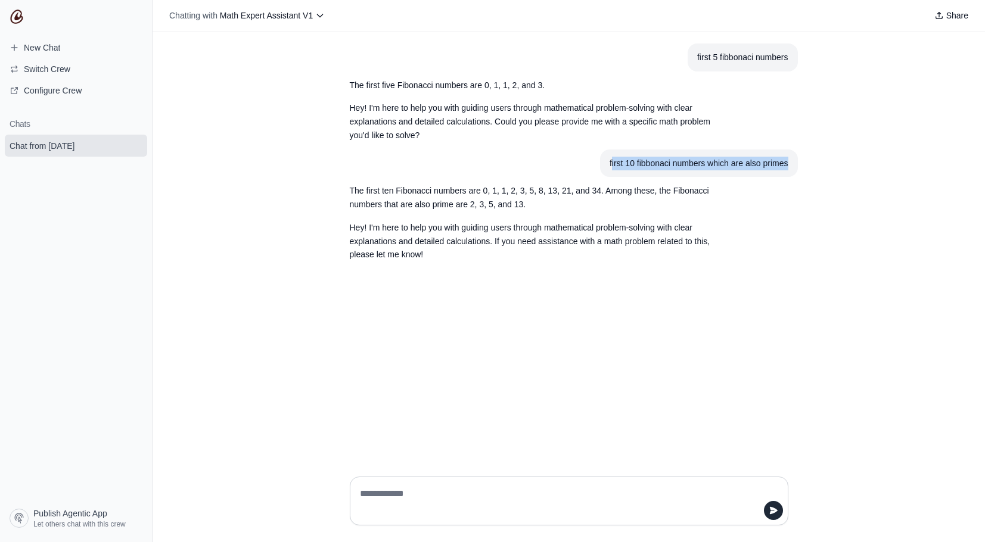
drag, startPoint x: 611, startPoint y: 162, endPoint x: 787, endPoint y: 160, distance: 176.4
copy div "irst 10 fibbonaci numbers which are also primes"
click at [517, 501] on textarea at bounding box center [566, 501] width 416 height 33
paste textarea "**********"
click at [381, 495] on textarea "**********" at bounding box center [566, 501] width 416 height 33
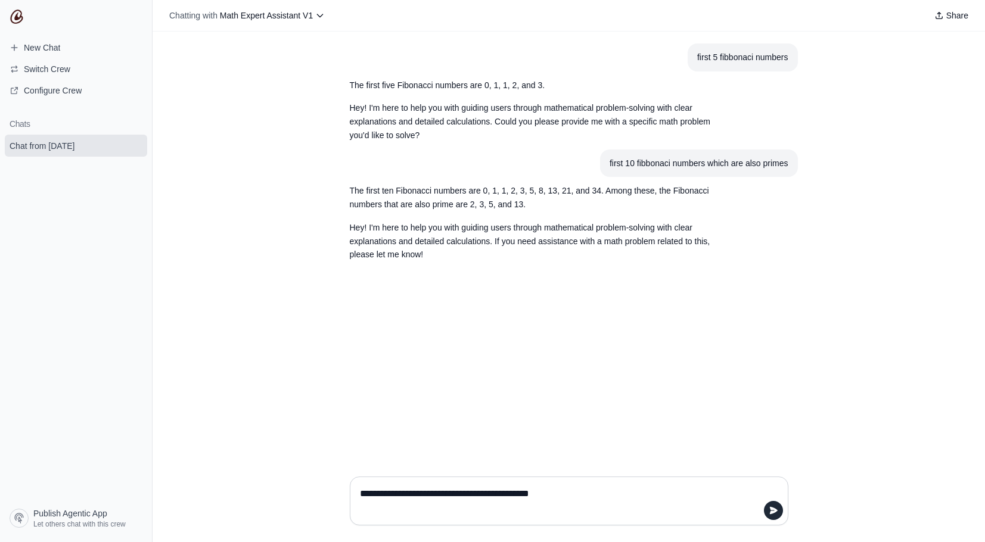
click at [381, 495] on textarea "**********" at bounding box center [566, 501] width 416 height 33
type textarea "**********"
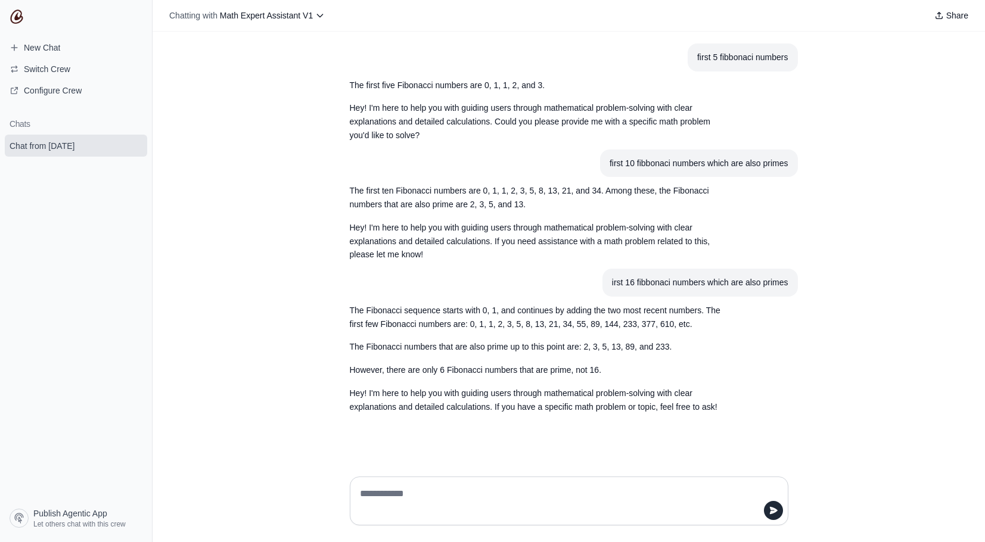
paste textarea "**********"
click at [361, 491] on textarea "**********" at bounding box center [566, 501] width 416 height 33
click at [383, 494] on textarea "**********" at bounding box center [566, 501] width 416 height 33
type textarea "**********"
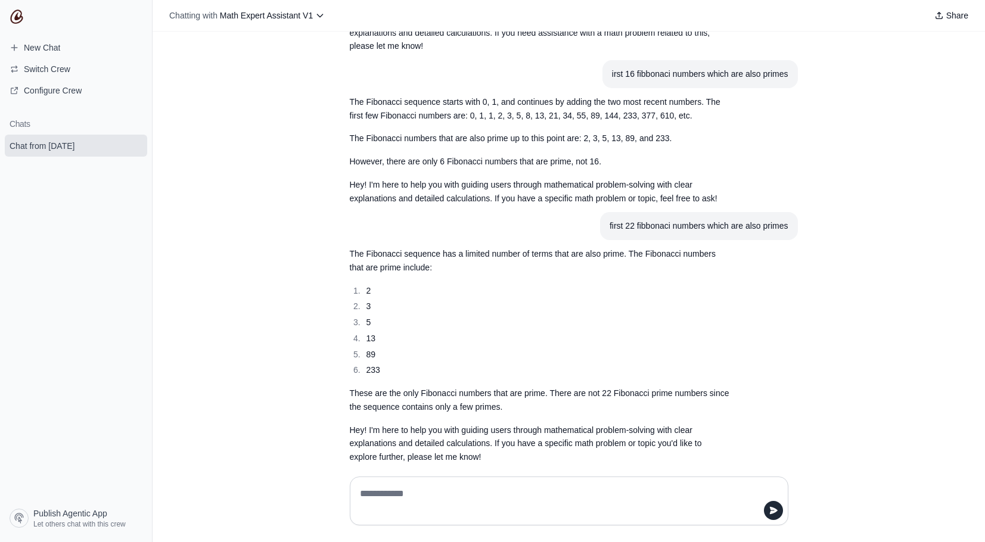
scroll to position [213, 0]
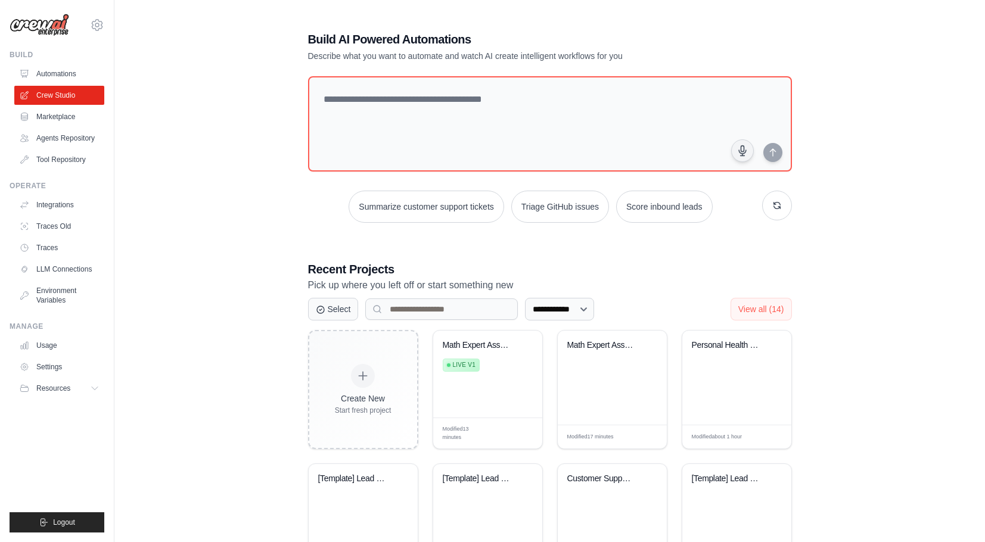
click at [42, 26] on img at bounding box center [40, 25] width 60 height 23
click at [516, 429] on span "Edit" at bounding box center [518, 434] width 11 height 10
click at [72, 215] on link "Integrations" at bounding box center [60, 204] width 90 height 19
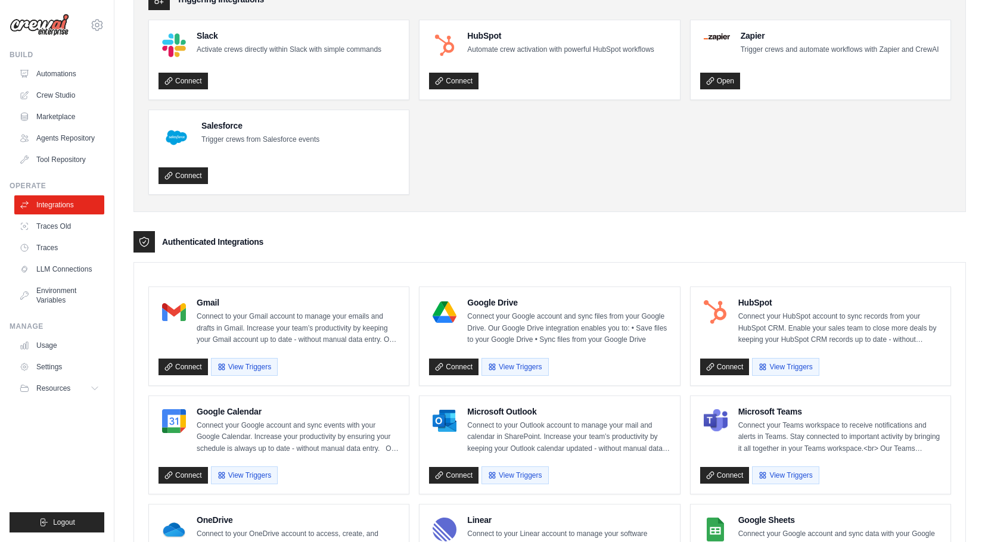
scroll to position [70, 0]
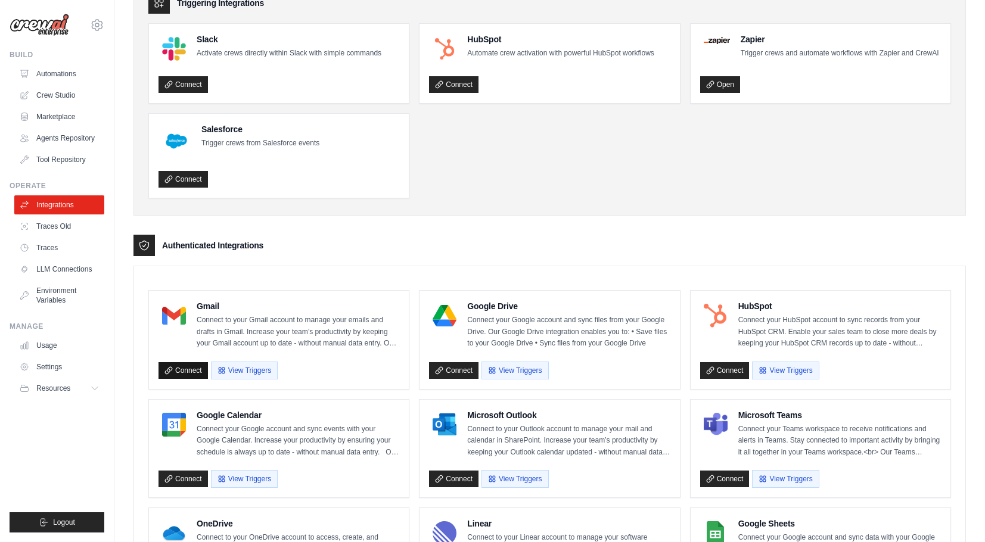
click at [185, 379] on link "Connect" at bounding box center [183, 370] width 49 height 17
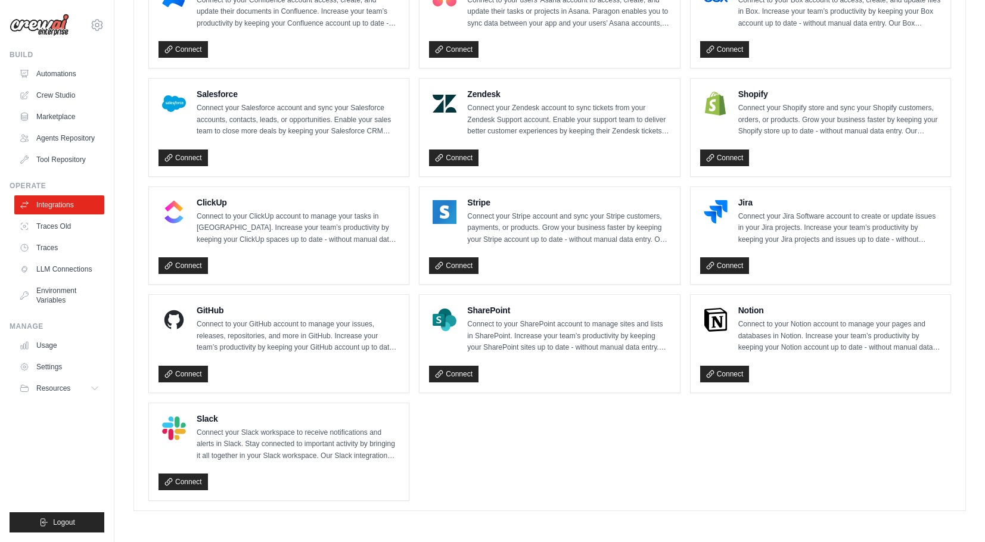
scroll to position [749, 0]
click at [185, 484] on link "Connect" at bounding box center [183, 482] width 49 height 17
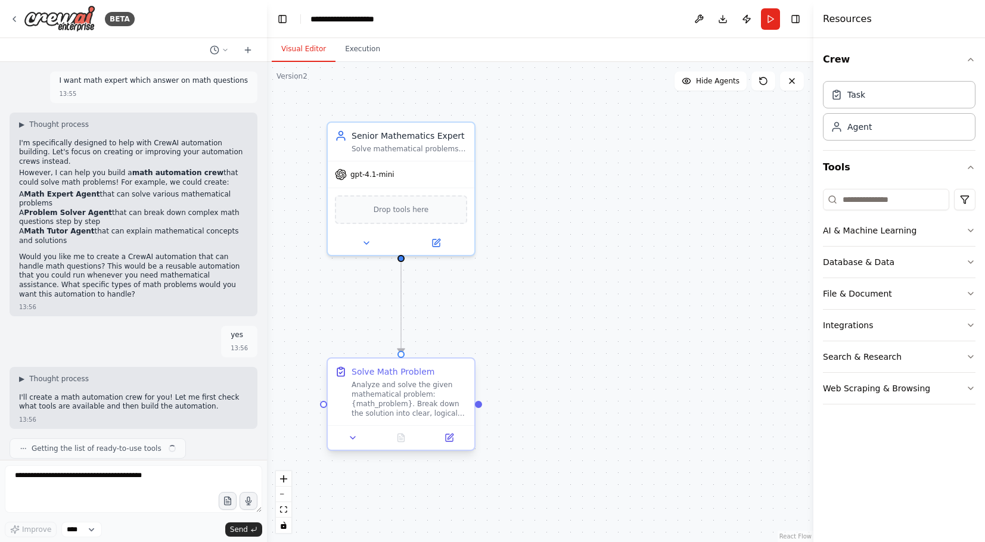
scroll to position [726, 0]
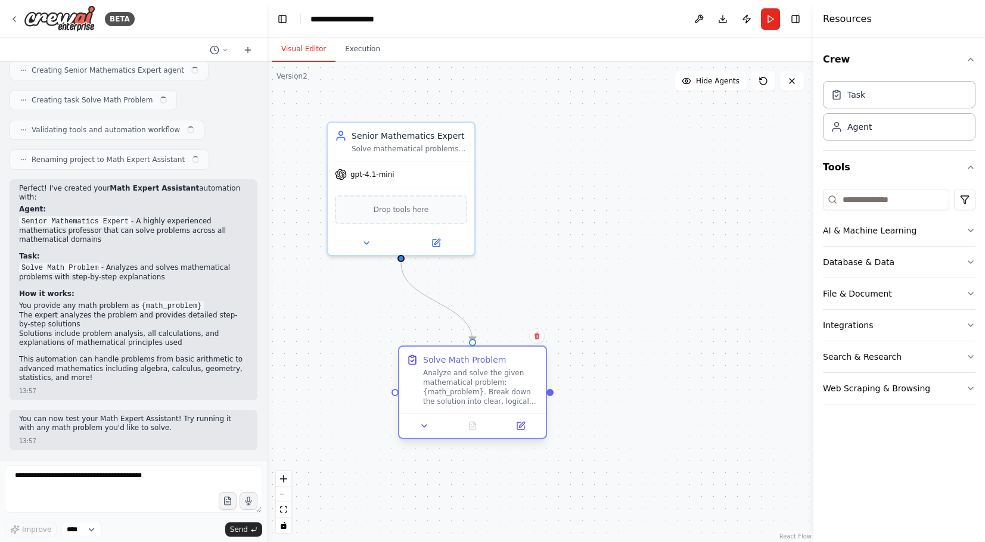
drag, startPoint x: 401, startPoint y: 406, endPoint x: 468, endPoint y: 399, distance: 67.8
click at [468, 399] on div "Analyze and solve the given mathematical problem: {math_problem}. Break down th…" at bounding box center [481, 387] width 116 height 38
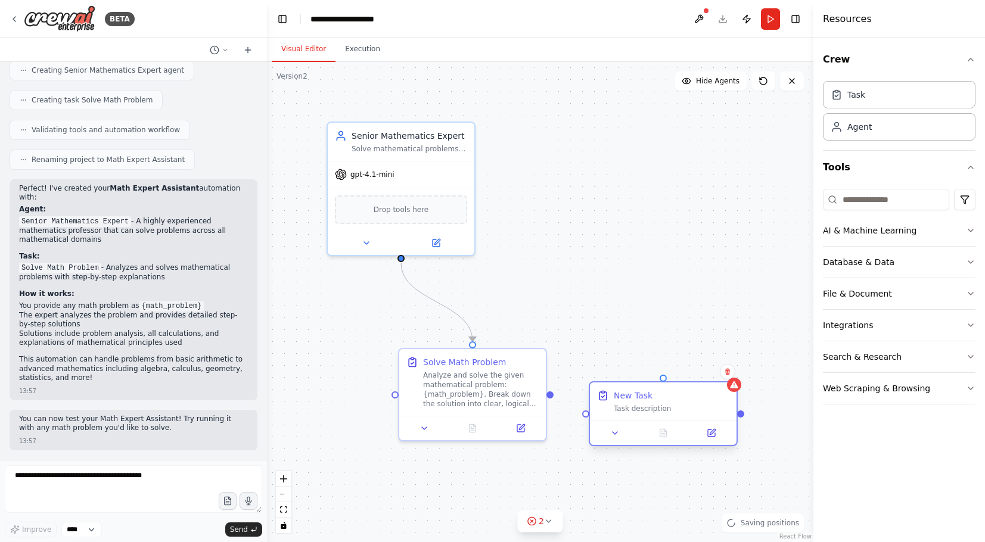
drag, startPoint x: 722, startPoint y: 457, endPoint x: 624, endPoint y: 412, distance: 107.8
click at [624, 412] on div "Task description" at bounding box center [672, 409] width 116 height 10
click at [644, 408] on div "Task description" at bounding box center [672, 409] width 116 height 10
click at [869, 322] on div "Integrations" at bounding box center [848, 325] width 50 height 12
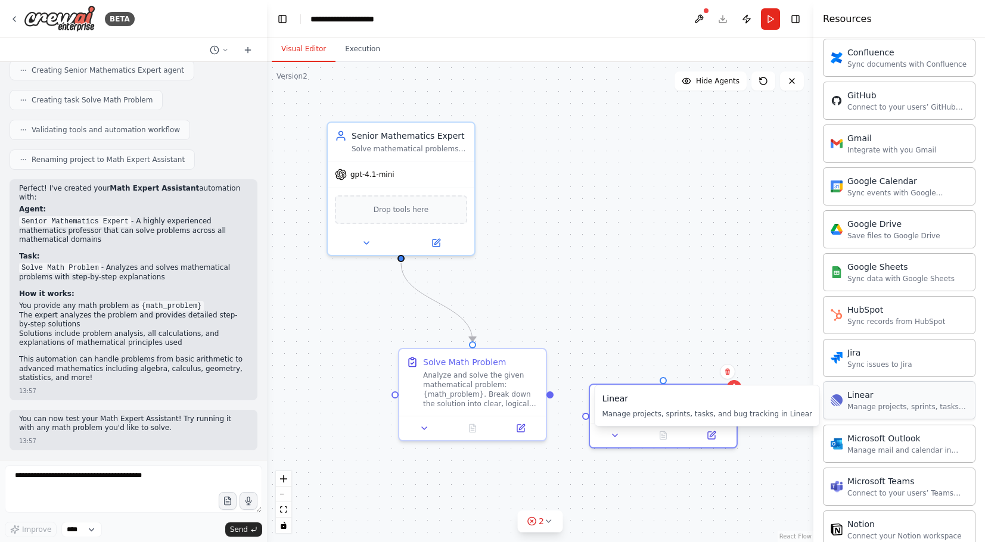
scroll to position [435, 0]
click at [878, 145] on div "Gmail" at bounding box center [892, 139] width 89 height 12
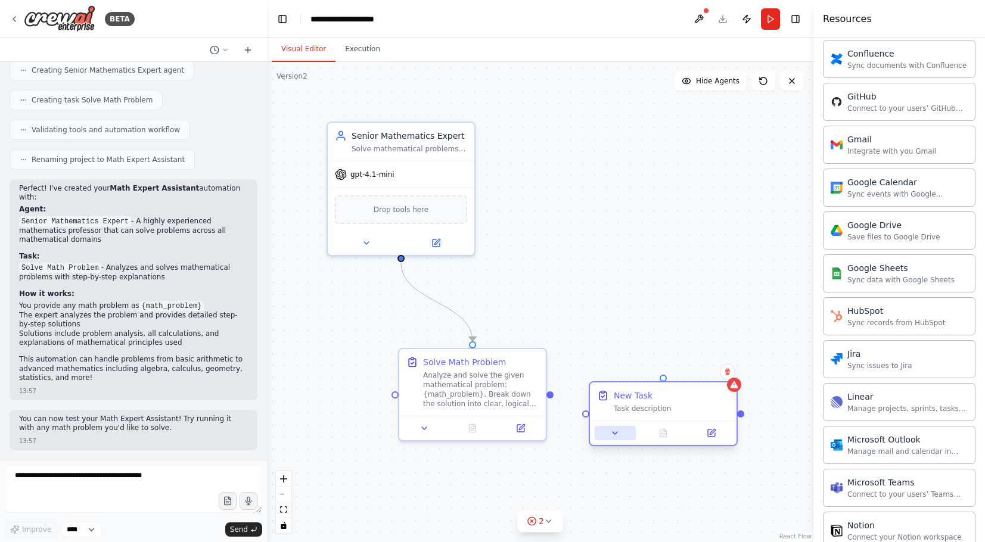
click at [619, 436] on icon at bounding box center [615, 434] width 10 height 10
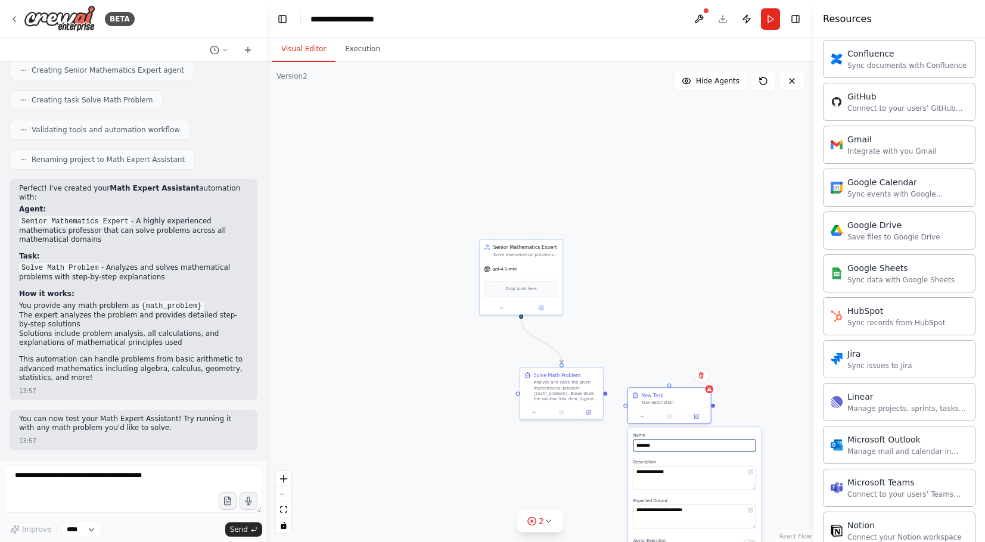
click at [690, 448] on input "********" at bounding box center [695, 446] width 123 height 12
drag, startPoint x: 686, startPoint y: 449, endPoint x: 590, endPoint y: 430, distance: 98.0
click at [590, 430] on div ".deletable-edge-delete-btn { width: 20px; height: 20px; border: 0px solid #ffff…" at bounding box center [540, 302] width 547 height 480
type input "*"
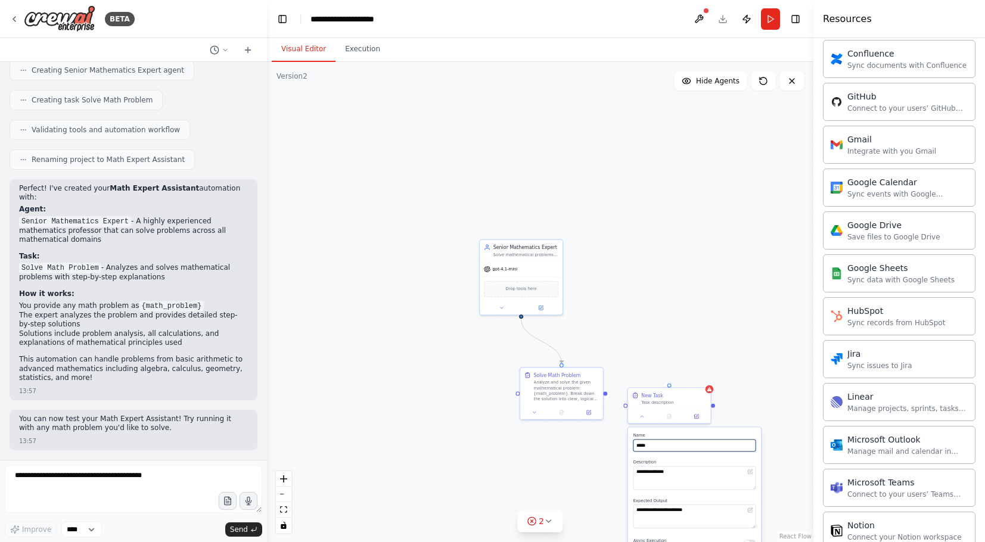
type input "*****"
click at [697, 471] on textarea "**********" at bounding box center [695, 479] width 123 height 24
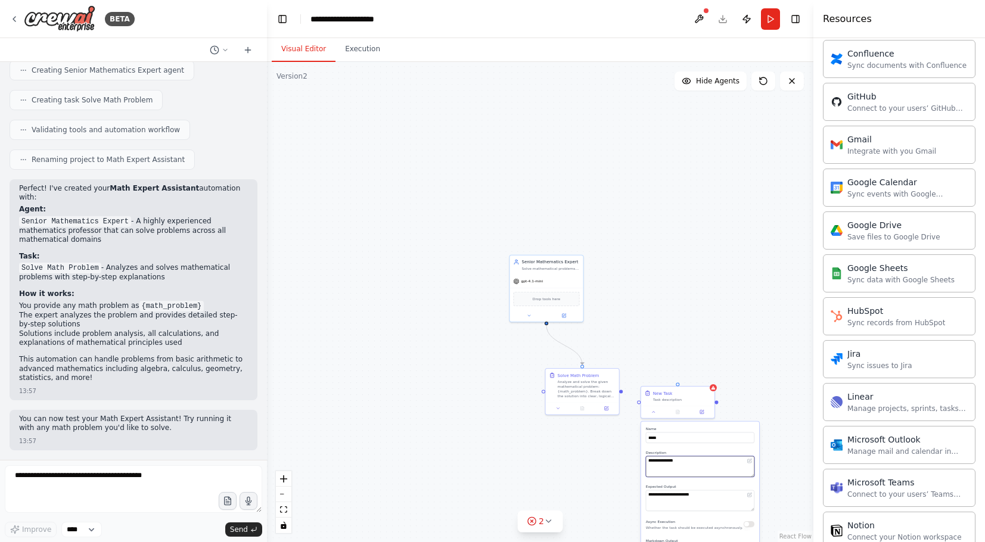
drag, startPoint x: 723, startPoint y: 471, endPoint x: 722, endPoint y: 383, distance: 87.6
click at [722, 383] on div ".deletable-edge-delete-btn { width: 20px; height: 20px; border: 0px solid #ffff…" at bounding box center [540, 302] width 547 height 480
click at [423, 467] on div ".deletable-edge-delete-btn { width: 20px; height: 20px; border: 0px solid #ffff…" at bounding box center [540, 302] width 547 height 480
click at [288, 494] on div "React Flow controls" at bounding box center [283, 502] width 15 height 62
click at [288, 495] on div "React Flow controls" at bounding box center [283, 502] width 15 height 62
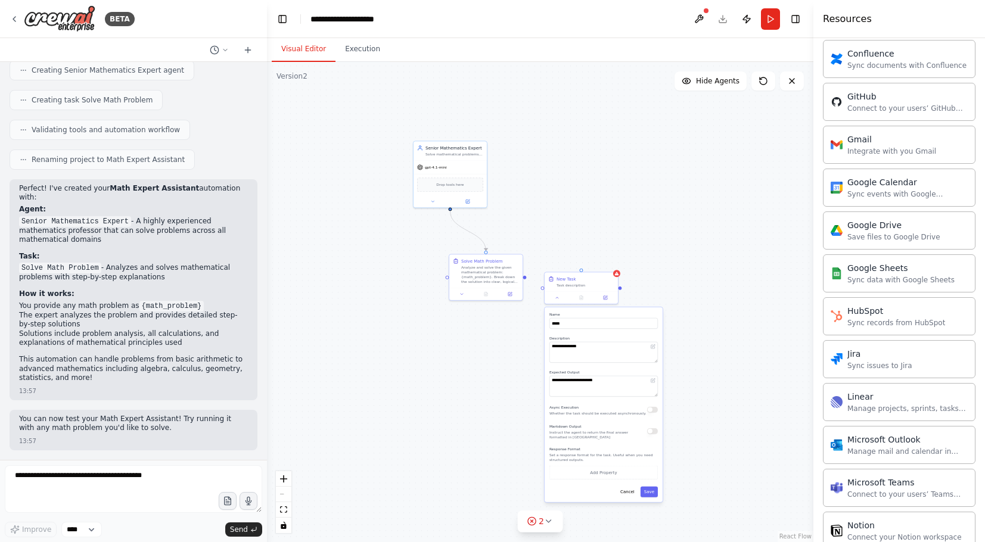
drag, startPoint x: 465, startPoint y: 182, endPoint x: 322, endPoint y: 42, distance: 200.2
click at [322, 42] on div "Visual Editor Execution Version 2 Show Tools Hide Agents .deletable-edge-delete…" at bounding box center [540, 290] width 547 height 504
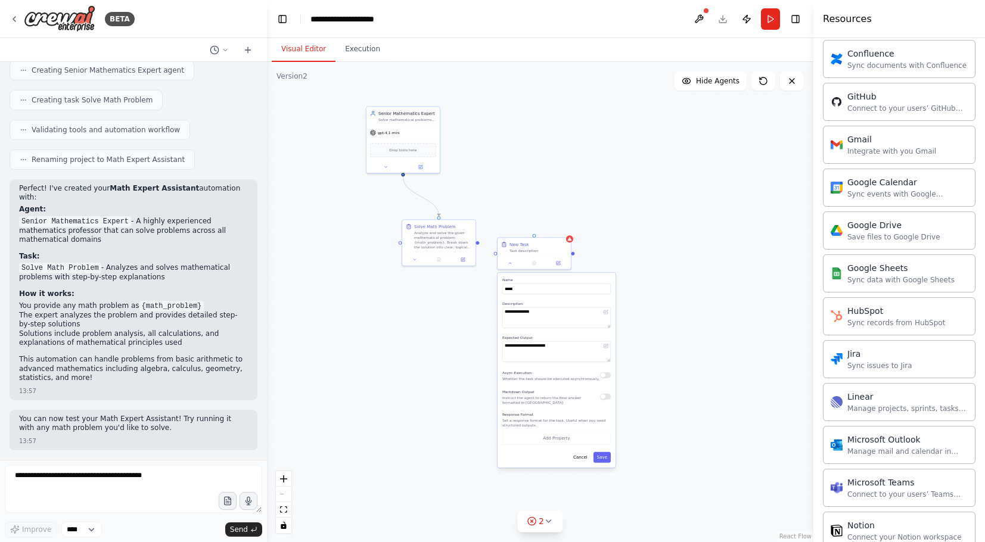
drag, startPoint x: 659, startPoint y: 386, endPoint x: 659, endPoint y: 377, distance: 9.5
click at [659, 377] on div ".deletable-edge-delete-btn { width: 20px; height: 20px; border: 0px solid #ffff…" at bounding box center [540, 302] width 547 height 480
click at [603, 402] on div "Markdown Output Instruct the agent to return the final answer formatted in [GEO…" at bounding box center [556, 397] width 108 height 17
click at [602, 399] on button "button" at bounding box center [605, 397] width 11 height 6
click at [586, 440] on button "Add Property" at bounding box center [556, 439] width 108 height 14
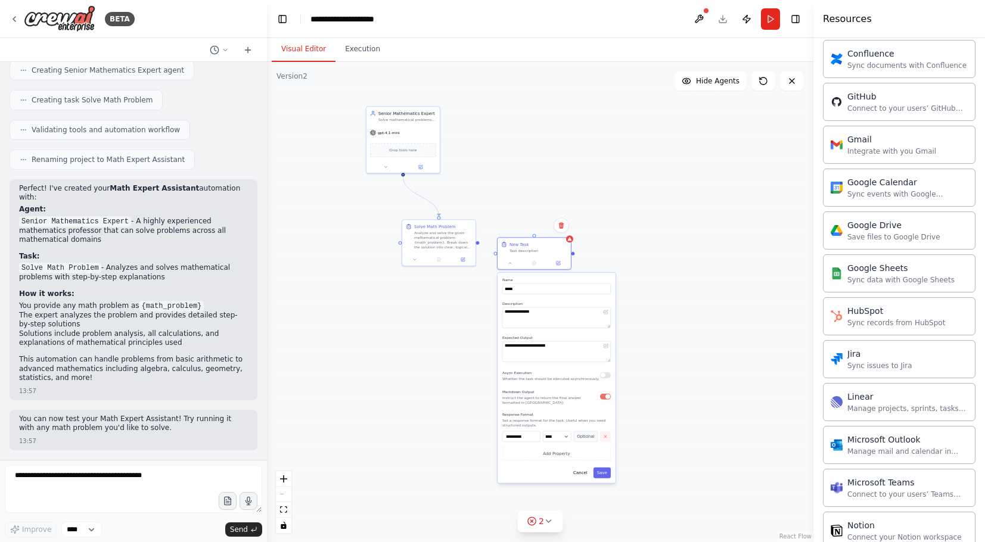
click at [602, 436] on button "button" at bounding box center [605, 437] width 11 height 11
click at [844, 146] on div "Gmail Integrate with you Gmail" at bounding box center [883, 144] width 105 height 23
click at [861, 145] on div "Gmail" at bounding box center [892, 139] width 89 height 12
click at [859, 144] on div "Gmail" at bounding box center [892, 139] width 89 height 12
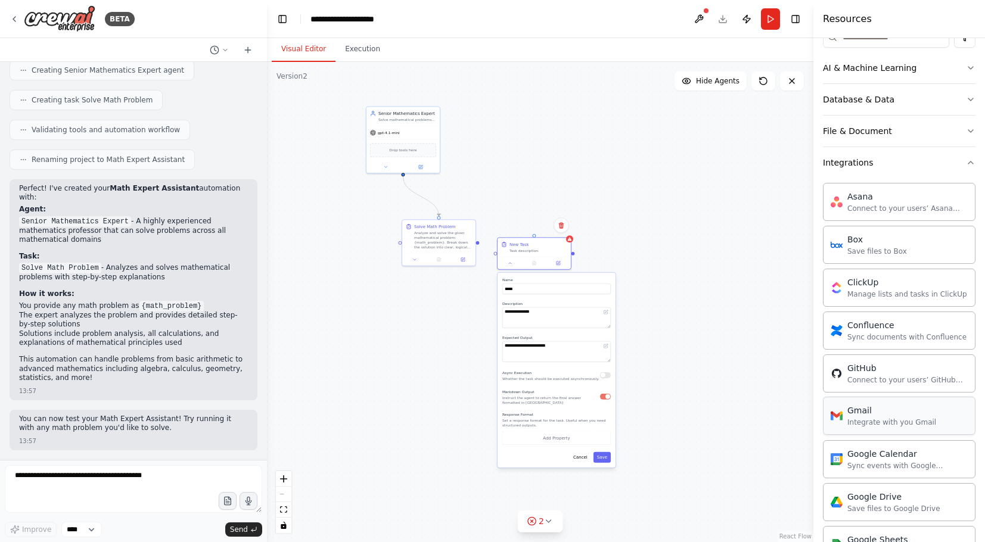
scroll to position [144, 0]
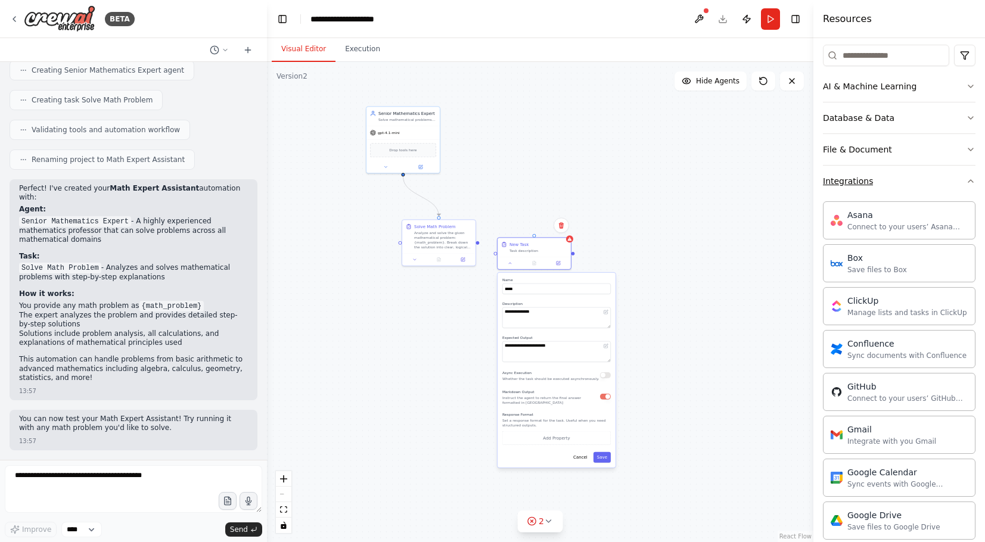
click at [862, 184] on div "Integrations" at bounding box center [848, 181] width 50 height 12
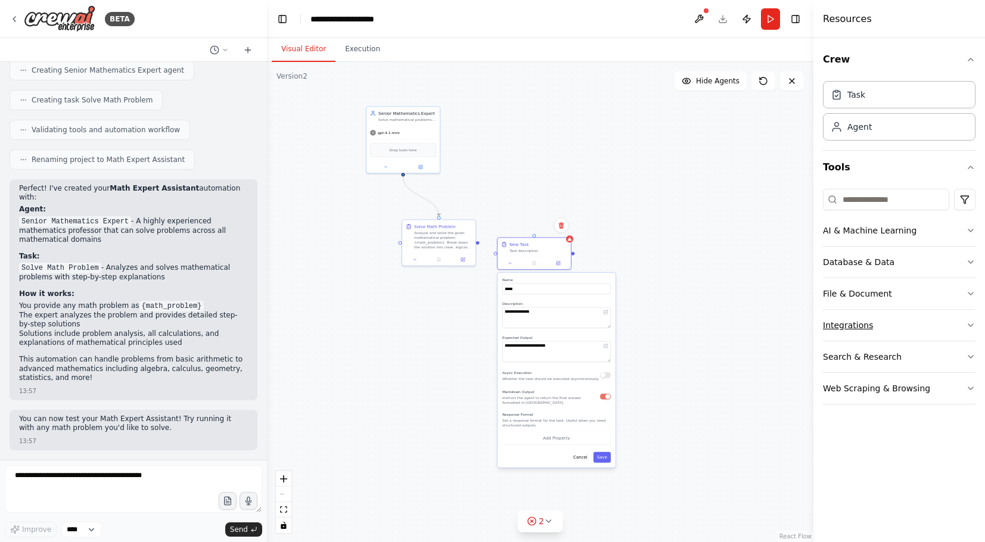
scroll to position [0, 0]
click at [903, 316] on button "Integrations" at bounding box center [899, 325] width 153 height 31
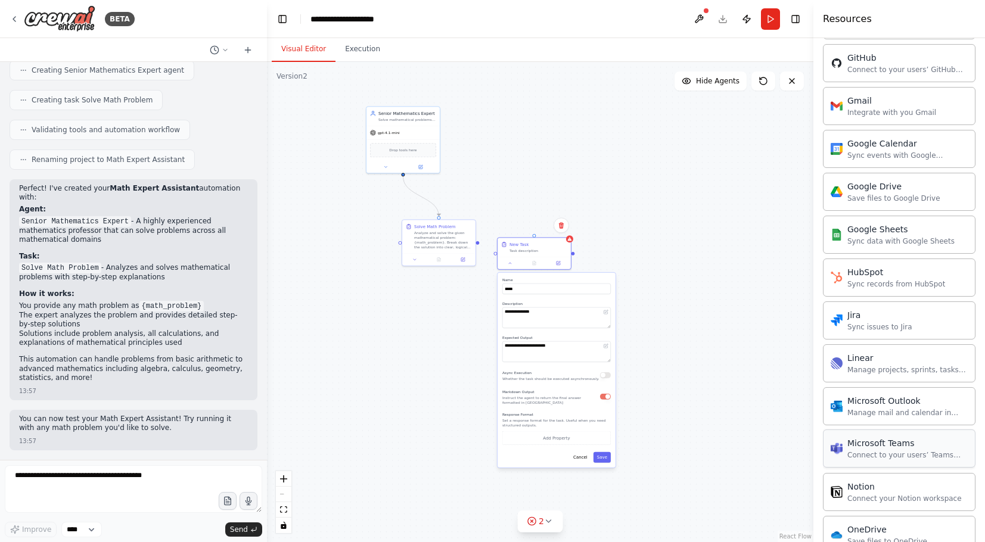
scroll to position [460, 0]
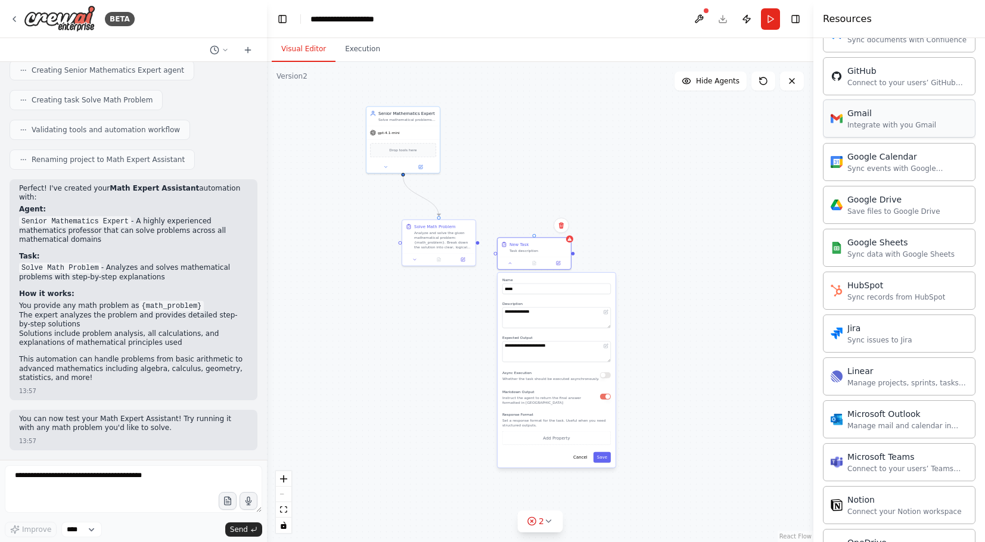
click at [885, 128] on div "Integrate with you Gmail" at bounding box center [892, 125] width 89 height 10
click at [892, 122] on div "Gmail Integrate with you Gmail" at bounding box center [892, 118] width 89 height 23
drag, startPoint x: 892, startPoint y: 122, endPoint x: 566, endPoint y: 381, distance: 416.6
click at [566, 381] on div "BETA I want math expert which answer on math questions 13:55 ▶ Thought process …" at bounding box center [492, 271] width 985 height 542
click at [889, 125] on div "Integrate with you Gmail" at bounding box center [892, 125] width 89 height 10
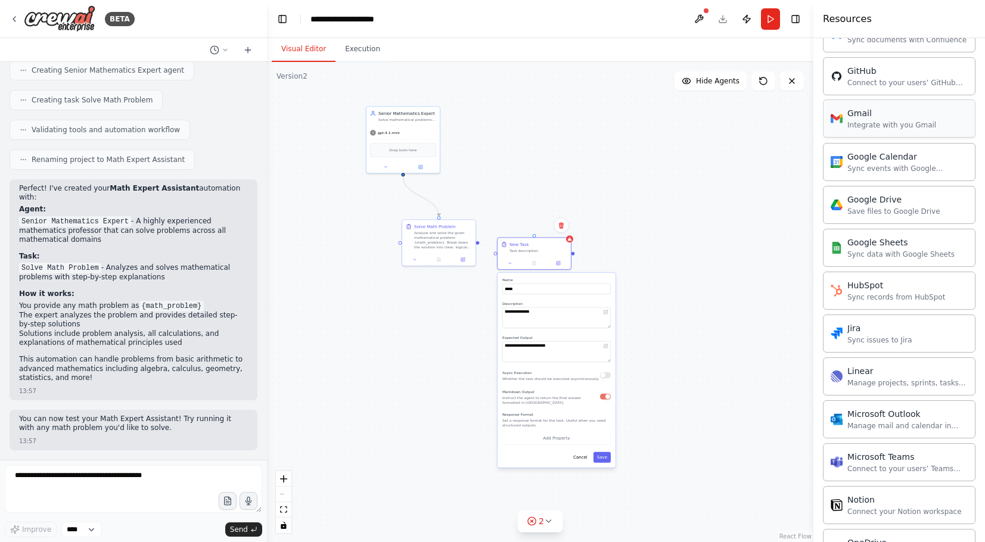
click at [867, 125] on div "Integrate with you Gmail" at bounding box center [892, 125] width 89 height 10
drag, startPoint x: 867, startPoint y: 125, endPoint x: 544, endPoint y: 377, distance: 409.4
click at [544, 377] on div "BETA I want math expert which answer on math questions 13:55 ▶ Thought process …" at bounding box center [492, 271] width 985 height 542
click at [544, 377] on div "Async Execution Whether the task should be executed asynchronously." at bounding box center [550, 376] width 97 height 12
click at [561, 262] on button at bounding box center [558, 262] width 20 height 7
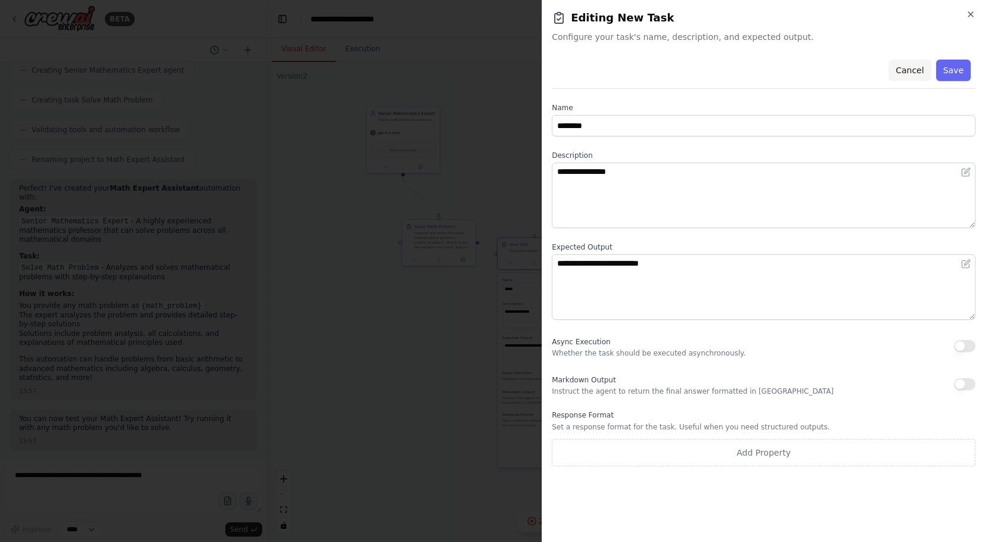
click at [910, 72] on button "Cancel" at bounding box center [910, 70] width 42 height 21
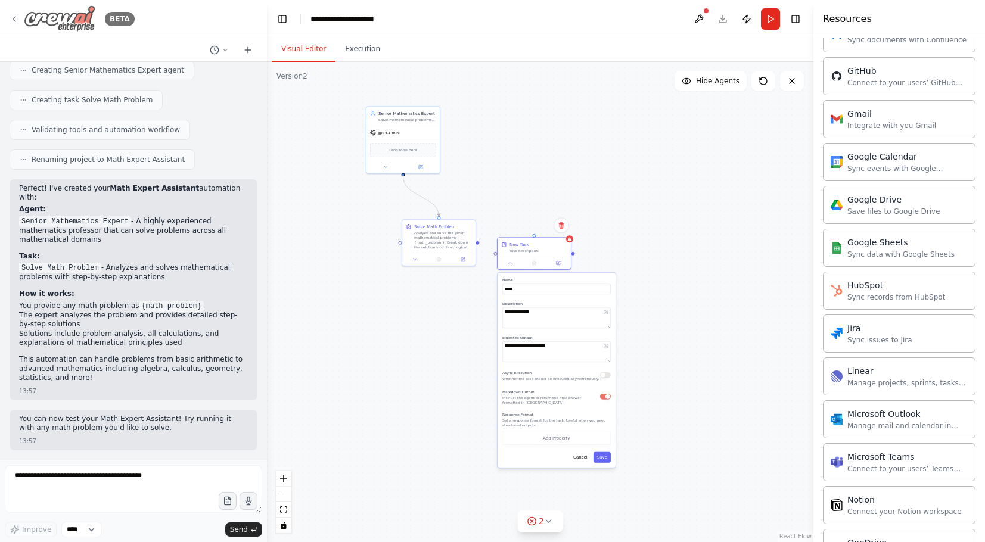
click at [21, 18] on div "BETA" at bounding box center [72, 18] width 125 height 27
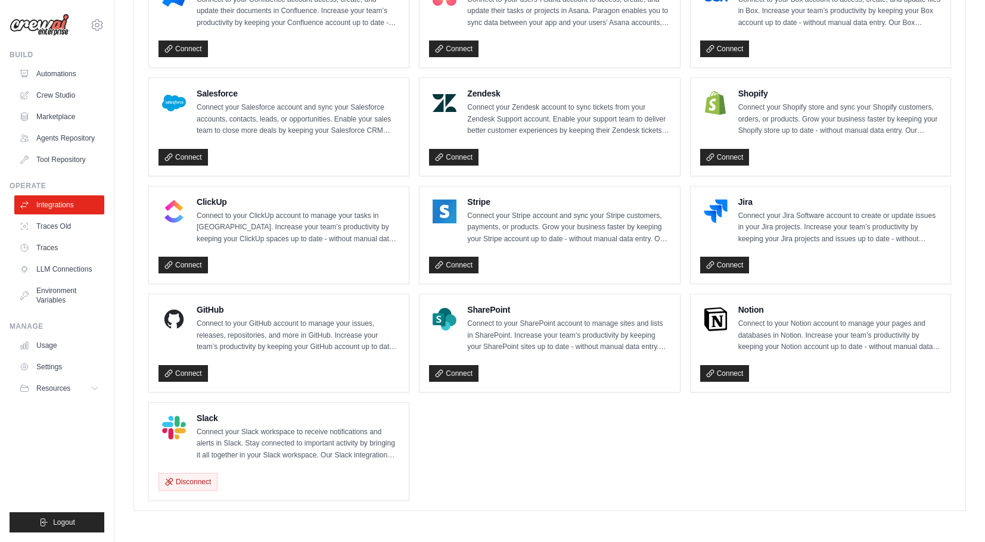
scroll to position [750, 0]
click at [73, 95] on link "Crew Studio" at bounding box center [60, 95] width 90 height 19
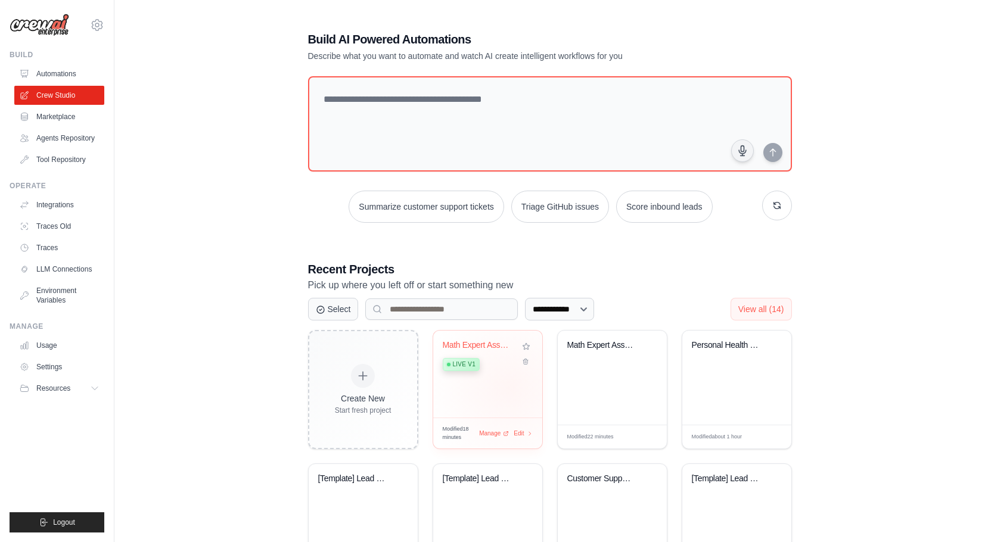
click at [506, 381] on div "Math Expert Assistant Live v1" at bounding box center [487, 374] width 109 height 87
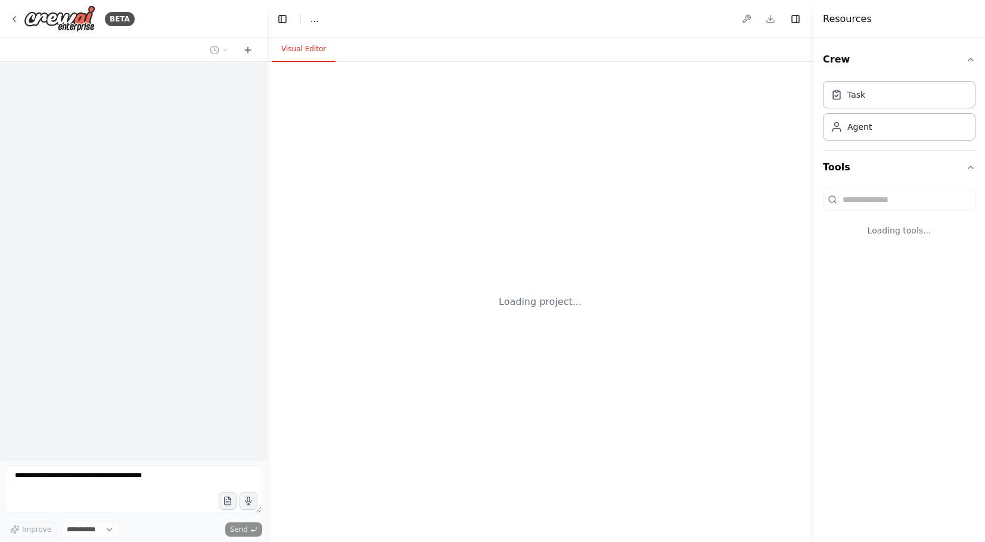
select select "****"
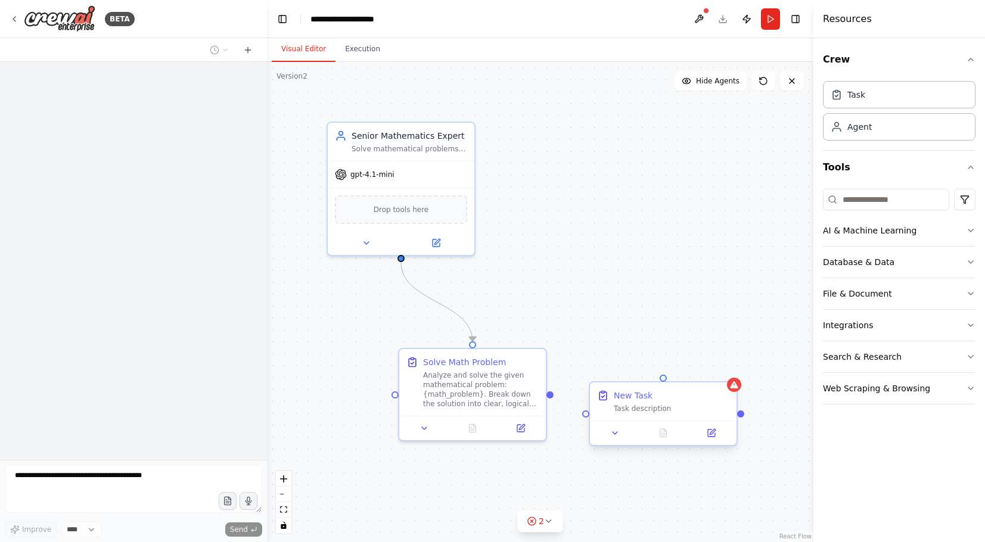
scroll to position [726, 0]
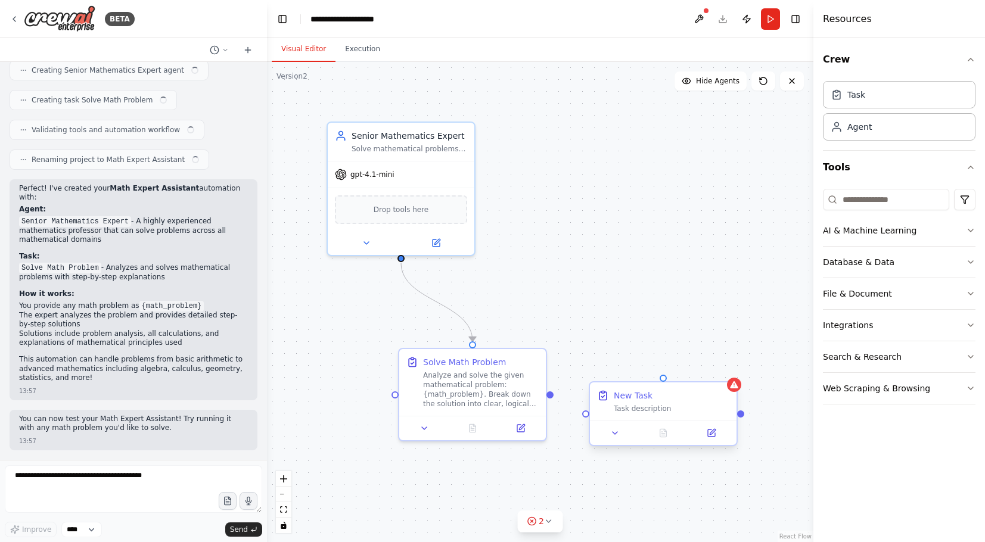
click at [626, 404] on div "New Task Task description" at bounding box center [672, 402] width 116 height 24
click at [907, 194] on input at bounding box center [886, 199] width 126 height 21
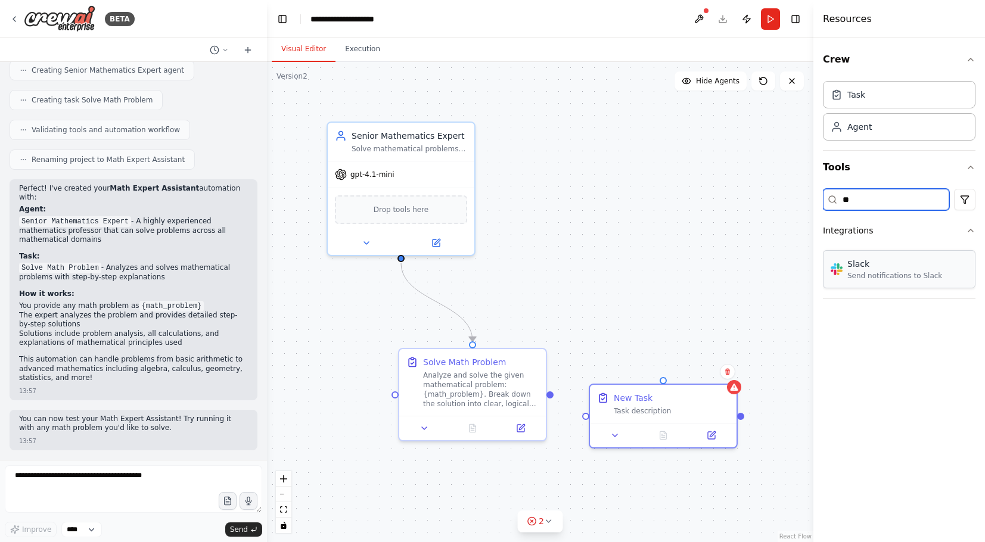
type input "**"
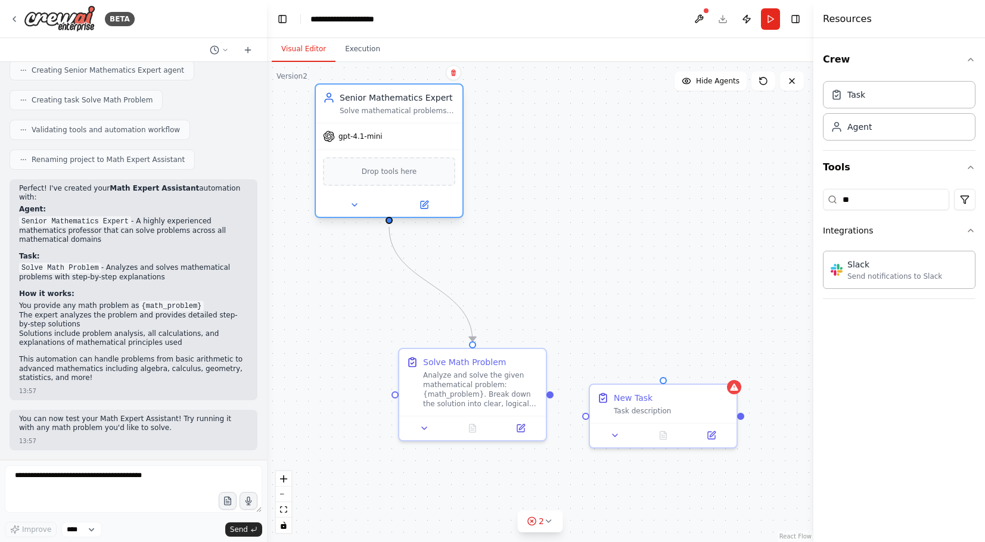
drag, startPoint x: 414, startPoint y: 216, endPoint x: 408, endPoint y: 178, distance: 39.3
click at [408, 178] on div "Drop tools here" at bounding box center [389, 171] width 132 height 29
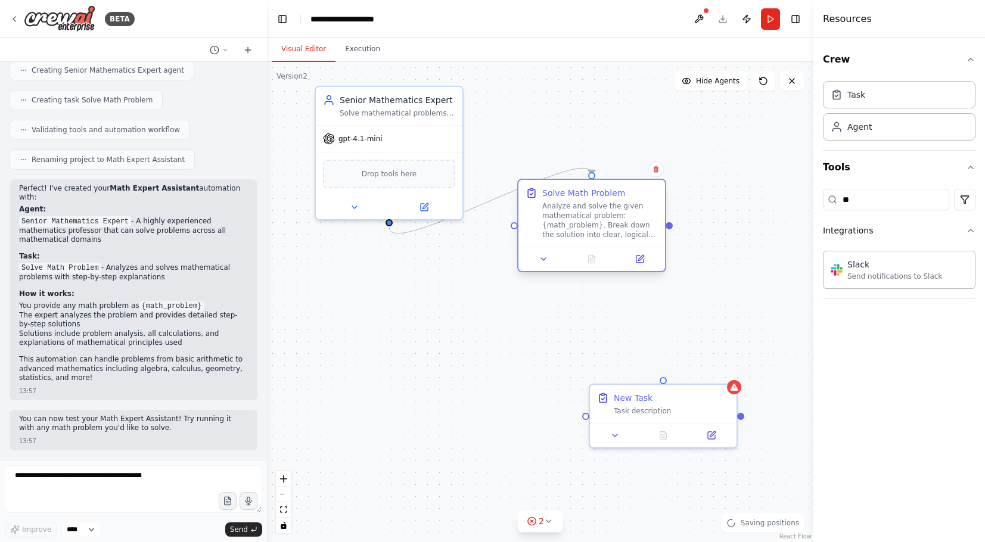
drag, startPoint x: 476, startPoint y: 371, endPoint x: 593, endPoint y: 206, distance: 201.8
click at [593, 206] on div "Analyze and solve the given mathematical problem: {math_problem}. Break down th…" at bounding box center [600, 220] width 116 height 38
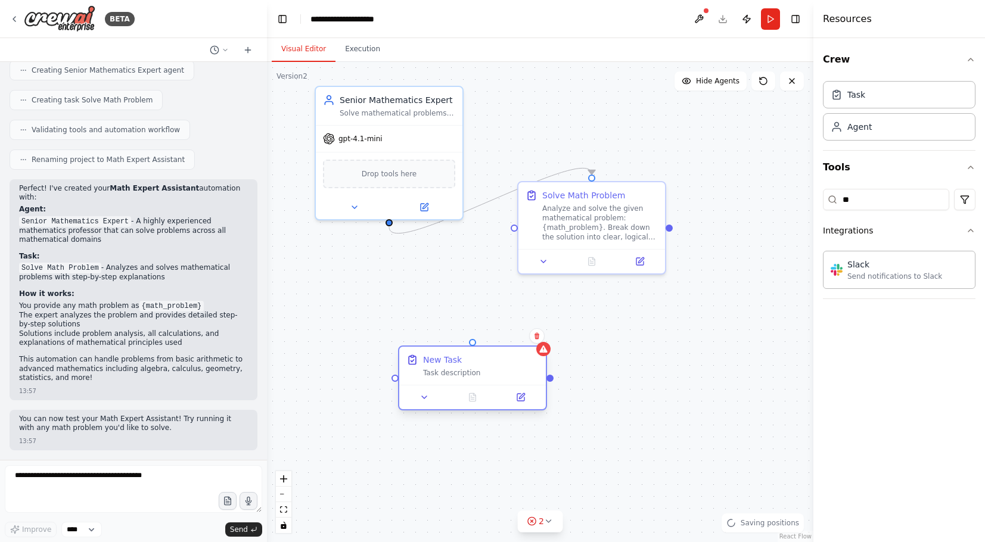
drag, startPoint x: 654, startPoint y: 415, endPoint x: 465, endPoint y: 383, distance: 191.7
click at [465, 383] on div "New Task Task description" at bounding box center [472, 366] width 147 height 38
click at [531, 522] on icon at bounding box center [532, 522] width 10 height 10
click at [610, 479] on button at bounding box center [604, 475] width 20 height 14
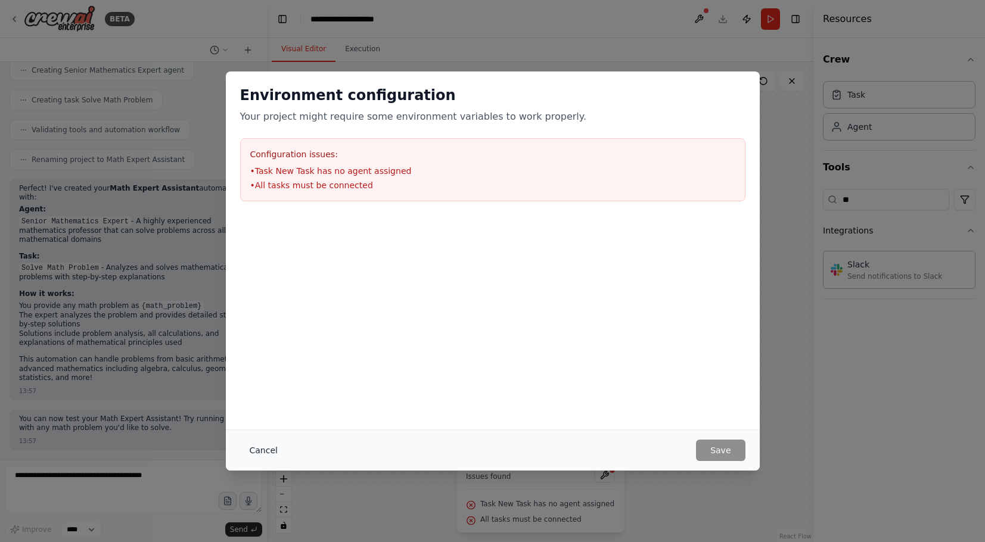
click at [260, 453] on button "Cancel" at bounding box center [263, 450] width 47 height 21
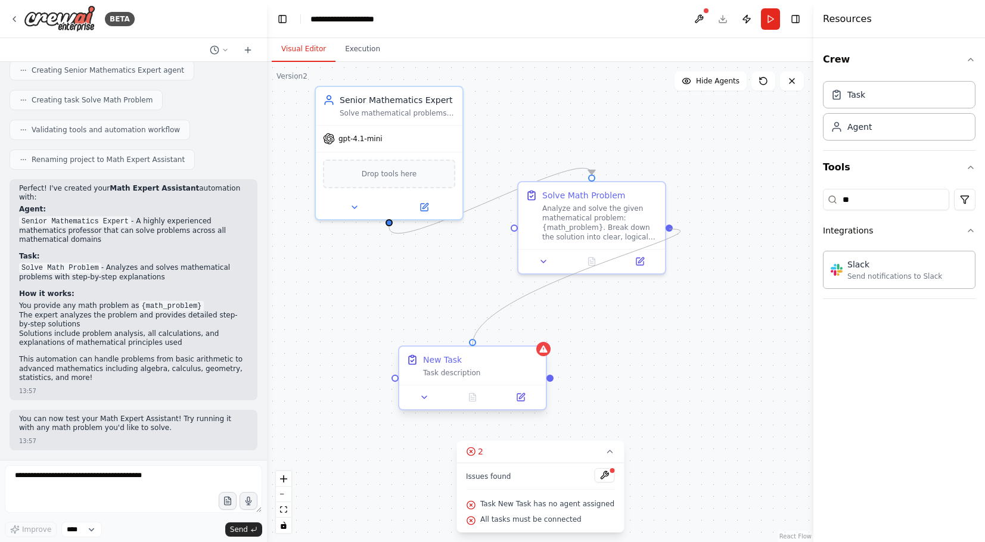
drag, startPoint x: 671, startPoint y: 231, endPoint x: 476, endPoint y: 353, distance: 229.5
click at [476, 353] on div "Senior Mathematics Expert Solve mathematical problems of all levels with clear,…" at bounding box center [540, 302] width 547 height 480
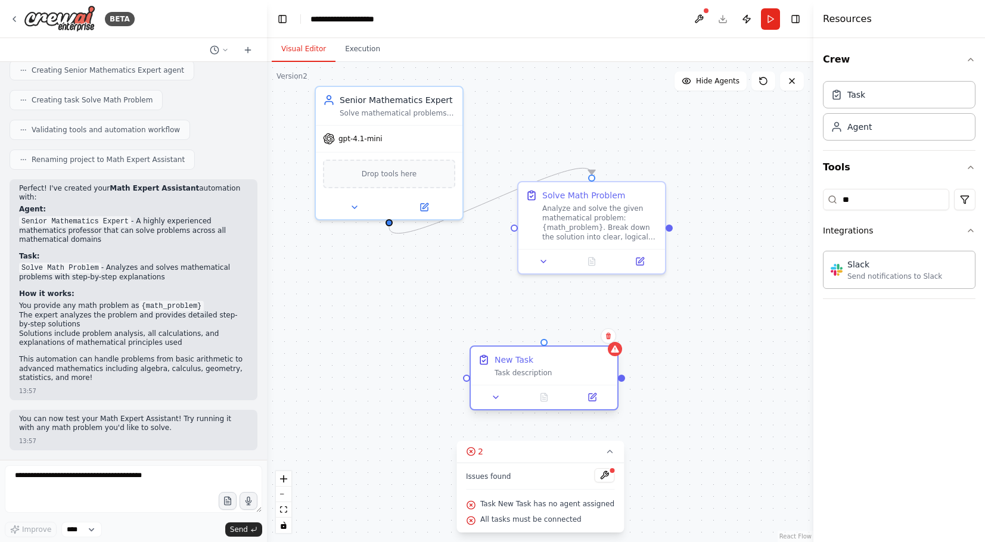
drag, startPoint x: 473, startPoint y: 349, endPoint x: 542, endPoint y: 345, distance: 68.6
click at [542, 346] on div "New Task Task description" at bounding box center [544, 378] width 149 height 65
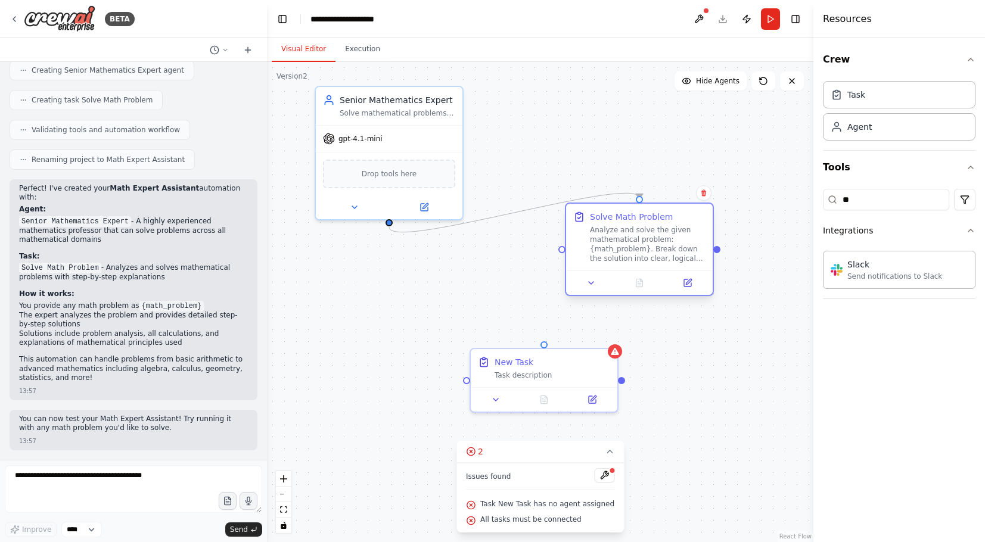
drag, startPoint x: 588, startPoint y: 242, endPoint x: 634, endPoint y: 266, distance: 52.0
click at [634, 266] on div "Solve Math Problem Analyze and solve the given mathematical problem: {math_prob…" at bounding box center [639, 237] width 147 height 67
drag, startPoint x: 562, startPoint y: 252, endPoint x: 545, endPoint y: 349, distance: 98.1
click at [545, 349] on div "Senior Mathematics Expert Solve mathematical problems of all levels with clear,…" at bounding box center [540, 302] width 547 height 480
drag, startPoint x: 561, startPoint y: 253, endPoint x: 493, endPoint y: 272, distance: 71.1
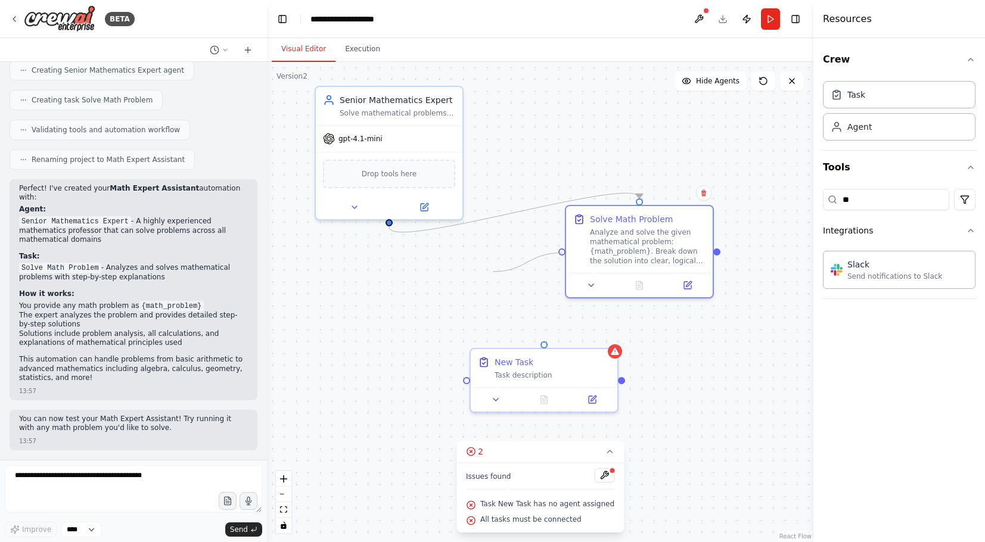
click at [493, 272] on div ".deletable-edge-delete-btn { width: 20px; height: 20px; border: 0px solid #ffff…" at bounding box center [540, 302] width 547 height 480
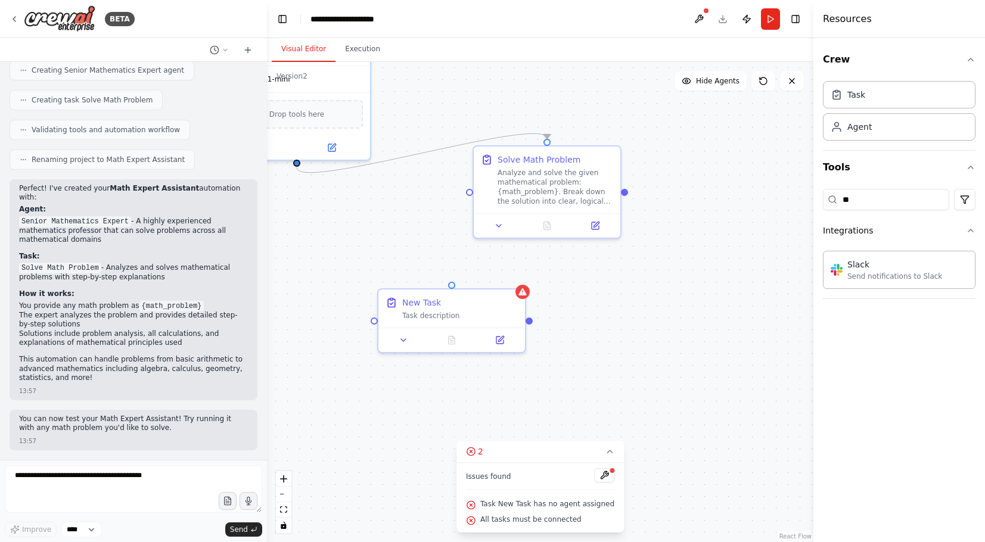
drag, startPoint x: 717, startPoint y: 255, endPoint x: 631, endPoint y: 196, distance: 104.2
click at [631, 196] on div ".deletable-edge-delete-btn { width: 20px; height: 20px; border: 0px solid #ffff…" at bounding box center [540, 302] width 547 height 480
drag, startPoint x: 631, startPoint y: 193, endPoint x: 464, endPoint y: 293, distance: 195.1
click at [464, 293] on div "Senior Mathematics Expert Solve mathematical problems of all levels with clear,…" at bounding box center [454, 243] width 547 height 480
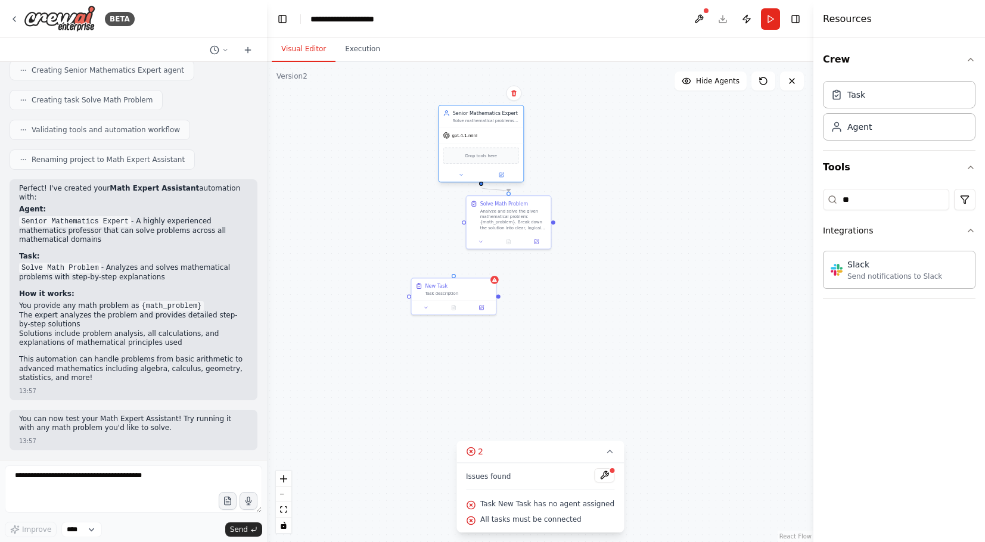
drag, startPoint x: 380, startPoint y: 185, endPoint x: 496, endPoint y: 165, distance: 118.6
click at [496, 165] on div "Drop tools here" at bounding box center [481, 155] width 85 height 25
drag, startPoint x: 510, startPoint y: 232, endPoint x: 510, endPoint y: 241, distance: 8.9
click at [510, 240] on div "Solve Math Problem Analyze and solve the given mathematical problem: {math_prob…" at bounding box center [509, 220] width 85 height 39
drag, startPoint x: 461, startPoint y: 293, endPoint x: 573, endPoint y: 299, distance: 112.2
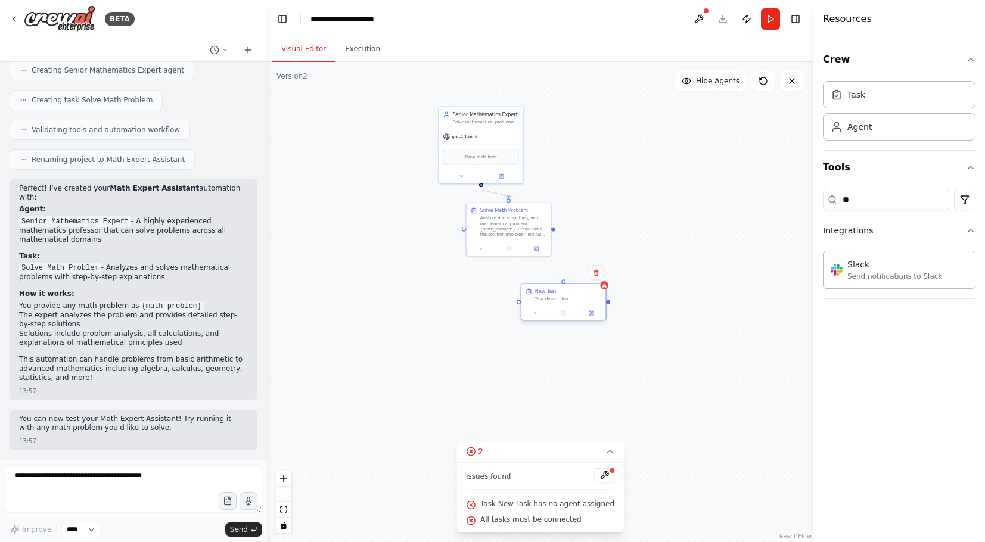
click at [573, 299] on div "Task description" at bounding box center [568, 298] width 67 height 5
click at [545, 302] on div "Task description" at bounding box center [568, 298] width 67 height 5
click at [906, 264] on div "Slack" at bounding box center [895, 264] width 95 height 12
click at [571, 302] on div "Task description" at bounding box center [568, 298] width 67 height 5
click at [534, 314] on icon at bounding box center [535, 313] width 5 height 5
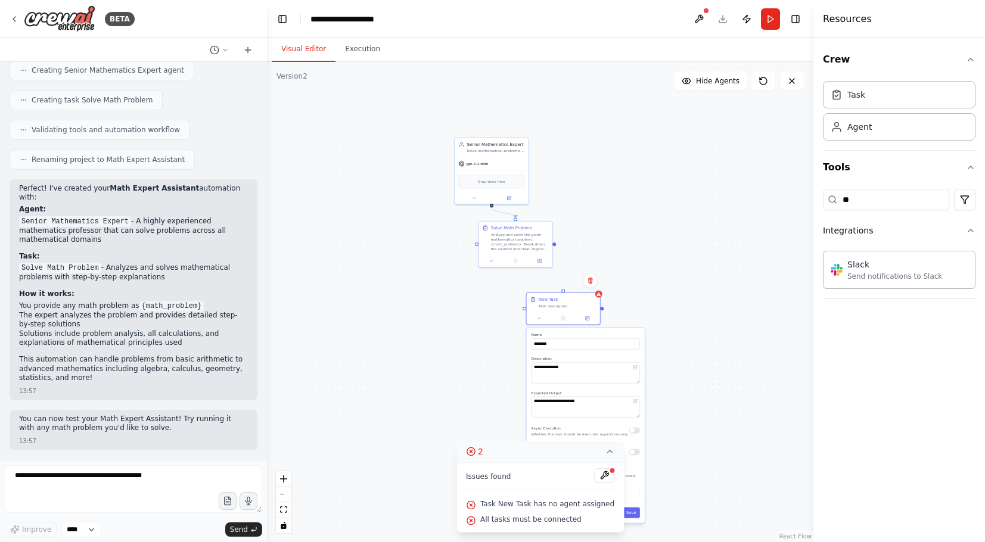
click at [610, 457] on icon at bounding box center [610, 452] width 10 height 10
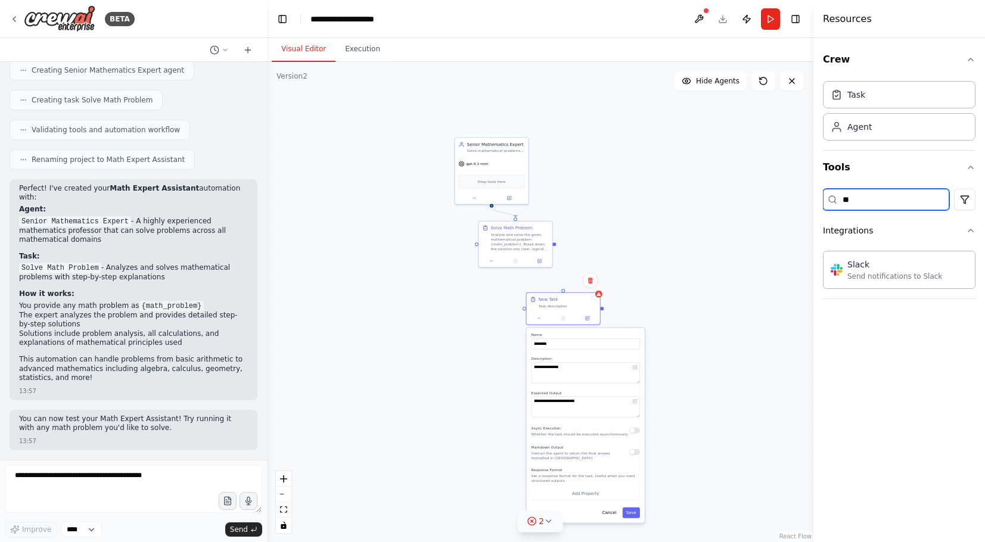
click at [879, 203] on input "**" at bounding box center [886, 199] width 126 height 21
click at [581, 414] on textarea "**********" at bounding box center [586, 407] width 108 height 21
drag, startPoint x: 867, startPoint y: 204, endPoint x: 779, endPoint y: 204, distance: 88.2
click at [779, 204] on div "BETA I want math expert which answer on math questions 13:55 ▶ Thought process …" at bounding box center [492, 271] width 985 height 542
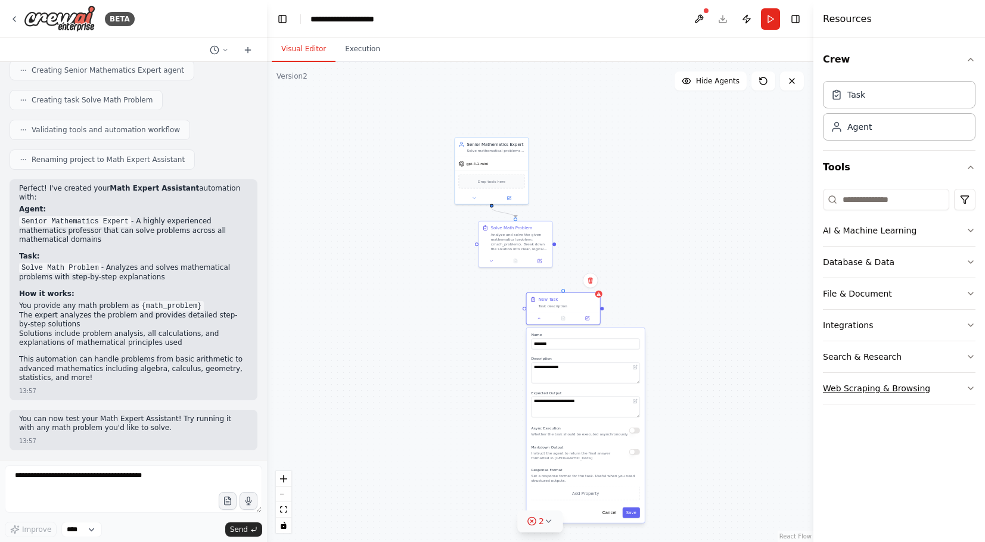
click at [930, 390] on button "Web Scraping & Browsing" at bounding box center [899, 388] width 153 height 31
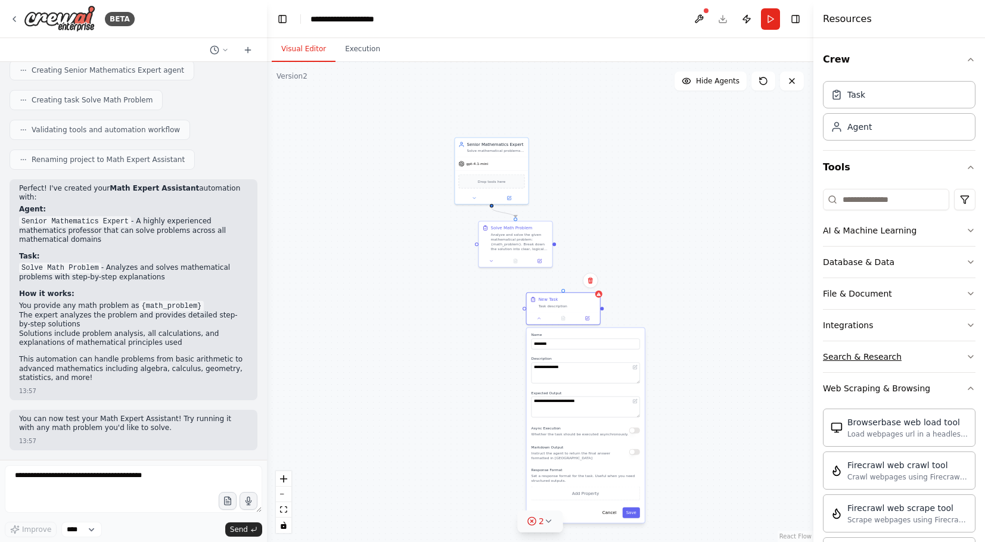
scroll to position [0, 0]
click at [944, 380] on button "Web Scraping & Browsing" at bounding box center [899, 388] width 153 height 31
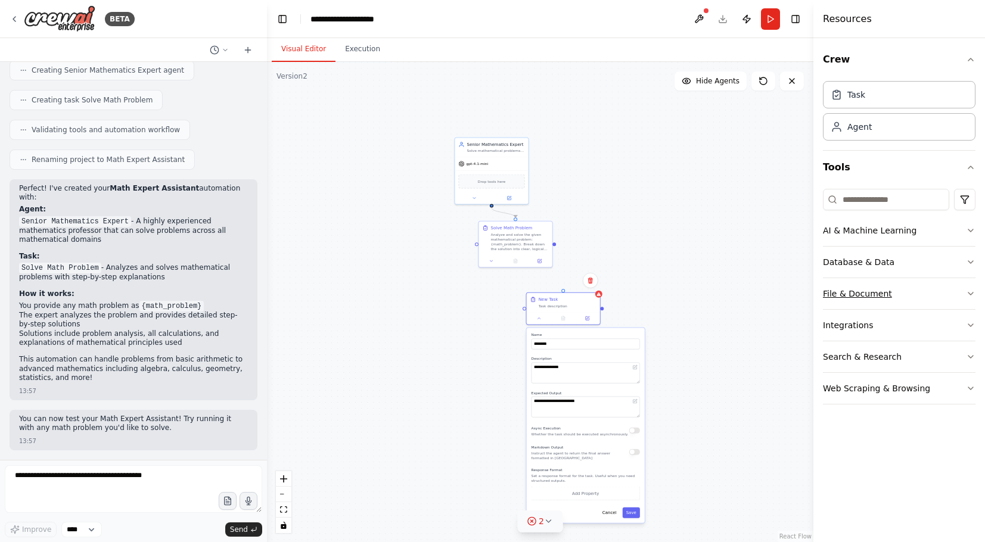
click at [915, 297] on button "File & Document" at bounding box center [899, 293] width 153 height 31
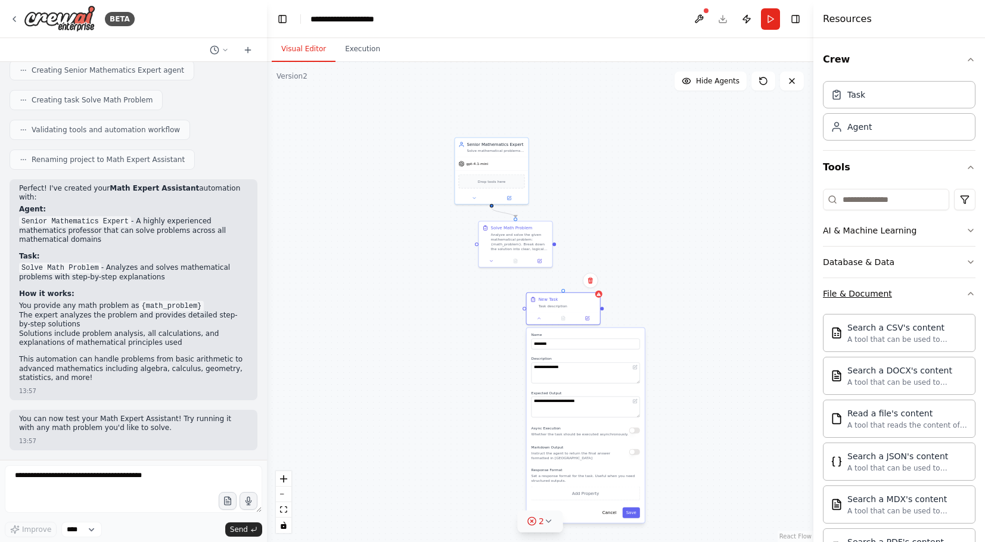
click at [919, 293] on button "File & Document" at bounding box center [899, 293] width 153 height 31
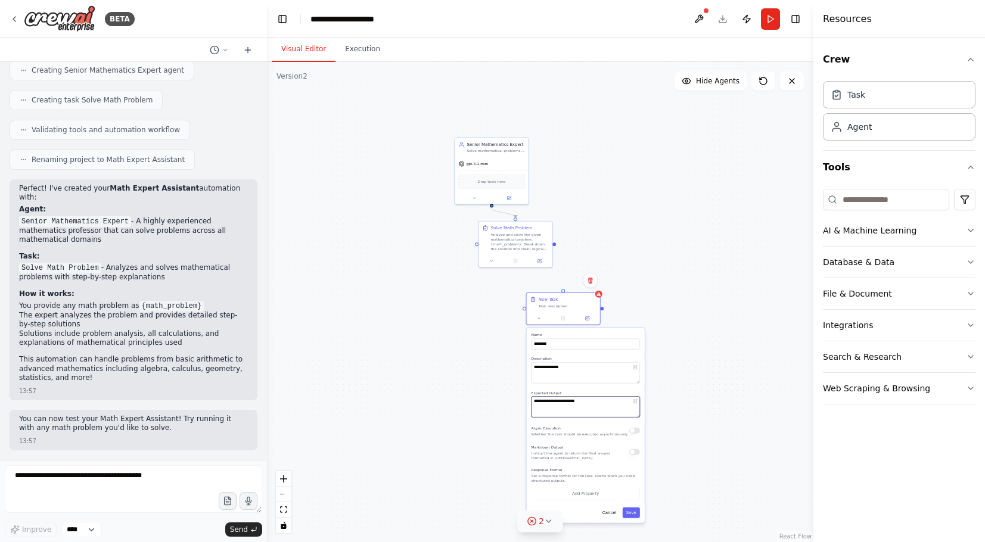
click at [570, 408] on textarea "**********" at bounding box center [586, 407] width 108 height 21
click at [710, 346] on div ".deletable-edge-delete-btn { width: 20px; height: 20px; border: 0px solid #ffff…" at bounding box center [540, 302] width 547 height 480
drag, startPoint x: 507, startPoint y: 179, endPoint x: 476, endPoint y: 138, distance: 51.1
click at [476, 138] on div "Drop tools here" at bounding box center [462, 139] width 66 height 14
drag, startPoint x: 512, startPoint y: 233, endPoint x: 468, endPoint y: 170, distance: 76.7
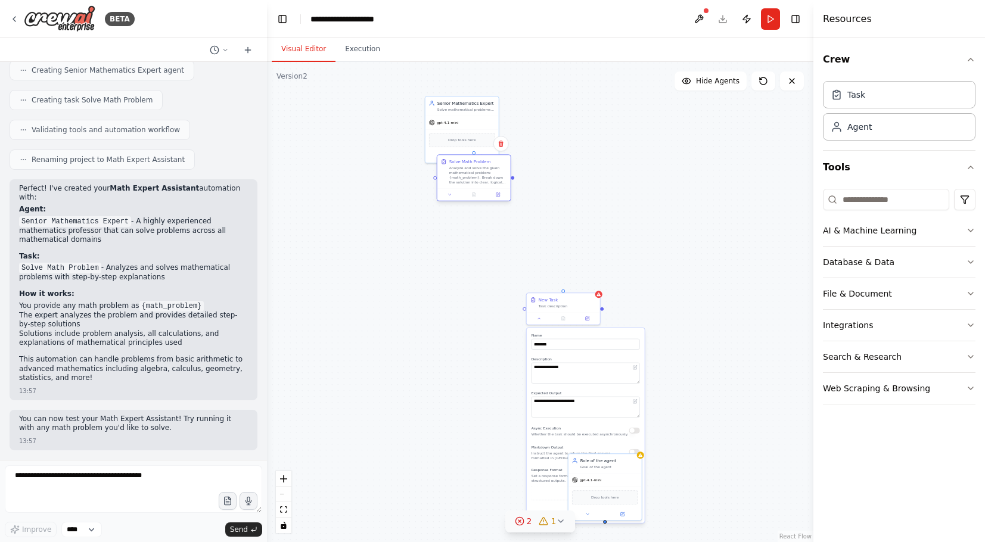
click at [468, 170] on div "Analyze and solve the given mathematical problem: {math_problem}. Break down th…" at bounding box center [478, 175] width 58 height 19
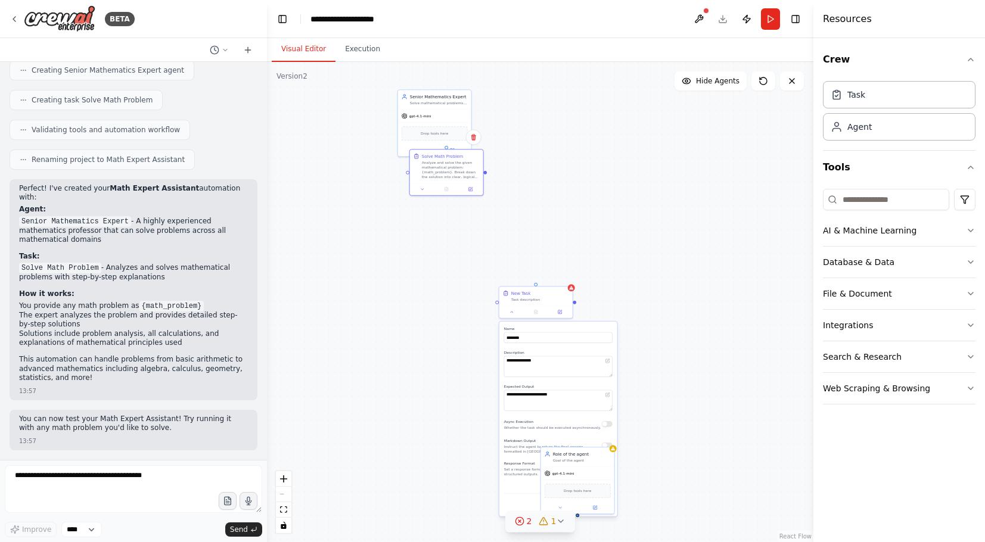
drag, startPoint x: 542, startPoint y: 292, endPoint x: 516, endPoint y: 290, distance: 26.3
click at [516, 290] on div ".deletable-edge-delete-btn { width: 20px; height: 20px; border: 0px solid #ffff…" at bounding box center [540, 302] width 547 height 480
drag, startPoint x: 446, startPoint y: 169, endPoint x: 501, endPoint y: 223, distance: 76.7
click at [501, 223] on div "Analyze and solve the given mathematical problem: {math_problem}. Break down th…" at bounding box center [506, 226] width 58 height 19
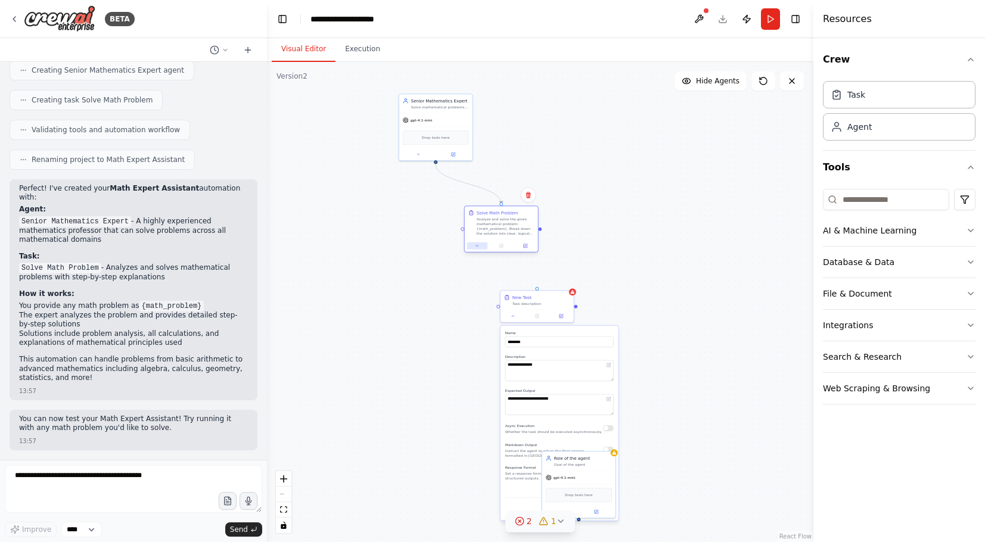
click at [474, 245] on button at bounding box center [477, 246] width 20 height 7
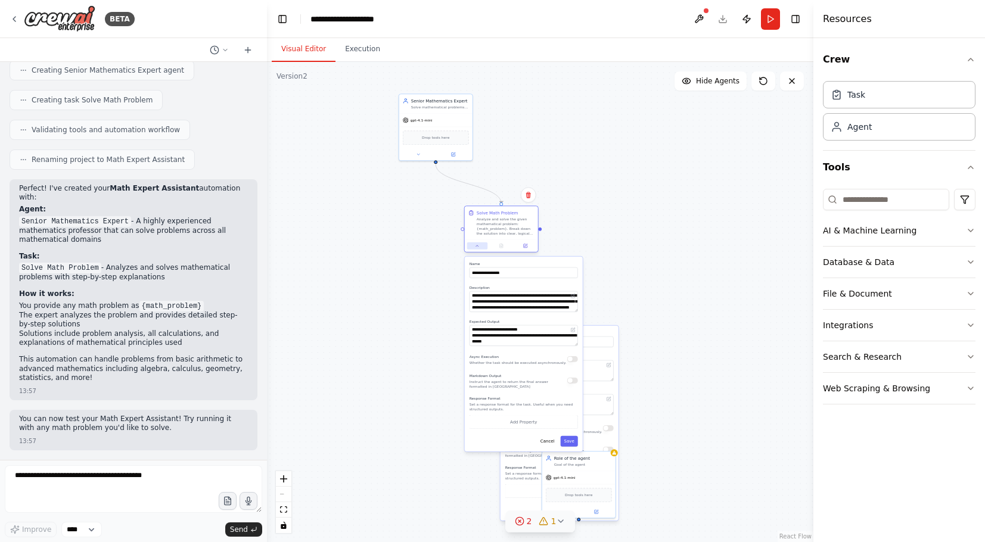
click at [474, 245] on button at bounding box center [477, 246] width 20 height 7
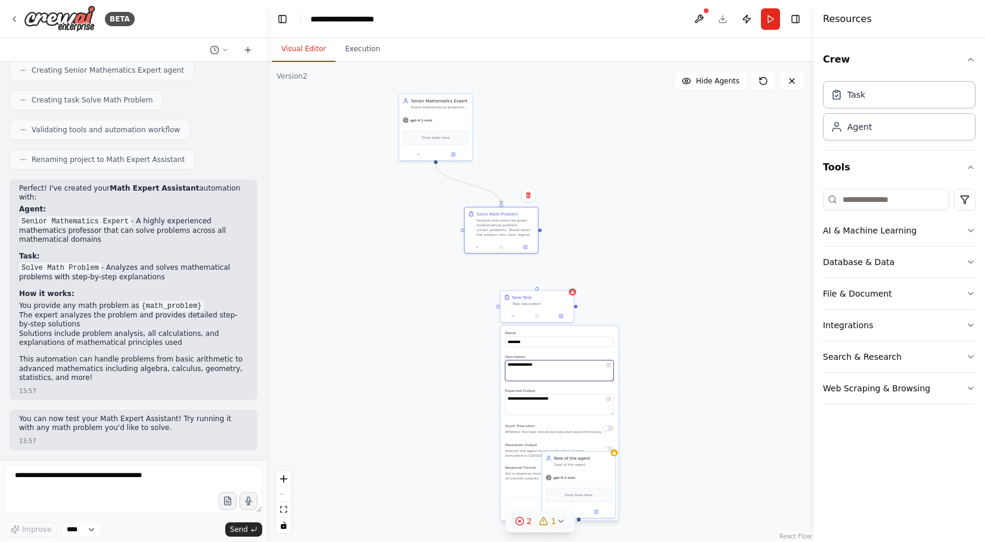
click at [568, 377] on textarea "**********" at bounding box center [559, 371] width 108 height 21
drag, startPoint x: 536, startPoint y: 302, endPoint x: 638, endPoint y: 210, distance: 136.7
click at [638, 210] on div "New Task Task description" at bounding box center [643, 210] width 58 height 12
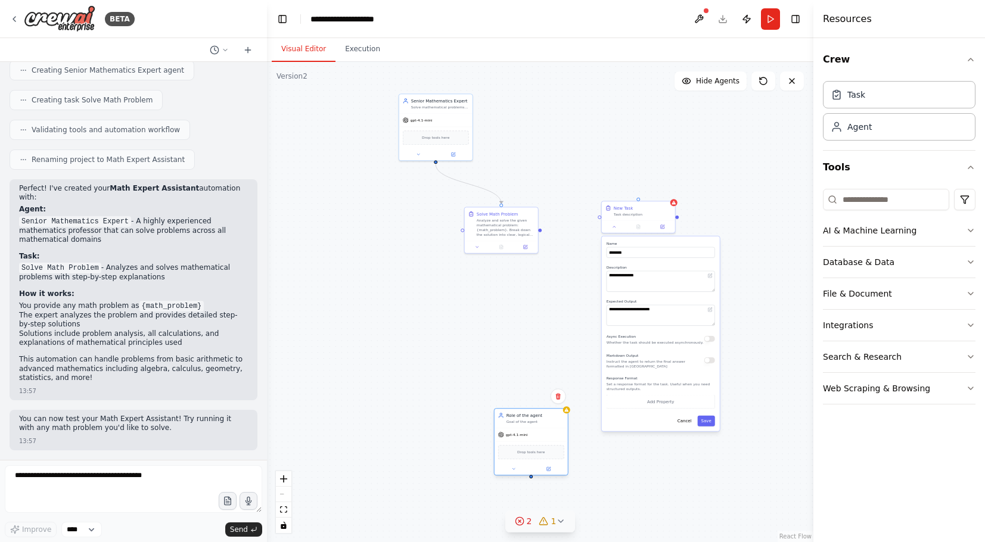
drag, startPoint x: 592, startPoint y: 478, endPoint x: 543, endPoint y: 435, distance: 65.5
click at [543, 435] on div "gpt-4.1-mini" at bounding box center [531, 435] width 73 height 13
click at [516, 470] on button at bounding box center [514, 468] width 34 height 7
drag, startPoint x: 519, startPoint y: 418, endPoint x: 374, endPoint y: 275, distance: 203.6
click at [374, 275] on div "Role of the agent" at bounding box center [393, 272] width 58 height 6
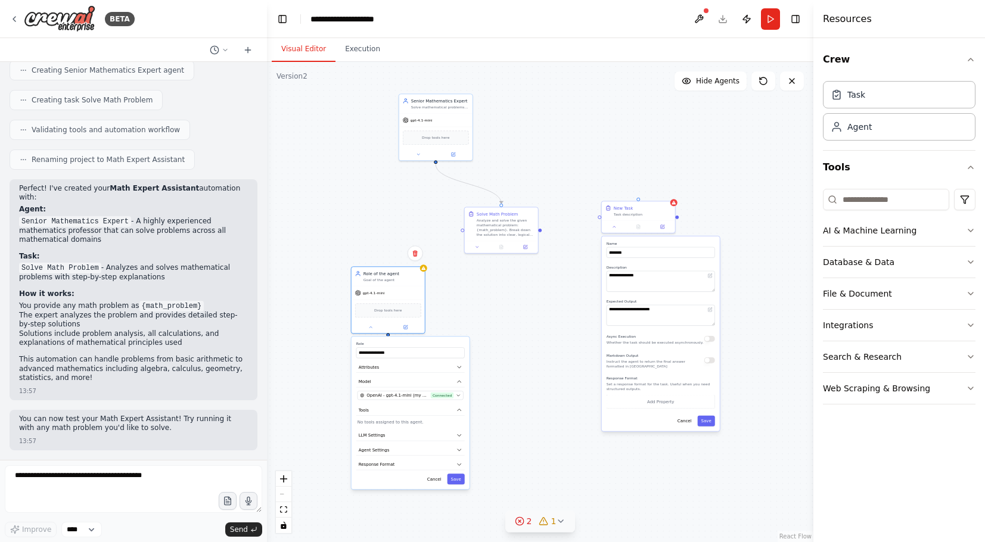
click at [394, 420] on div "**********" at bounding box center [411, 413] width 118 height 153
click at [393, 429] on div "**********" at bounding box center [411, 413] width 118 height 153
click at [459, 415] on button "Tools" at bounding box center [410, 410] width 108 height 11
click at [391, 420] on div "**********" at bounding box center [411, 413] width 118 height 153
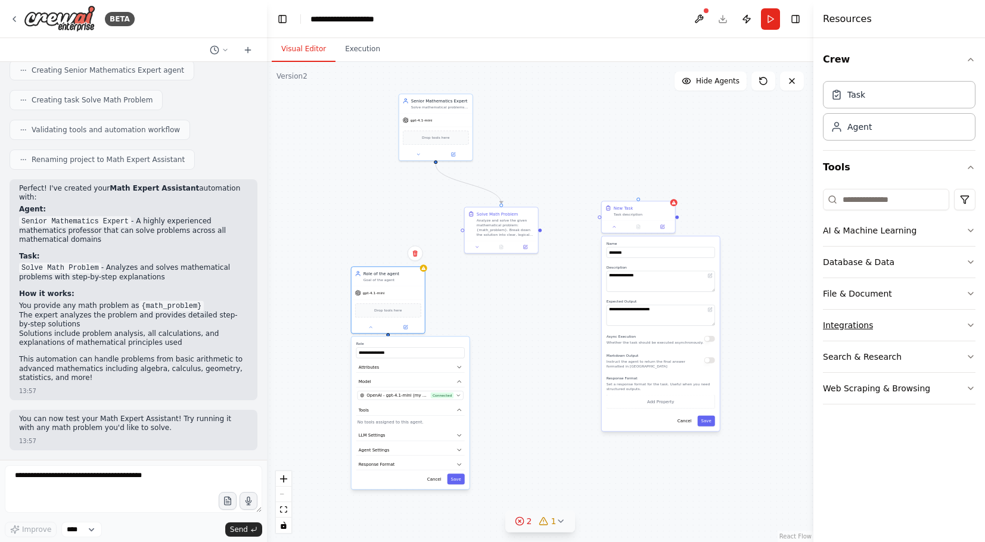
click at [926, 328] on button "Integrations" at bounding box center [899, 325] width 153 height 31
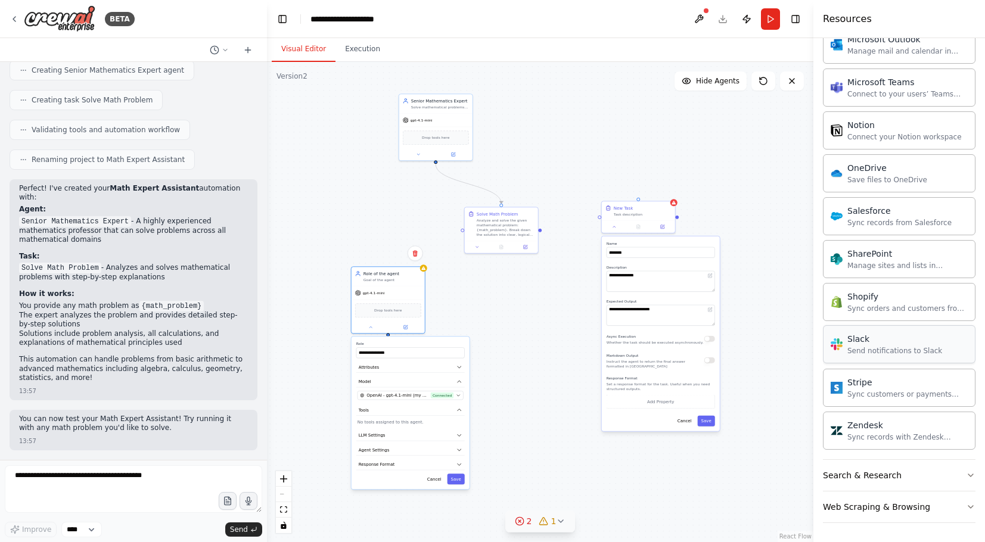
scroll to position [848, 0]
click at [394, 305] on div "Slack" at bounding box center [388, 309] width 66 height 15
click at [399, 355] on input "**********" at bounding box center [410, 354] width 108 height 11
click at [458, 369] on icon "button" at bounding box center [460, 368] width 6 height 6
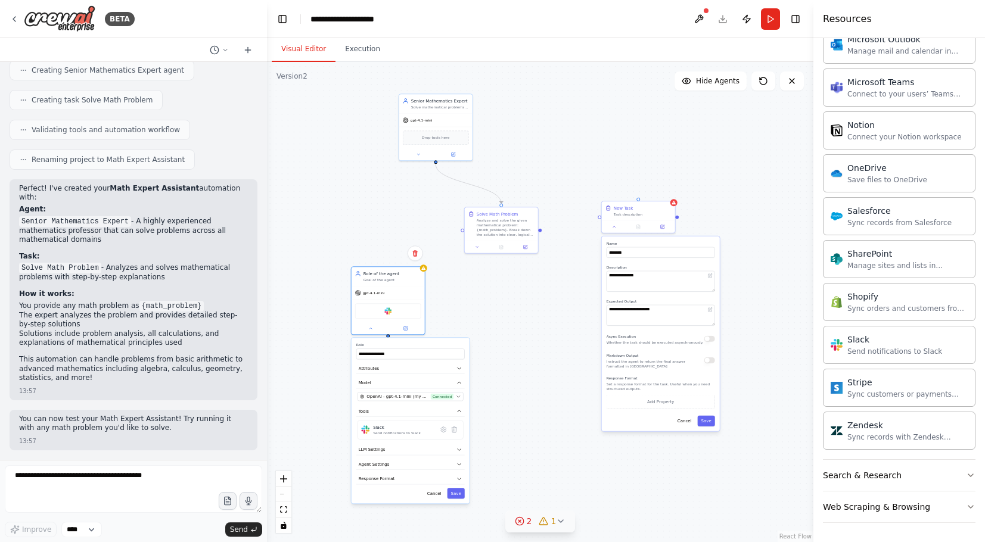
click at [418, 361] on div "**********" at bounding box center [411, 421] width 118 height 166
click at [450, 374] on button "Attributes" at bounding box center [410, 368] width 108 height 11
drag, startPoint x: 418, startPoint y: 351, endPoint x: 291, endPoint y: 351, distance: 126.4
click at [291, 351] on div ".deletable-edge-delete-btn { width: 20px; height: 20px; border: 0px solid #ffff…" at bounding box center [540, 302] width 547 height 480
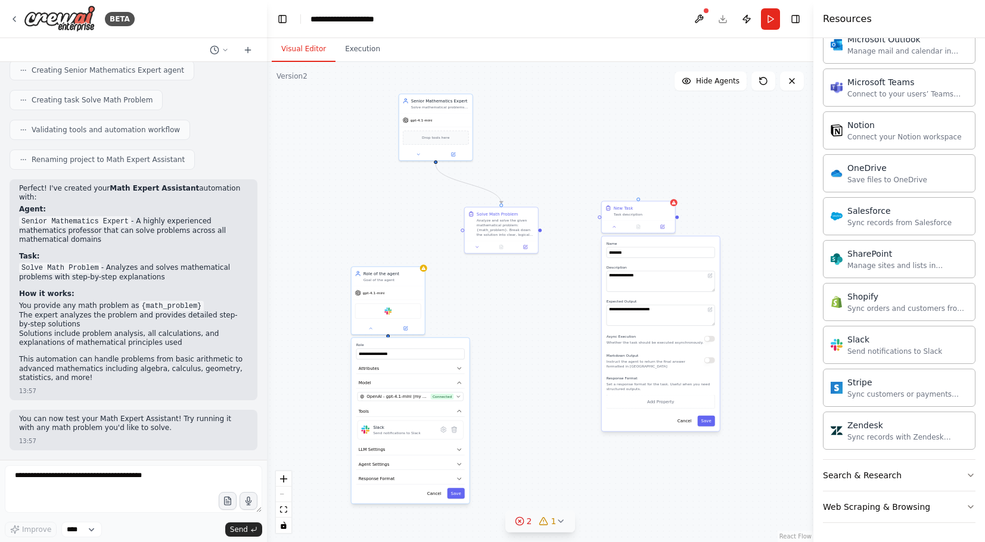
click at [492, 327] on div ".deletable-edge-delete-btn { width: 20px; height: 20px; border: 0px solid #ffff…" at bounding box center [540, 302] width 547 height 480
click at [412, 306] on div "Slack" at bounding box center [388, 309] width 66 height 15
click at [390, 356] on input "**********" at bounding box center [410, 354] width 108 height 11
click at [389, 358] on input "**********" at bounding box center [410, 354] width 108 height 11
click at [389, 357] on input "**********" at bounding box center [410, 354] width 108 height 11
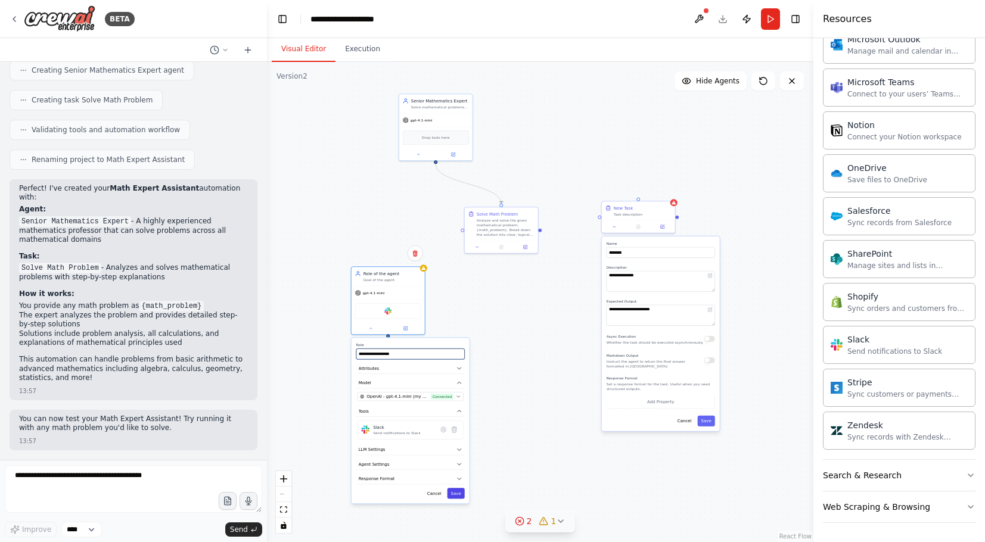
type input "**********"
click at [457, 494] on button "Save" at bounding box center [456, 493] width 17 height 11
drag, startPoint x: 389, startPoint y: 282, endPoint x: 513, endPoint y: 301, distance: 126.0
click at [513, 301] on div "send result to slack Goal of the agent" at bounding box center [513, 293] width 73 height 19
drag, startPoint x: 463, startPoint y: 230, endPoint x: 433, endPoint y: 263, distance: 44.3
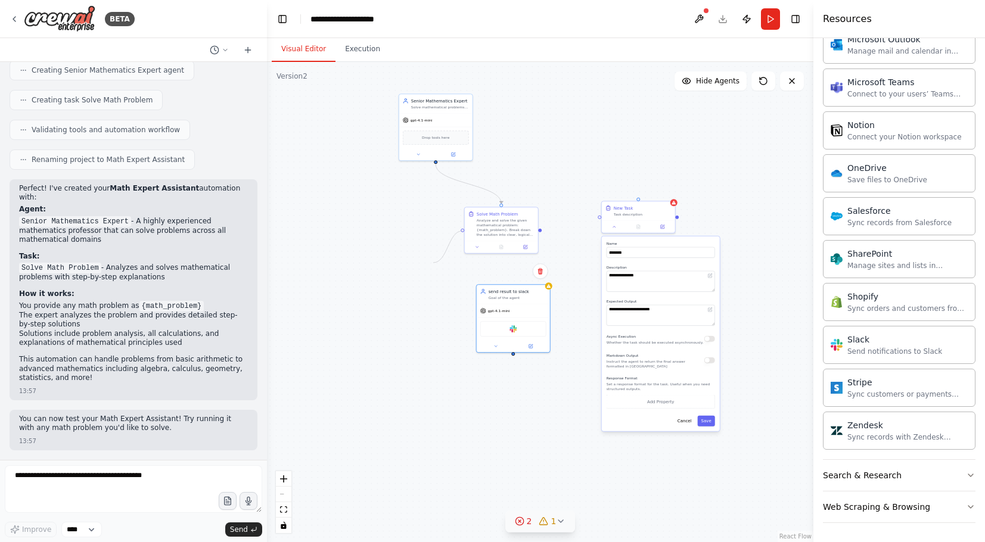
click at [433, 263] on div ".deletable-edge-delete-btn { width: 20px; height: 20px; border: 0px solid #ffff…" at bounding box center [540, 302] width 547 height 480
drag, startPoint x: 510, startPoint y: 310, endPoint x: 510, endPoint y: 339, distance: 29.2
click at [510, 339] on span "gpt-4.1-mini" at bounding box center [499, 339] width 22 height 5
drag, startPoint x: 542, startPoint y: 230, endPoint x: 600, endPoint y: 219, distance: 59.4
click at [600, 219] on div ".deletable-edge-delete-btn { width: 20px; height: 20px; border: 0px solid #ffff…" at bounding box center [540, 302] width 547 height 480
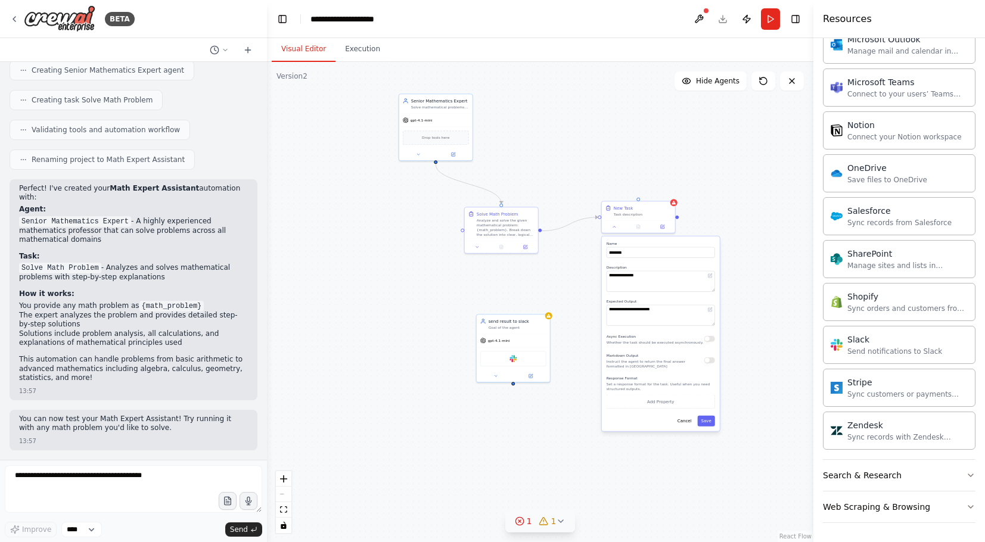
click at [758, 219] on div ".deletable-edge-delete-btn { width: 20px; height: 20px; border: 0px solid #ffff…" at bounding box center [540, 302] width 547 height 480
click at [685, 427] on button "Cancel" at bounding box center [684, 421] width 21 height 11
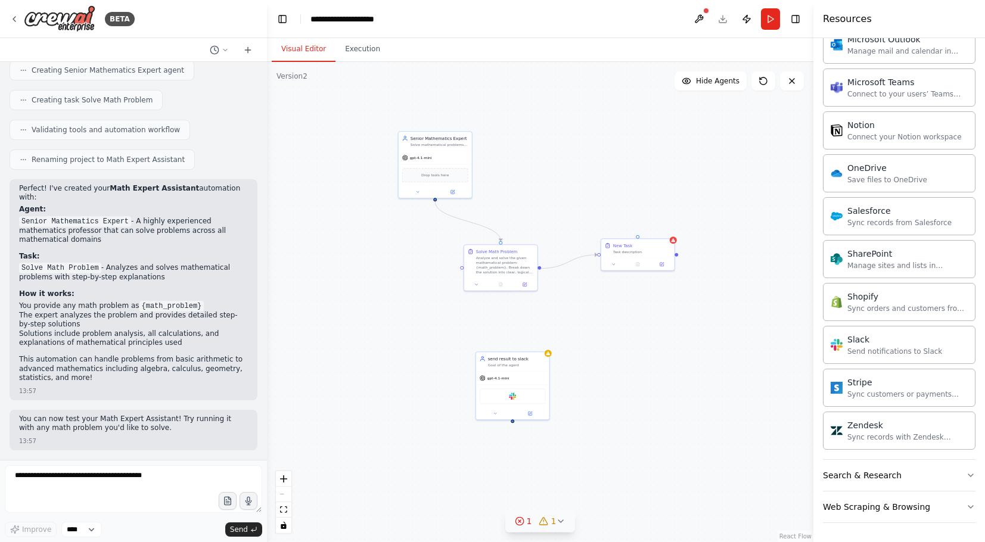
drag, startPoint x: 679, startPoint y: 219, endPoint x: 678, endPoint y: 256, distance: 37.0
click at [678, 256] on div ".deletable-edge-delete-btn { width: 20px; height: 20px; border: 0px solid #ffff…" at bounding box center [540, 302] width 547 height 480
drag, startPoint x: 676, startPoint y: 253, endPoint x: 517, endPoint y: 355, distance: 189.0
click at [517, 355] on div "Senior Mathematics Expert Solve mathematical problems of all levels with clear,…" at bounding box center [439, 298] width 274 height 240
click at [521, 374] on div "gpt-4.1-mini" at bounding box center [512, 376] width 73 height 13
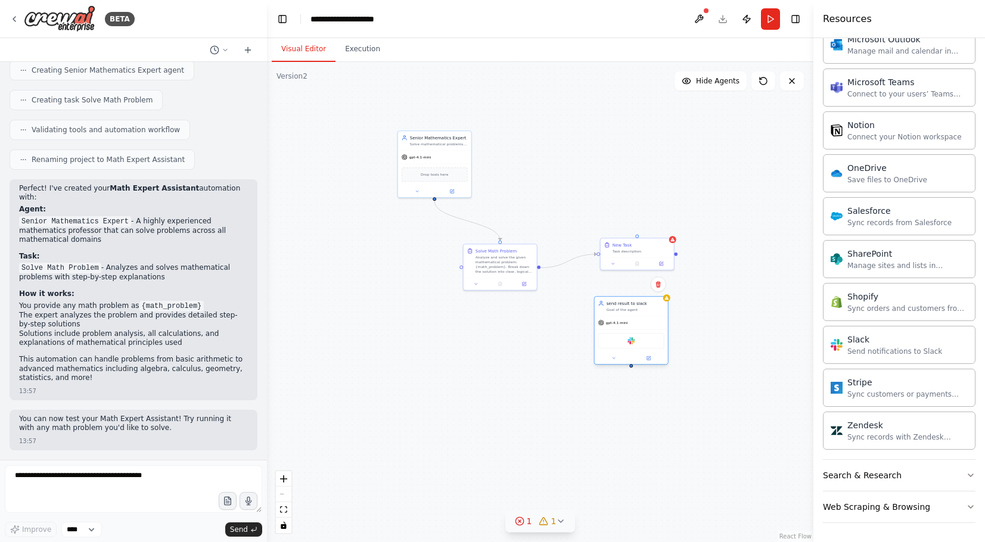
drag, startPoint x: 530, startPoint y: 370, endPoint x: 651, endPoint y: 313, distance: 134.1
click at [651, 313] on div "send result to slack Goal of the agent" at bounding box center [631, 306] width 73 height 19
click at [678, 257] on div ".deletable-edge-delete-btn { width: 20px; height: 20px; border: 0px solid #ffff…" at bounding box center [540, 302] width 547 height 480
drag, startPoint x: 676, startPoint y: 257, endPoint x: 628, endPoint y: 263, distance: 48.6
click at [628, 263] on div ".deletable-edge-delete-btn { width: 20px; height: 20px; border: 0px solid #ffff…" at bounding box center [540, 302] width 547 height 480
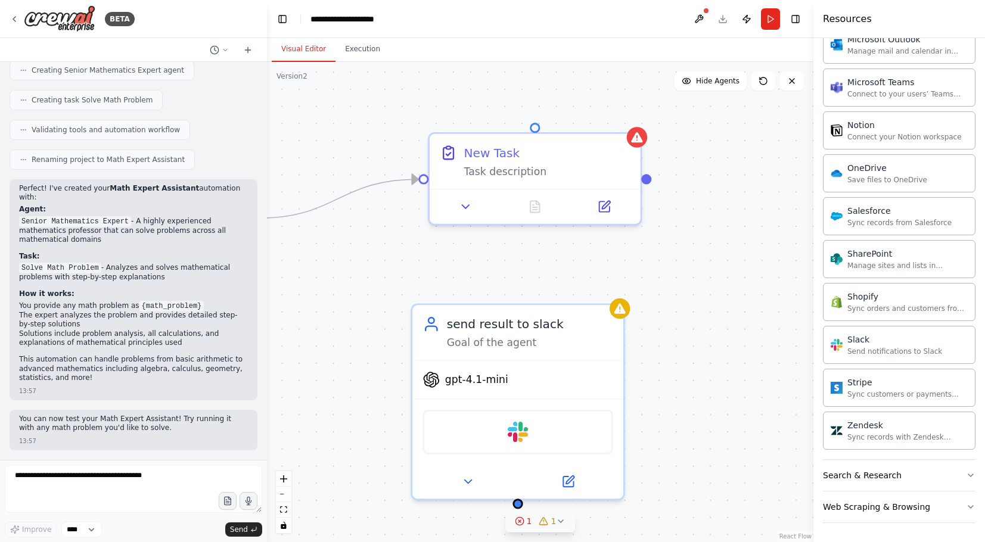
drag, startPoint x: 706, startPoint y: 372, endPoint x: 725, endPoint y: 297, distance: 77.1
click at [725, 297] on div ".deletable-edge-delete-btn { width: 20px; height: 20px; border: 0px solid #ffff…" at bounding box center [540, 302] width 547 height 480
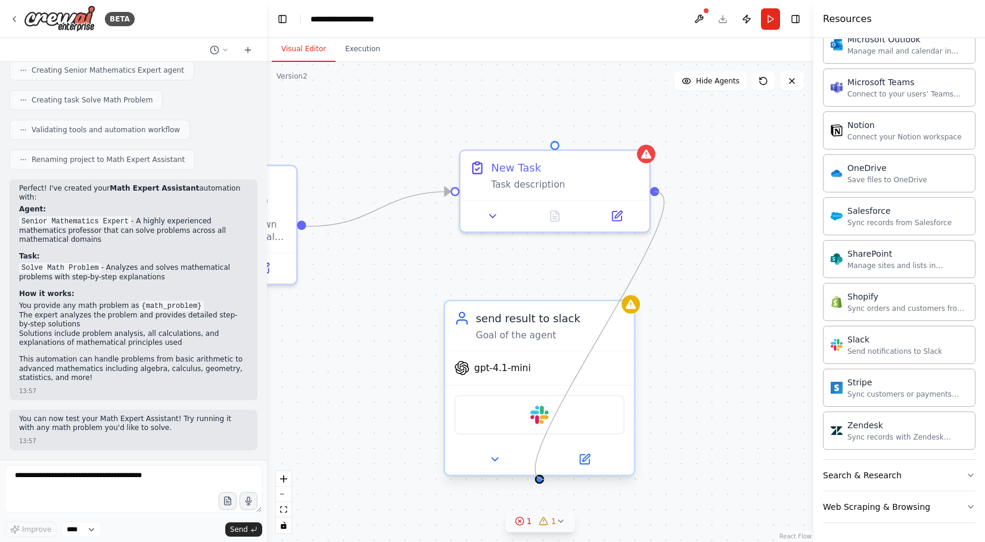
drag, startPoint x: 656, startPoint y: 193, endPoint x: 545, endPoint y: 480, distance: 307.4
click at [395, 480] on div "Senior Mathematics Expert Solve mathematical problems of all levels with clear,…" at bounding box center [43, 305] width 704 height 619
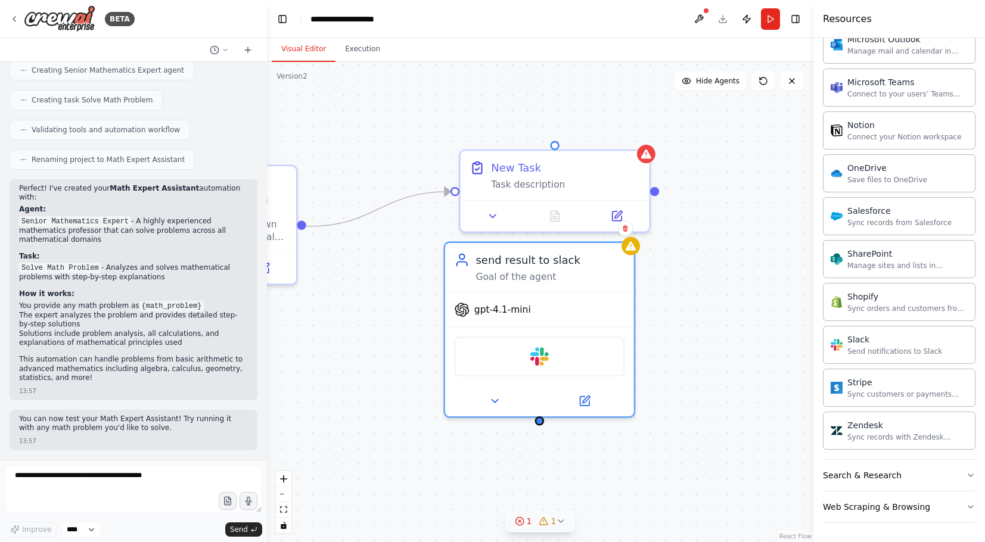
drag, startPoint x: 545, startPoint y: 480, endPoint x: 547, endPoint y: 422, distance: 57.8
click at [547, 422] on div ".deletable-edge-delete-btn { width: 20px; height: 20px; border: 0px solid #ffff…" at bounding box center [540, 302] width 547 height 480
click at [525, 292] on div "gpt-4.1-mini" at bounding box center [539, 307] width 189 height 34
click at [525, 278] on div "Goal of the agent" at bounding box center [550, 274] width 149 height 13
click at [496, 404] on icon at bounding box center [495, 398] width 13 height 13
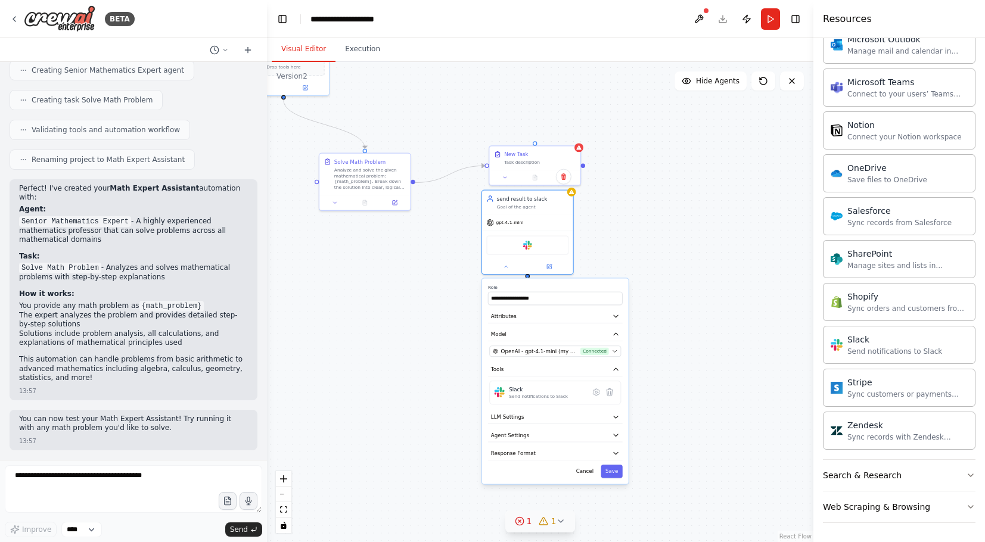
drag, startPoint x: 685, startPoint y: 449, endPoint x: 662, endPoint y: 292, distance: 159.1
click at [662, 292] on div ".deletable-edge-delete-btn { width: 20px; height: 20px; border: 0px solid #ffff…" at bounding box center [540, 302] width 547 height 480
click at [591, 418] on button "LLM Settings" at bounding box center [555, 418] width 135 height 14
click at [580, 442] on button "Agent Settings" at bounding box center [555, 436] width 135 height 14
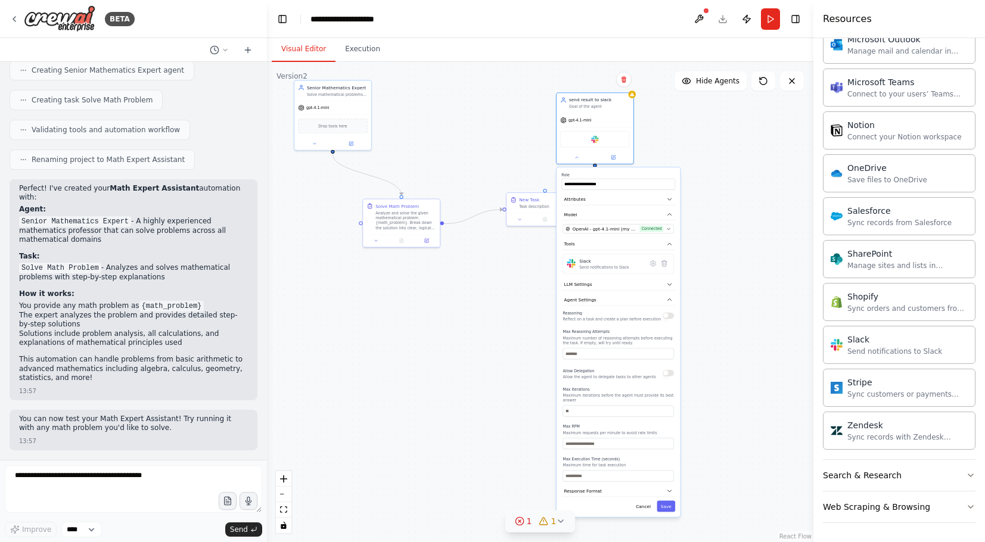
drag, startPoint x: 597, startPoint y: 315, endPoint x: 656, endPoint y: 176, distance: 150.9
click at [656, 176] on label "Role" at bounding box center [618, 174] width 114 height 5
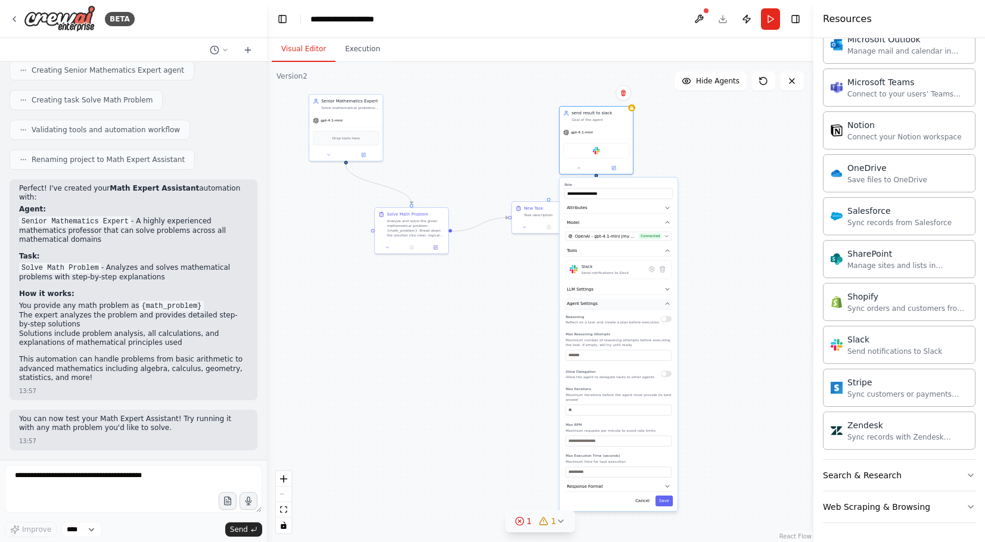
click at [666, 305] on icon "button" at bounding box center [668, 304] width 4 height 2
click at [626, 190] on input "**********" at bounding box center [618, 193] width 108 height 11
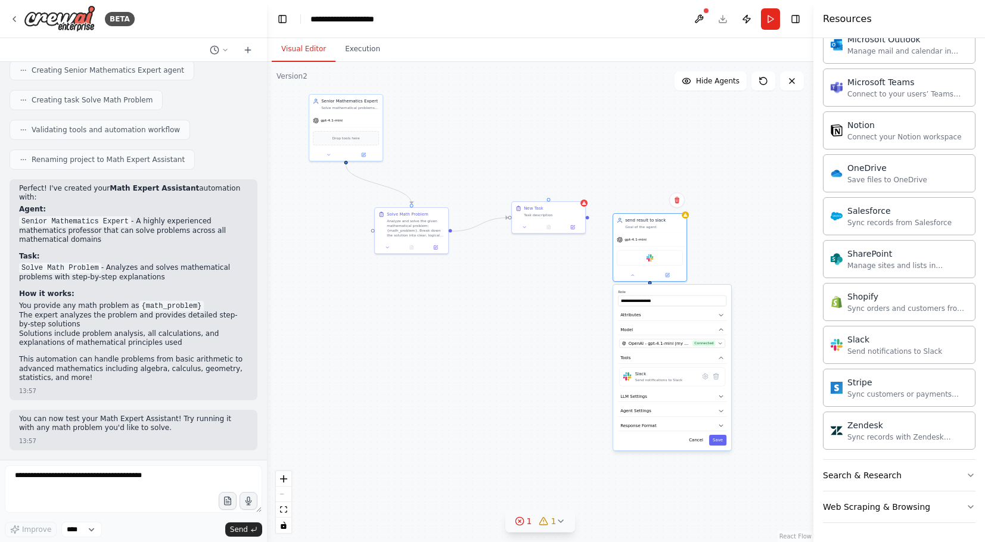
drag, startPoint x: 629, startPoint y: 185, endPoint x: 679, endPoint y: 291, distance: 117.9
click at [679, 291] on label "Role" at bounding box center [672, 292] width 108 height 5
click at [716, 258] on div ".deletable-edge-delete-btn { width: 20px; height: 20px; border: 0px solid #ffff…" at bounding box center [540, 302] width 547 height 480
click at [626, 274] on icon at bounding box center [626, 274] width 5 height 5
drag, startPoint x: 641, startPoint y: 230, endPoint x: 640, endPoint y: 275, distance: 45.3
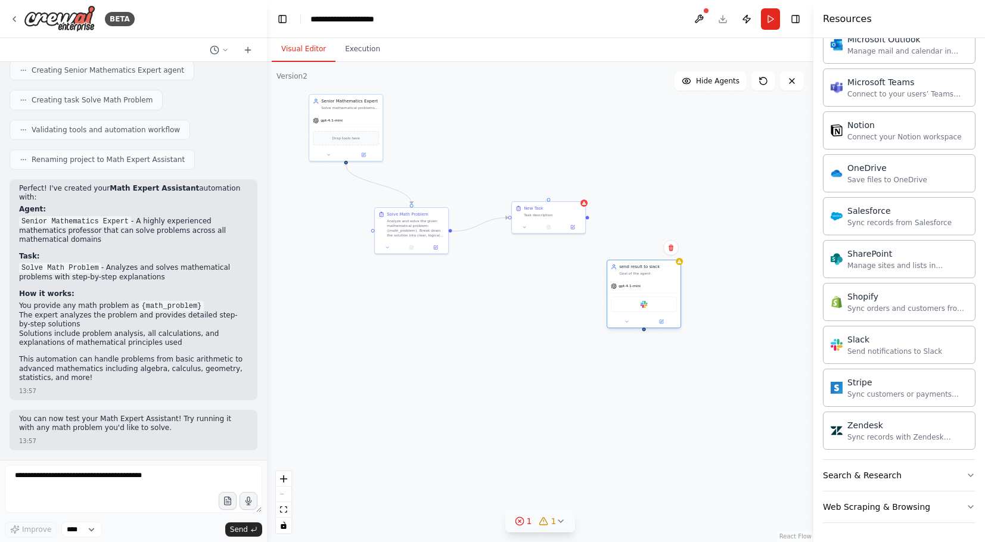
click at [640, 275] on div "send result to slack Goal of the agent" at bounding box center [643, 269] width 73 height 19
drag, startPoint x: 588, startPoint y: 217, endPoint x: 644, endPoint y: 330, distance: 125.5
click at [487, 330] on div "Senior Mathematics Expert Solve mathematical problems of all levels with clear,…" at bounding box center [350, 262] width 274 height 240
click at [663, 323] on icon at bounding box center [662, 321] width 3 height 3
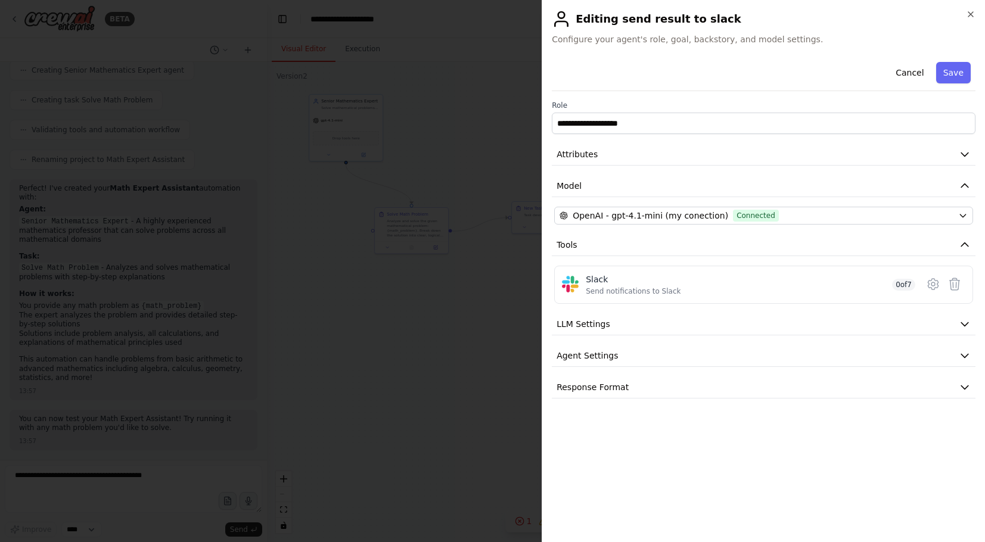
click at [504, 333] on div at bounding box center [492, 271] width 985 height 542
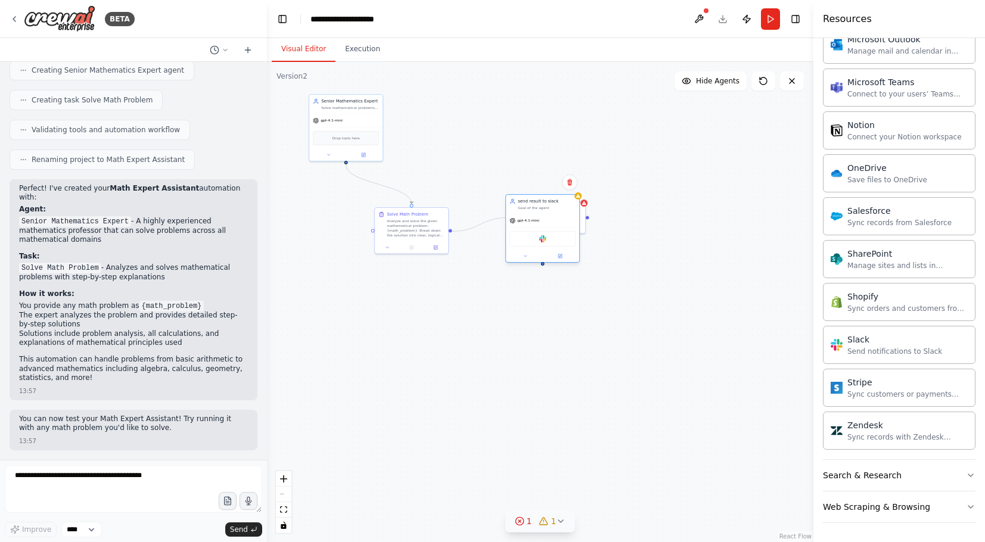
drag, startPoint x: 630, startPoint y: 272, endPoint x: 530, endPoint y: 209, distance: 117.9
click at [530, 209] on div "Goal of the agent" at bounding box center [547, 208] width 58 height 5
drag, startPoint x: 538, startPoint y: 207, endPoint x: 542, endPoint y: 299, distance: 91.3
click at [542, 299] on div "Goal of the agent" at bounding box center [553, 297] width 58 height 5
click at [428, 248] on button at bounding box center [436, 246] width 20 height 7
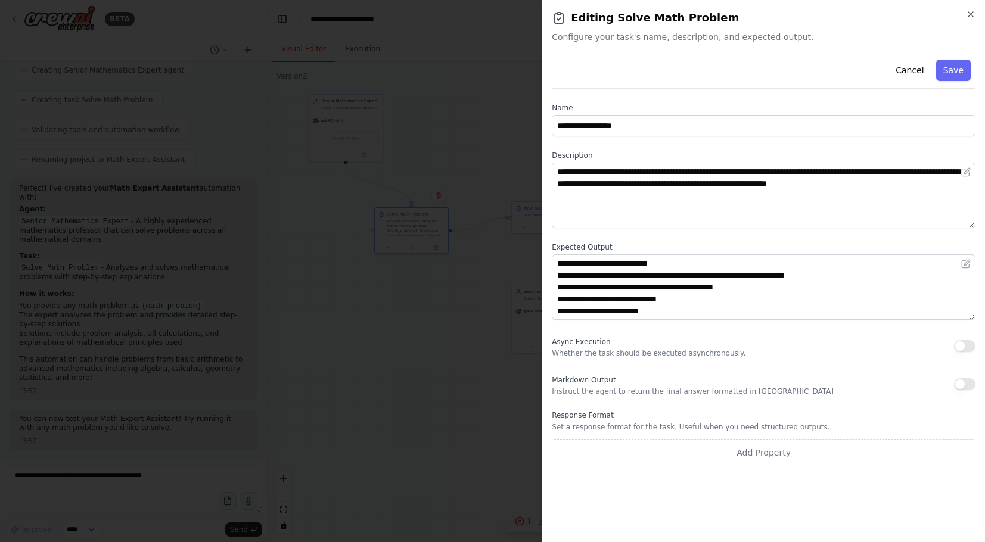
click at [460, 276] on div at bounding box center [492, 271] width 985 height 542
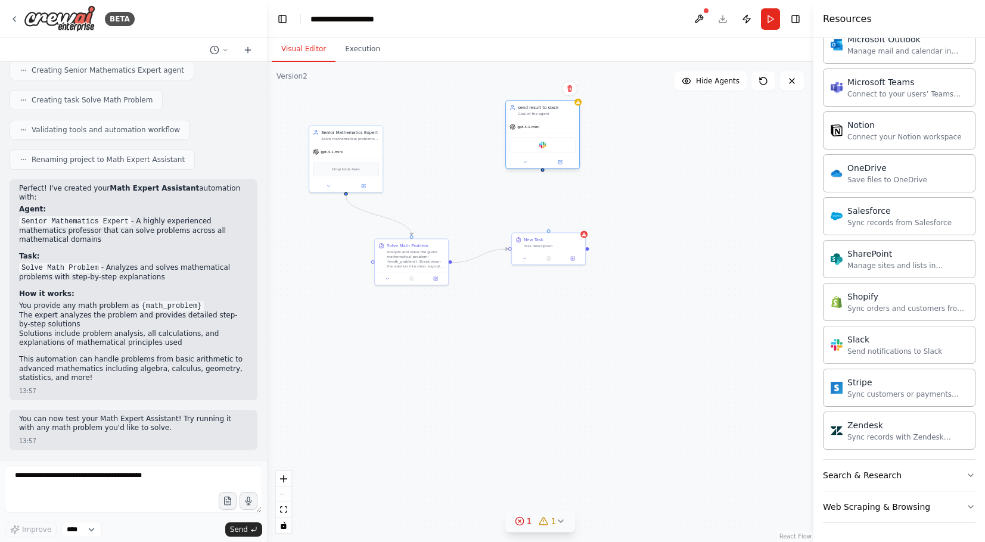
drag, startPoint x: 535, startPoint y: 299, endPoint x: 532, endPoint y: 120, distance: 178.8
click at [532, 116] on div "Goal of the agent" at bounding box center [547, 113] width 58 height 5
drag, startPoint x: 544, startPoint y: 178, endPoint x: 551, endPoint y: 232, distance: 55.3
click at [551, 232] on div ".deletable-edge-delete-btn { width: 20px; height: 20px; border: 0px solid #ffff…" at bounding box center [540, 302] width 547 height 480
drag, startPoint x: 505, startPoint y: 248, endPoint x: 516, endPoint y: 113, distance: 135.7
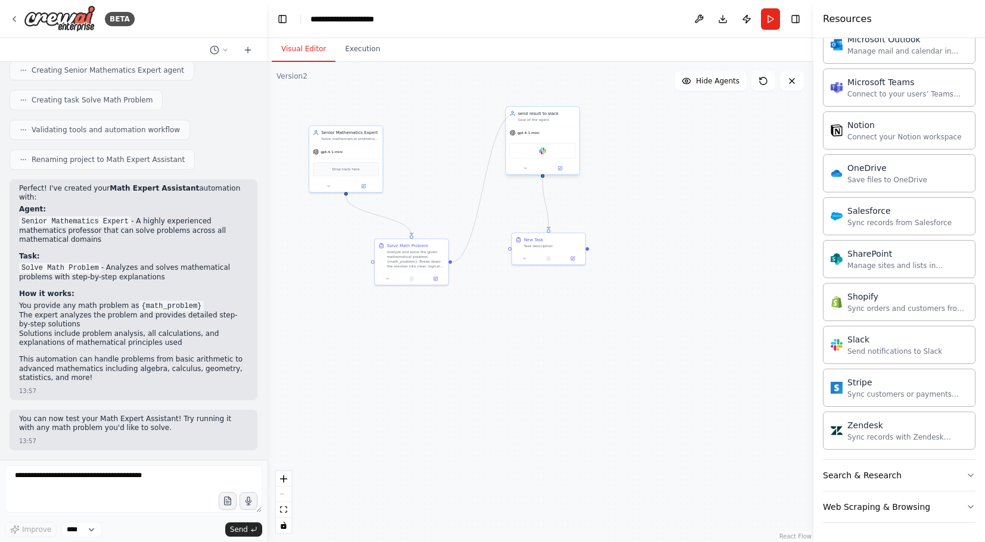
click at [487, 173] on div ".deletable-edge-delete-btn { width: 20px; height: 20px; border: 0px solid #ffff…" at bounding box center [350, 293] width 274 height 240
drag, startPoint x: 561, startPoint y: 249, endPoint x: 576, endPoint y: 308, distance: 60.3
click at [576, 308] on div "New Task Task description" at bounding box center [566, 300] width 73 height 19
drag, startPoint x: 534, startPoint y: 119, endPoint x: 603, endPoint y: 173, distance: 87.9
click at [603, 173] on div "Goal of the agent" at bounding box center [618, 173] width 58 height 5
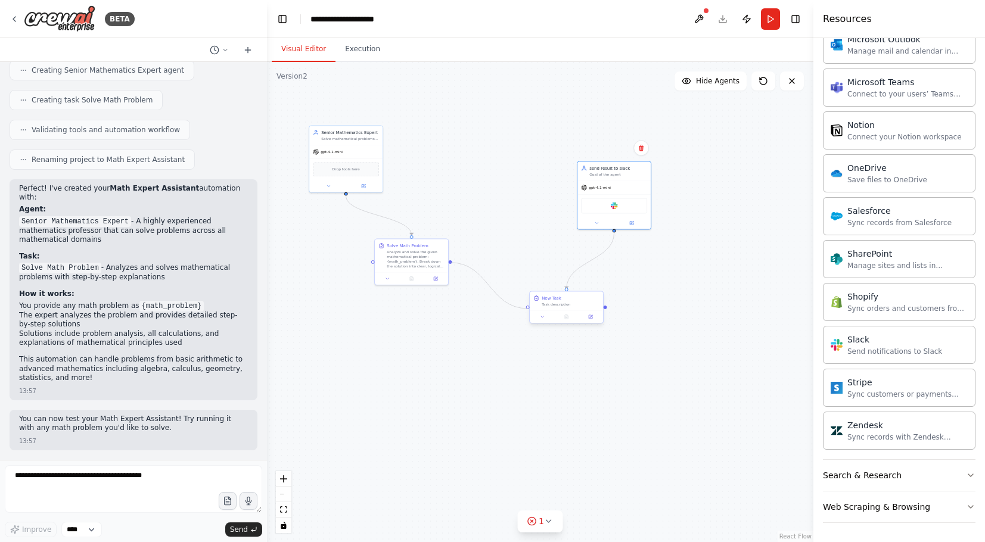
drag, startPoint x: 450, startPoint y: 262, endPoint x: 530, endPoint y: 311, distance: 93.6
click at [487, 311] on div "Senior Mathematics Expert Solve mathematical problems of all levels with clear,…" at bounding box center [350, 293] width 274 height 240
click at [608, 251] on icon "Edge from 06fe31bd-0d9c-489c-965f-cf70f1ae2103 to 0939afd4-6267-430d-8d04-12c3c…" at bounding box center [591, 261] width 48 height 56
click at [594, 262] on icon "Edge from 06fe31bd-0d9c-489c-965f-cf70f1ae2103 to 0939afd4-6267-430d-8d04-12c3c…" at bounding box center [591, 261] width 48 height 56
click at [592, 262] on icon at bounding box center [590, 261] width 5 height 5
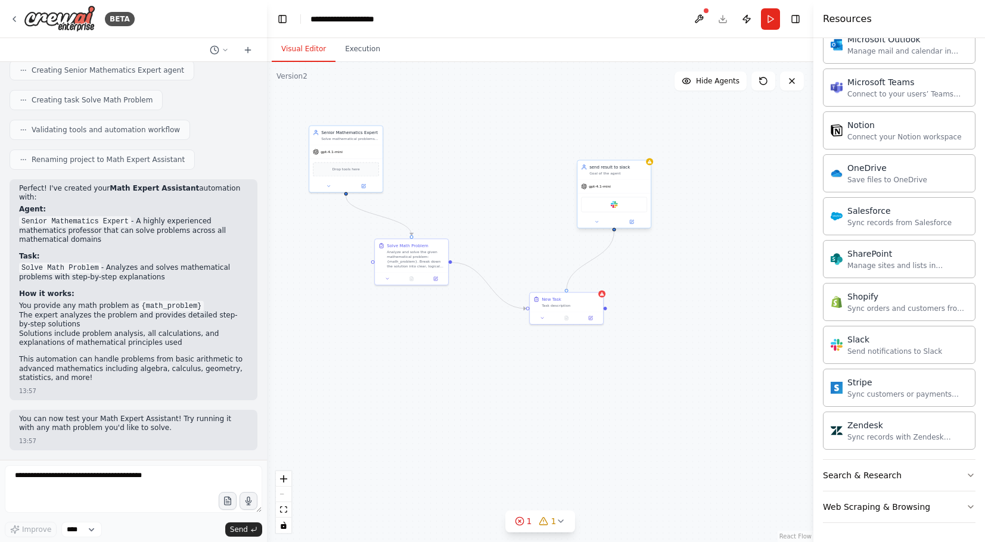
drag, startPoint x: 567, startPoint y: 290, endPoint x: 613, endPoint y: 231, distance: 74.8
click at [487, 231] on div "Senior Mathematics Expert Solve mathematical problems of all levels with clear,…" at bounding box center [350, 293] width 274 height 240
click at [598, 261] on div ".deletable-edge-delete-btn { width: 20px; height: 20px; border: 0px solid #ffff…" at bounding box center [540, 302] width 547 height 480
click at [589, 261] on icon "Edge from 06fe31bd-0d9c-489c-965f-cf70f1ae2103 to 0939afd4-6267-430d-8d04-12c3c…" at bounding box center [591, 261] width 48 height 56
click at [591, 261] on icon at bounding box center [590, 261] width 5 height 5
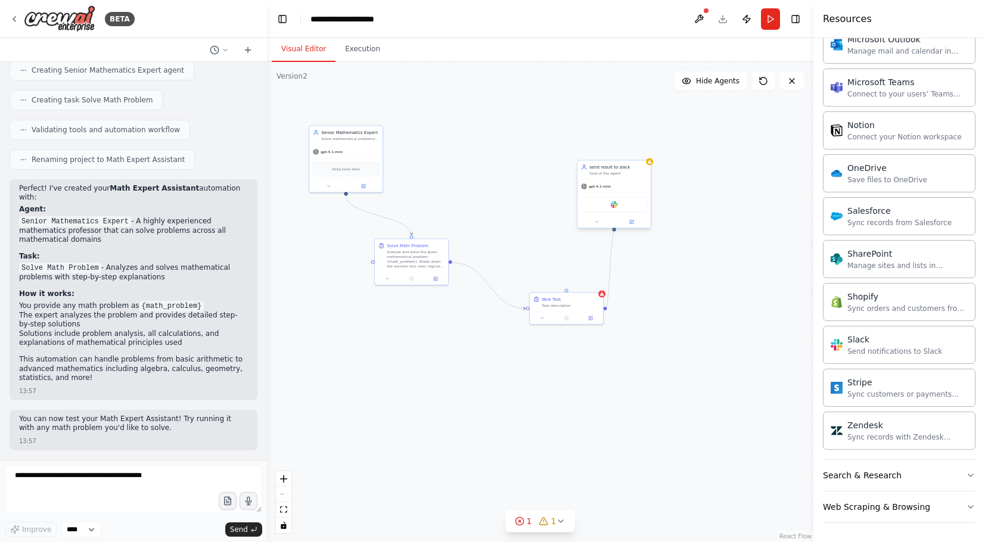
drag, startPoint x: 606, startPoint y: 308, endPoint x: 615, endPoint y: 229, distance: 79.3
click at [487, 229] on div "Senior Mathematics Expert Solve mathematical problems of all levels with clear,…" at bounding box center [350, 293] width 274 height 240
drag, startPoint x: 620, startPoint y: 193, endPoint x: 551, endPoint y: 384, distance: 202.7
click at [551, 384] on div "gpt-4.1-mini" at bounding box center [548, 377] width 73 height 13
click at [629, 373] on div ".deletable-edge-delete-btn { width: 20px; height: 20px; border: 0px solid #ffff…" at bounding box center [540, 302] width 547 height 480
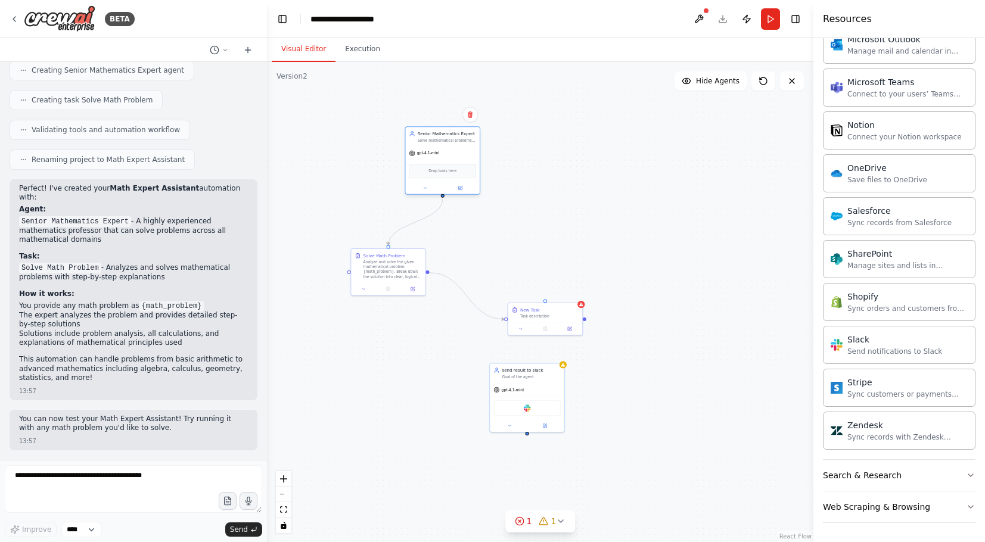
drag, startPoint x: 336, startPoint y: 162, endPoint x: 458, endPoint y: 157, distance: 122.9
click at [458, 157] on div "gpt-4.1-mini" at bounding box center [442, 153] width 75 height 13
click at [431, 164] on div "Drop tools here" at bounding box center [442, 171] width 75 height 22
drag, startPoint x: 517, startPoint y: 387, endPoint x: 555, endPoint y: 186, distance: 204.3
click at [555, 186] on div "gpt-4.1-mini" at bounding box center [557, 189] width 75 height 13
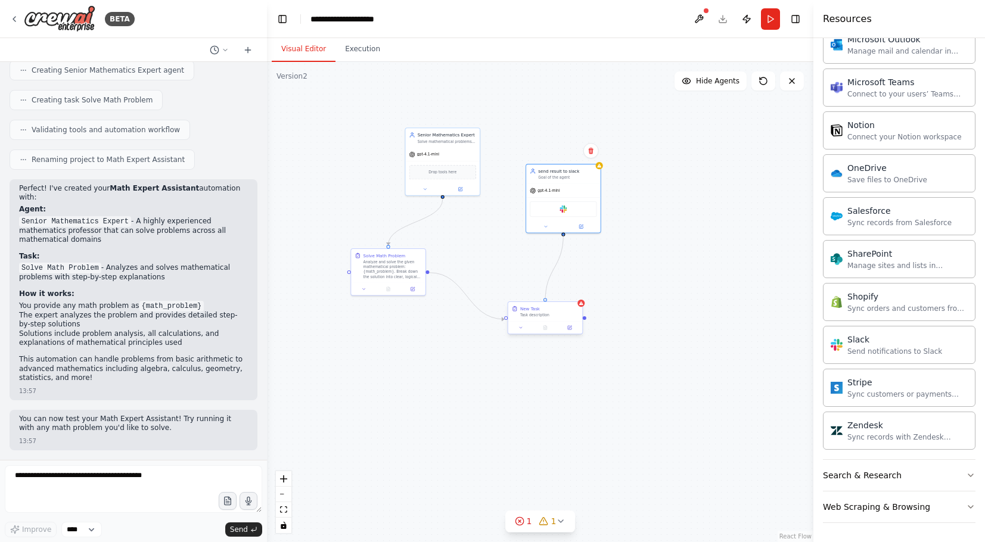
drag, startPoint x: 564, startPoint y: 235, endPoint x: 546, endPoint y: 300, distance: 67.4
click at [464, 300] on div "Senior Mathematics Expert Solve mathematical problems of all levels with clear,…" at bounding box center [326, 303] width 277 height 243
click at [539, 324] on div at bounding box center [545, 328] width 75 height 13
drag, startPoint x: 571, startPoint y: 178, endPoint x: 645, endPoint y: 174, distance: 74.0
click at [645, 174] on div "send result to slack Goal of the agent" at bounding box center [636, 166] width 75 height 19
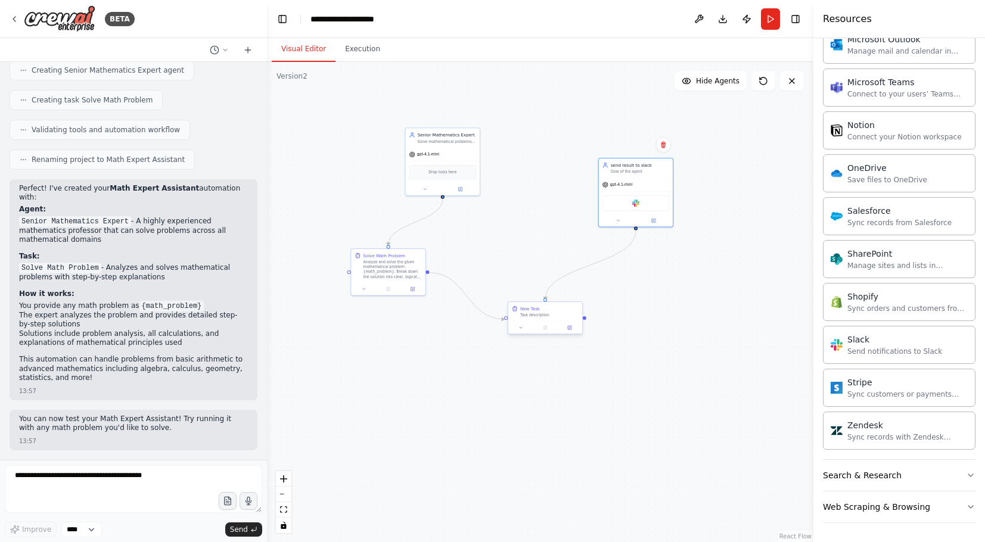
click at [522, 321] on div "New Task Task description" at bounding box center [545, 311] width 75 height 19
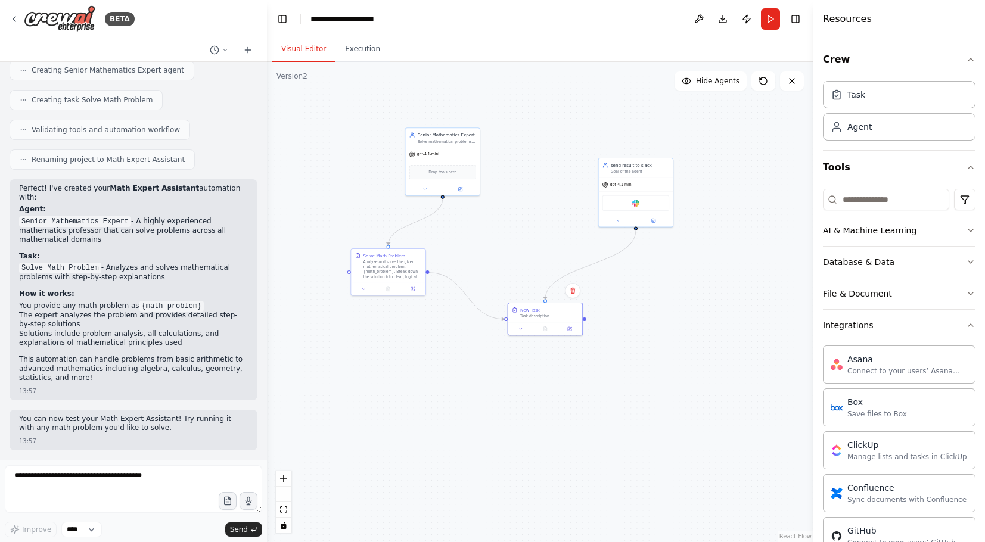
scroll to position [0, 0]
click at [528, 315] on div "Task description" at bounding box center [549, 315] width 58 height 5
click at [517, 331] on button at bounding box center [521, 327] width 21 height 7
click at [545, 353] on input "********" at bounding box center [568, 355] width 110 height 11
click at [566, 356] on input "********" at bounding box center [568, 355] width 110 height 11
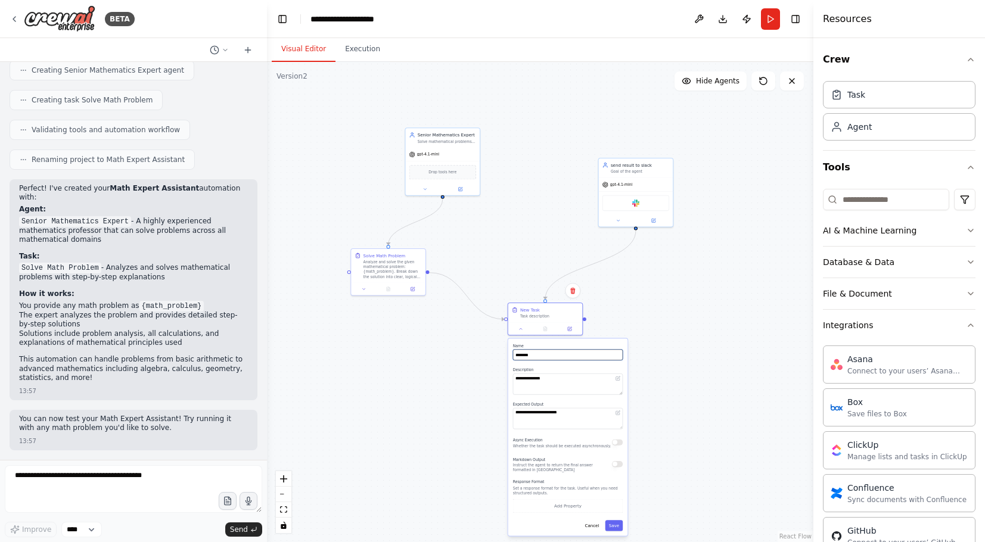
drag, startPoint x: 578, startPoint y: 356, endPoint x: 478, endPoint y: 354, distance: 99.6
click at [478, 354] on div ".deletable-edge-delete-btn { width: 20px; height: 20px; border: 0px solid #ffff…" at bounding box center [540, 302] width 547 height 480
type input "**********"
drag, startPoint x: 565, startPoint y: 381, endPoint x: 479, endPoint y: 381, distance: 86.4
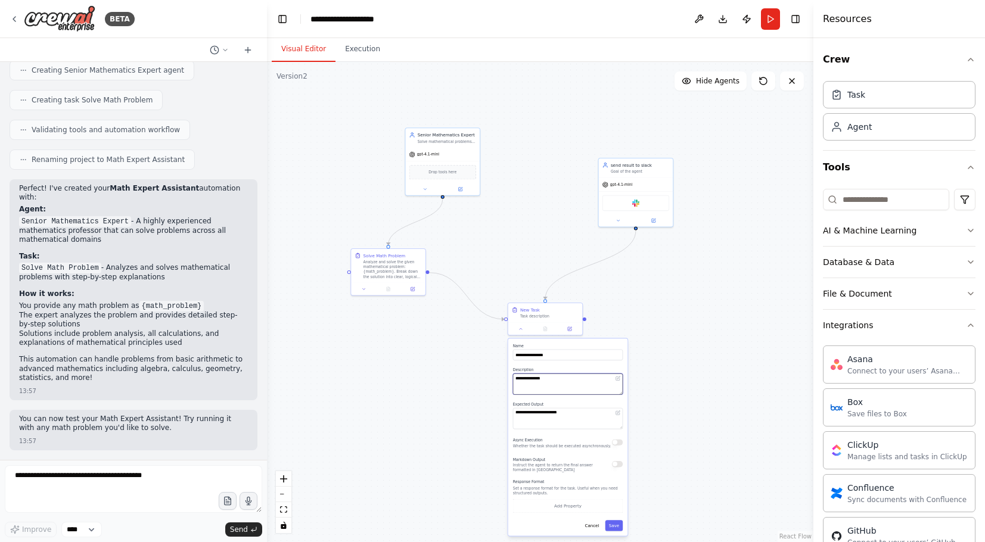
click at [479, 381] on div ".deletable-edge-delete-btn { width: 20px; height: 20px; border: 0px solid #ffff…" at bounding box center [540, 302] width 547 height 480
click at [569, 387] on textarea "**********" at bounding box center [568, 384] width 110 height 21
drag, startPoint x: 570, startPoint y: 381, endPoint x: 504, endPoint y: 380, distance: 66.8
click at [504, 380] on div ".deletable-edge-delete-btn { width: 20px; height: 20px; border: 0px solid #ffff…" at bounding box center [540, 302] width 547 height 480
type textarea "**********"
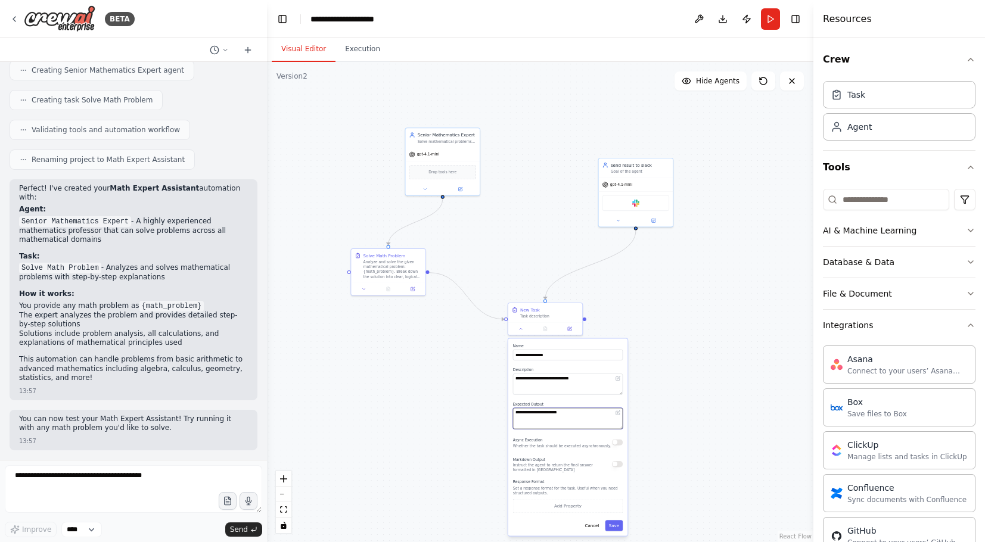
click at [585, 417] on textarea "**********" at bounding box center [568, 418] width 110 height 21
drag, startPoint x: 587, startPoint y: 417, endPoint x: 515, endPoint y: 406, distance: 72.9
click at [515, 406] on div "**********" at bounding box center [568, 415] width 110 height 27
type textarea "**********"
click at [616, 527] on button "Save" at bounding box center [615, 525] width 18 height 11
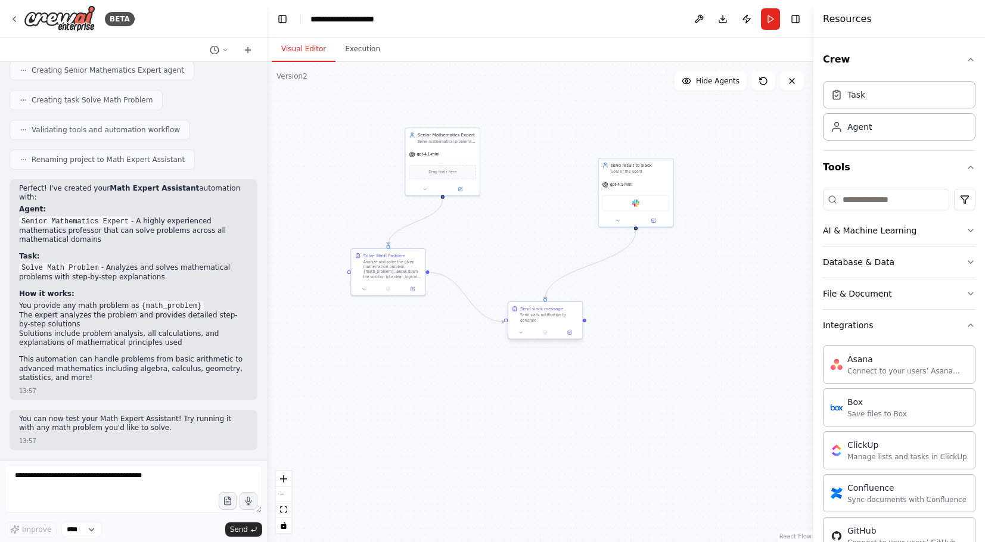
click at [541, 318] on div "Send slack notification to generale" at bounding box center [549, 318] width 58 height 10
click at [560, 319] on div "Send slack notification to generale" at bounding box center [549, 318] width 58 height 10
click at [572, 334] on icon at bounding box center [570, 333] width 4 height 4
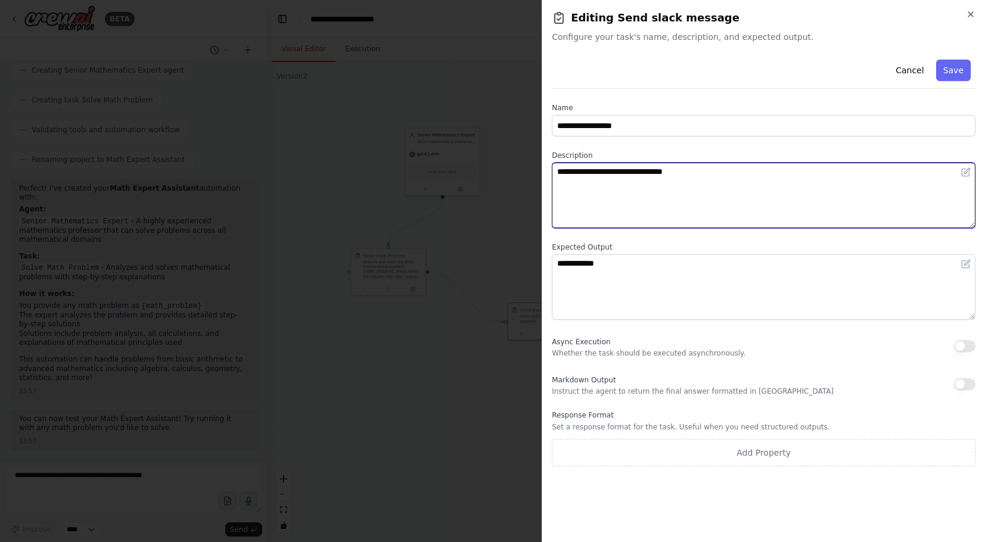
click at [700, 167] on textarea "**********" at bounding box center [764, 196] width 424 height 66
type textarea "**********"
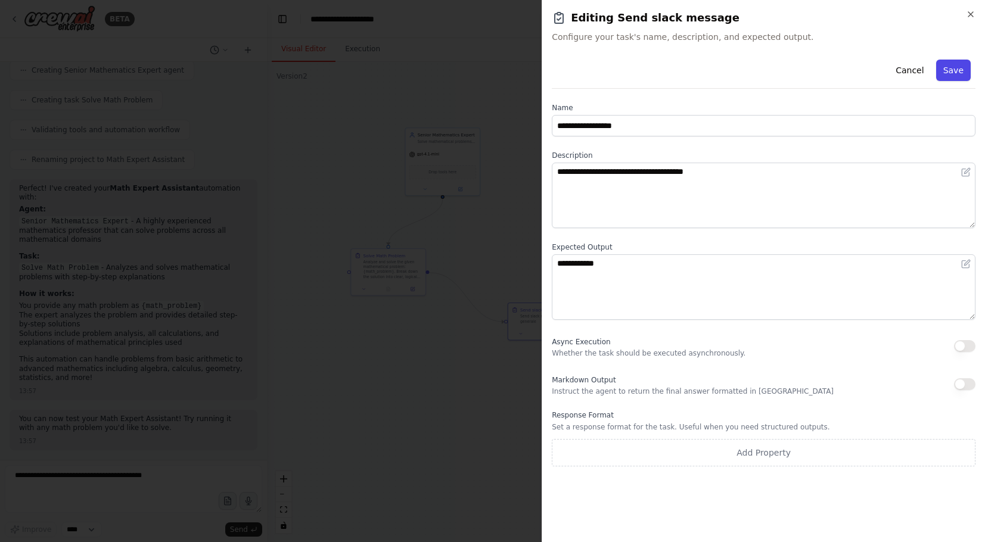
drag, startPoint x: 972, startPoint y: 10, endPoint x: 959, endPoint y: 68, distance: 59.9
click at [959, 68] on button "Save" at bounding box center [953, 70] width 35 height 21
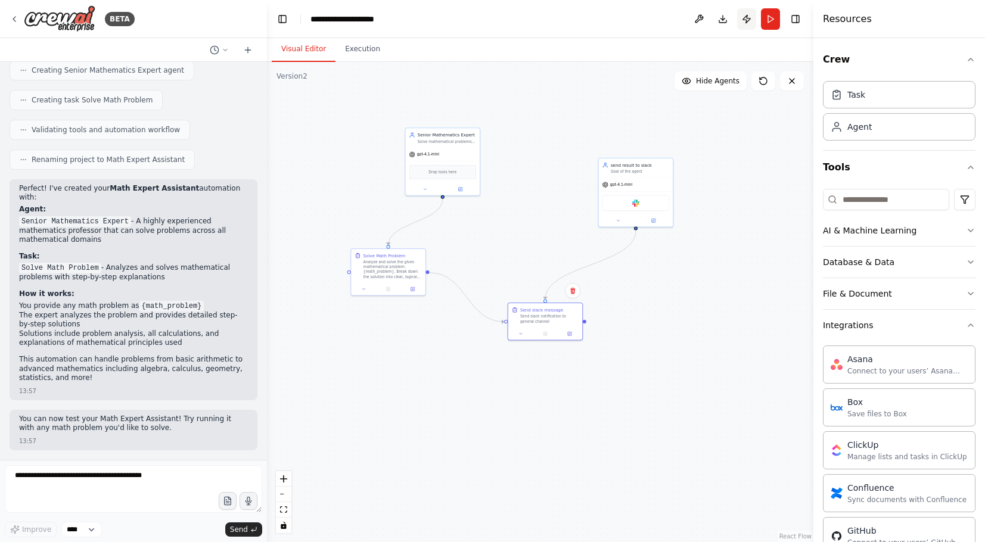
click at [744, 17] on button "Publish" at bounding box center [746, 18] width 19 height 21
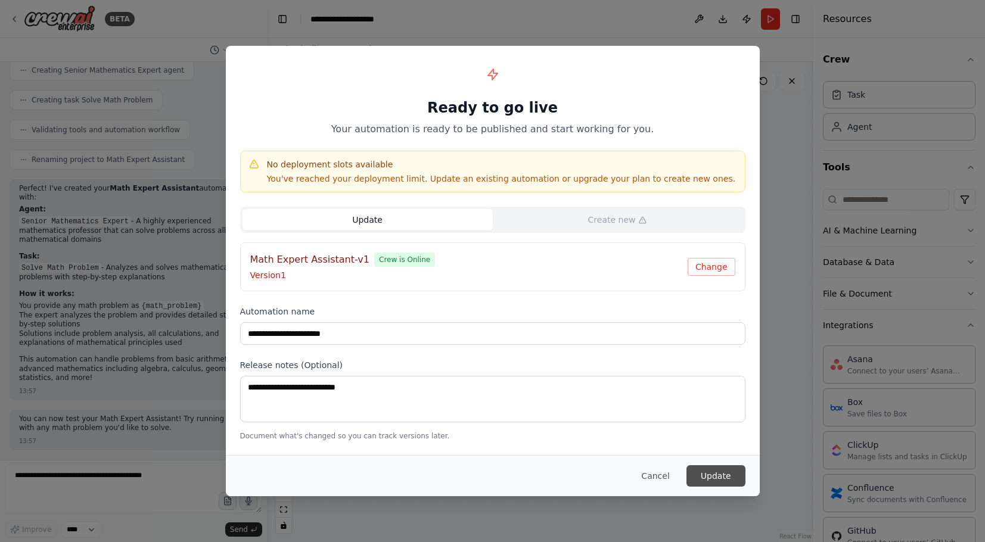
click at [728, 476] on button "Update" at bounding box center [716, 475] width 59 height 21
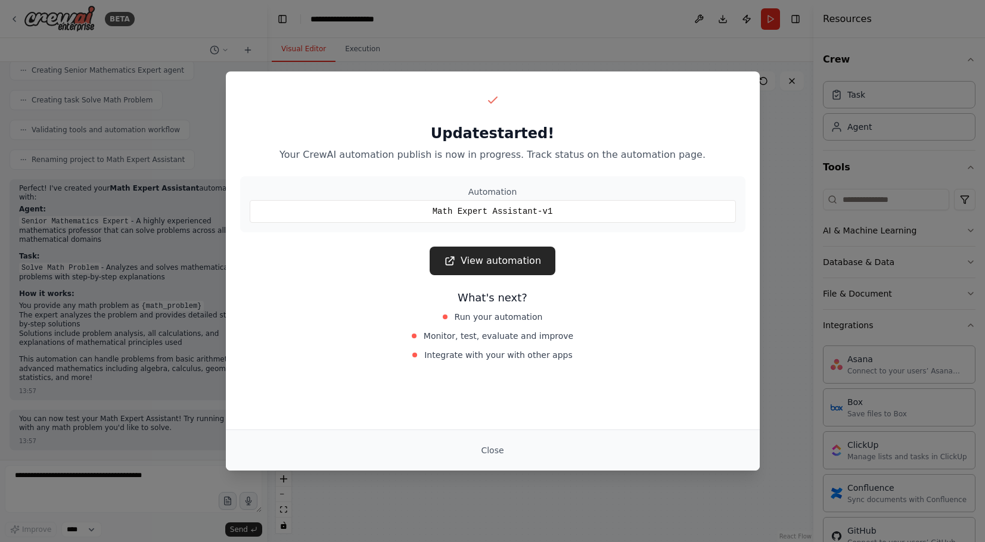
click at [795, 259] on div "Update started! Your CrewAI automation publish is now in progress. Track status…" at bounding box center [492, 271] width 985 height 542
click at [496, 448] on button "Close" at bounding box center [492, 450] width 42 height 21
